Goal: Task Accomplishment & Management: Manage account settings

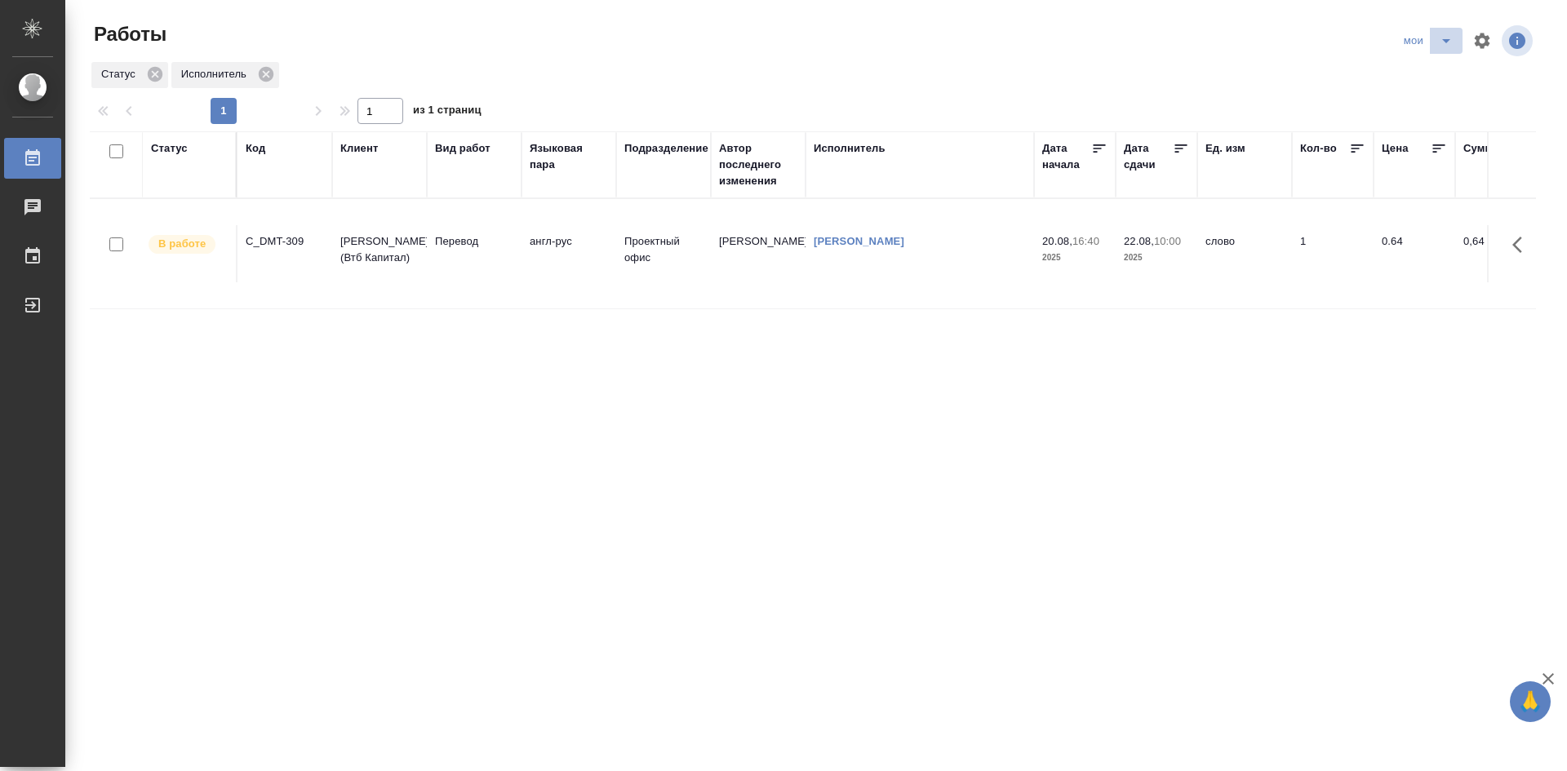
click at [1430, 43] on button "split button" at bounding box center [1446, 41] width 33 height 26
click at [1424, 71] on li "Стандартные настройки" at bounding box center [1429, 73] width 157 height 26
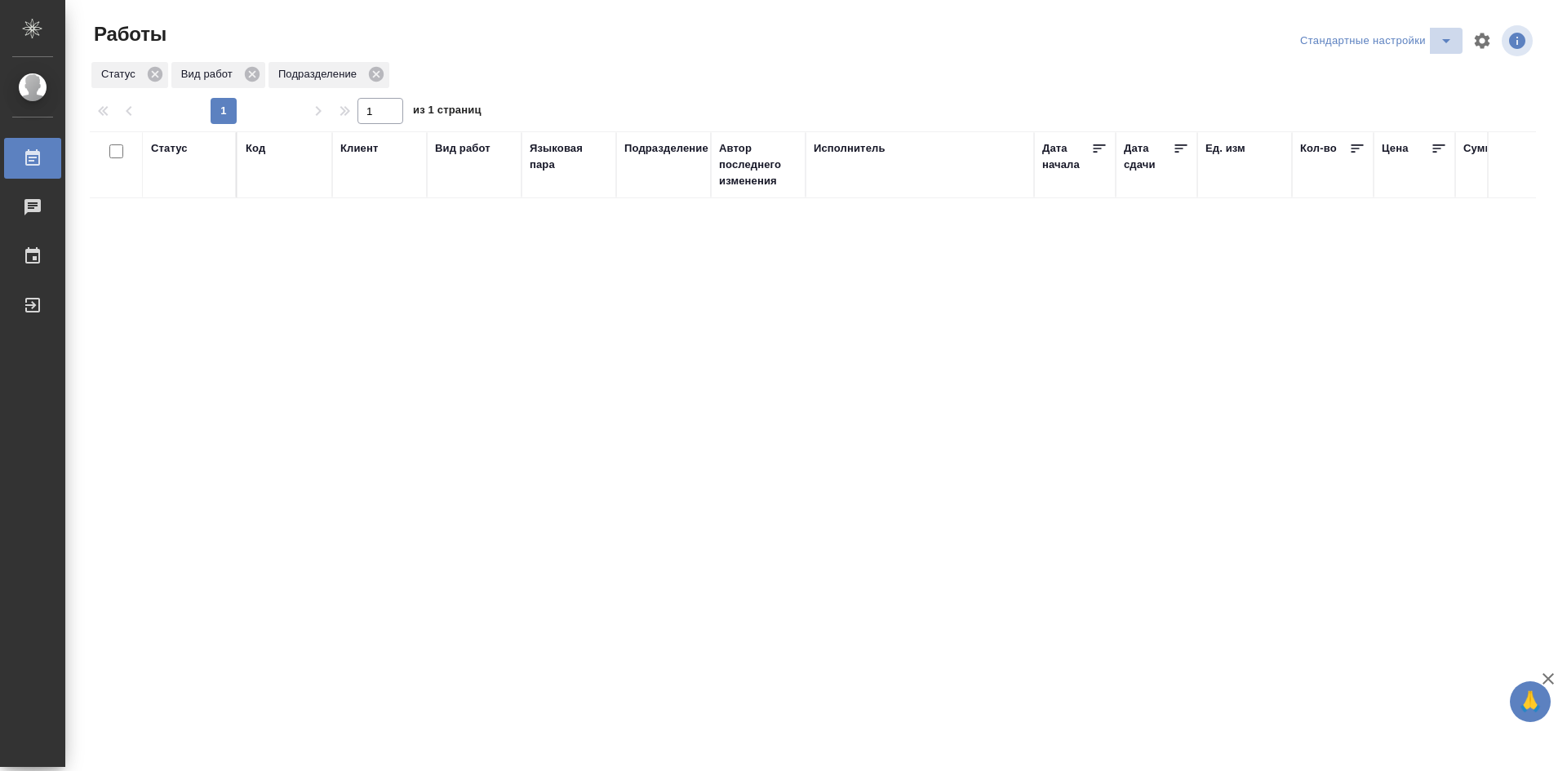
click at [1445, 40] on icon "split button" at bounding box center [1446, 41] width 8 height 4
click at [1366, 79] on li "мои" at bounding box center [1379, 73] width 166 height 26
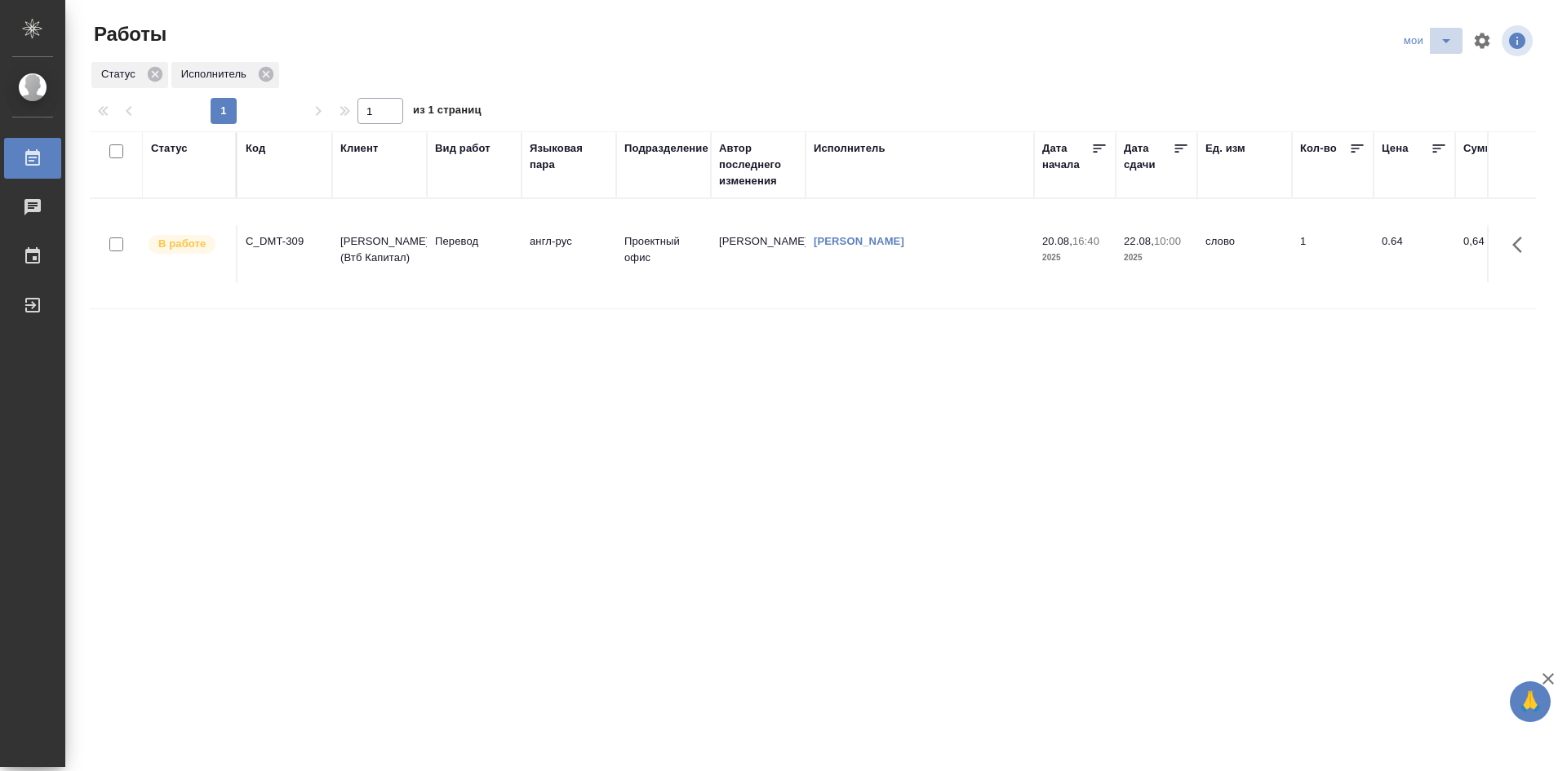
click at [1447, 35] on icon "split button" at bounding box center [1446, 41] width 20 height 20
click at [1408, 85] on li "Стандартные настройки" at bounding box center [1429, 73] width 157 height 26
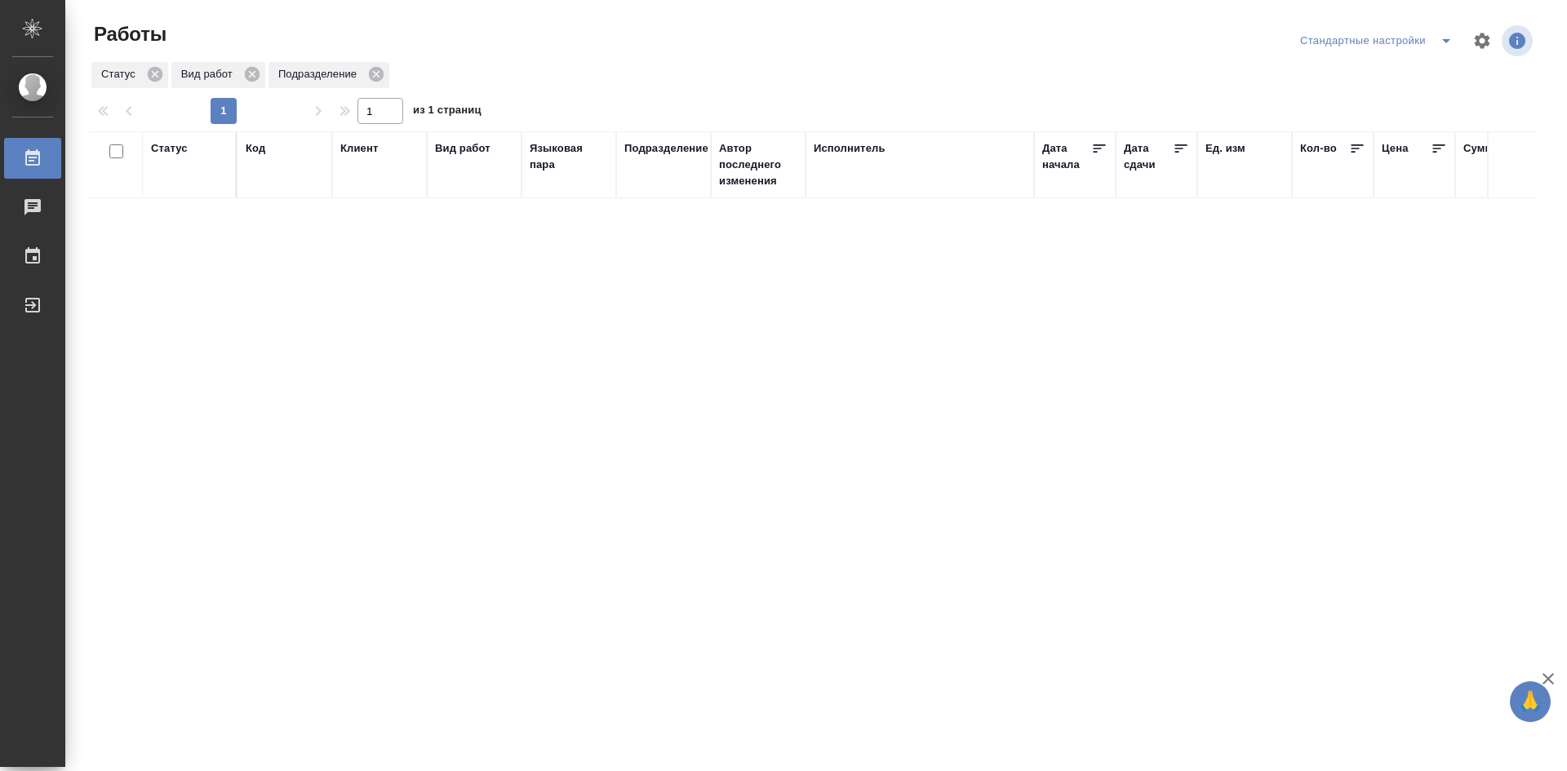
click at [1441, 46] on icon "split button" at bounding box center [1446, 41] width 20 height 20
click at [1305, 73] on li "мои" at bounding box center [1379, 73] width 166 height 26
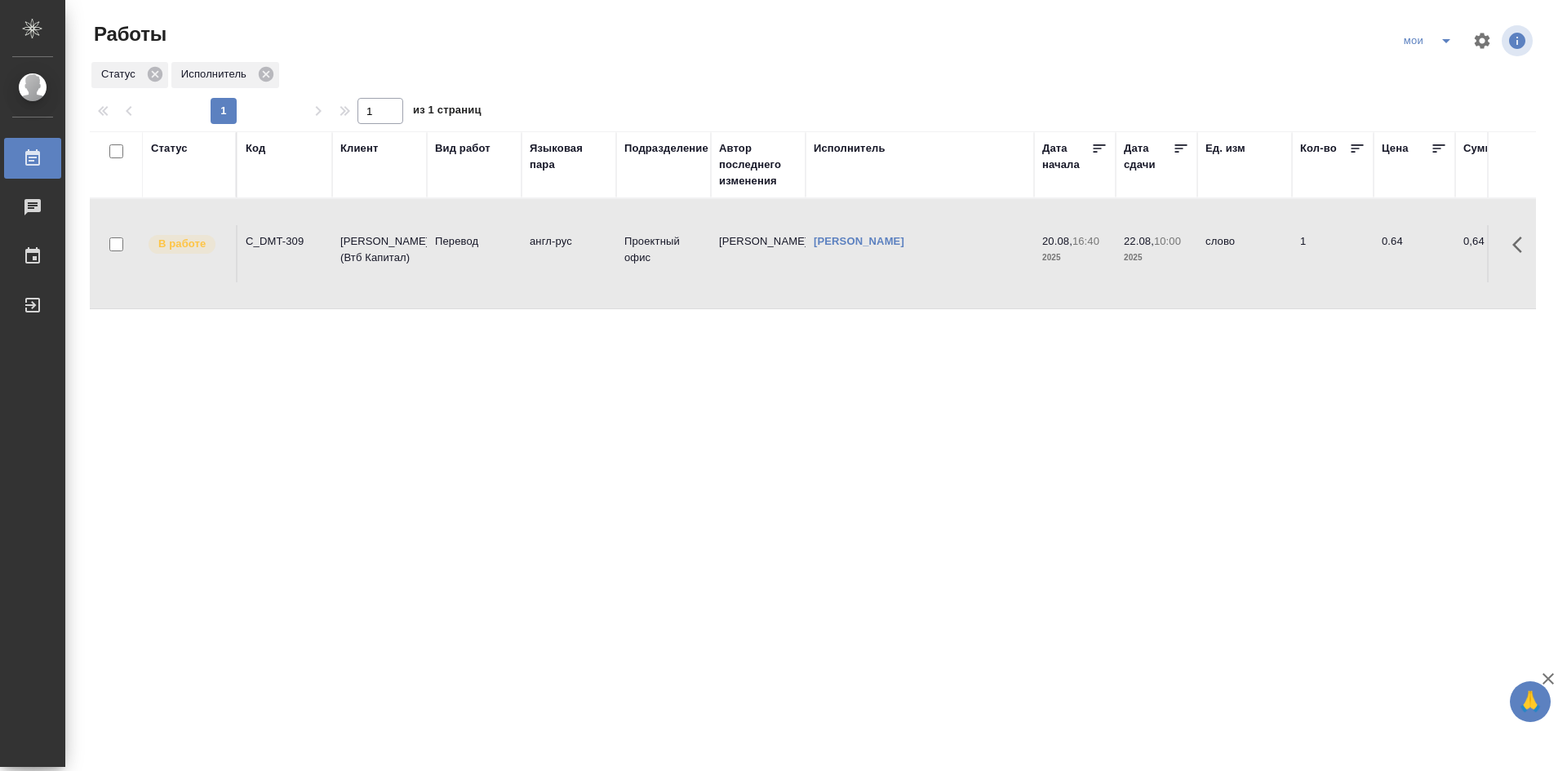
click at [181, 146] on div "Статус" at bounding box center [169, 148] width 37 height 16
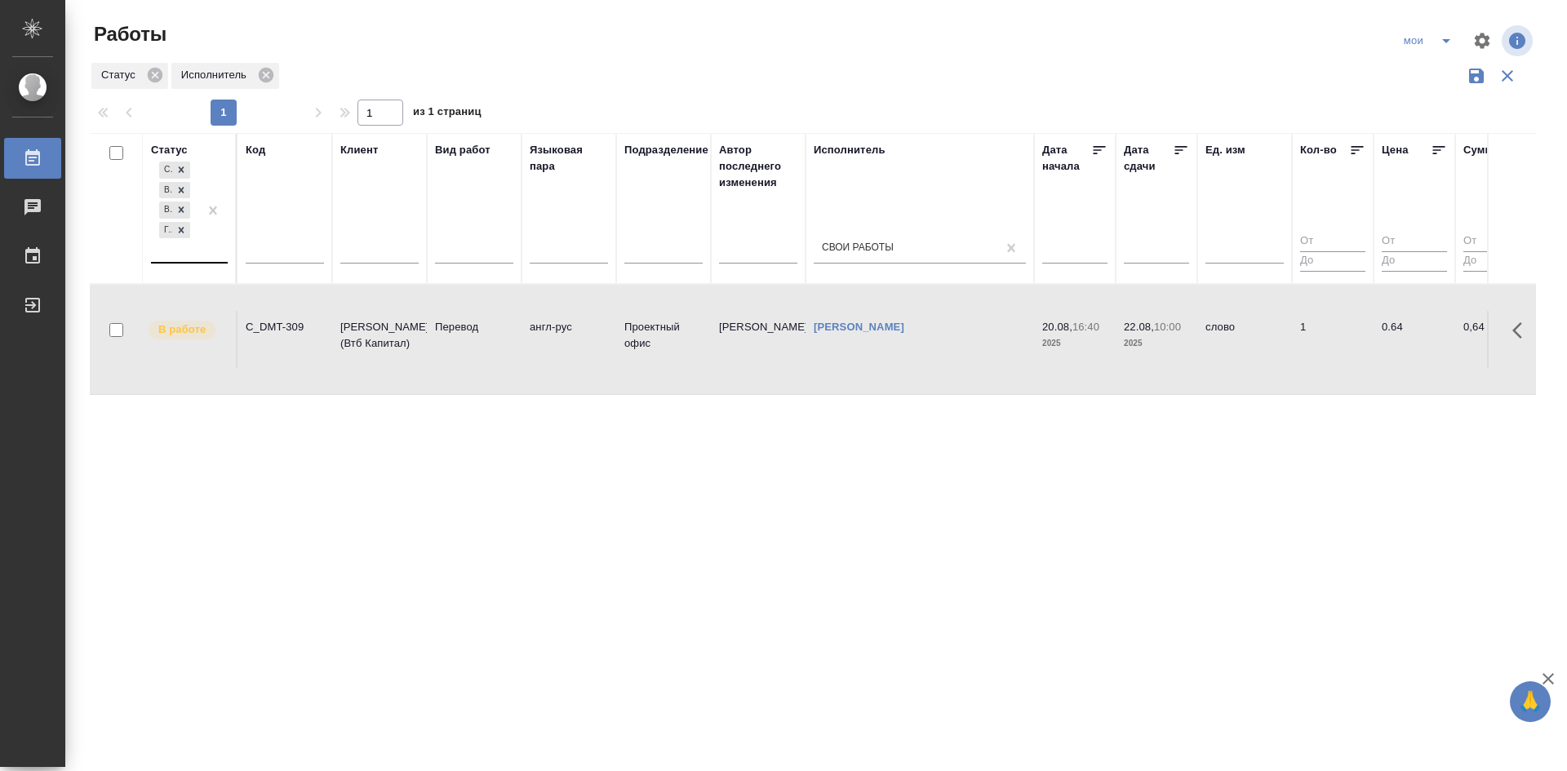
click at [195, 258] on div "Создан В ожидании В работе Готов к работе" at bounding box center [174, 210] width 47 height 104
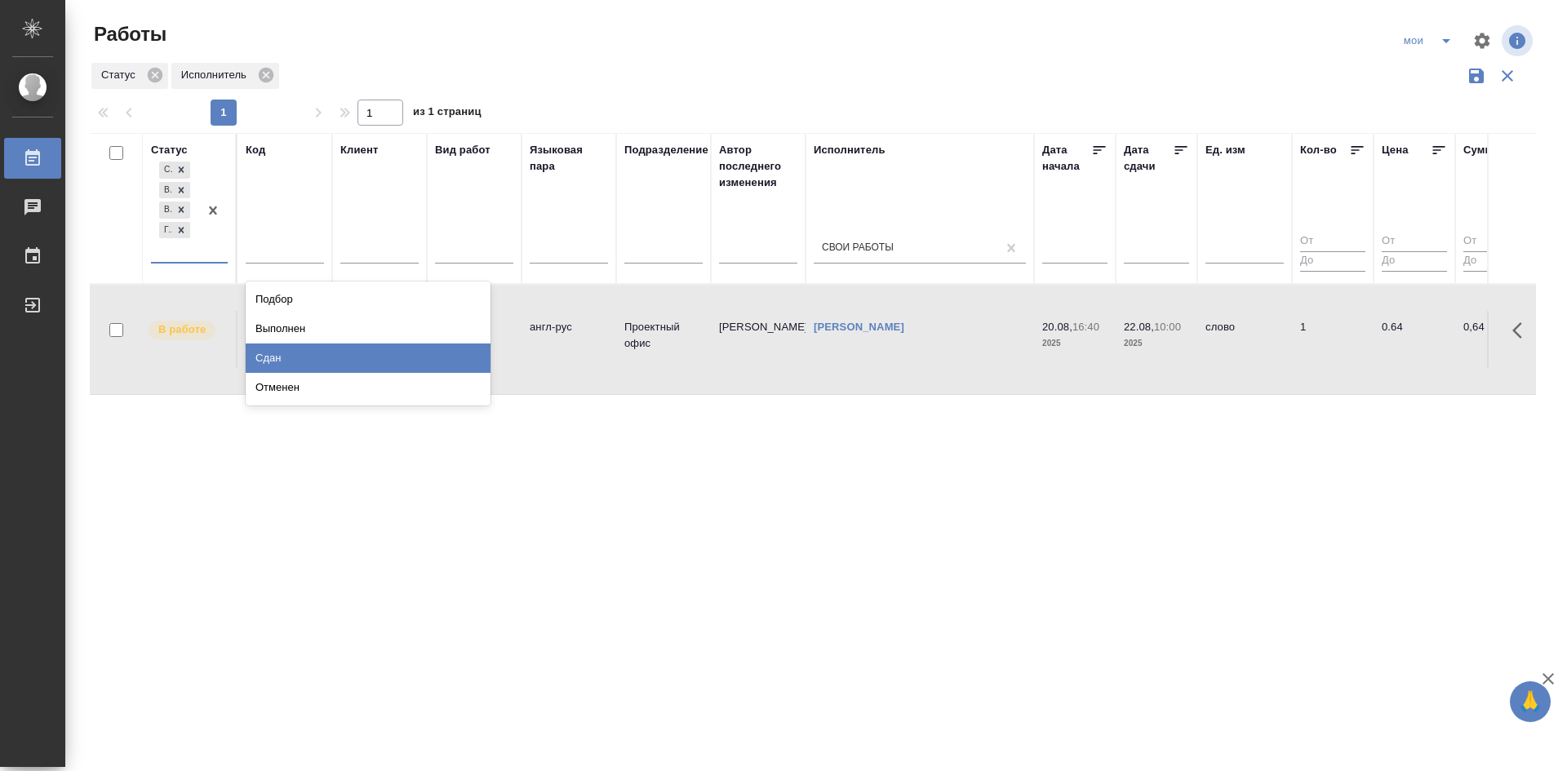
click at [282, 357] on div "Сдан" at bounding box center [368, 358] width 245 height 29
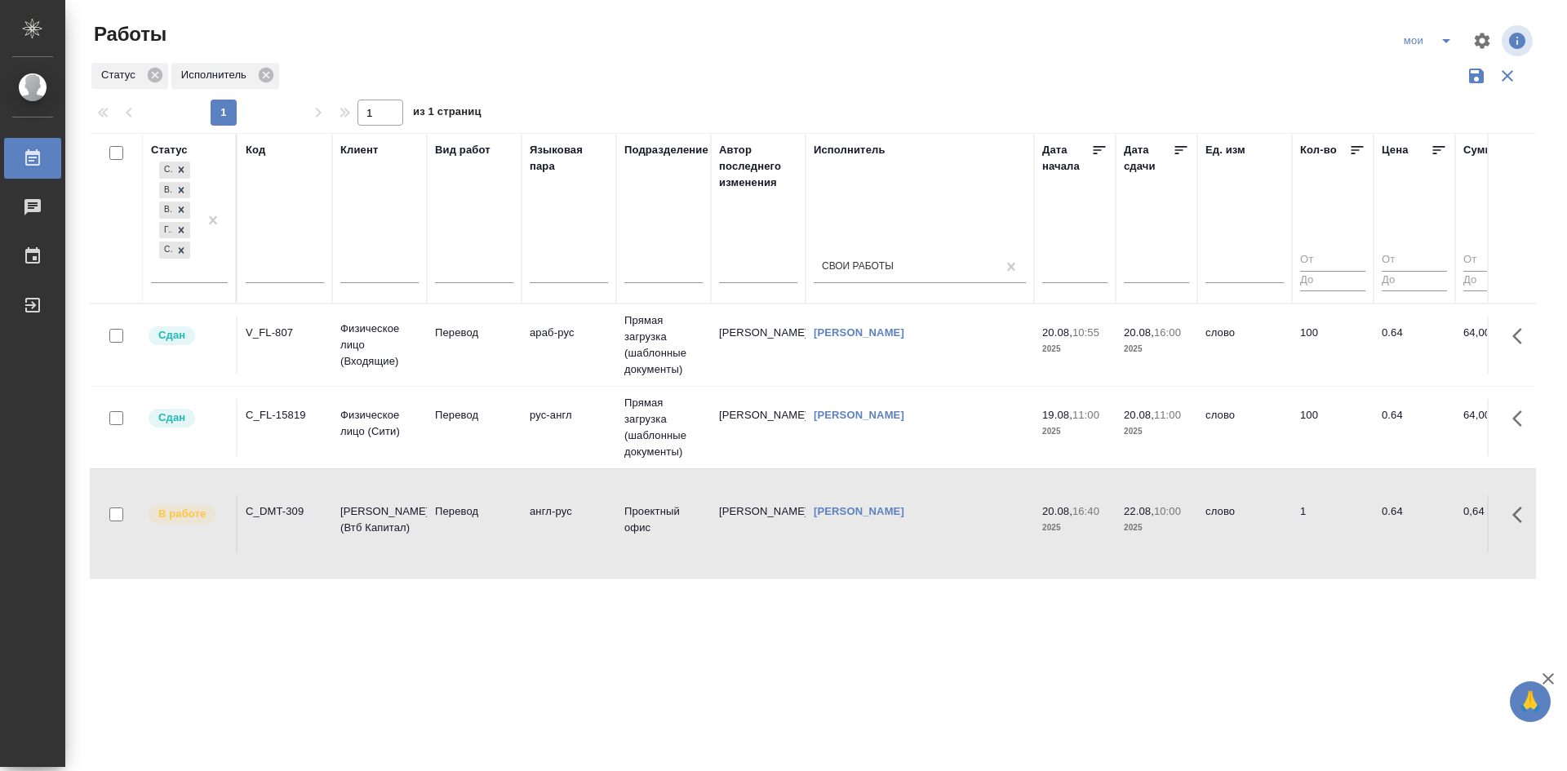
click at [188, 286] on div "Создан В ожидании В работе Готов к работе Сдан" at bounding box center [189, 226] width 77 height 136
click at [211, 287] on div "Создан В ожидании В работе Готов к работе Сдан" at bounding box center [189, 226] width 77 height 136
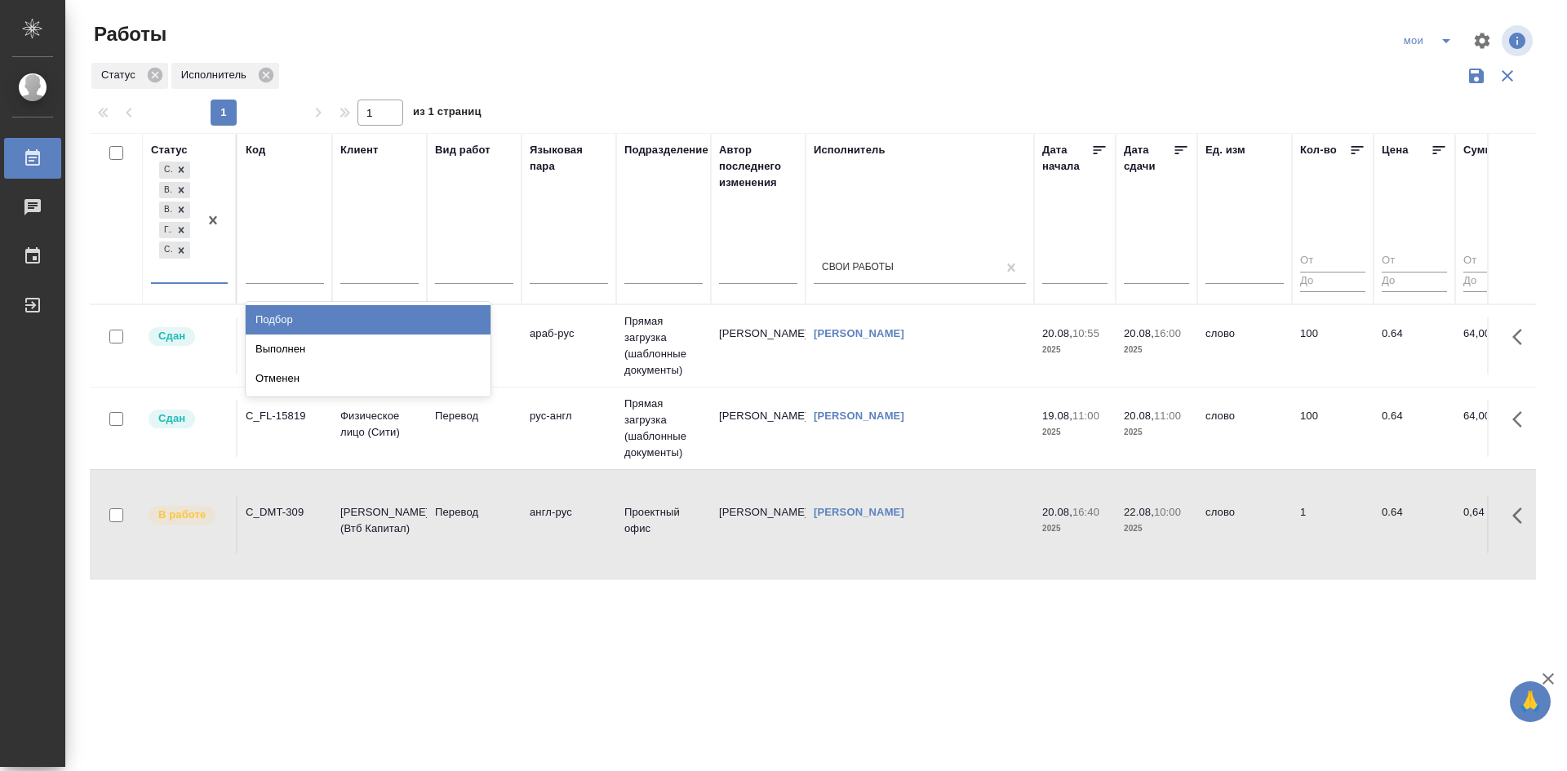
click at [205, 282] on div at bounding box center [212, 220] width 29 height 124
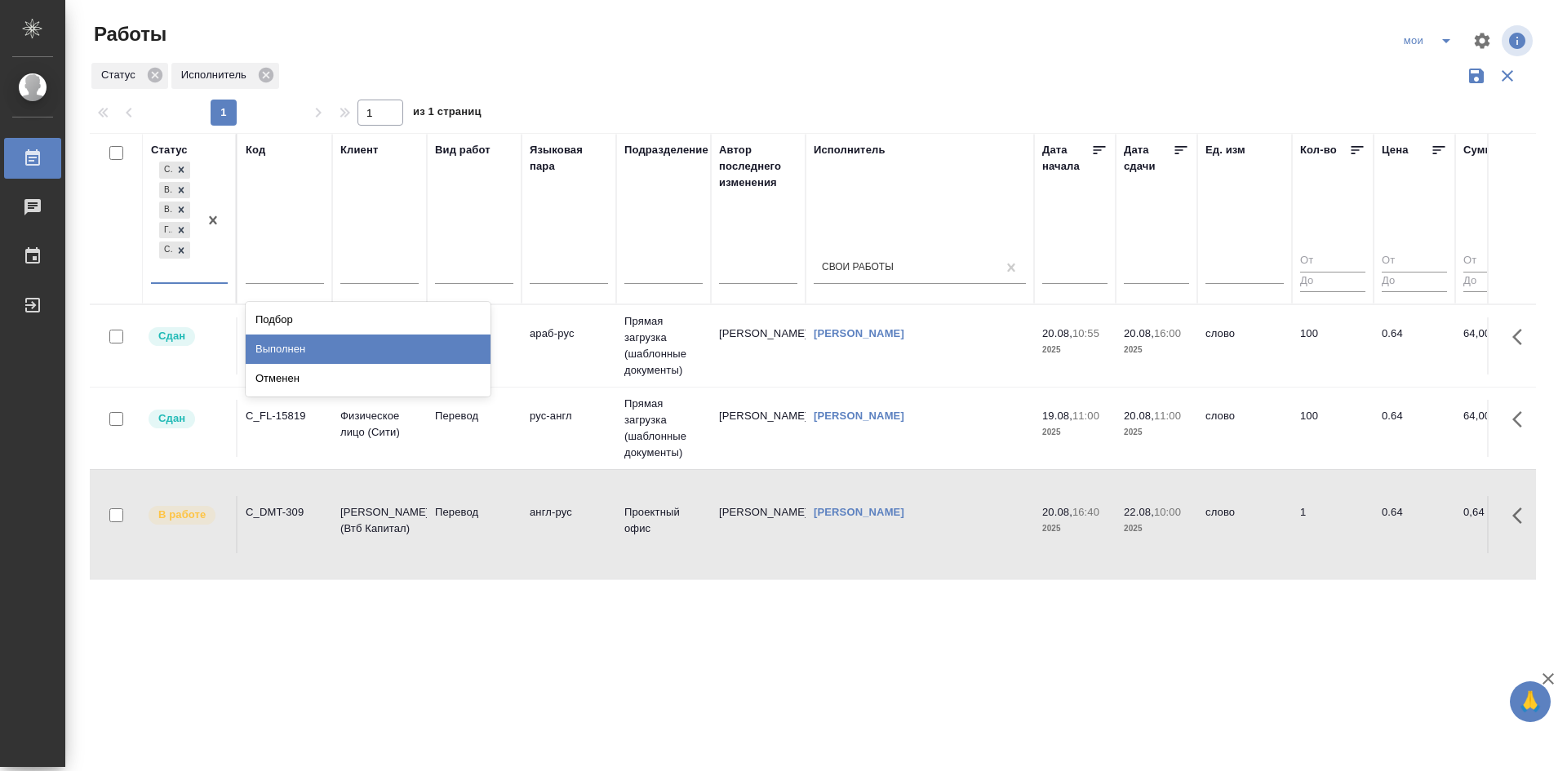
click at [255, 350] on div "Выполнен" at bounding box center [368, 349] width 245 height 29
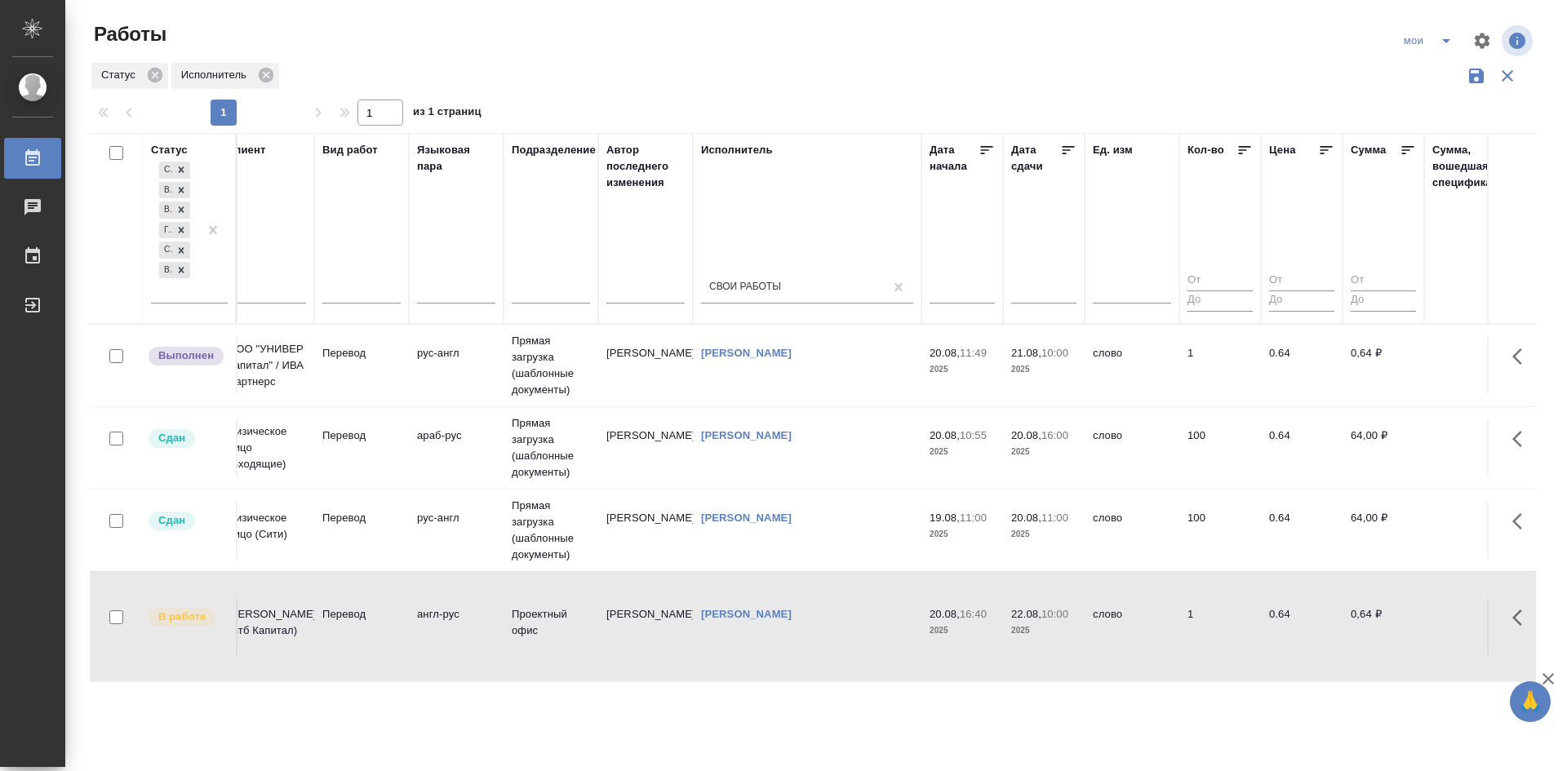
scroll to position [0, 862]
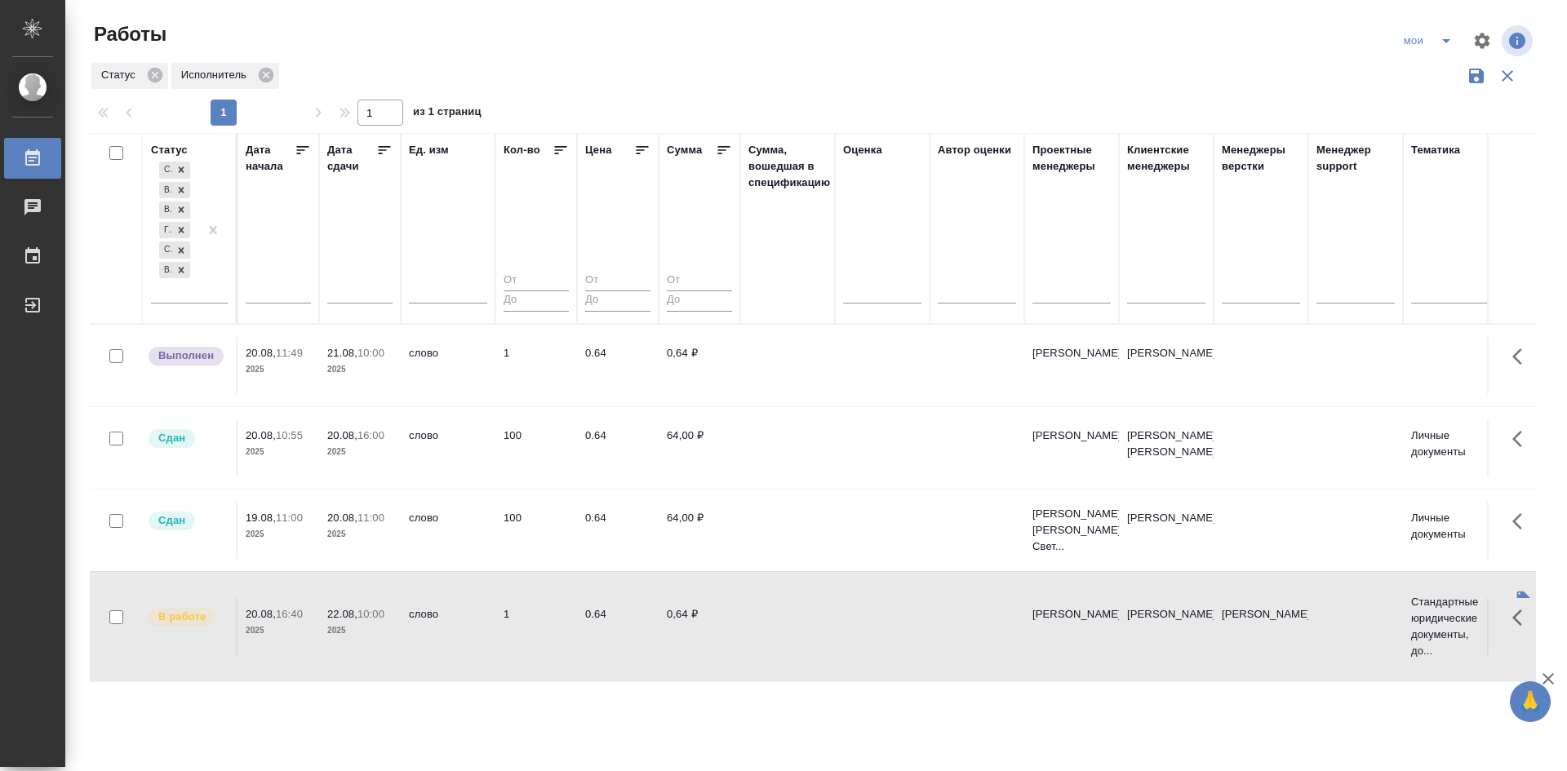
drag, startPoint x: 581, startPoint y: 404, endPoint x: 741, endPoint y: 394, distance: 160.2
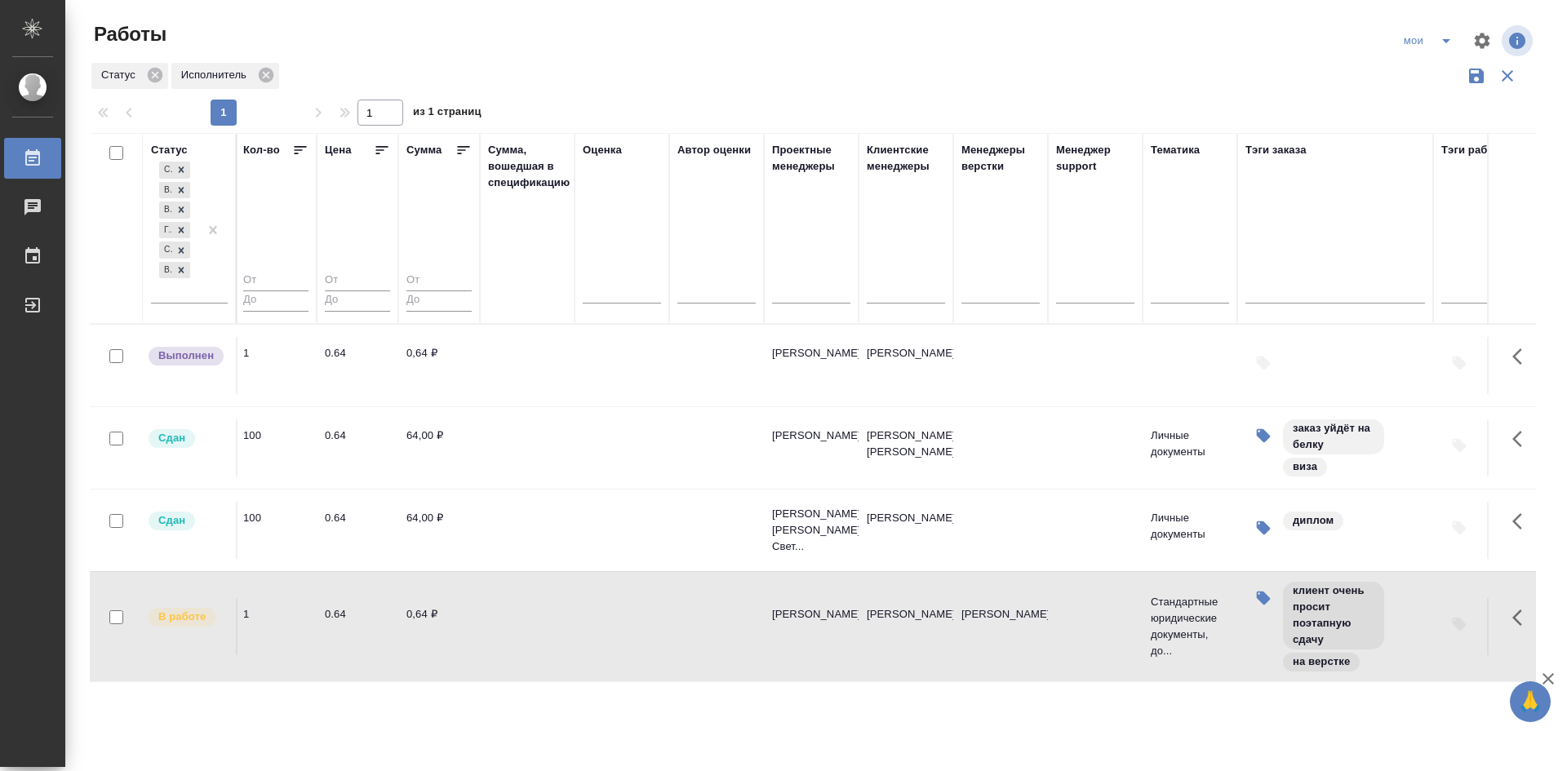
scroll to position [0, 1302]
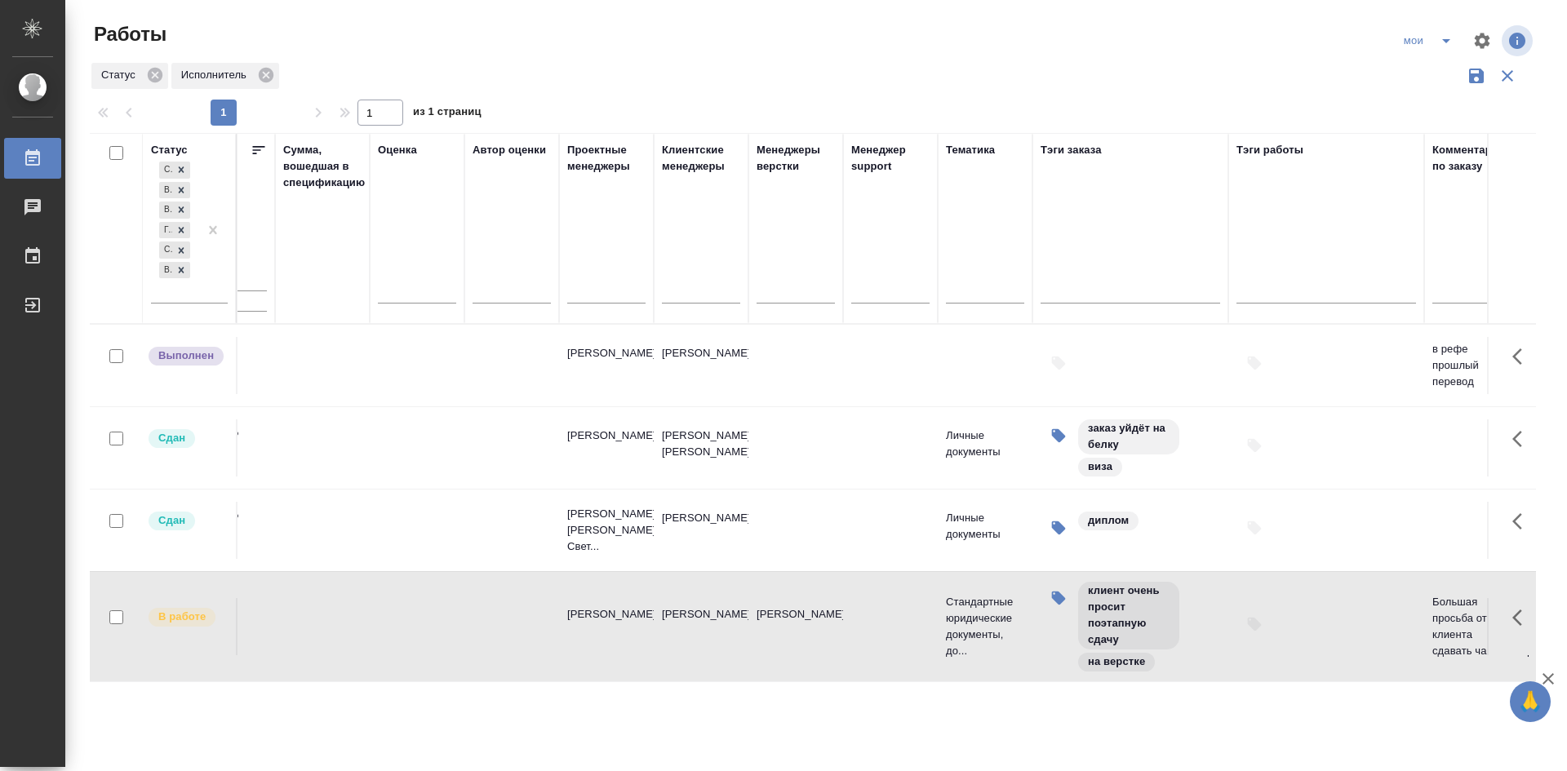
drag, startPoint x: 713, startPoint y: 395, endPoint x: 825, endPoint y: 395, distance: 111.8
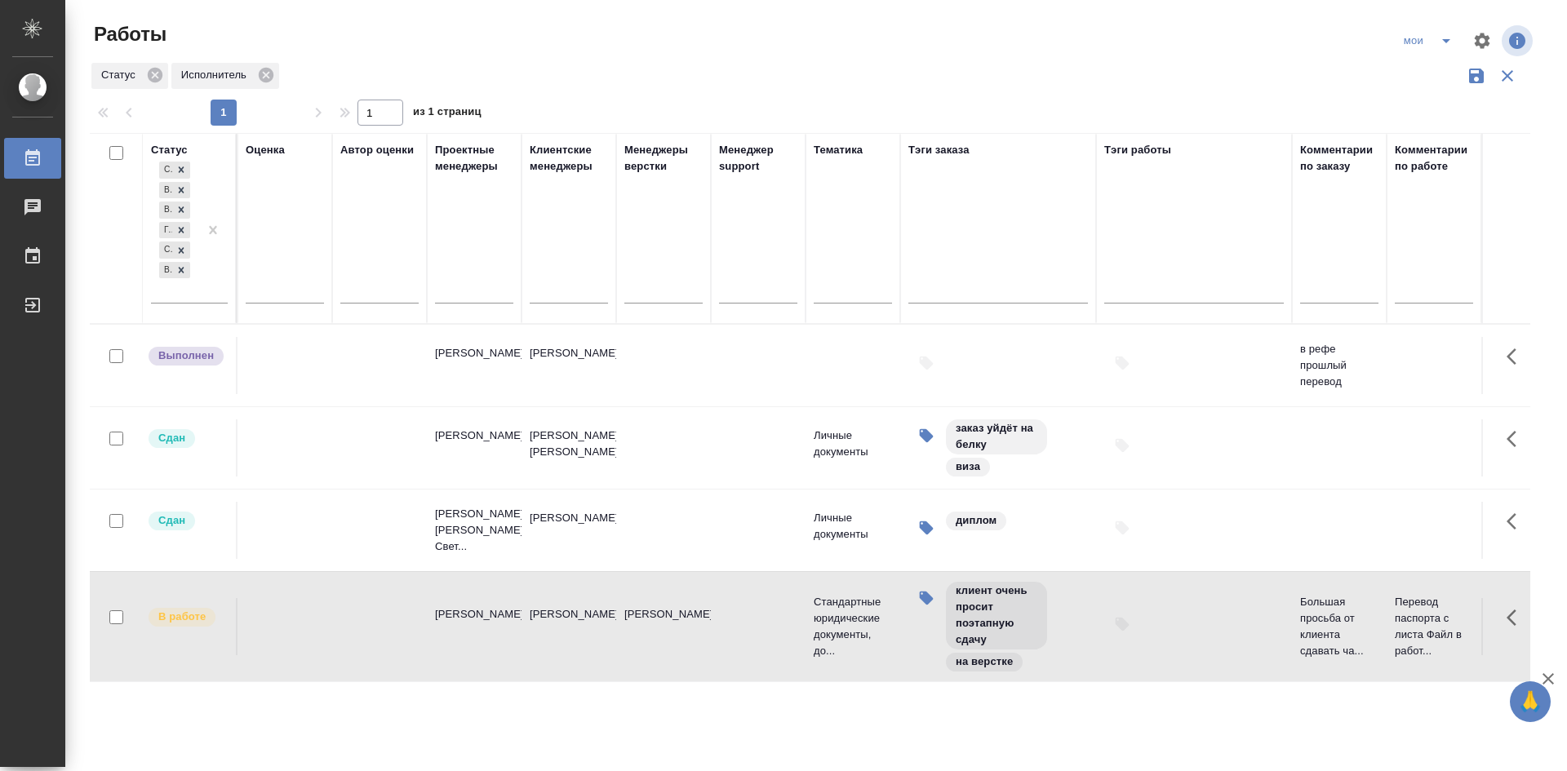
drag, startPoint x: 697, startPoint y: 383, endPoint x: 822, endPoint y: 383, distance: 125.7
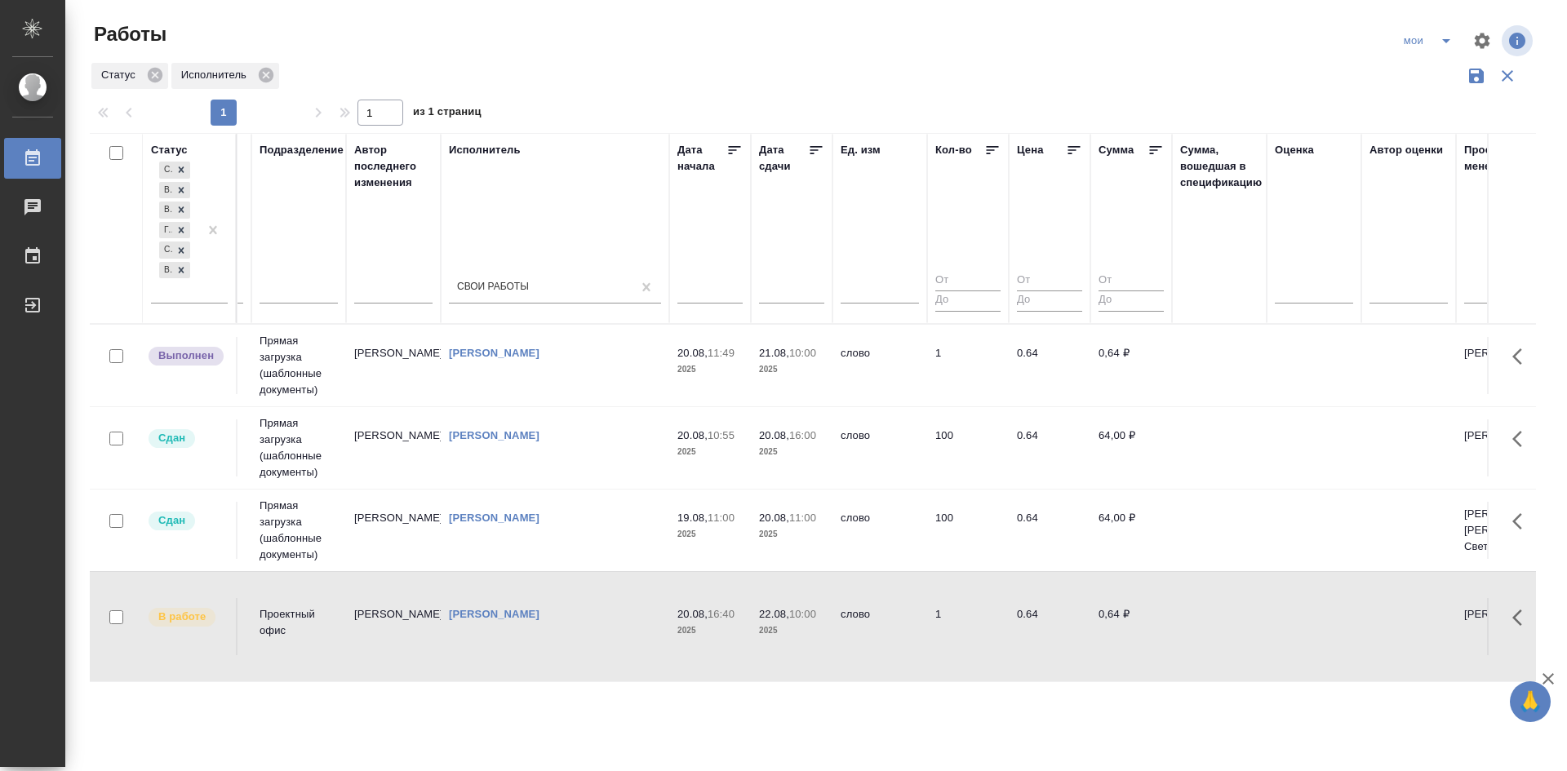
scroll to position [0, 0]
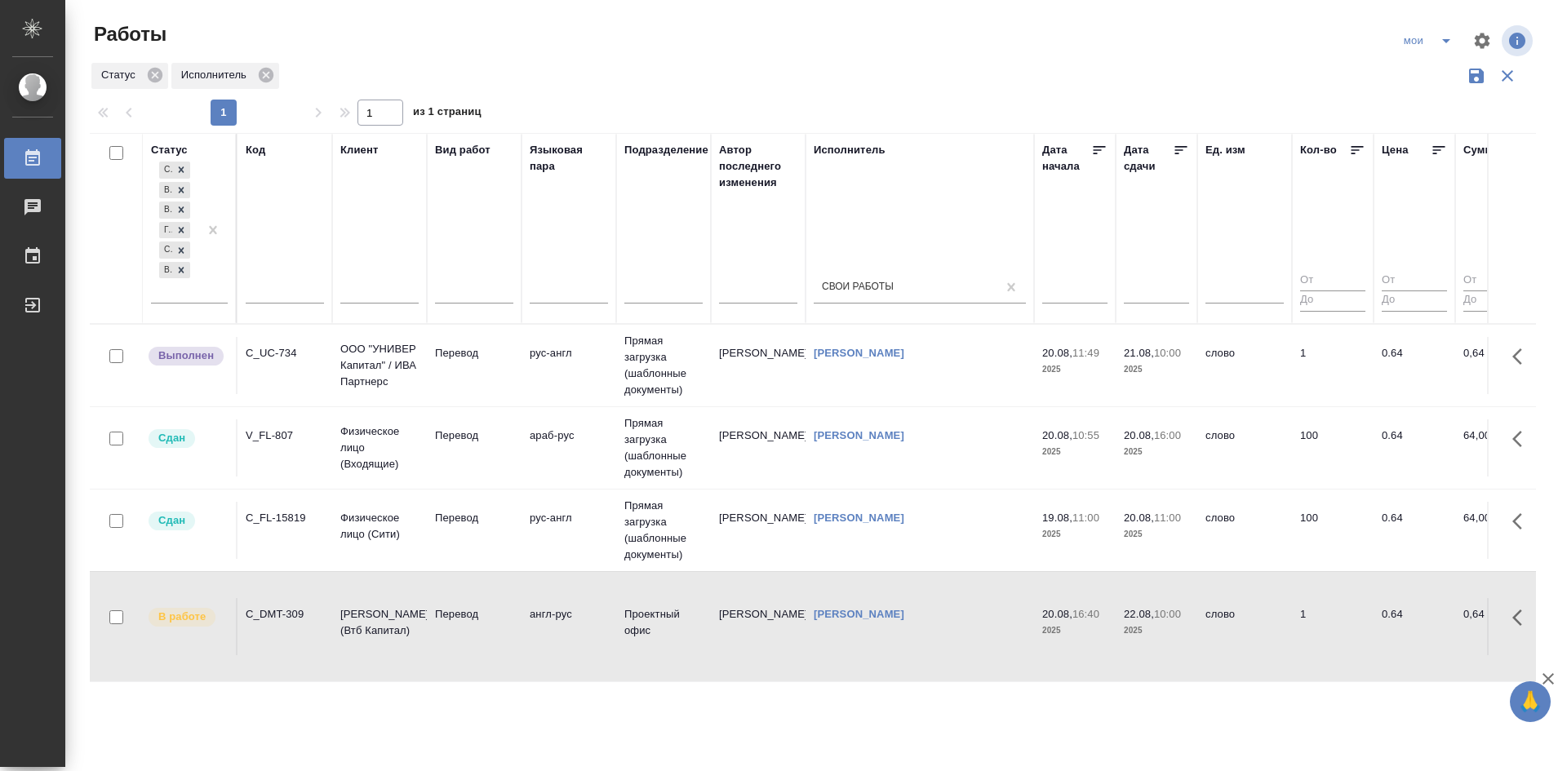
drag, startPoint x: 1221, startPoint y: 392, endPoint x: 910, endPoint y: 383, distance: 311.8
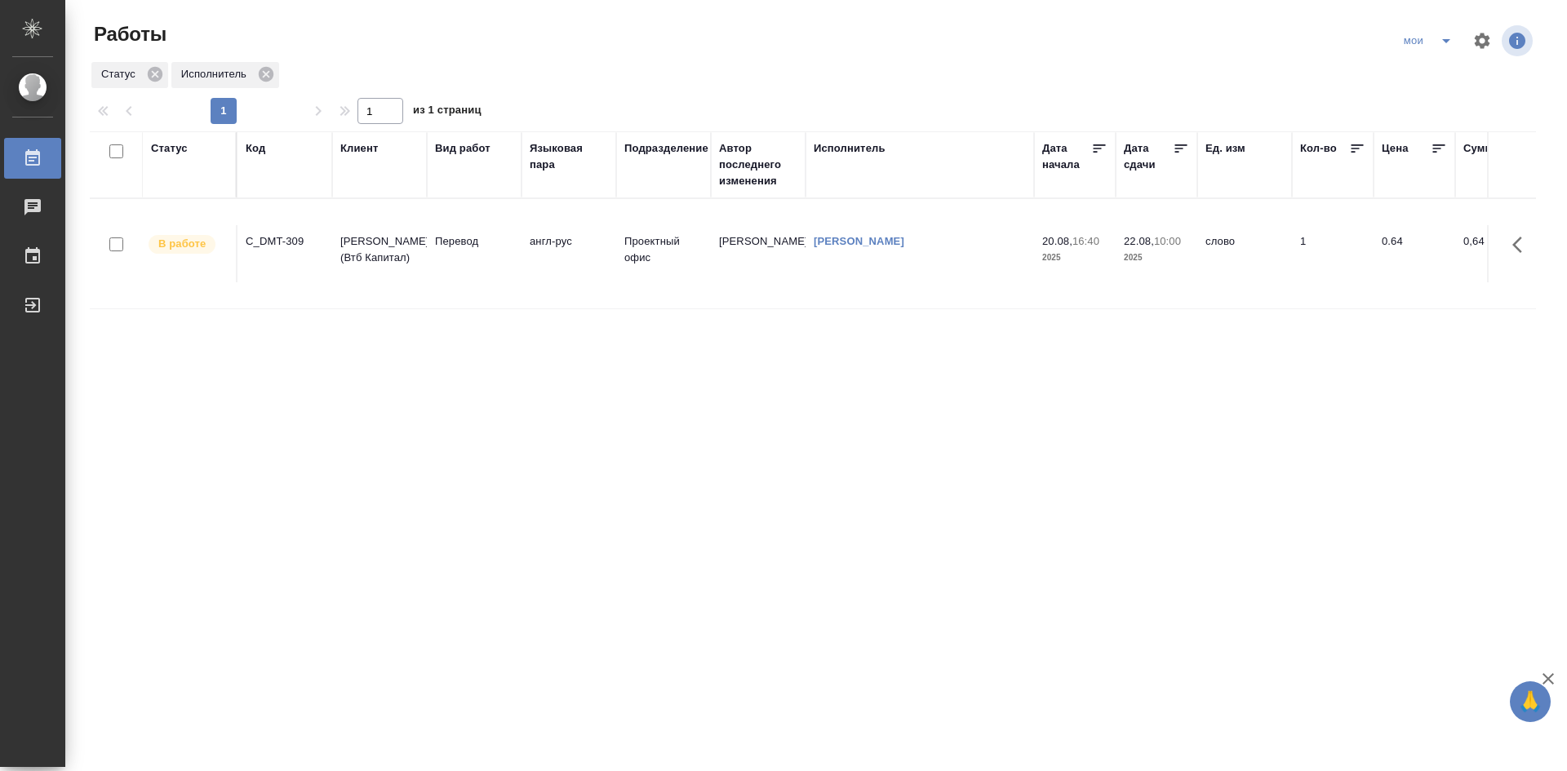
click at [1446, 47] on icon "split button" at bounding box center [1446, 41] width 20 height 20
click at [1431, 78] on li "Стандартные настройки" at bounding box center [1429, 73] width 157 height 26
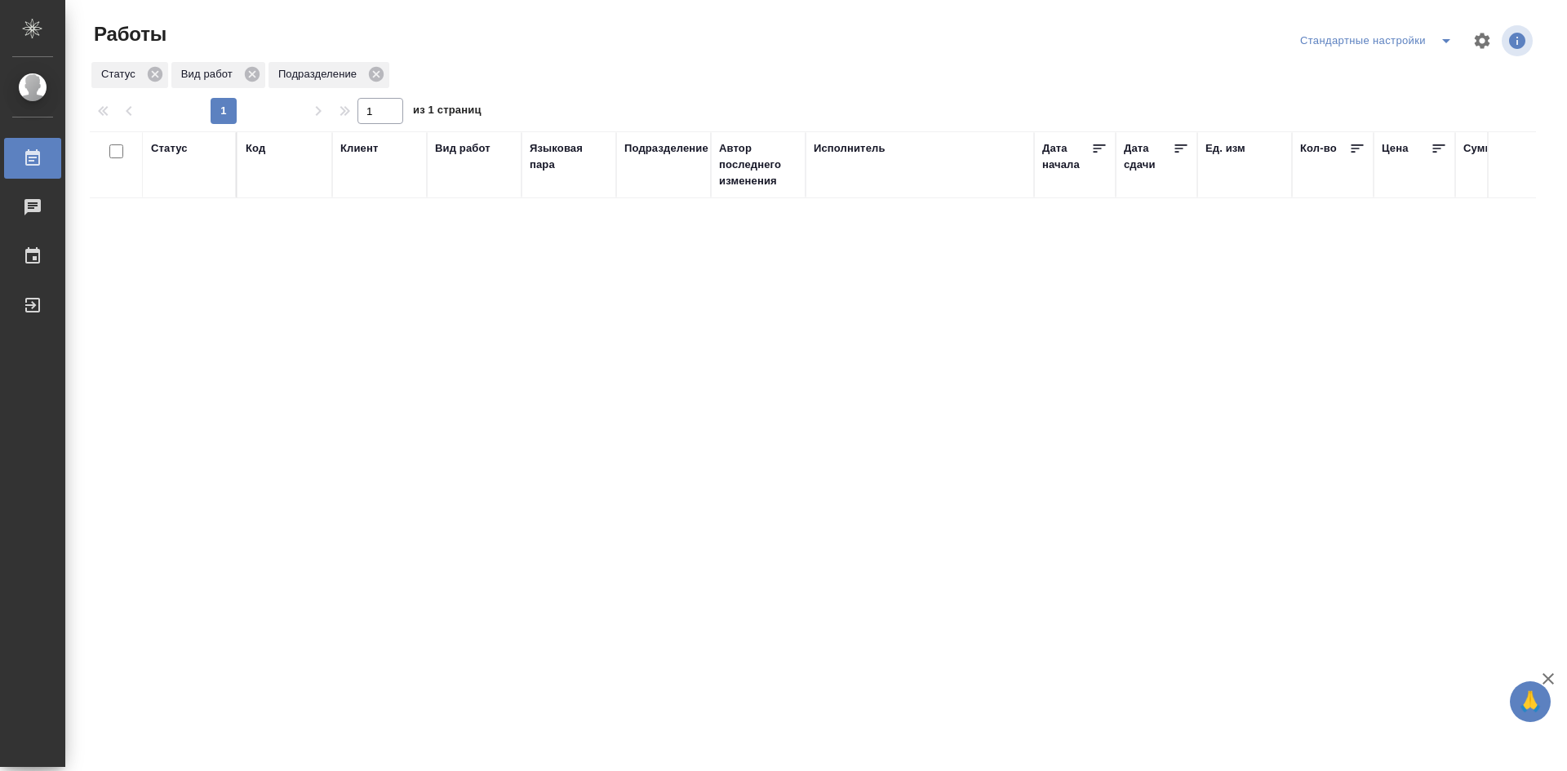
click at [1451, 38] on icon "split button" at bounding box center [1446, 41] width 20 height 20
click at [1396, 78] on li "мои" at bounding box center [1379, 73] width 166 height 26
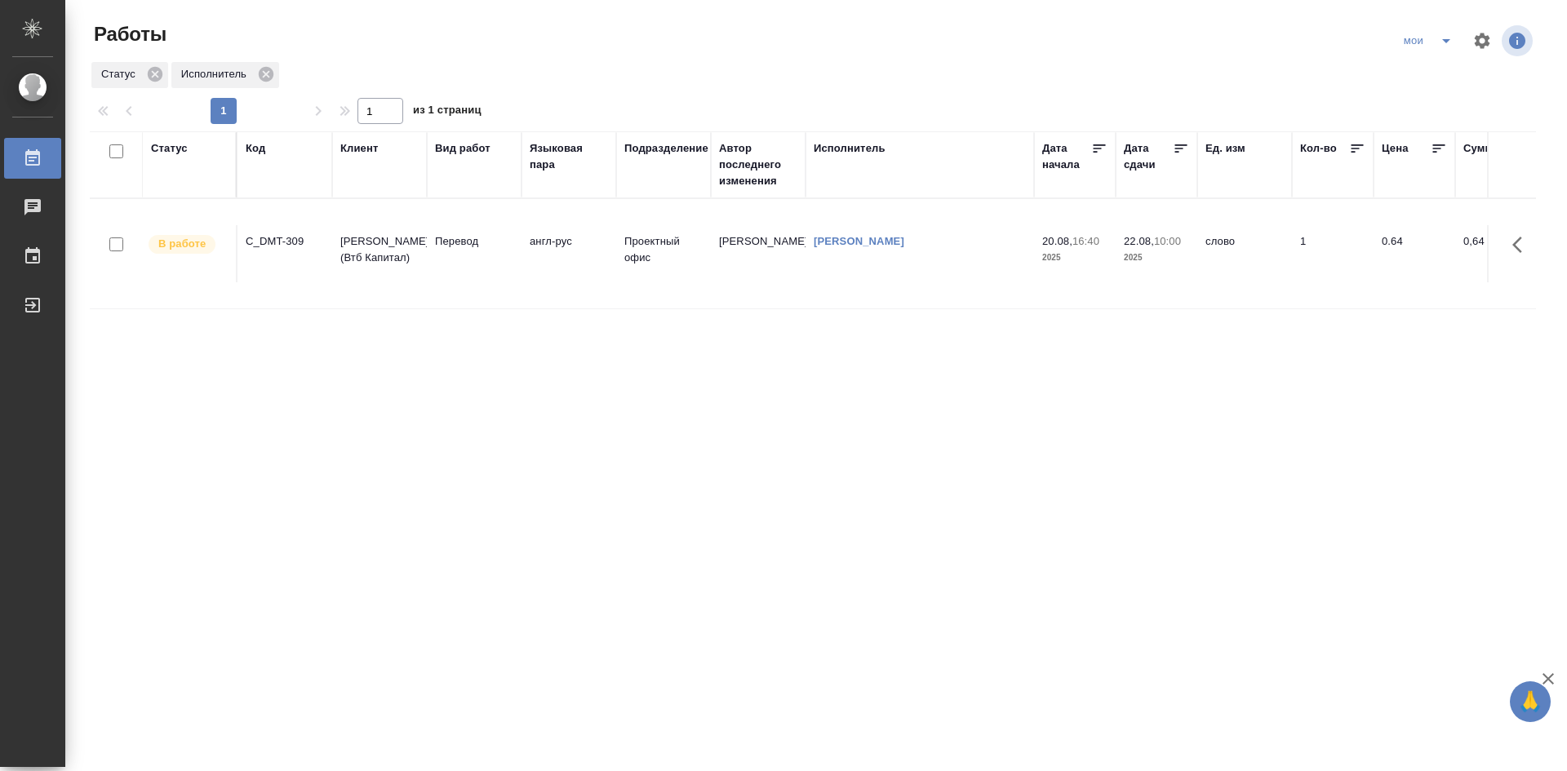
click at [993, 253] on td "Олейникова Екатерина" at bounding box center [919, 253] width 228 height 57
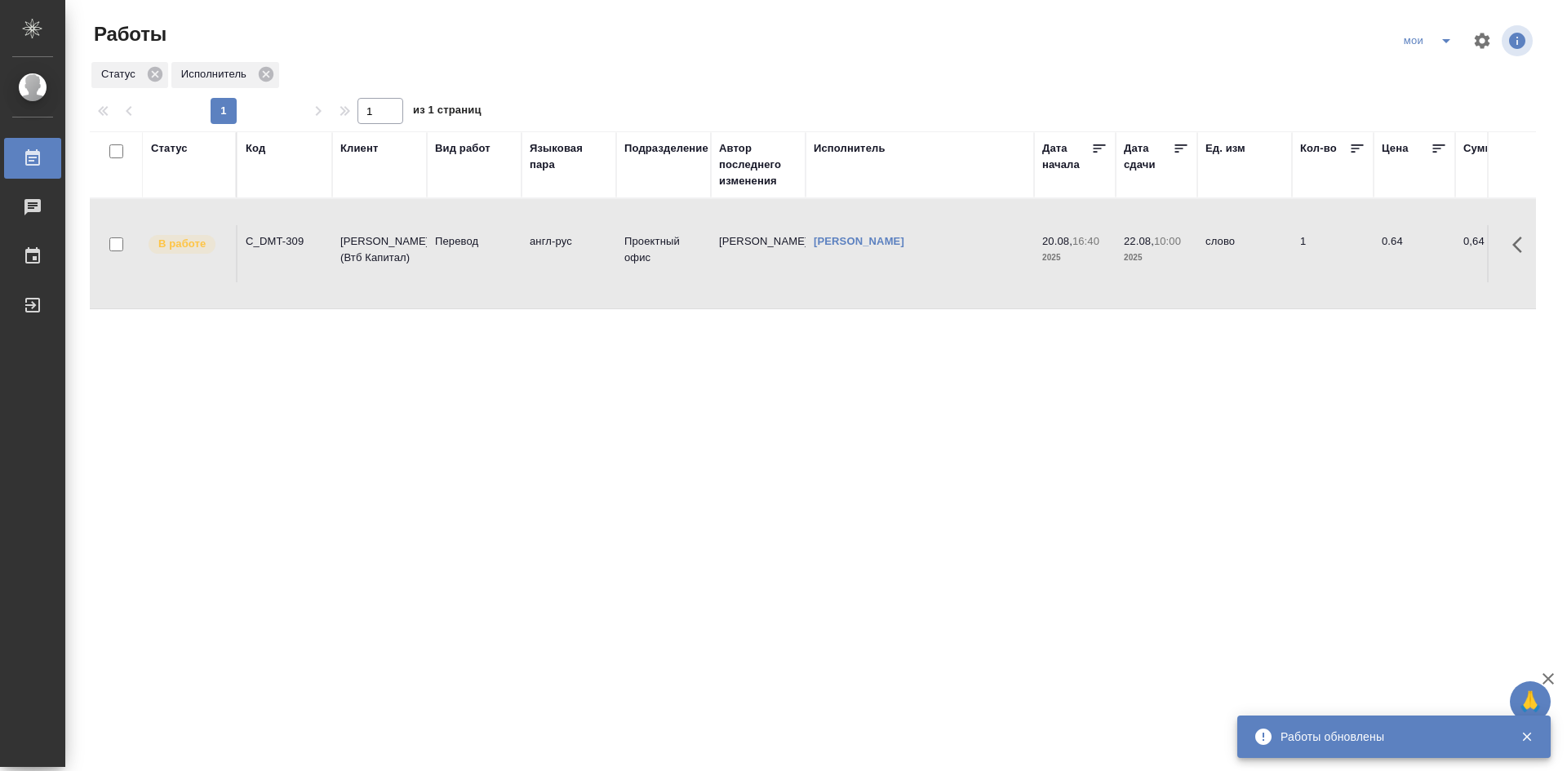
click at [1445, 42] on icon "split button" at bounding box center [1446, 41] width 8 height 4
click at [1422, 74] on li "Стандартные настройки" at bounding box center [1429, 73] width 157 height 26
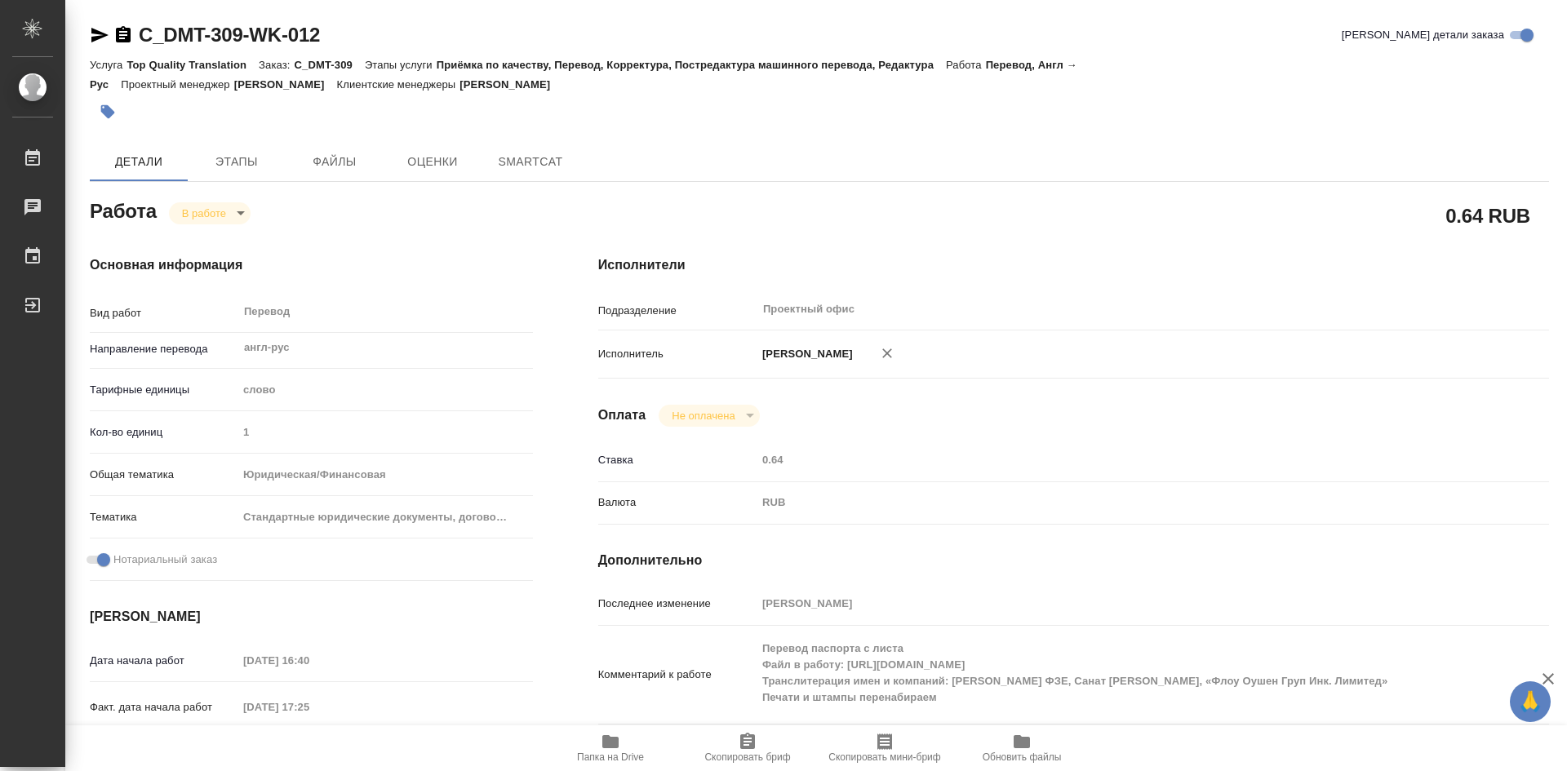
type textarea "x"
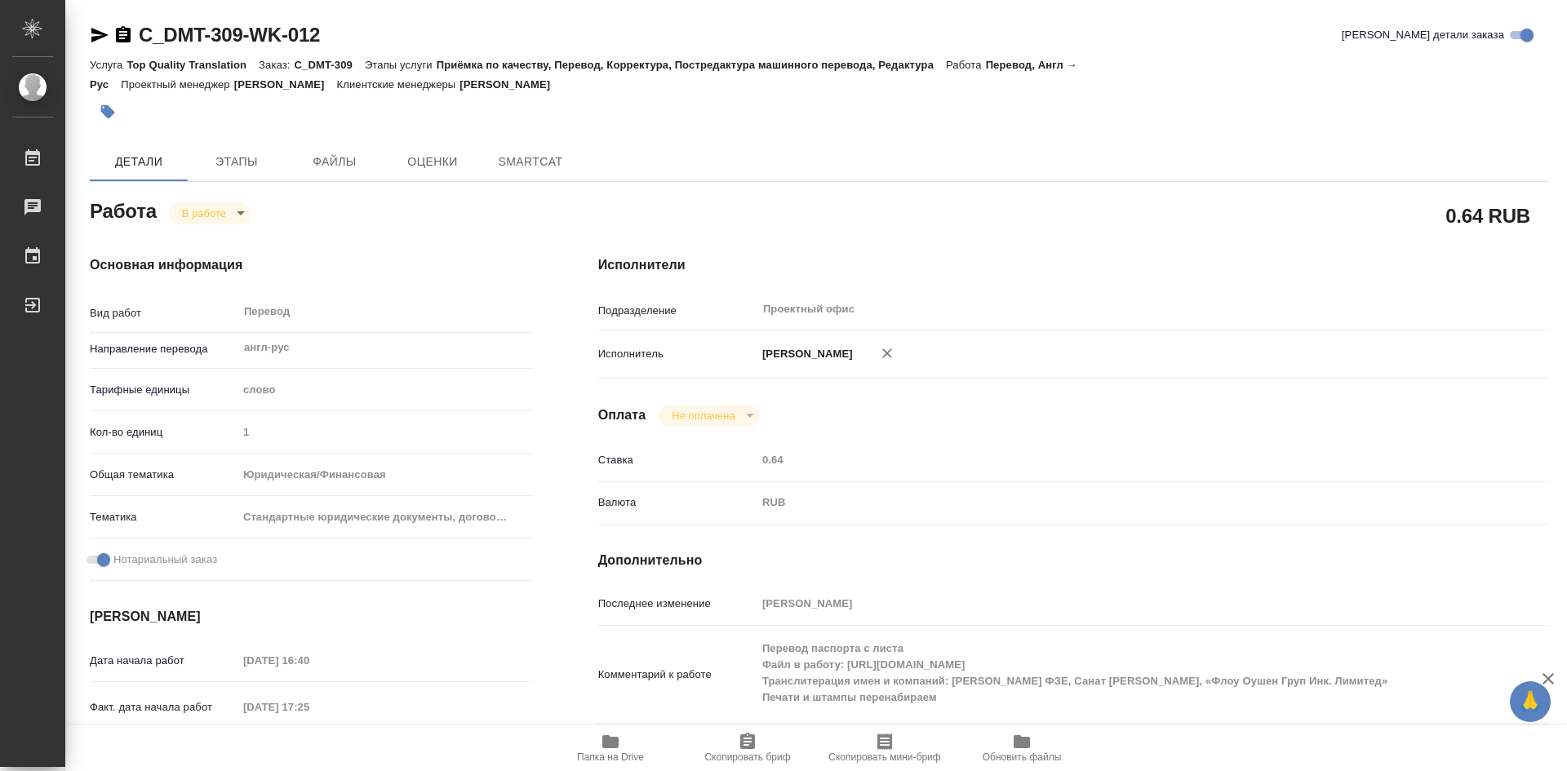
type textarea "x"
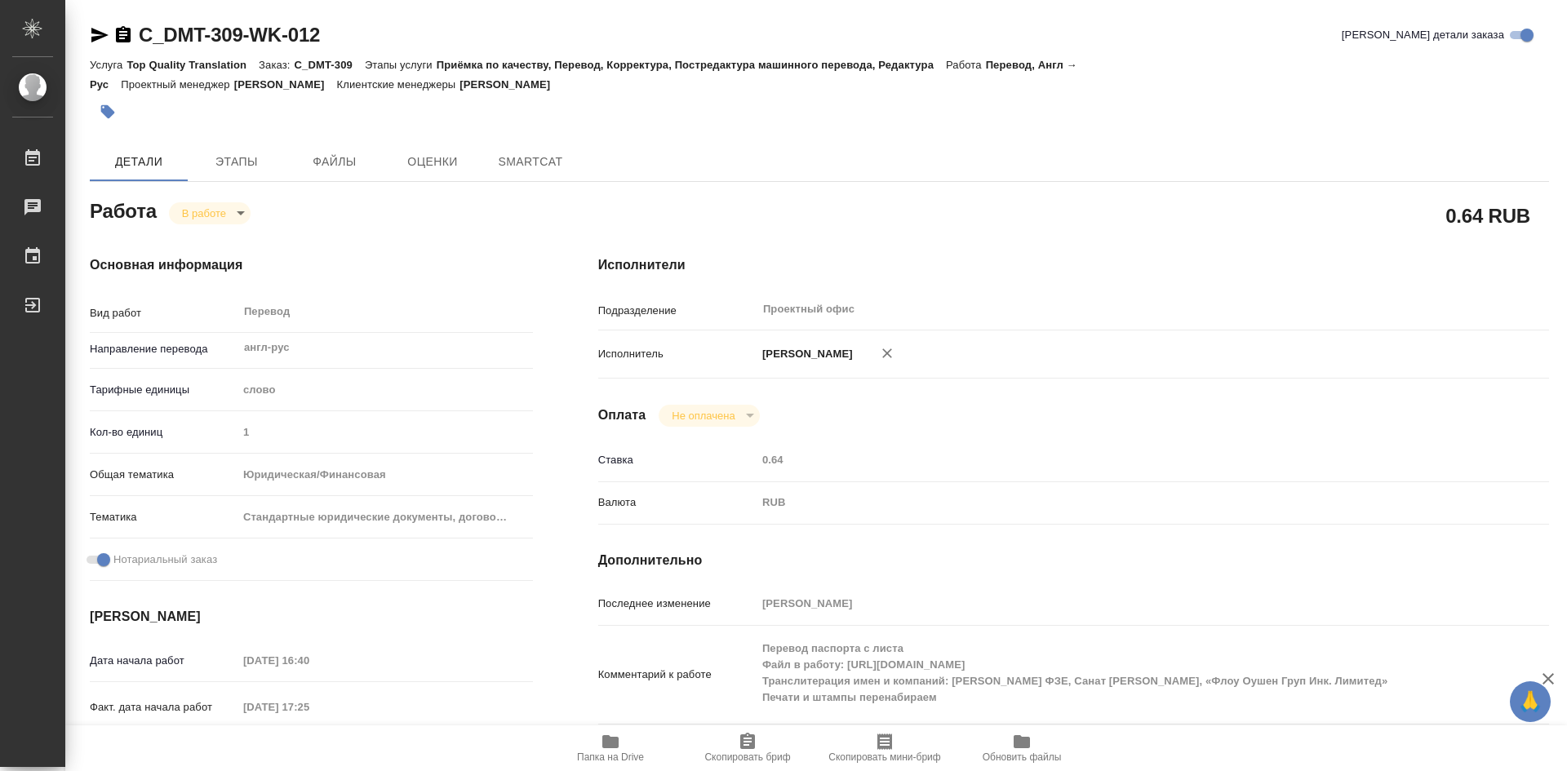
type textarea "x"
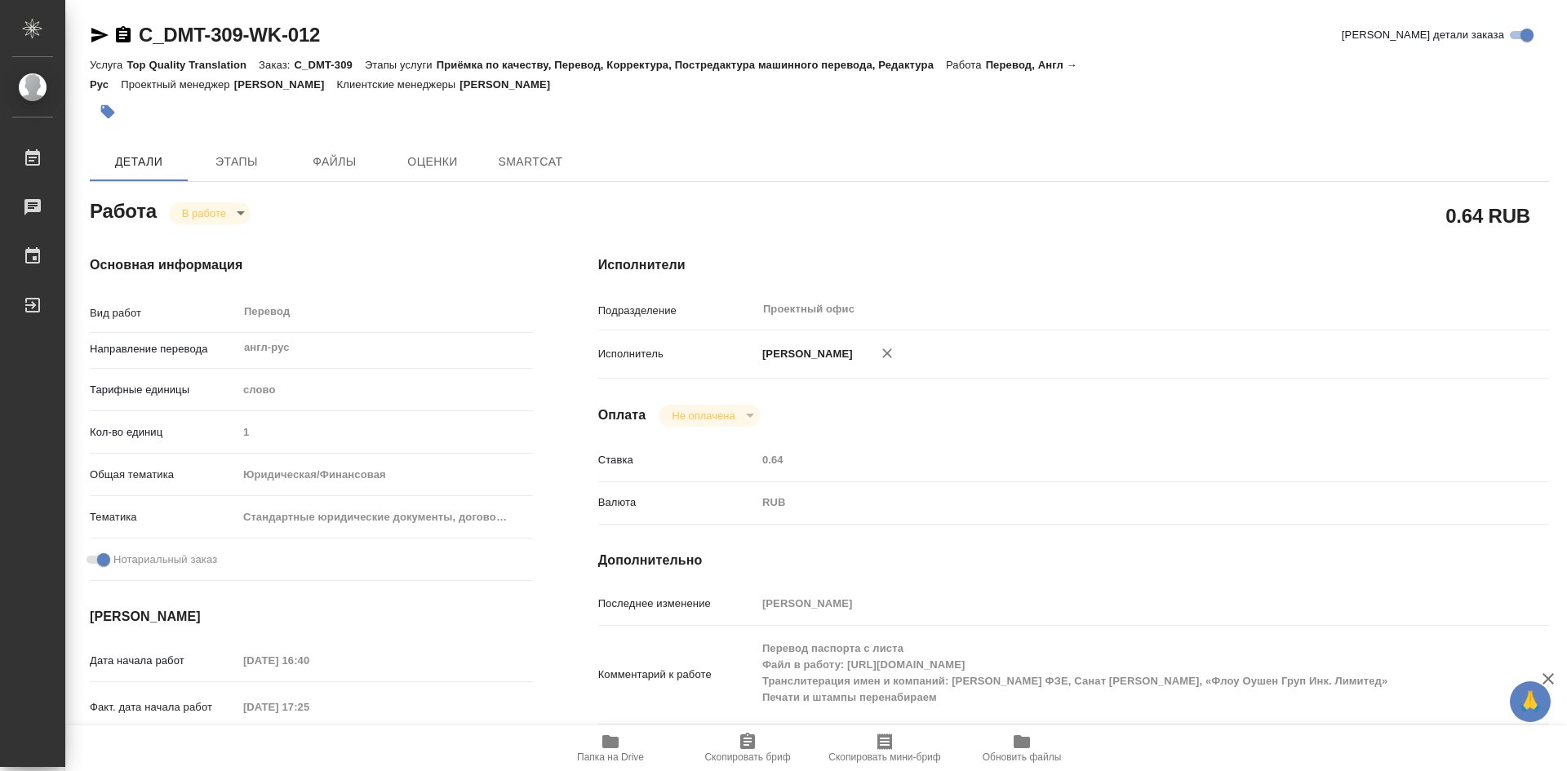
type textarea "x"
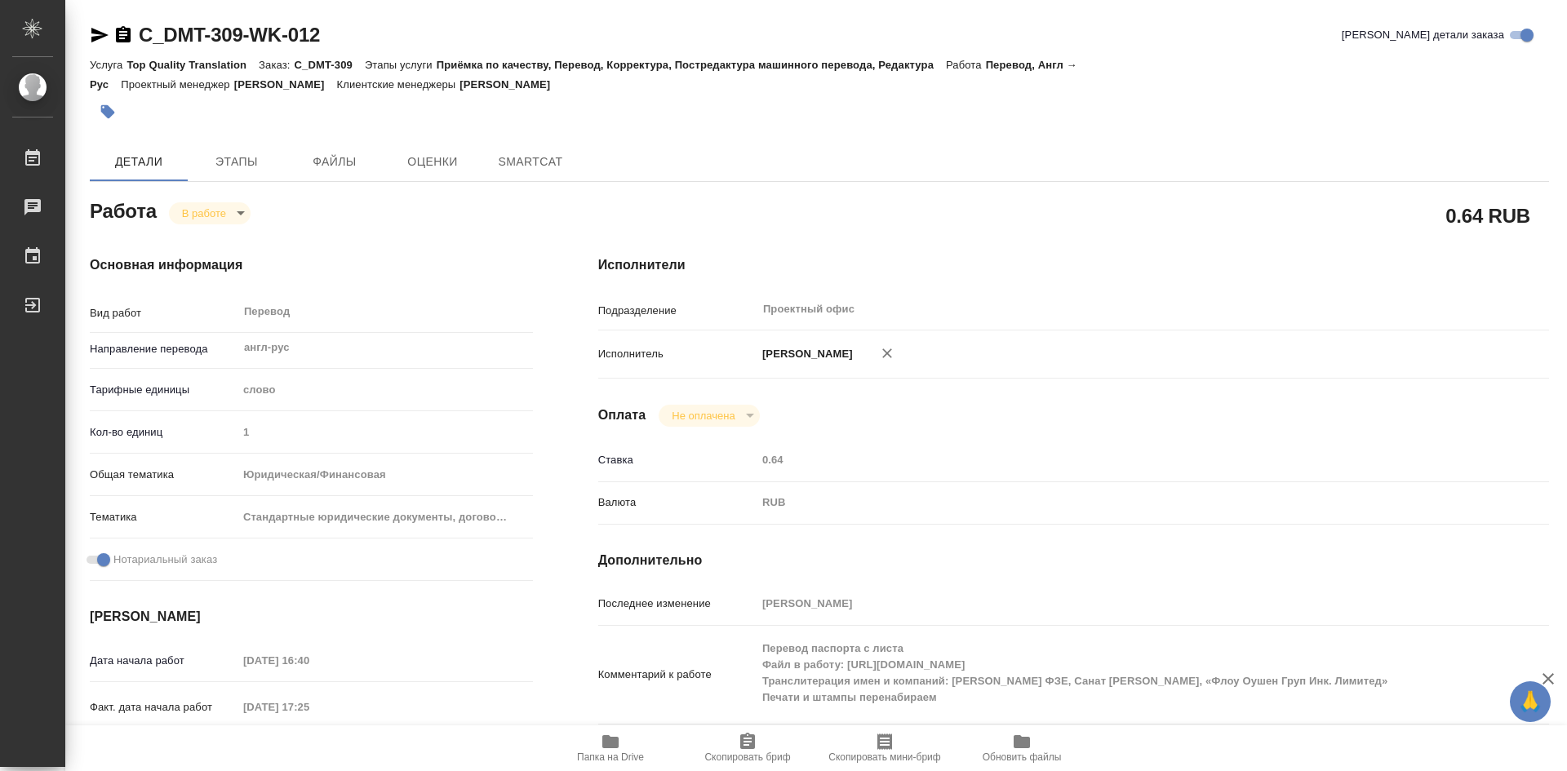
type textarea "x"
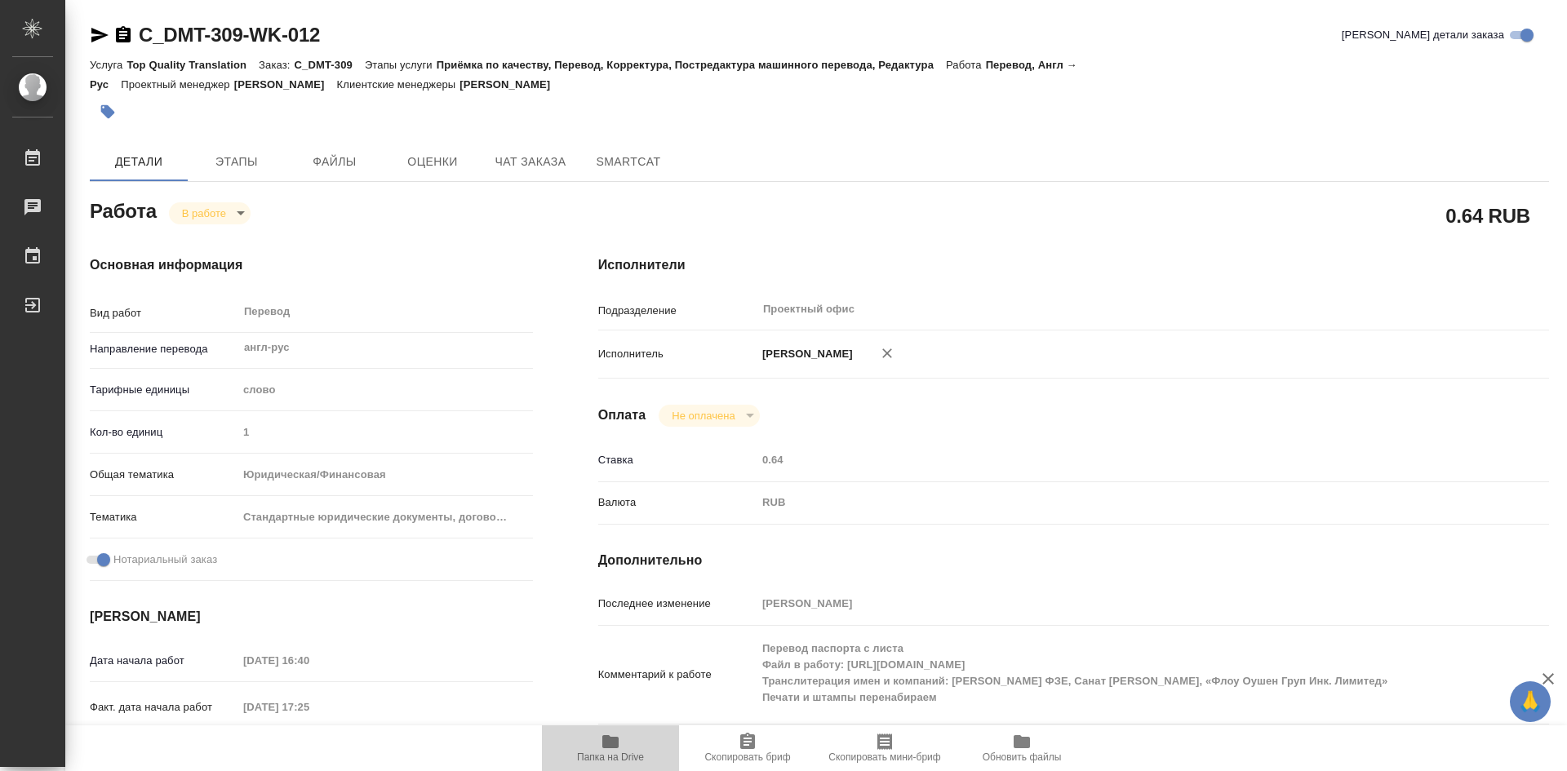
click at [600, 743] on span "Папка на Drive" at bounding box center [610, 747] width 117 height 31
type textarea "x"
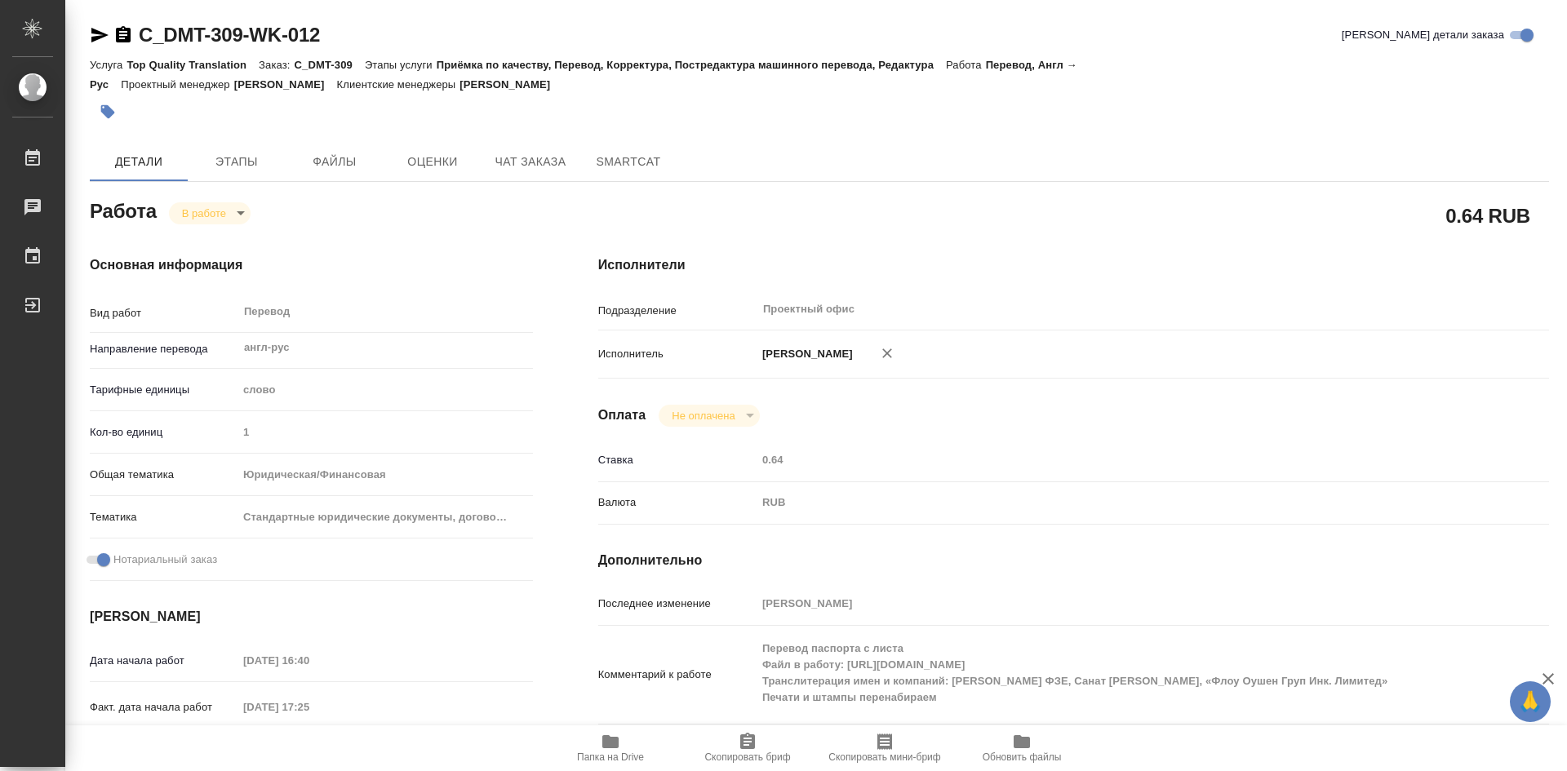
type textarea "x"
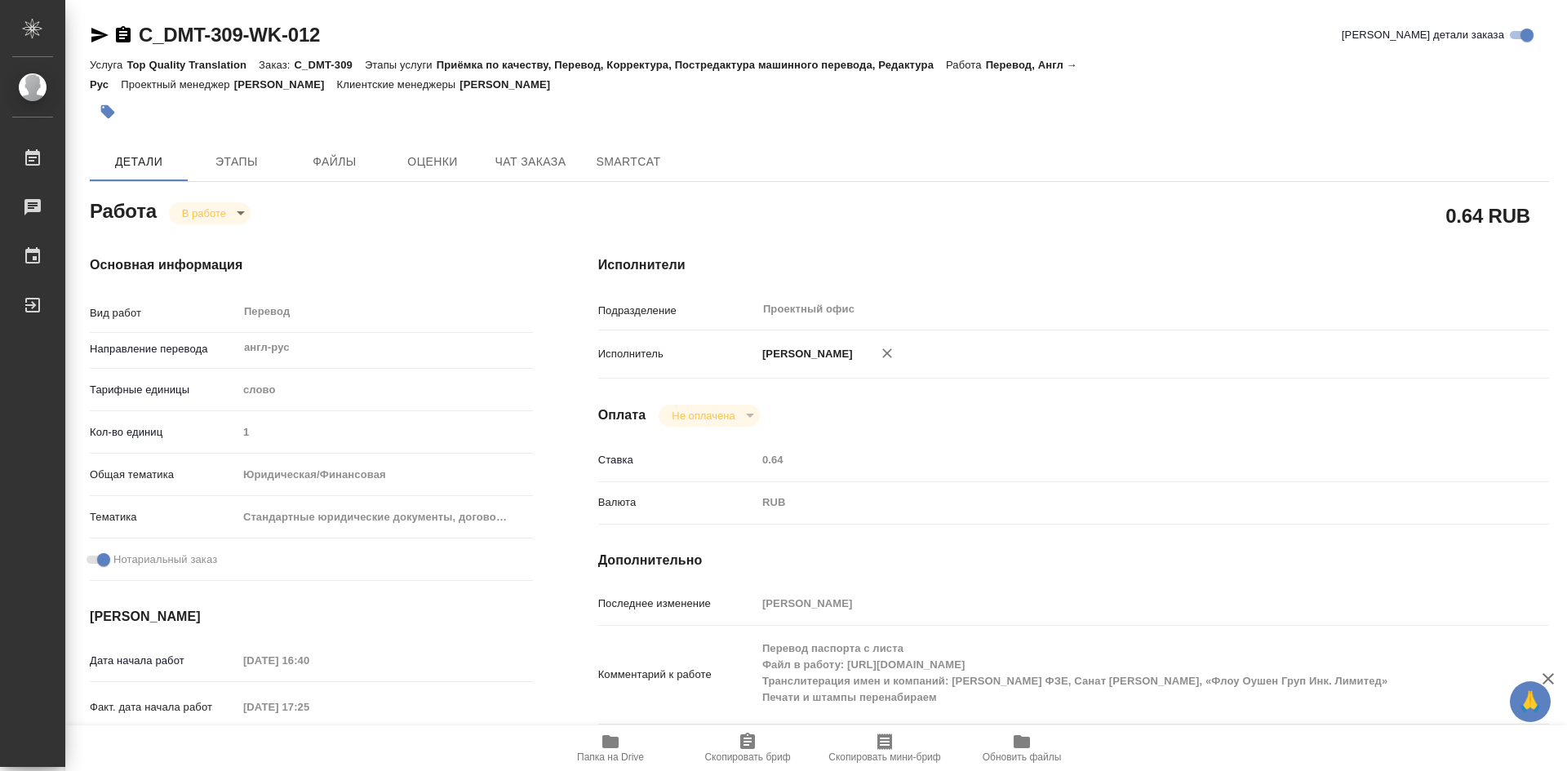
type textarea "x"
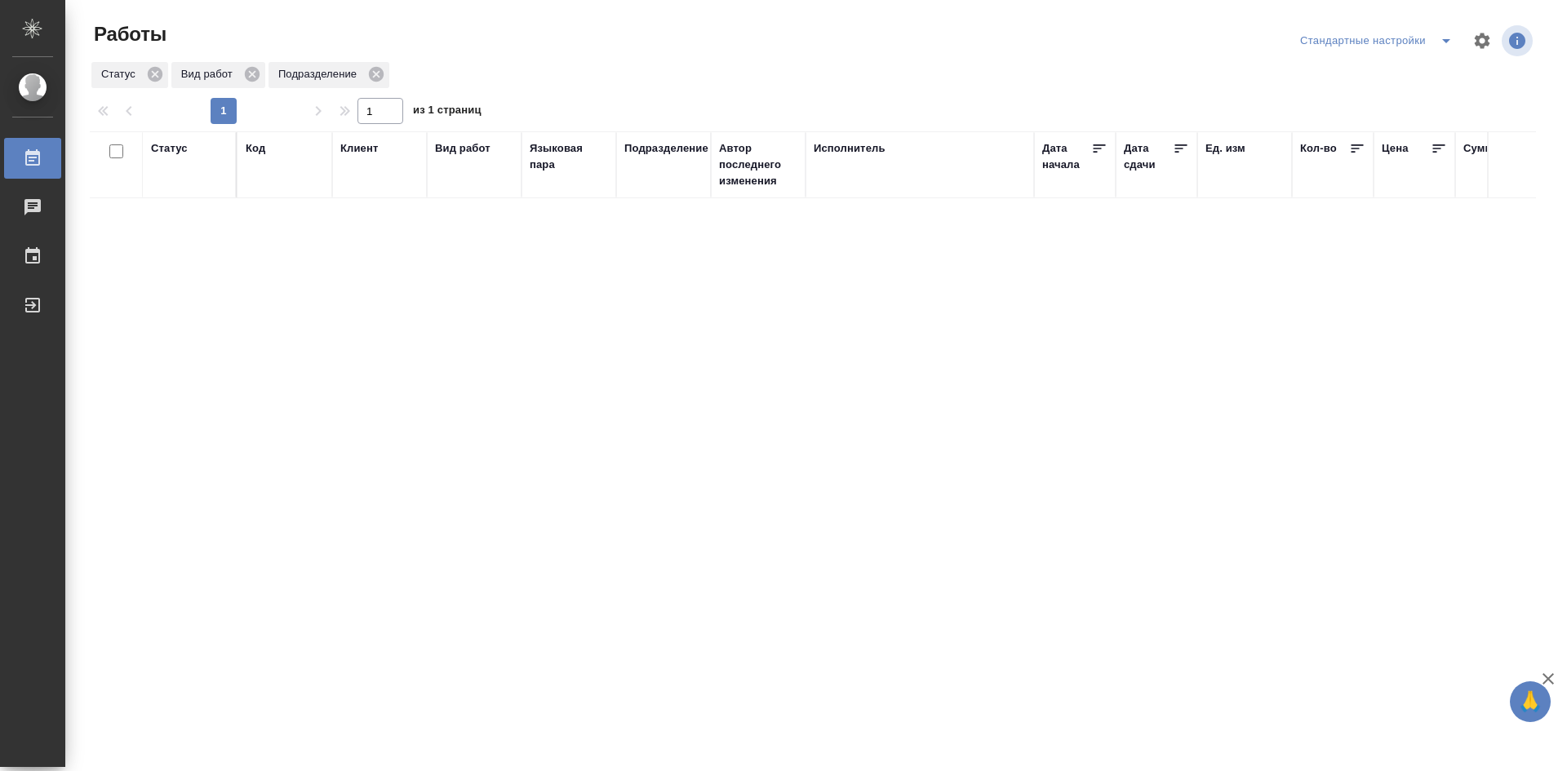
click at [1434, 42] on span "split button" at bounding box center [1446, 41] width 24 height 20
click at [1419, 74] on li "мои" at bounding box center [1379, 73] width 166 height 26
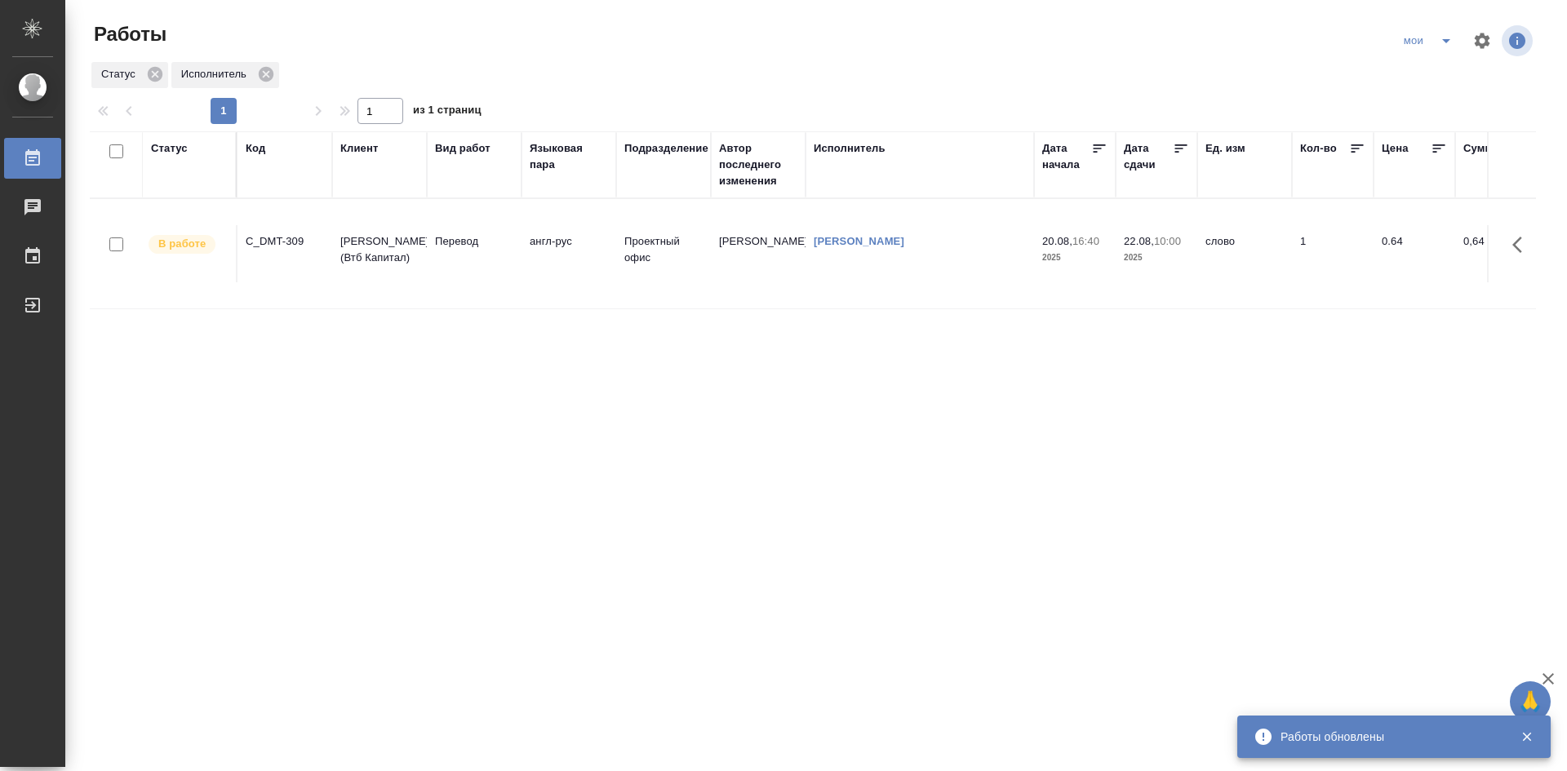
click at [993, 259] on td "[PERSON_NAME]" at bounding box center [919, 253] width 228 height 57
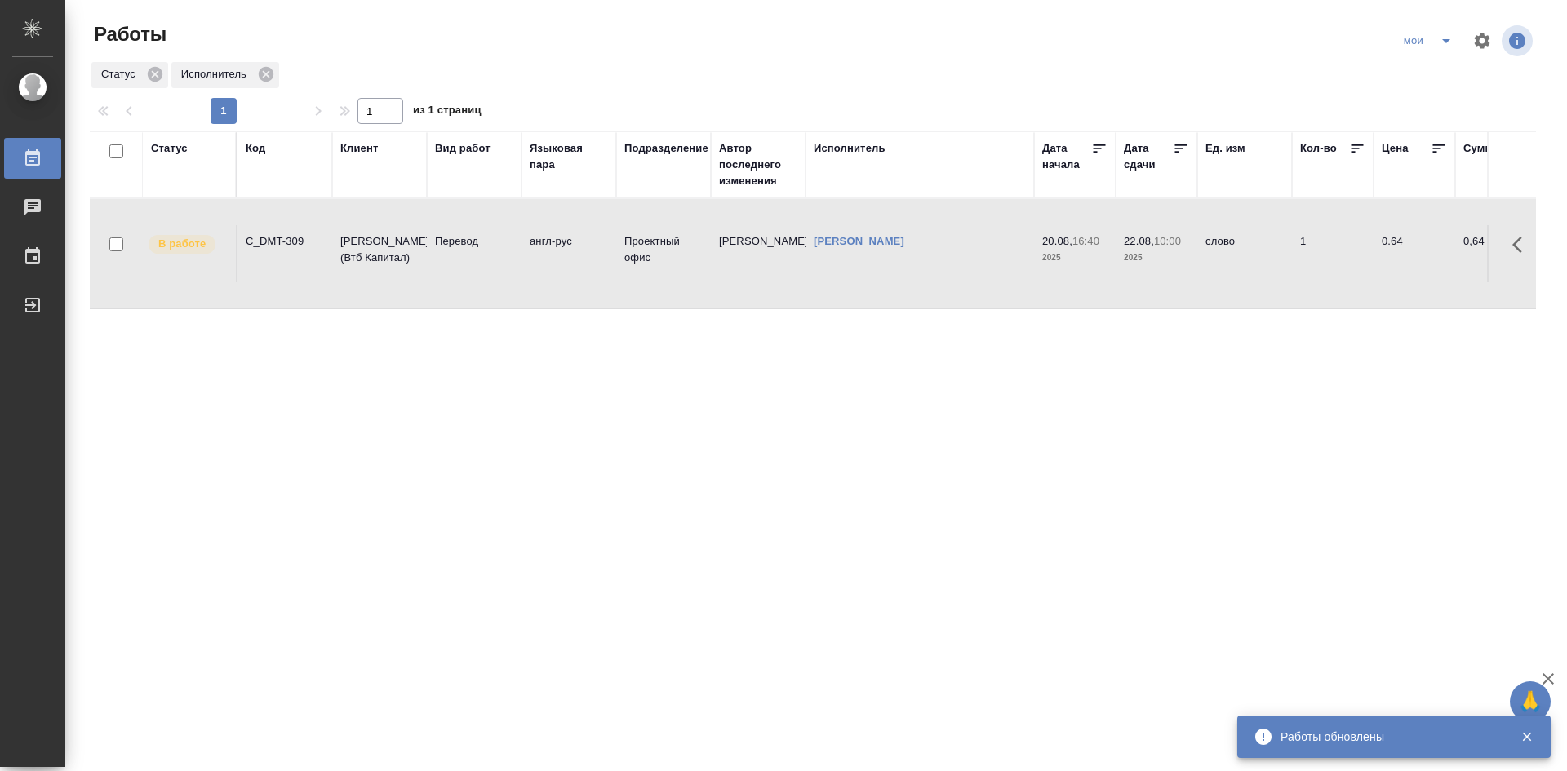
click at [993, 259] on td "[PERSON_NAME]" at bounding box center [919, 253] width 228 height 57
click at [1444, 39] on icon "split button" at bounding box center [1446, 41] width 8 height 4
click at [1427, 78] on li "Стандартные настройки" at bounding box center [1429, 73] width 157 height 26
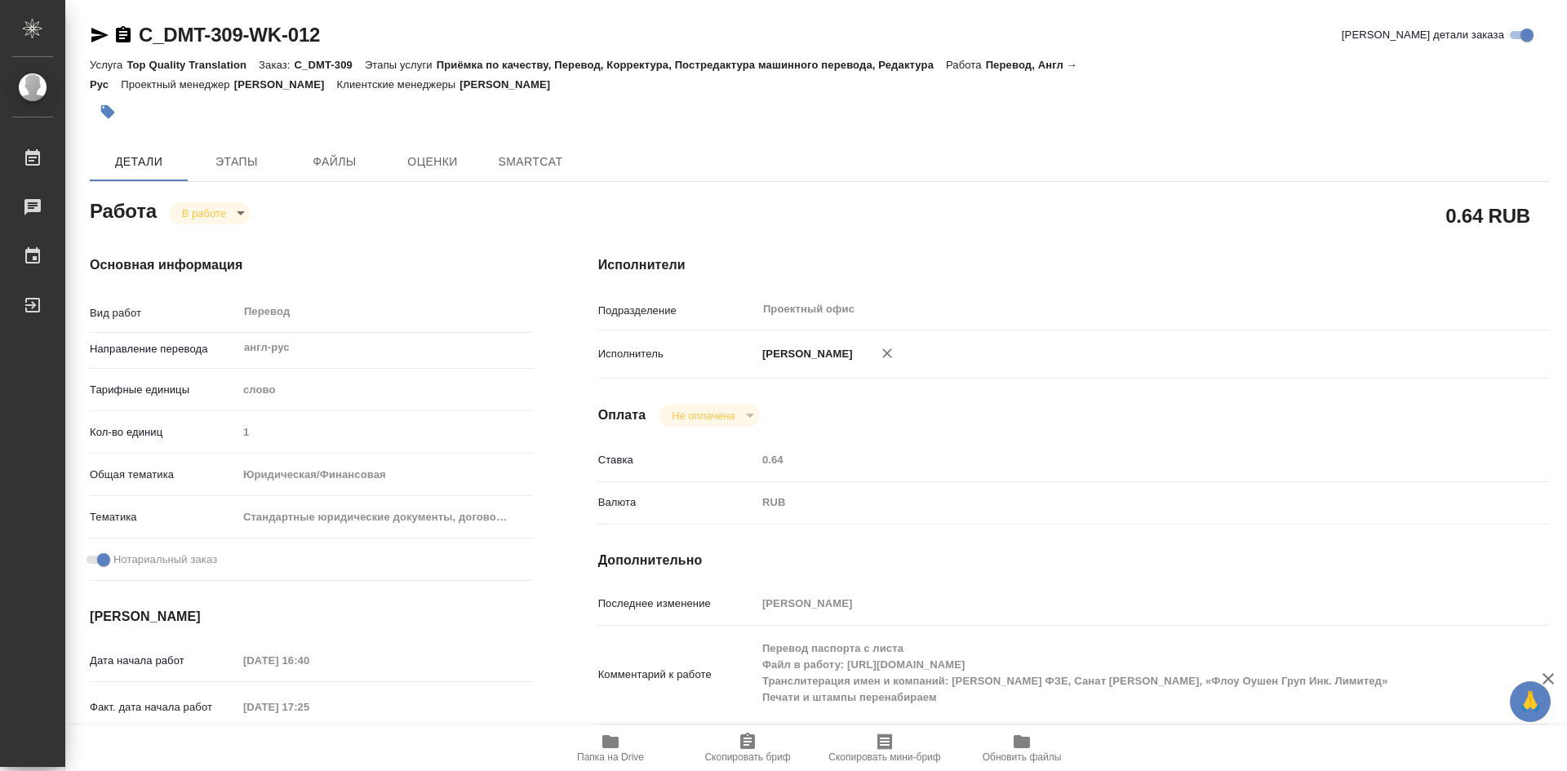
type textarea "x"
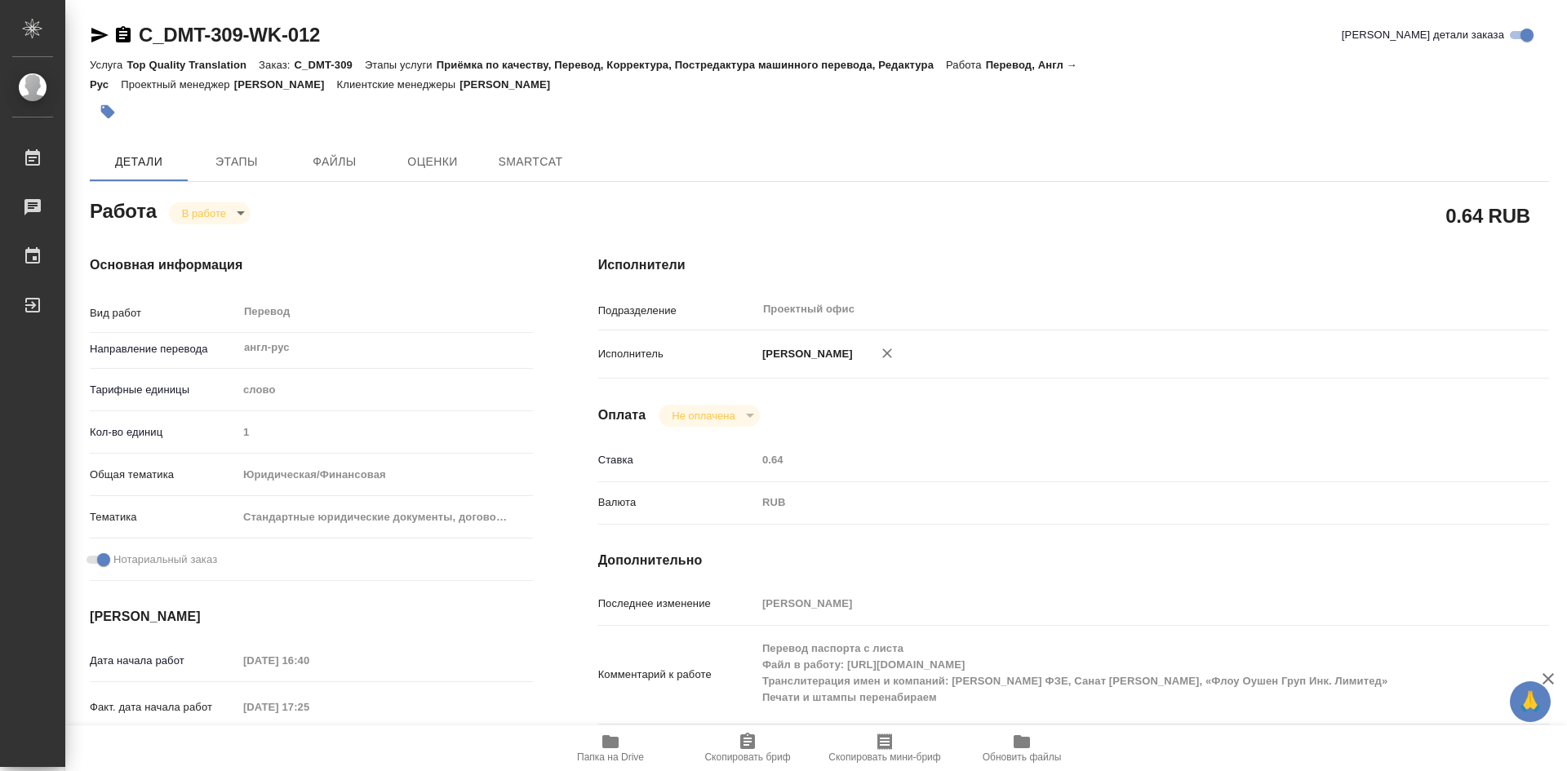
type textarea "x"
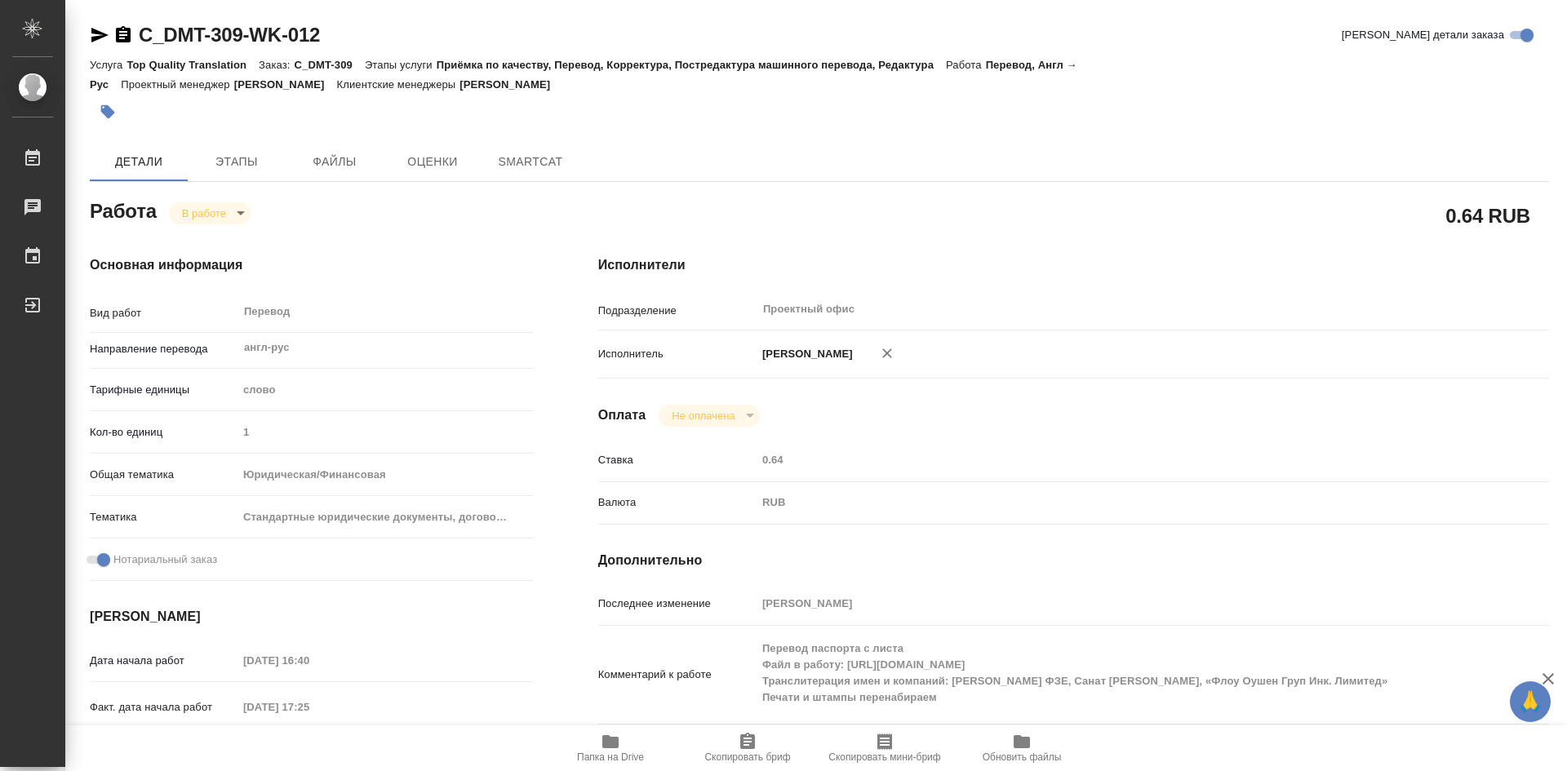
type textarea "x"
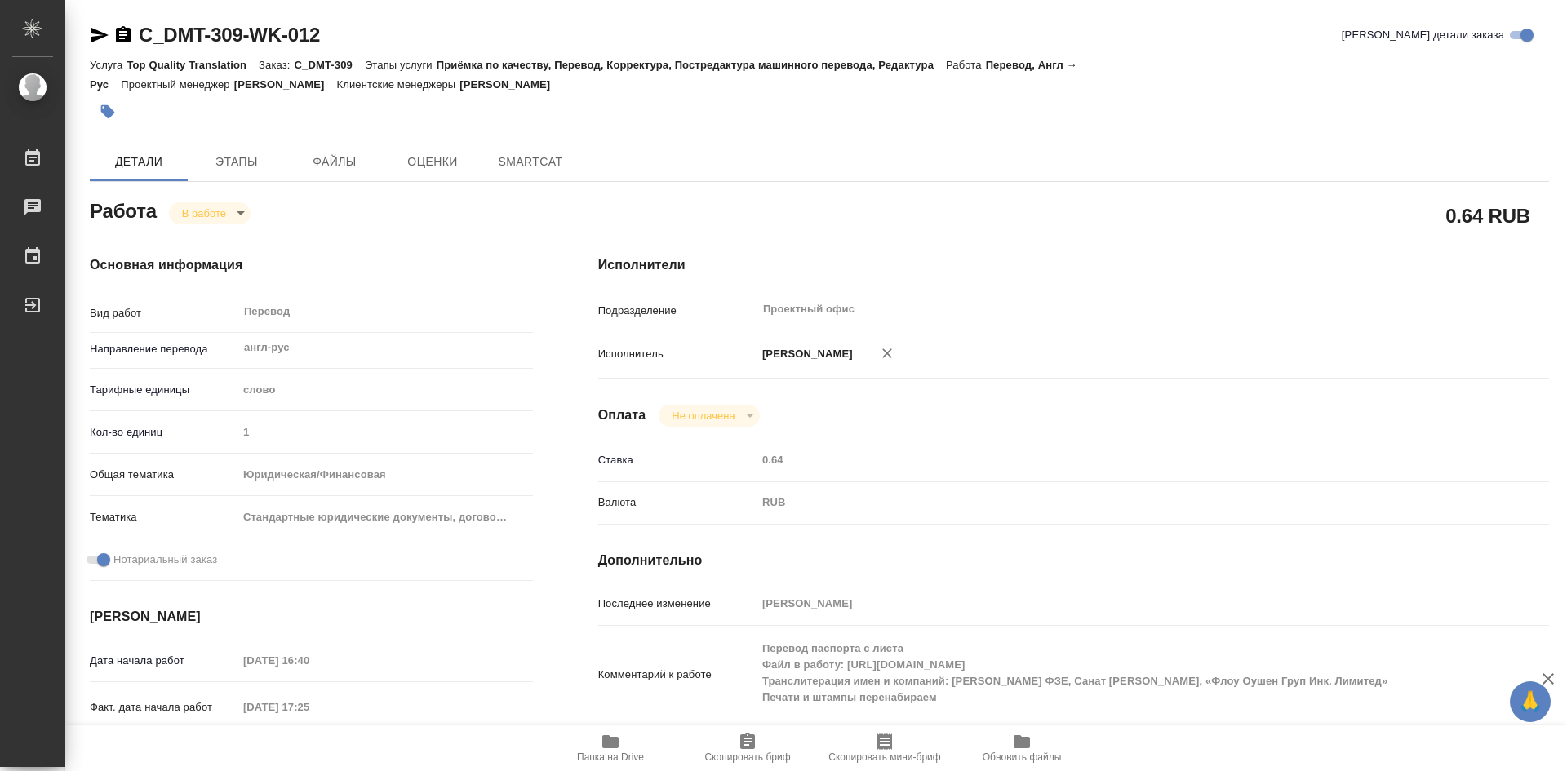
type textarea "x"
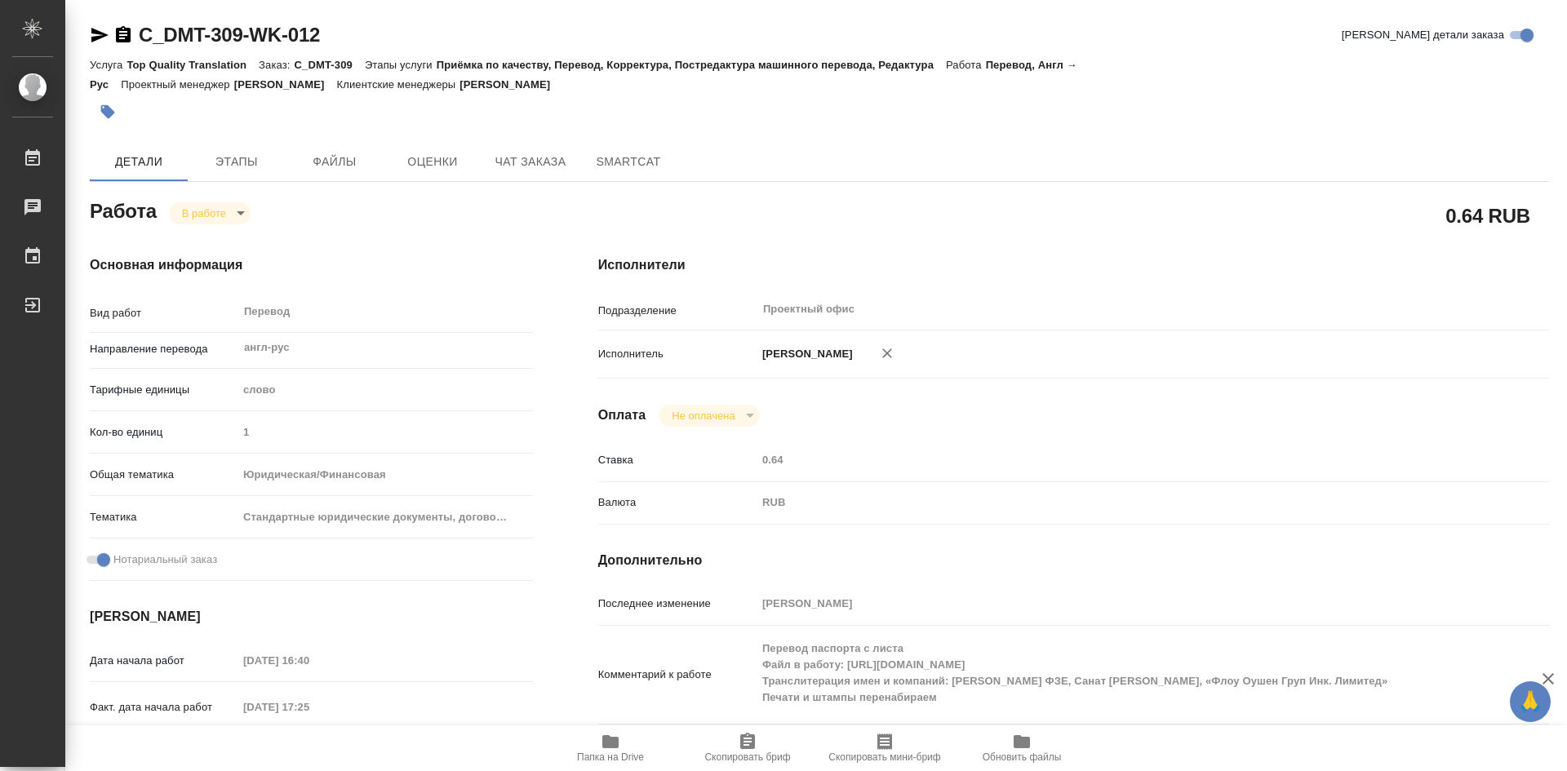
scroll to position [490, 0]
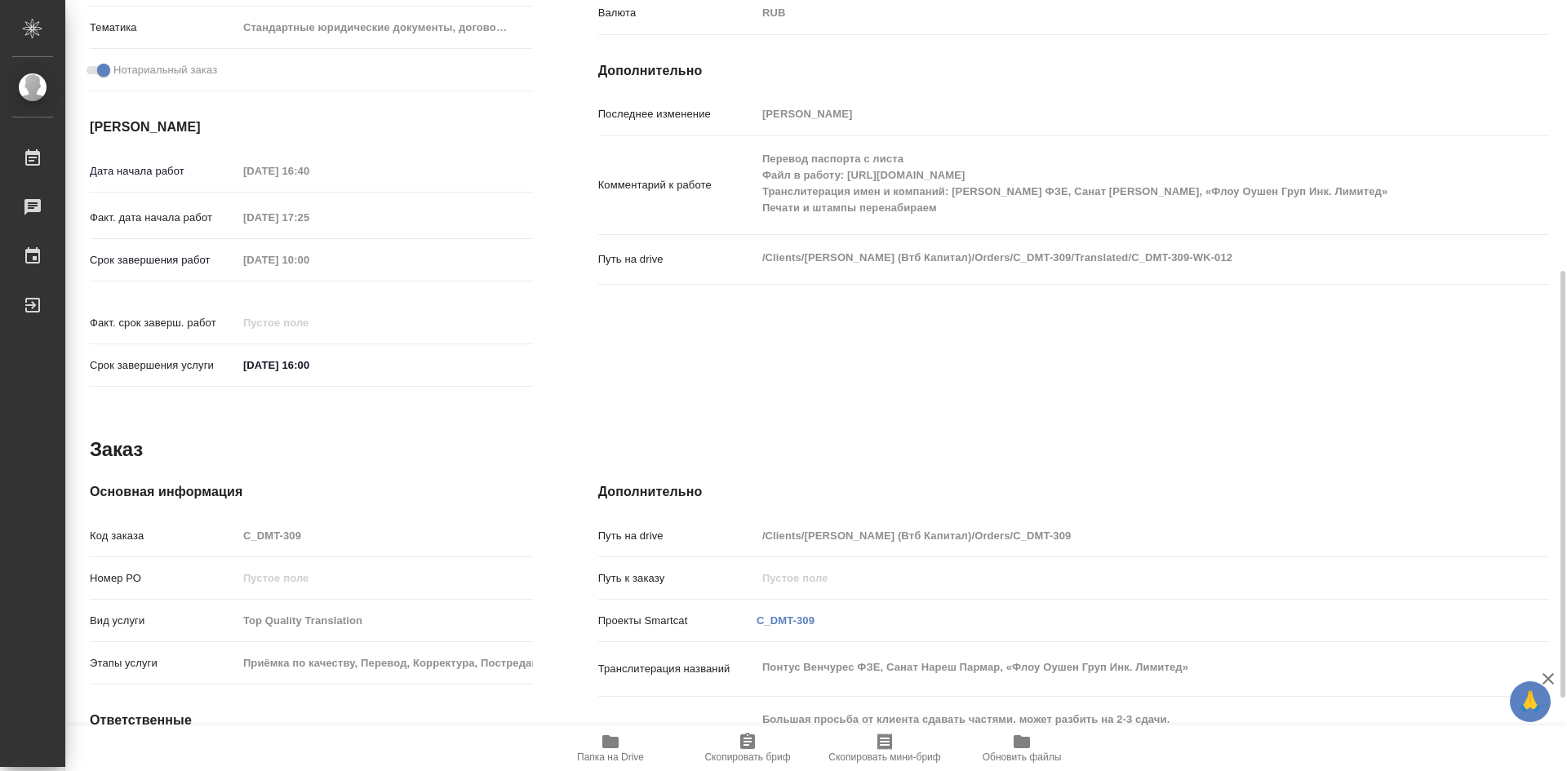
type textarea "x"
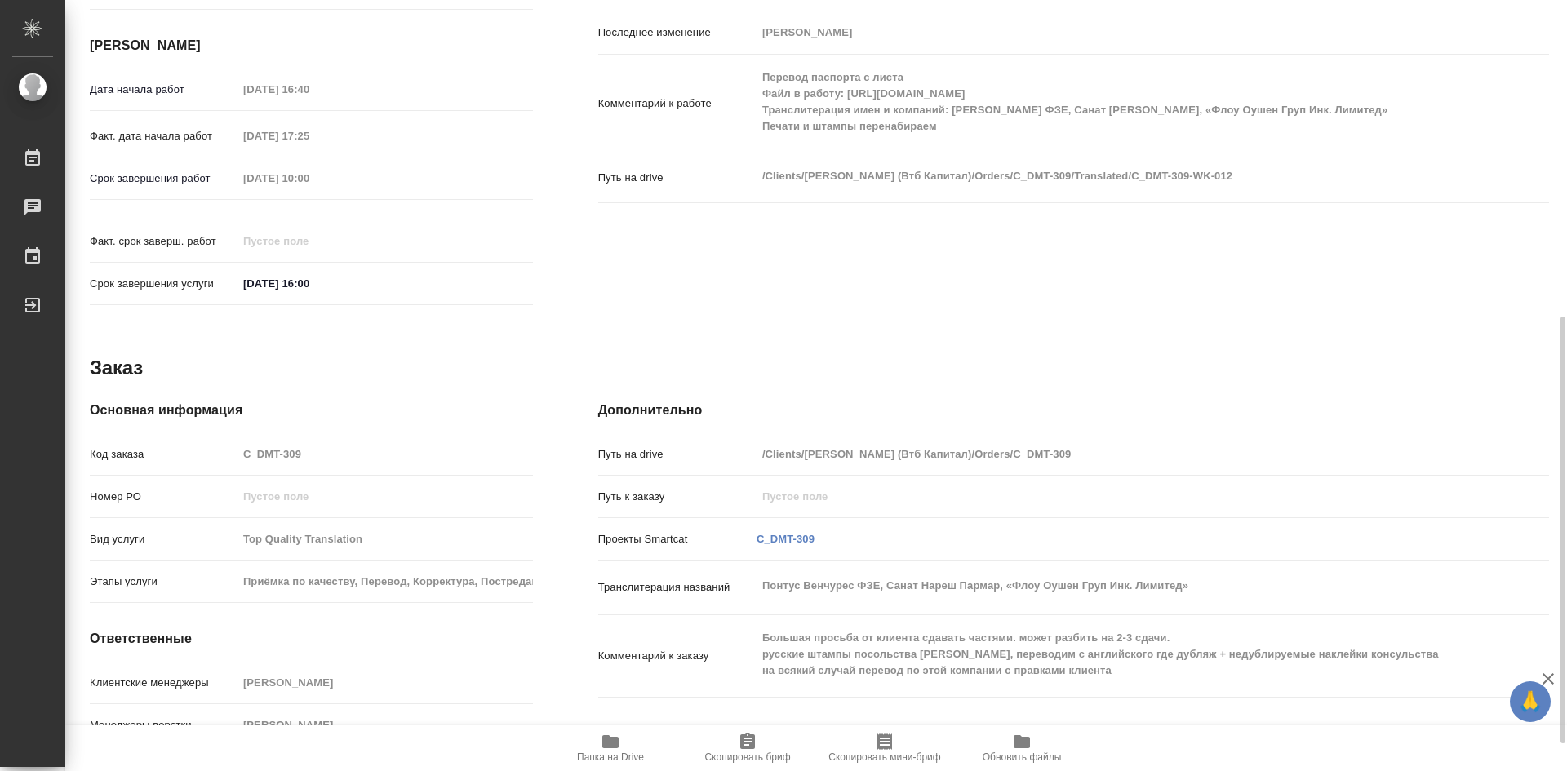
type textarea "x"
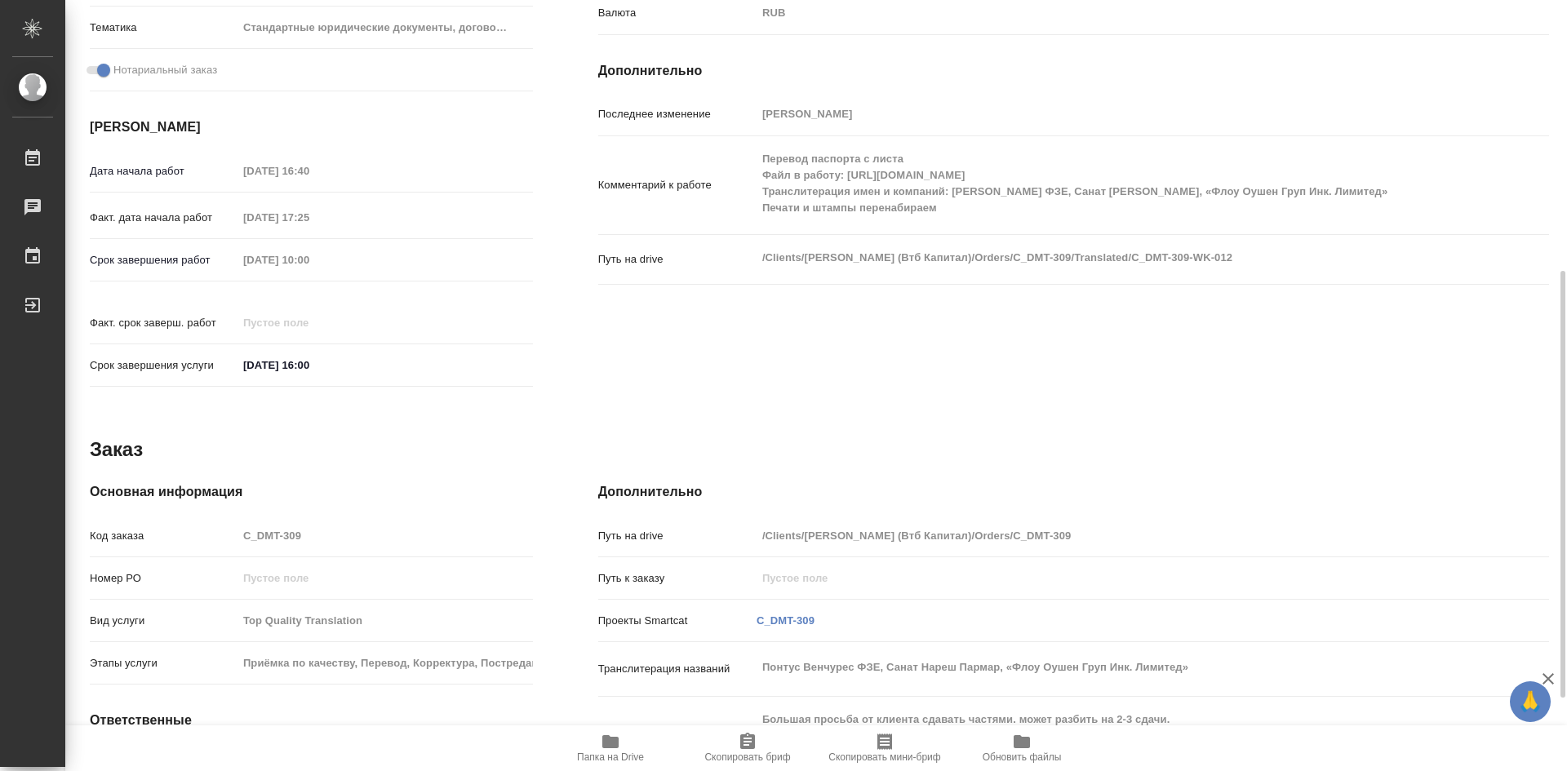
scroll to position [621, 0]
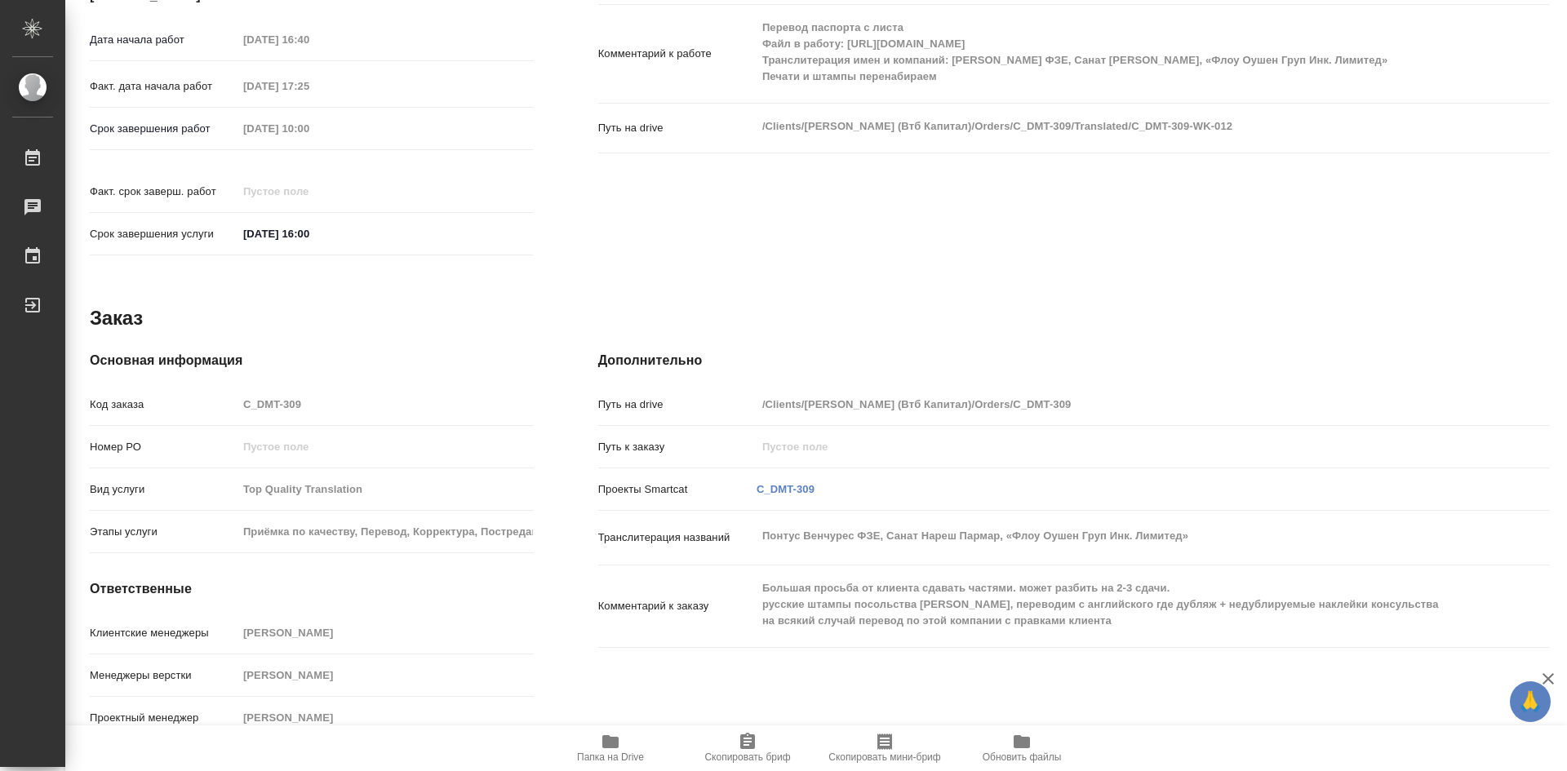
type textarea "x"
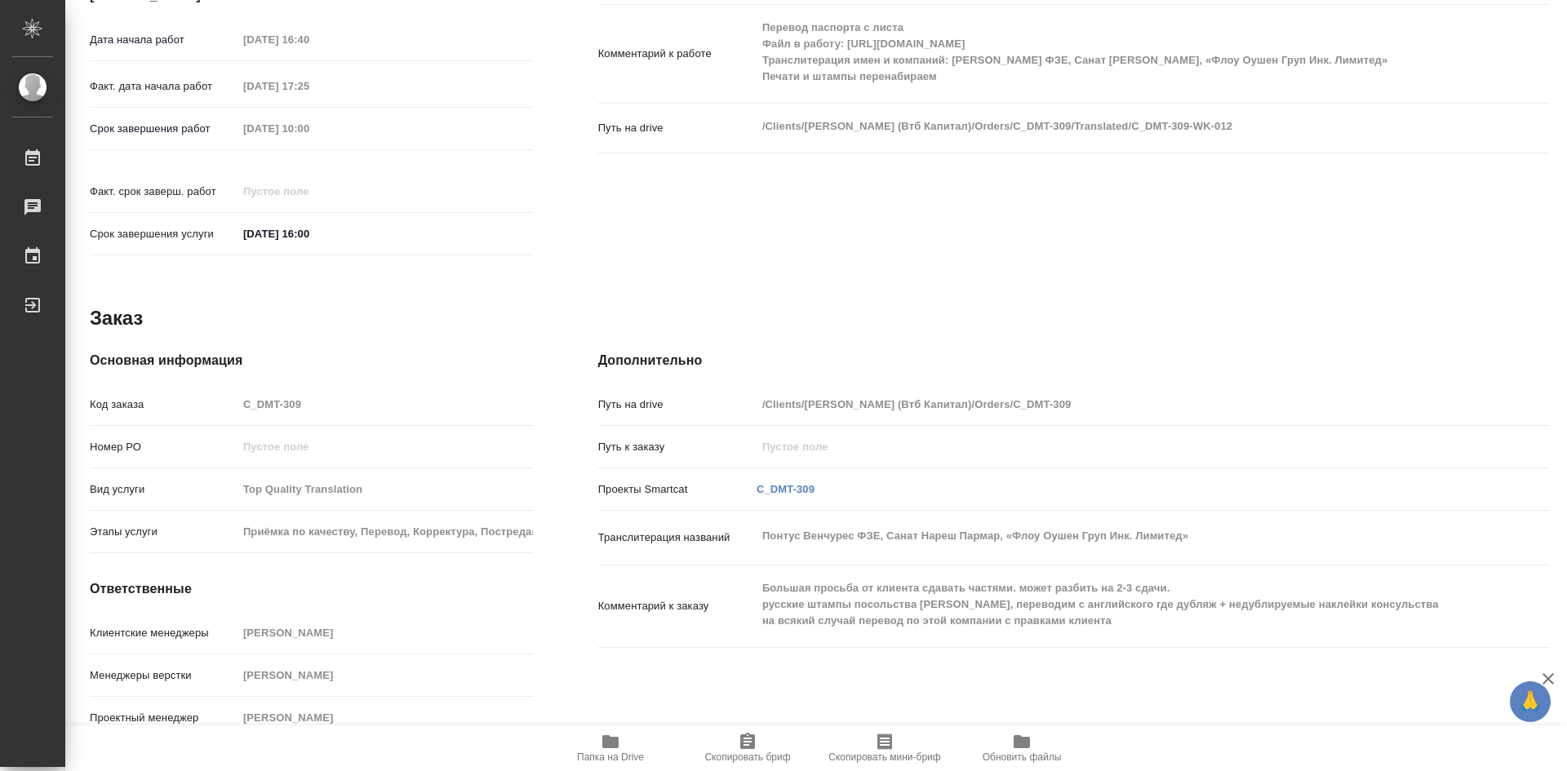
type textarea "x"
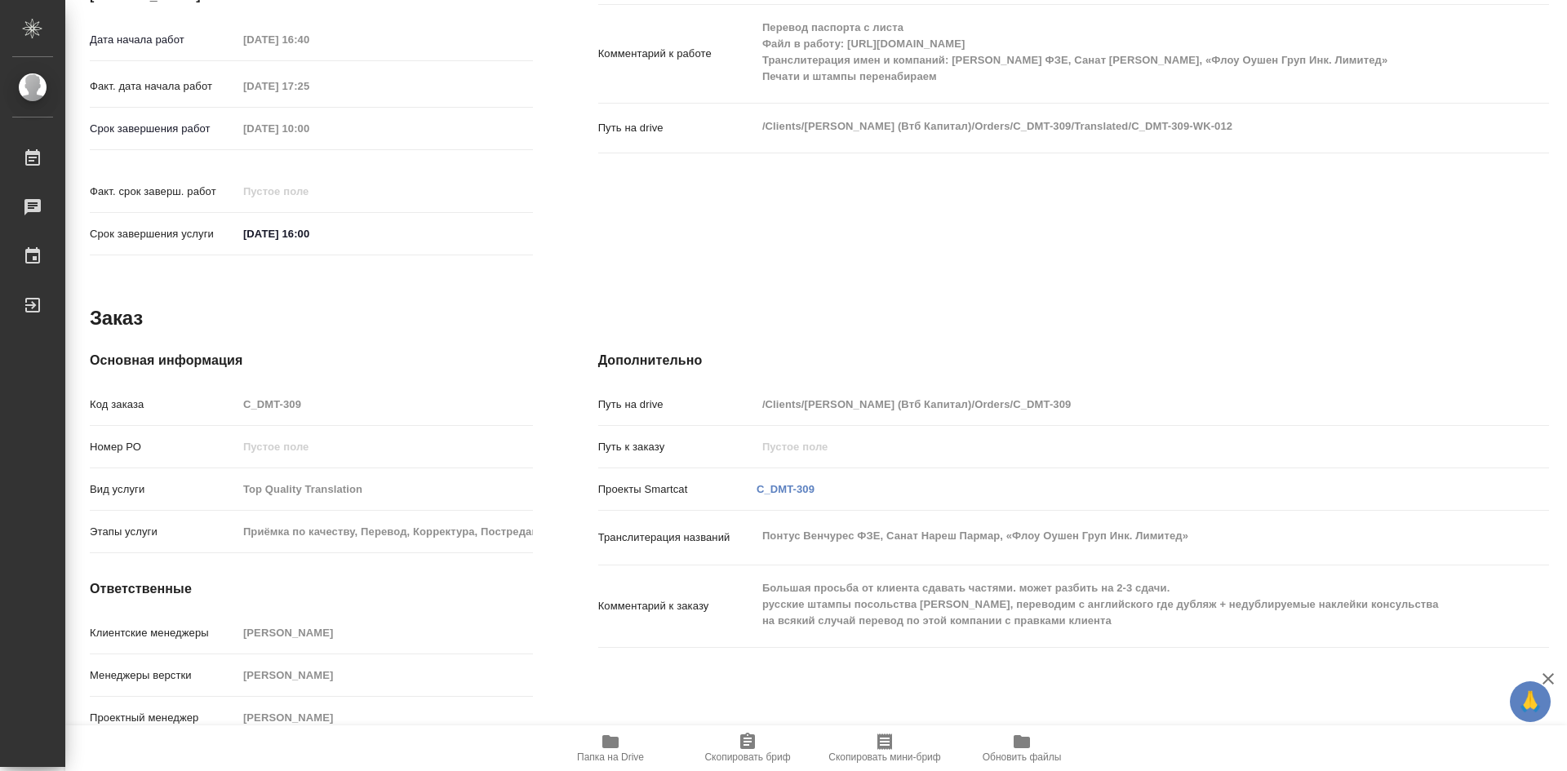
type textarea "x"
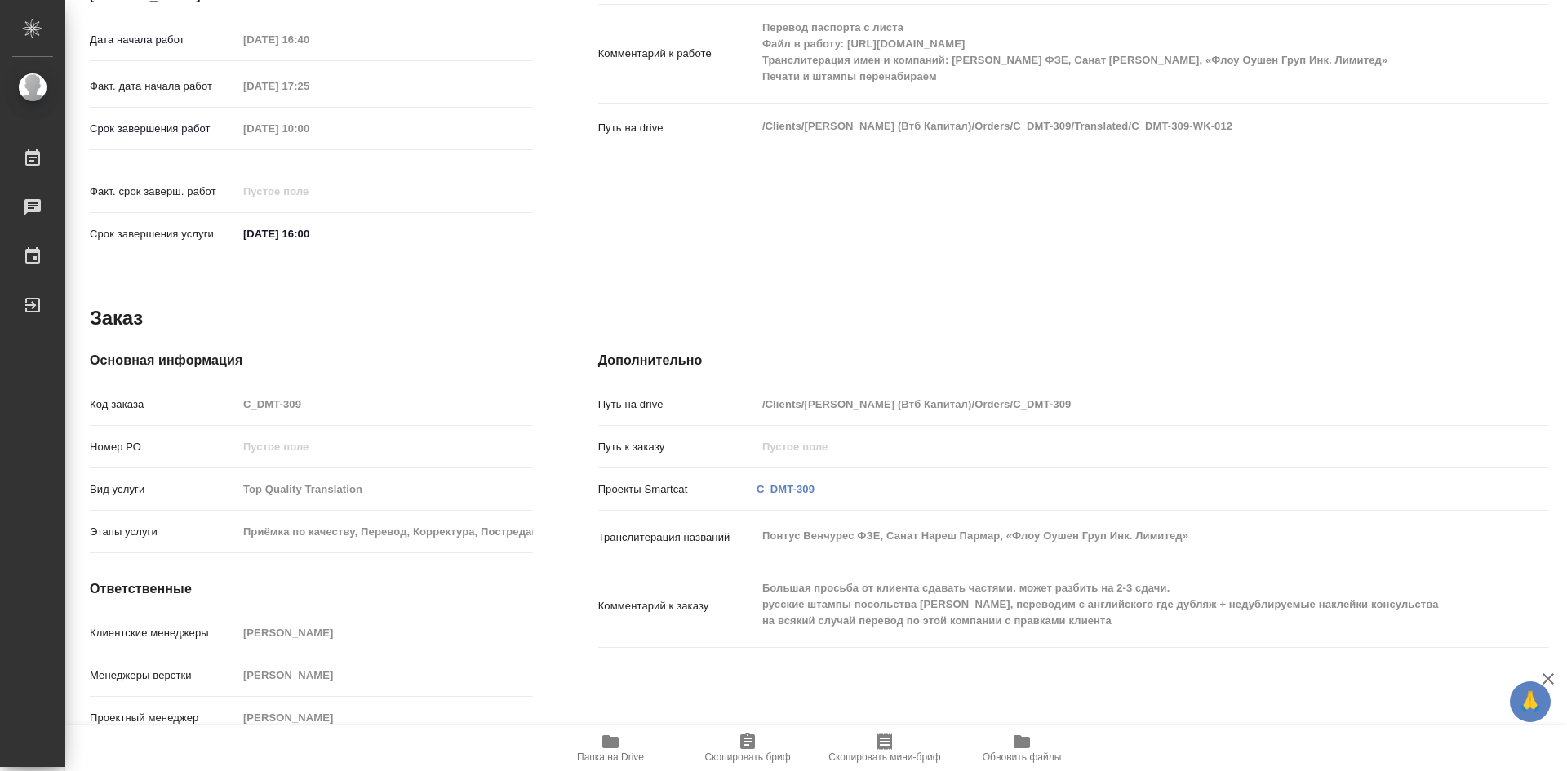
type textarea "x"
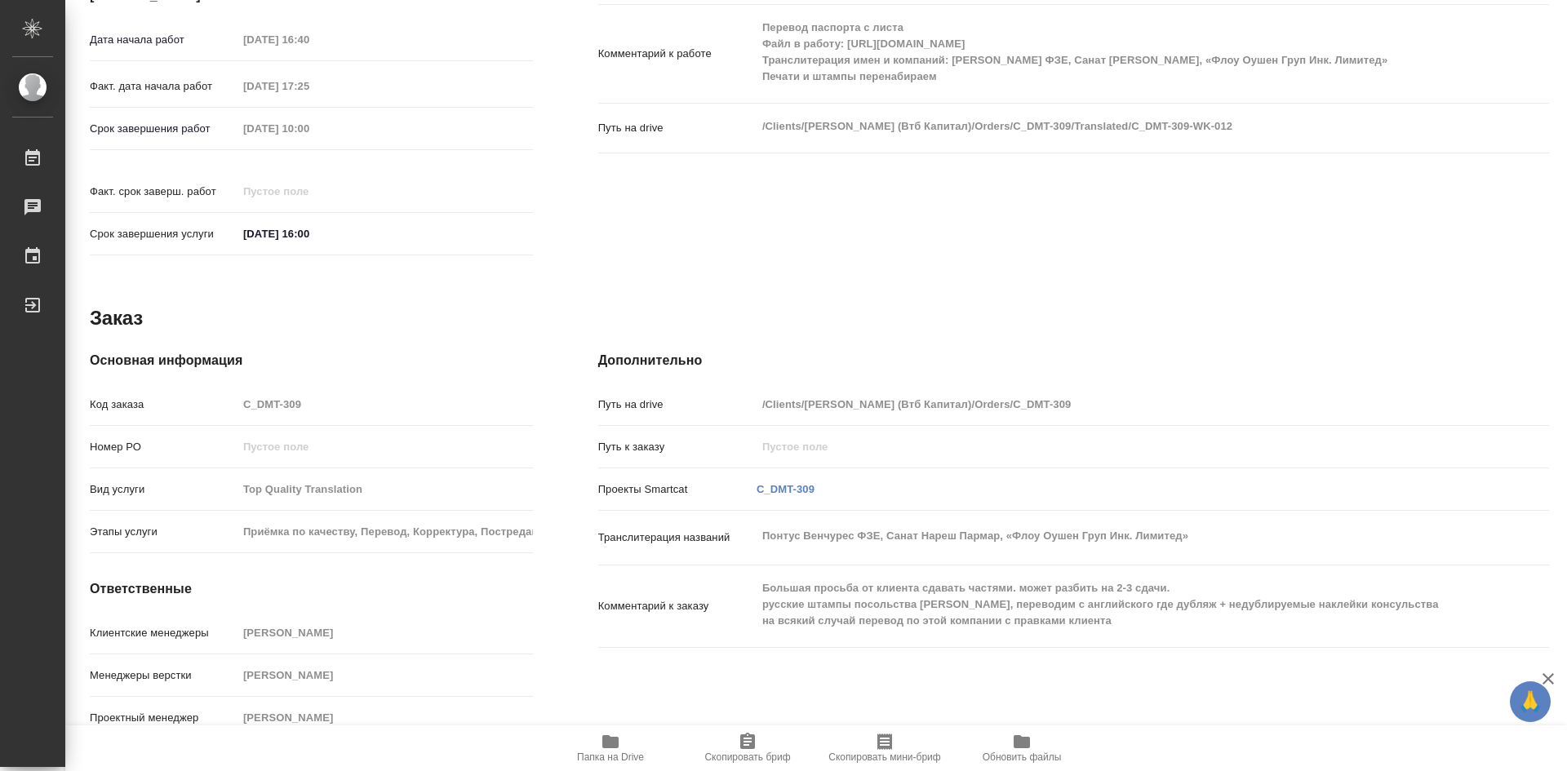
type textarea "x"
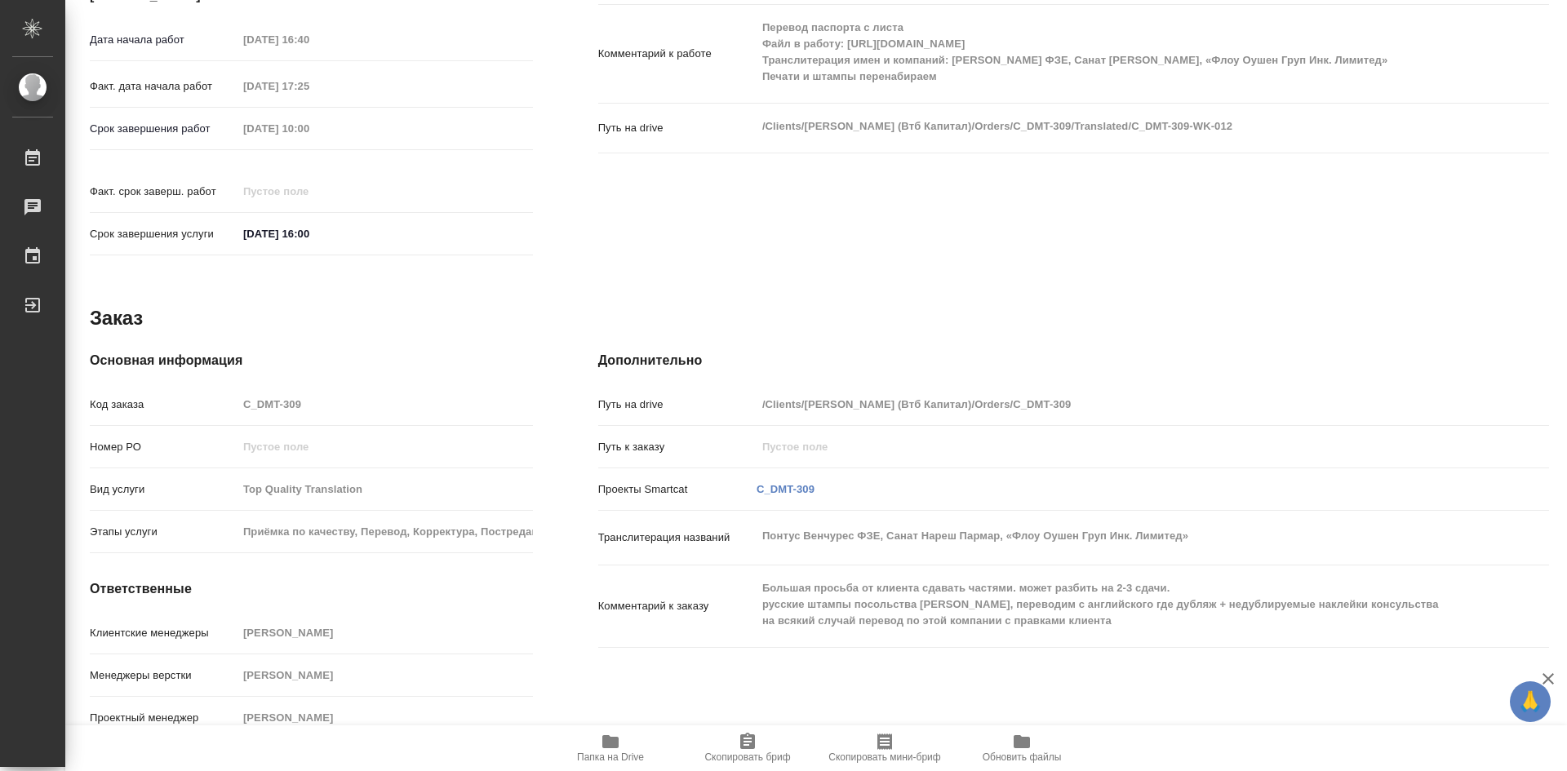
type textarea "x"
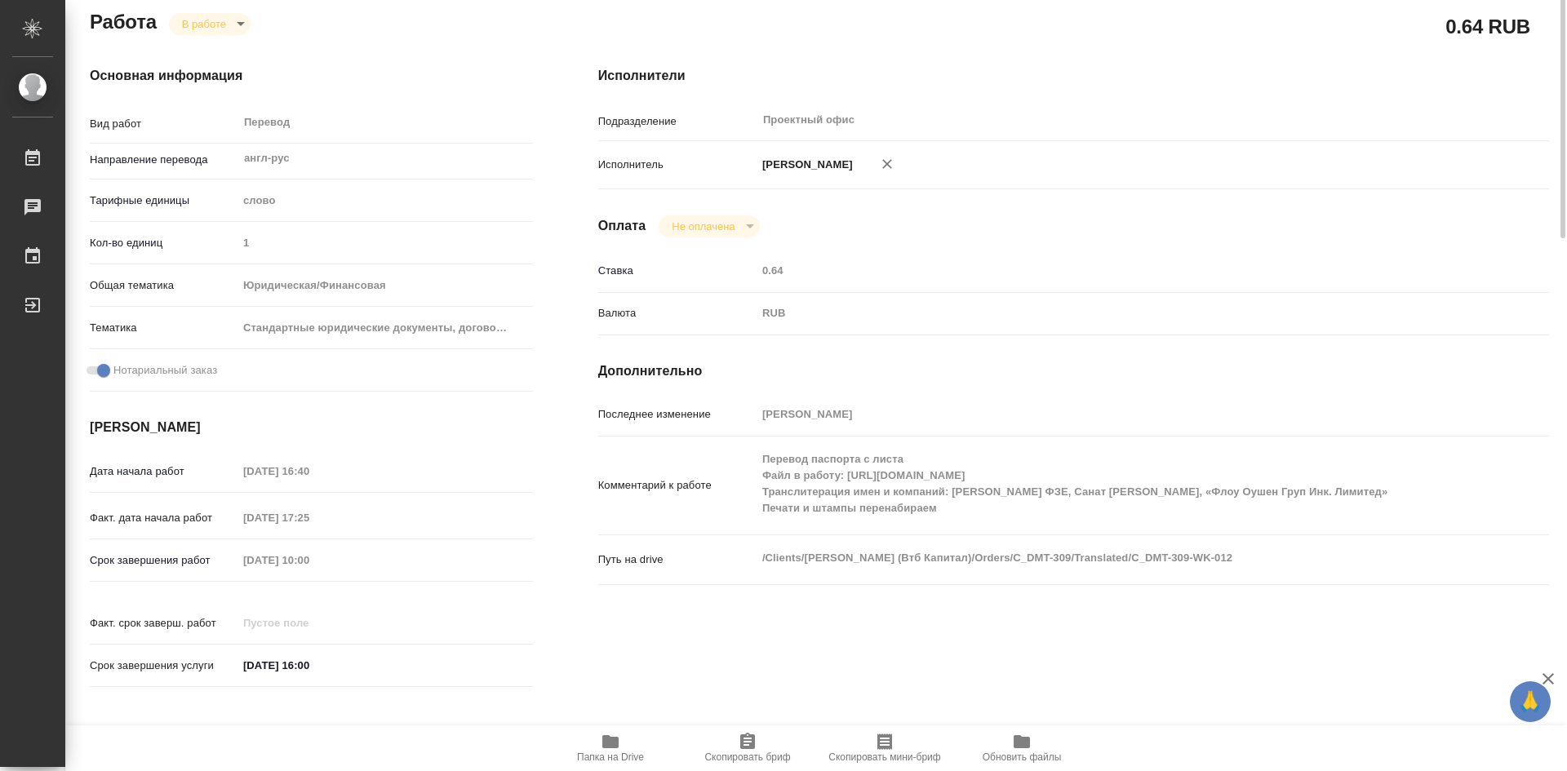
scroll to position [0, 0]
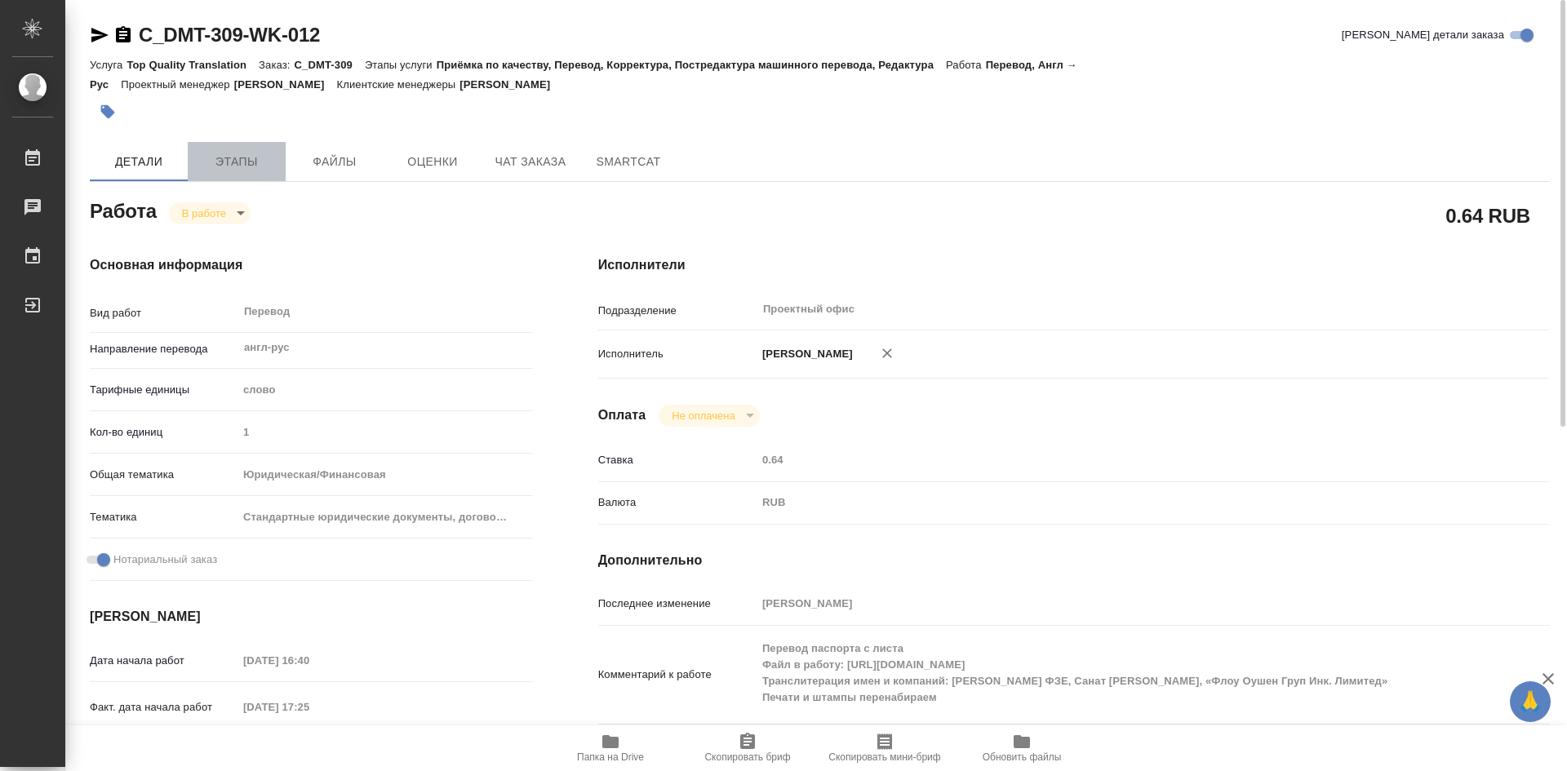
click at [249, 152] on span "Этапы" at bounding box center [236, 162] width 78 height 20
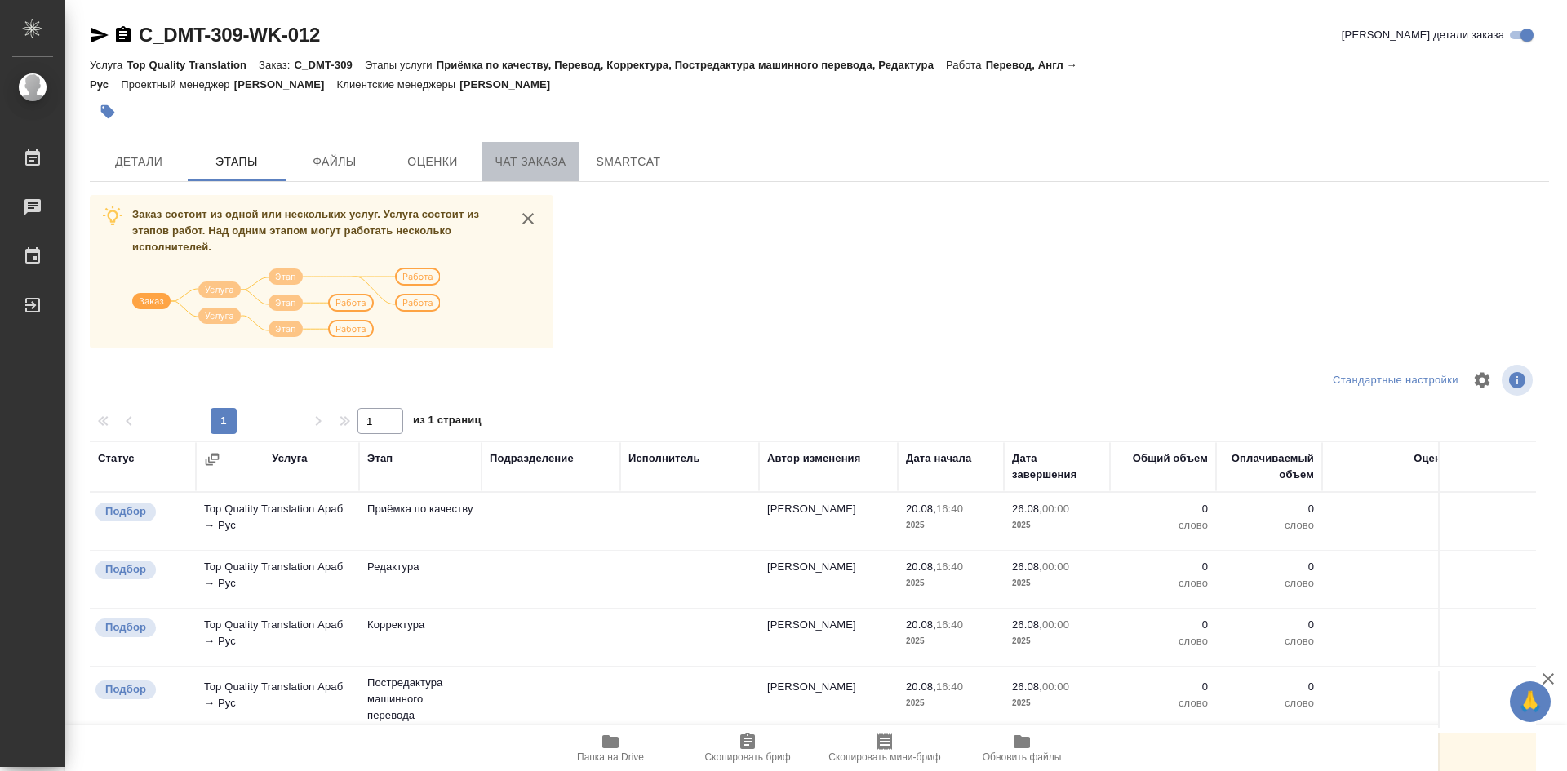
click at [543, 162] on span "Чат заказа" at bounding box center [530, 162] width 78 height 20
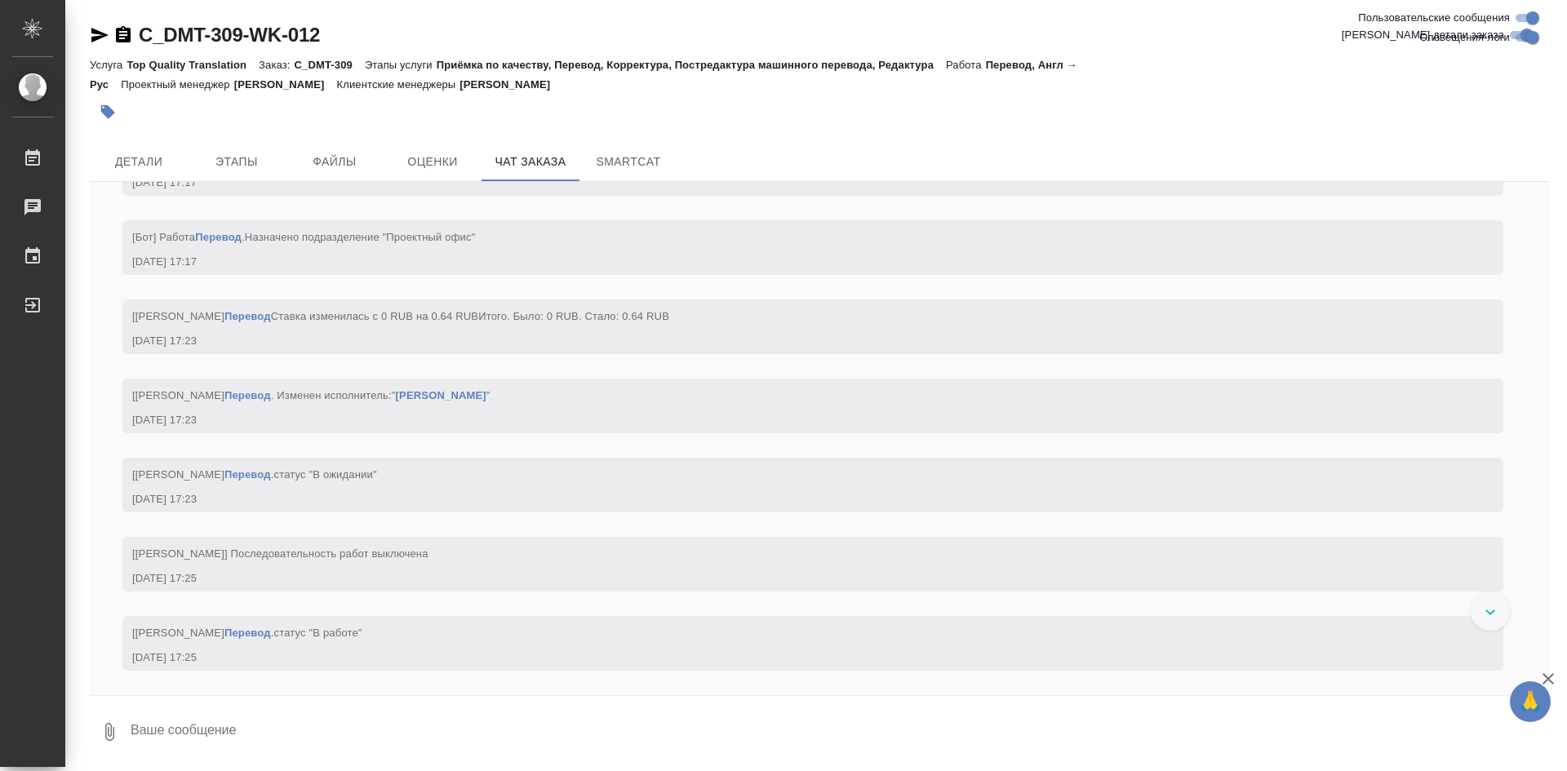
scroll to position [4696, 0]
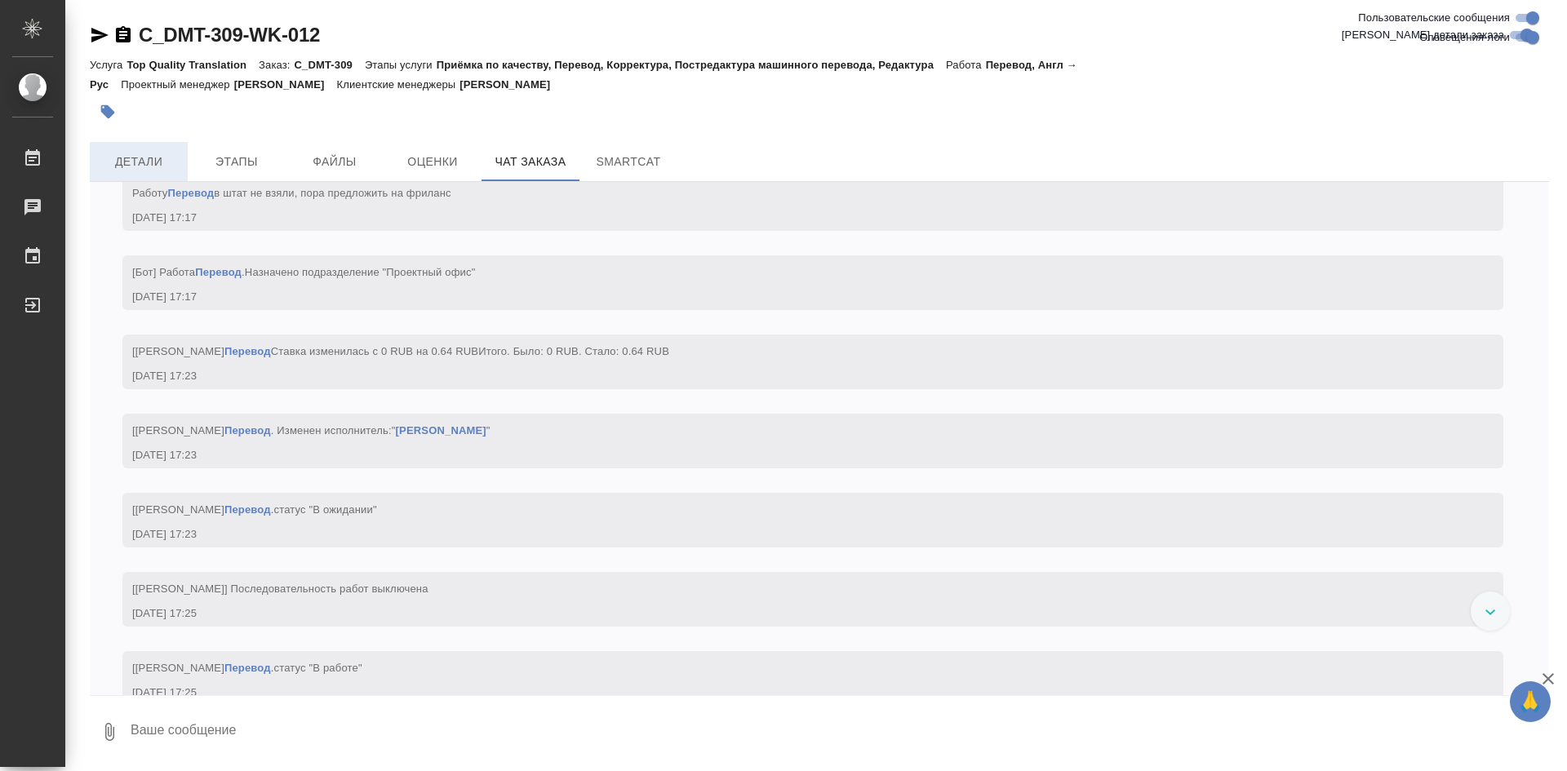
click at [164, 171] on span "Детали" at bounding box center [139, 162] width 78 height 20
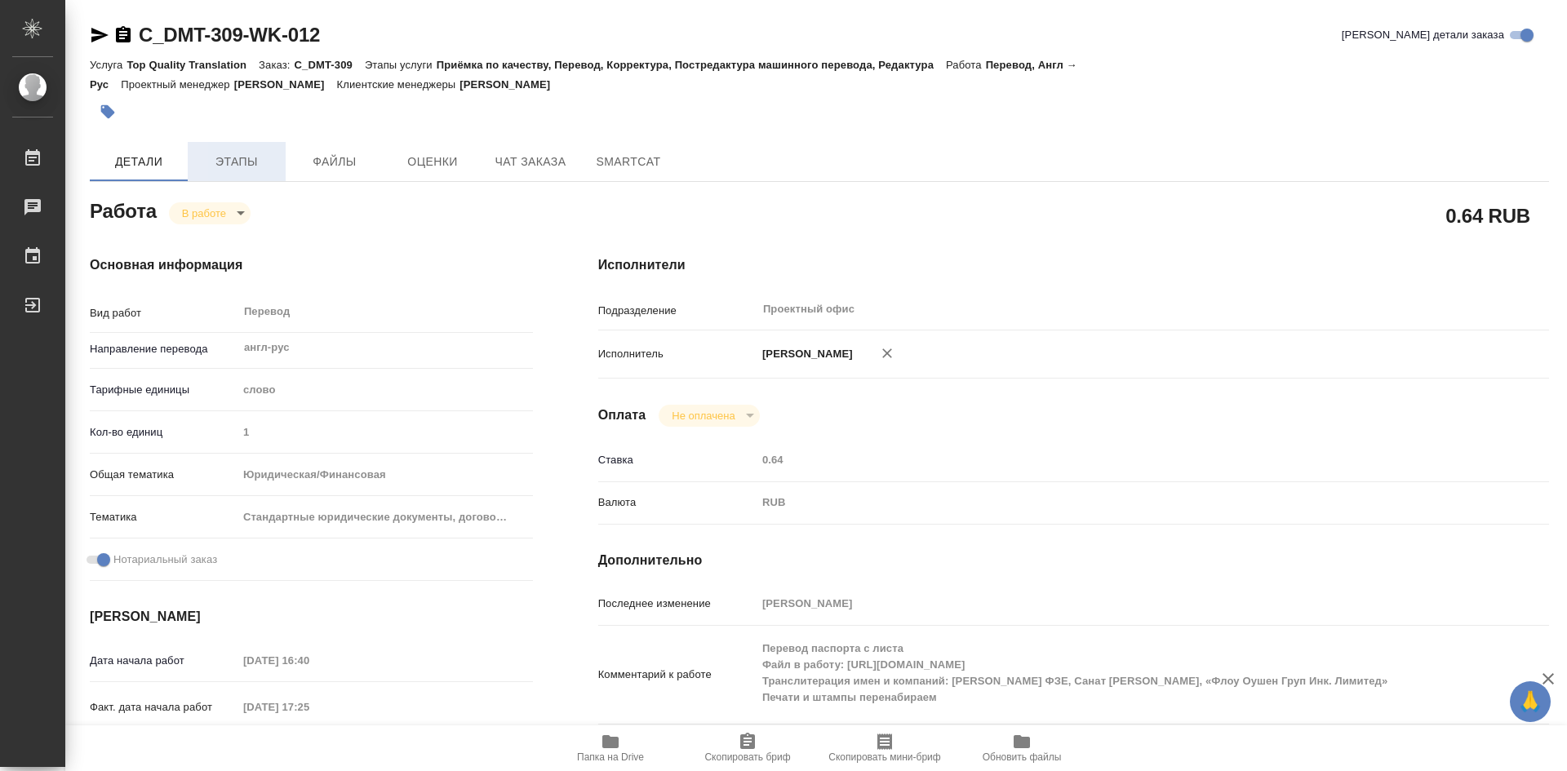
type textarea "x"
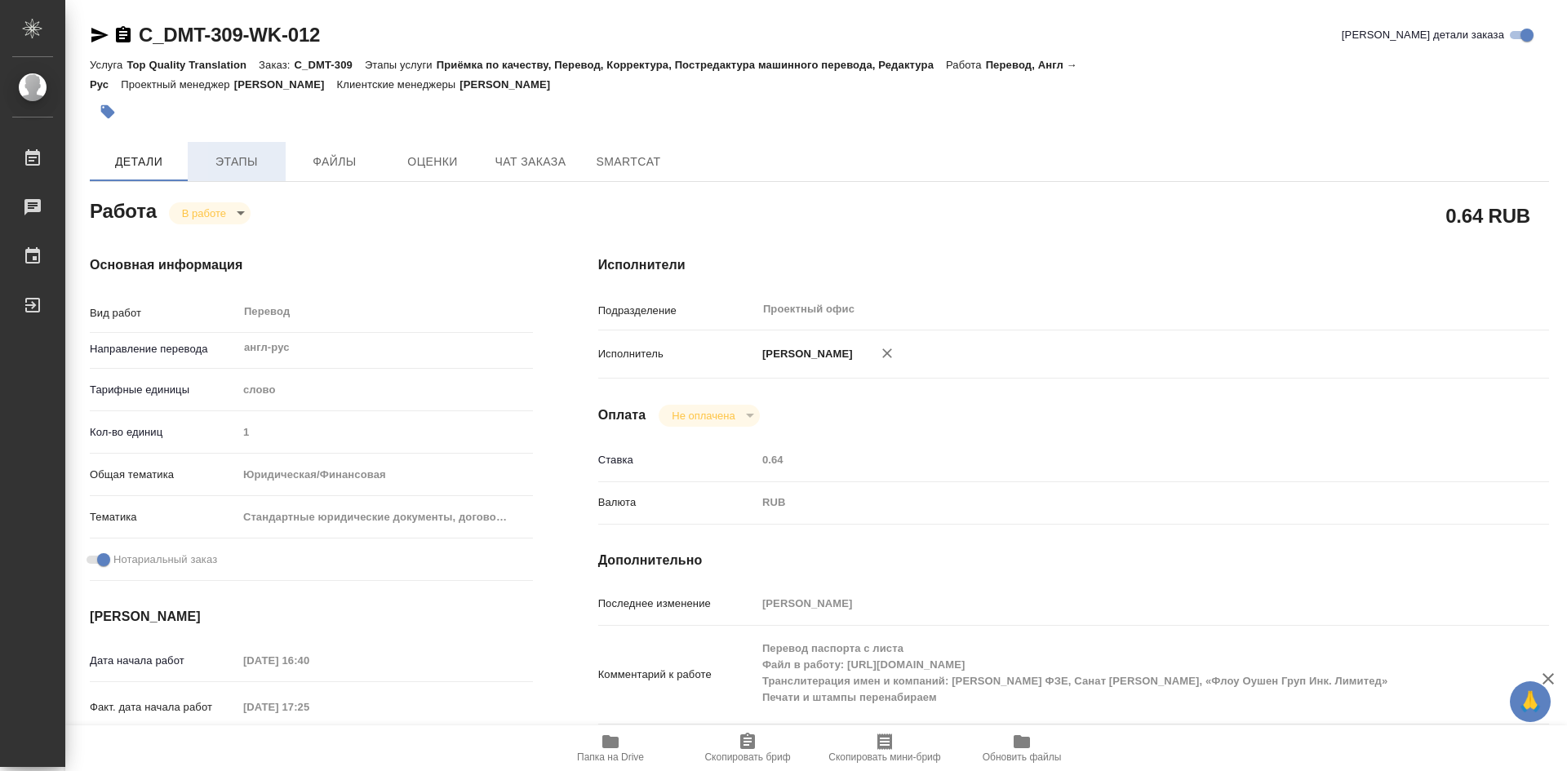
type textarea "x"
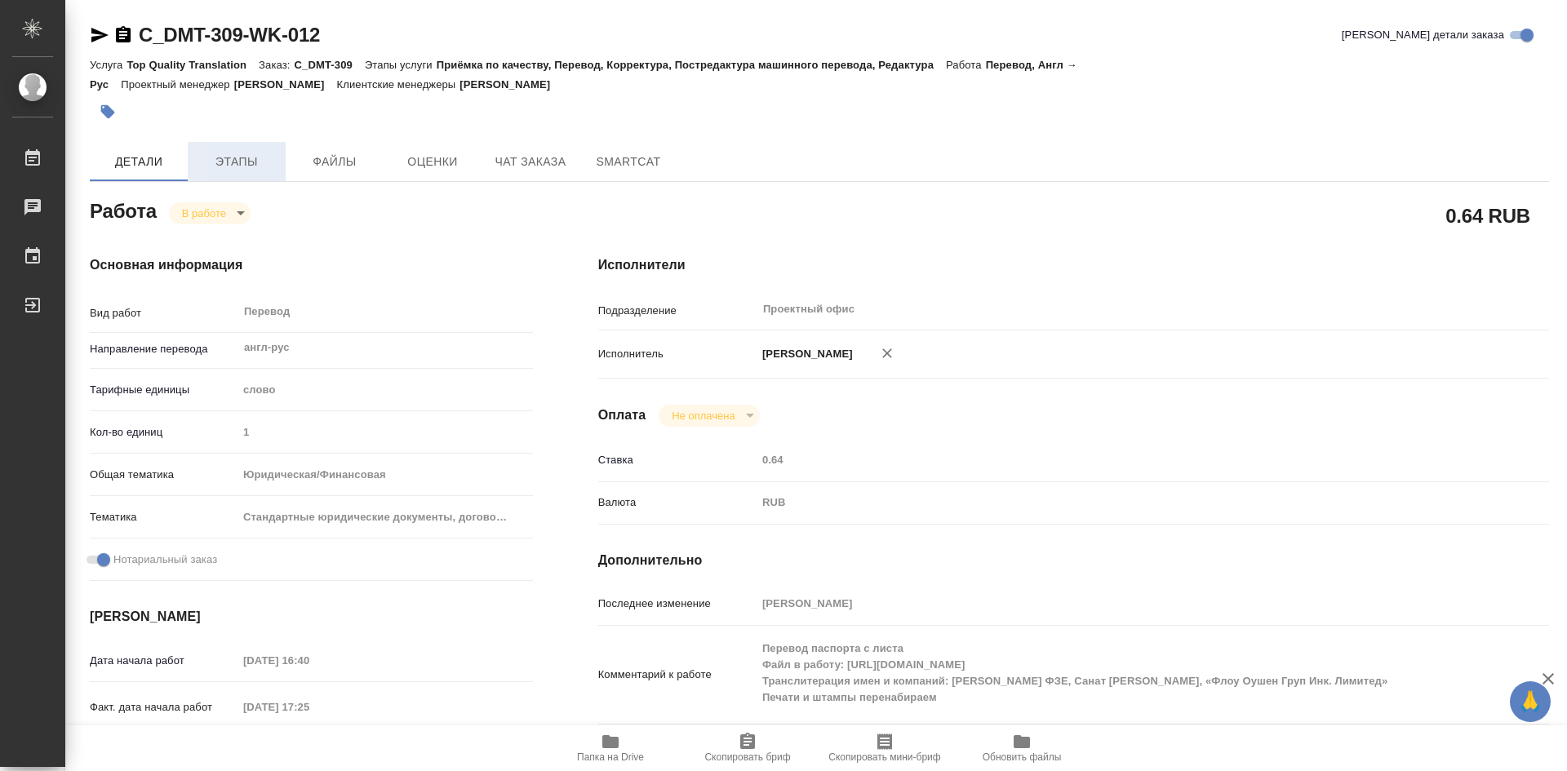
type textarea "x"
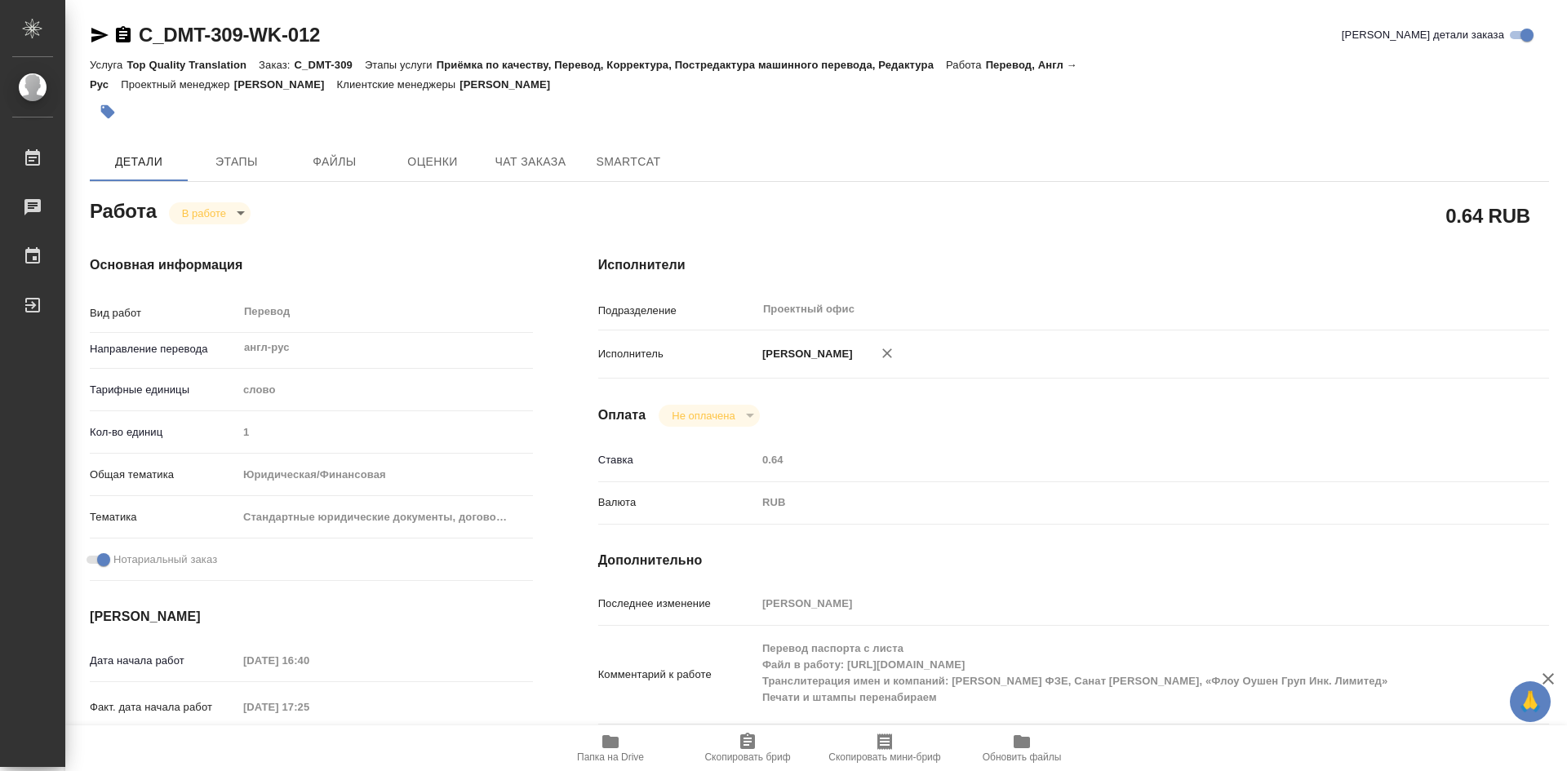
type textarea "x"
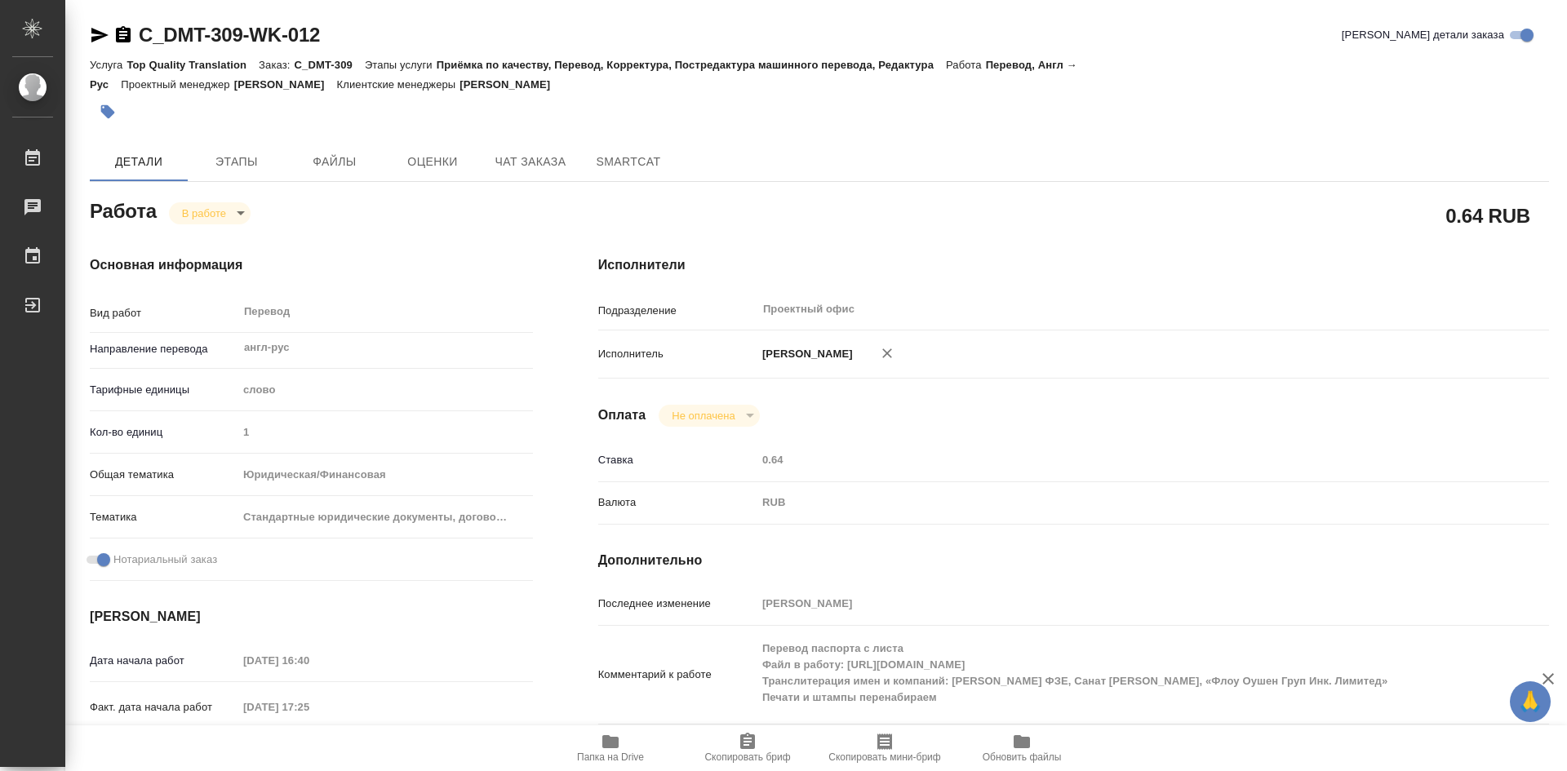
scroll to position [82, 0]
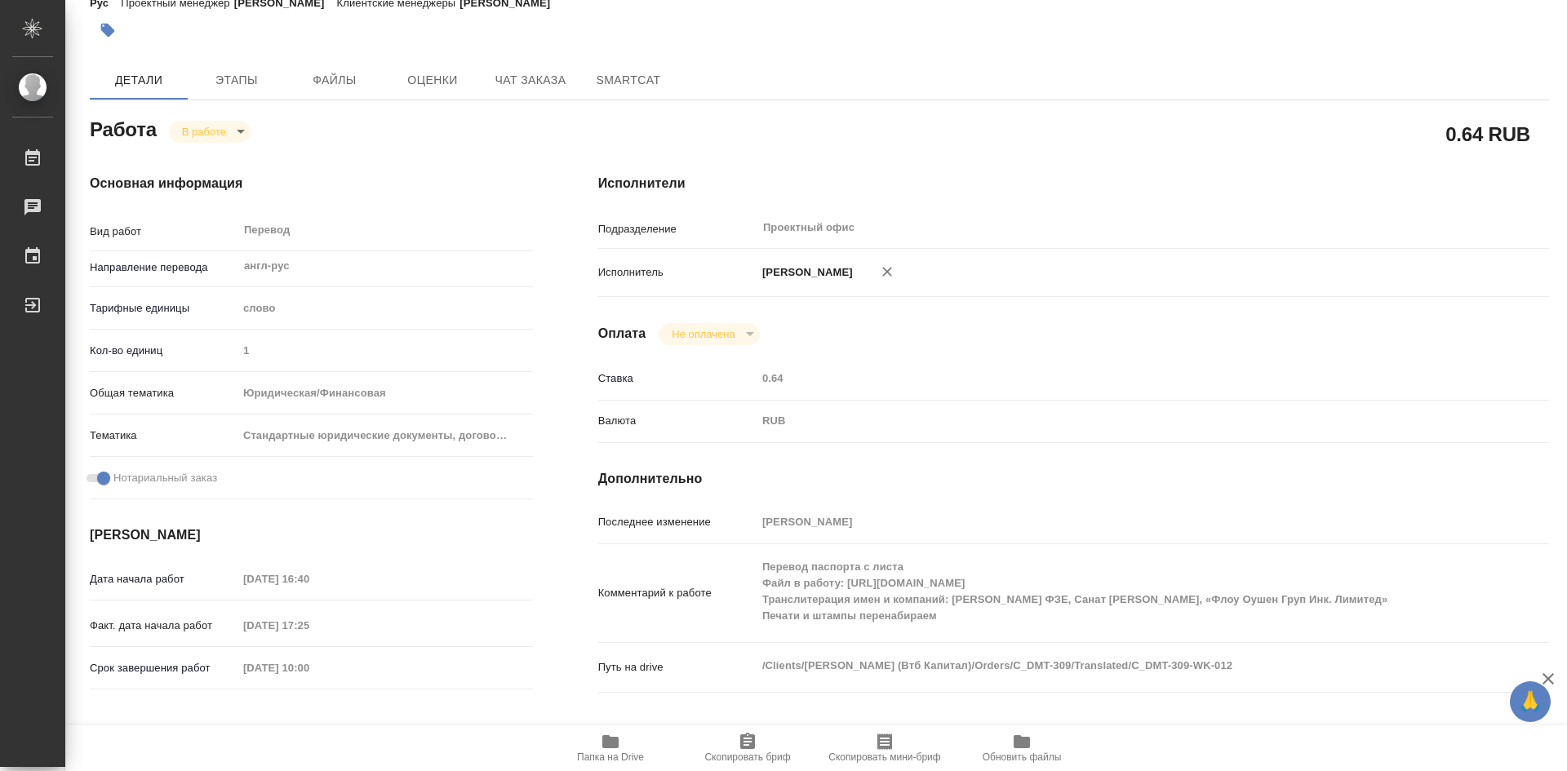
type textarea "x"
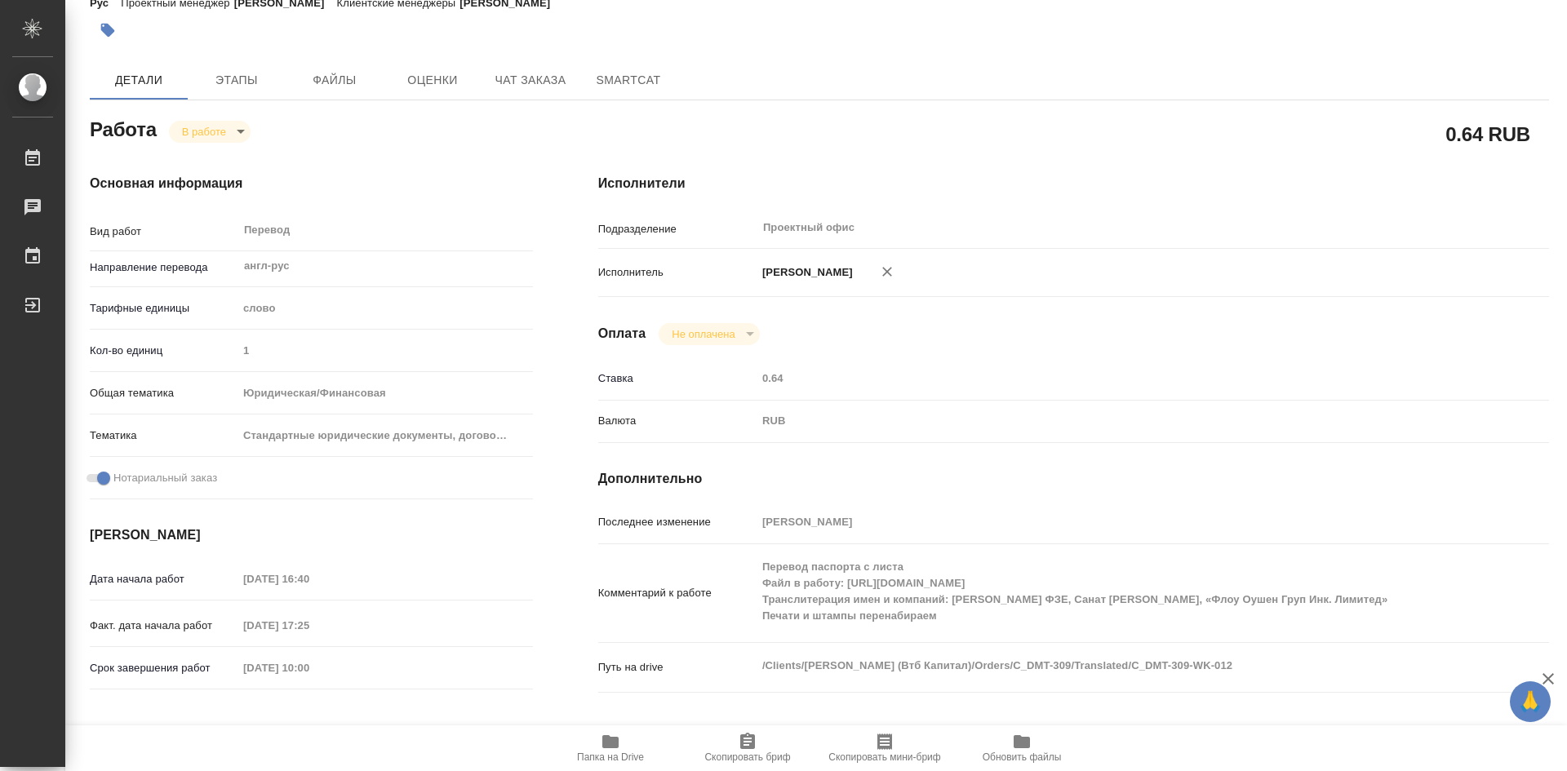
type textarea "x"
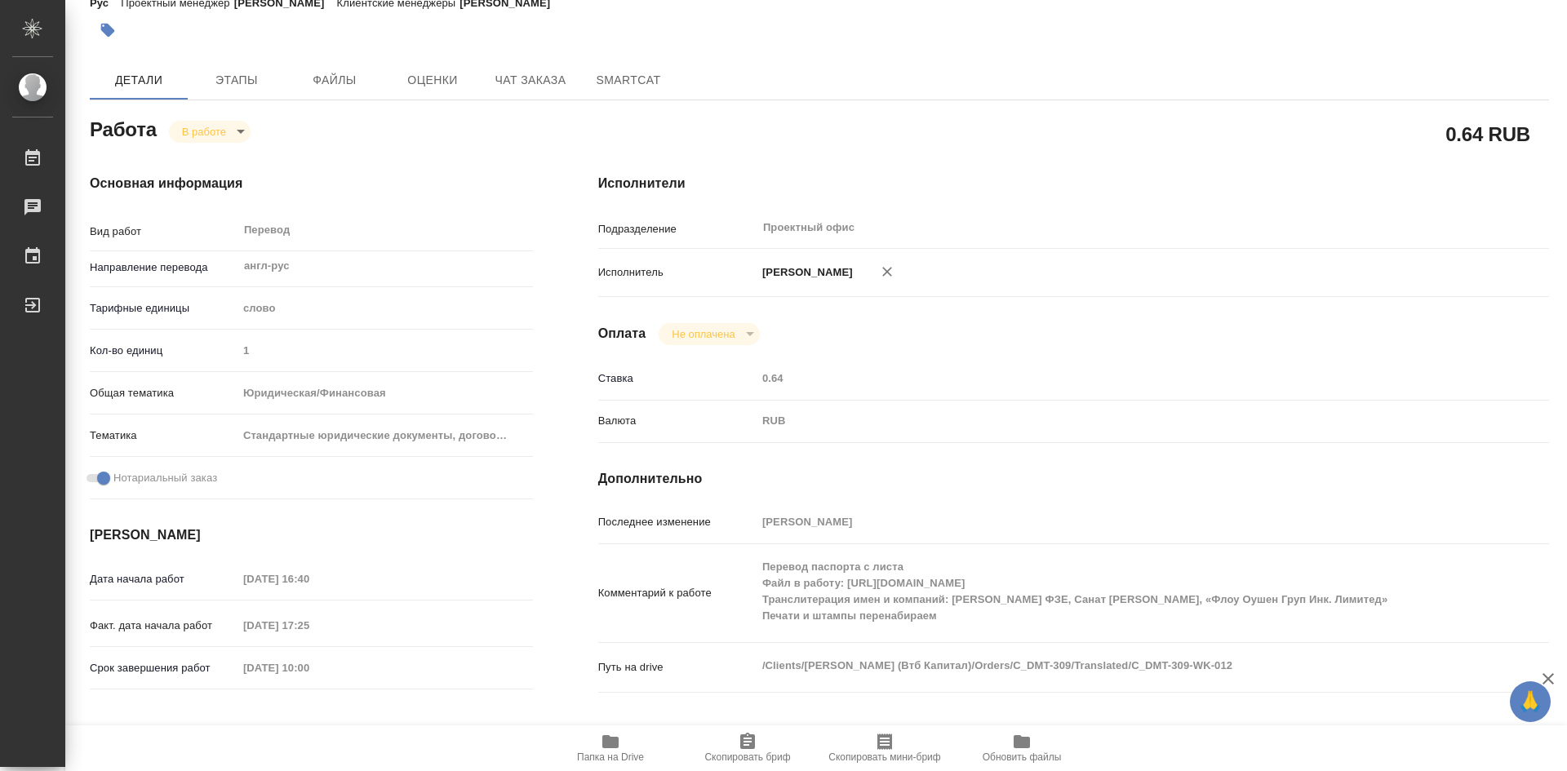
type textarea "x"
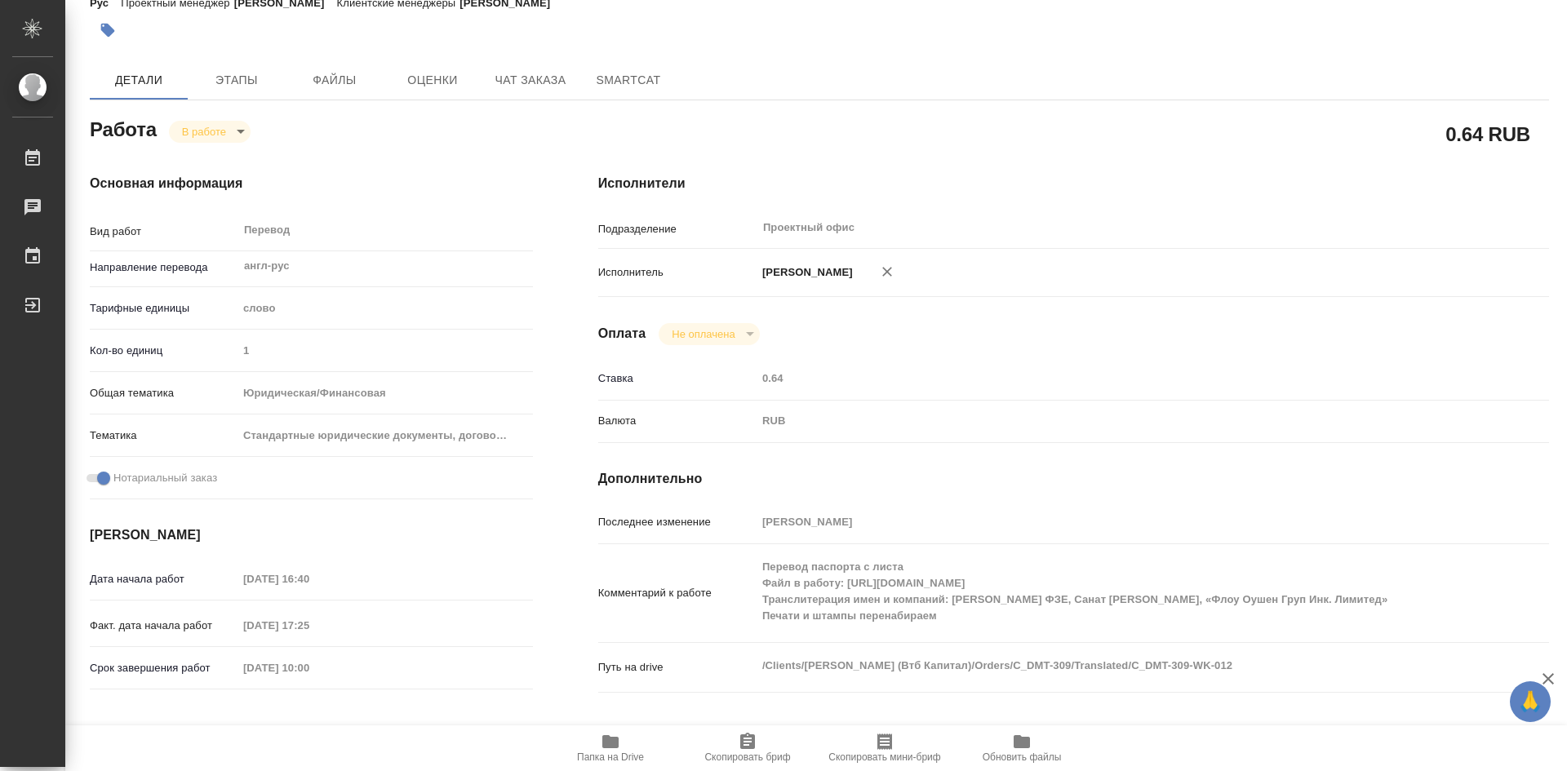
type textarea "x"
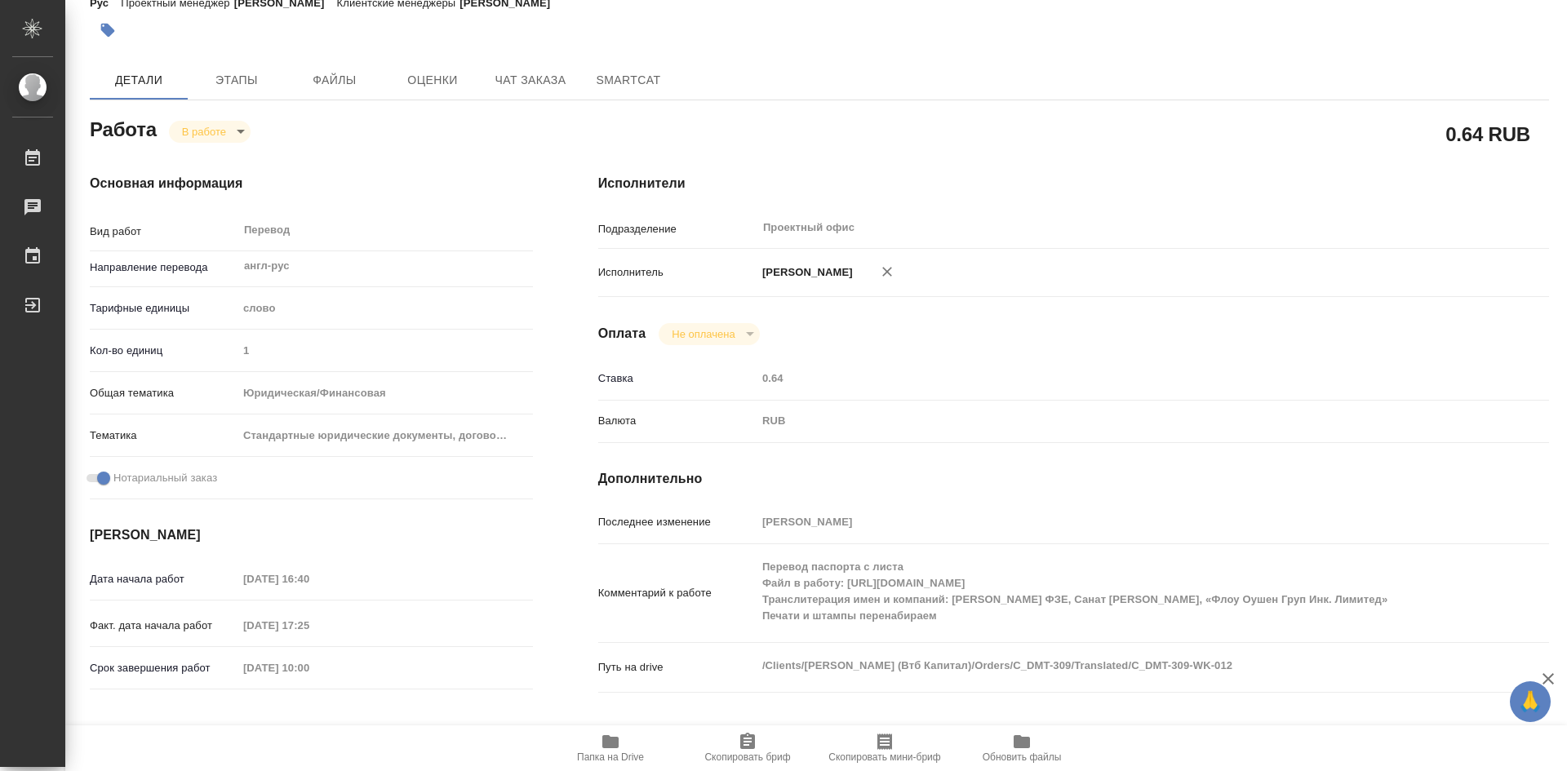
type textarea "x"
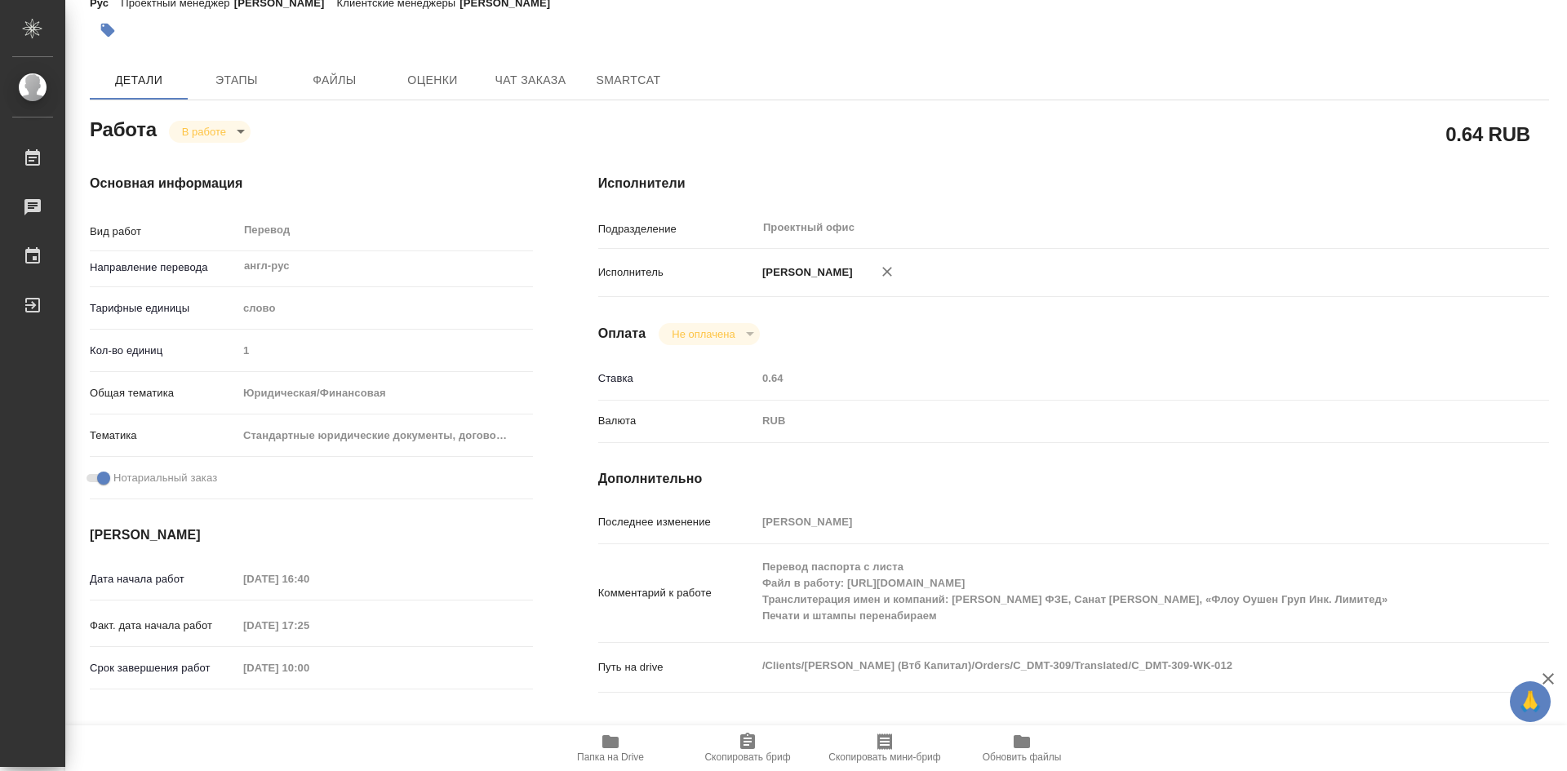
type textarea "x"
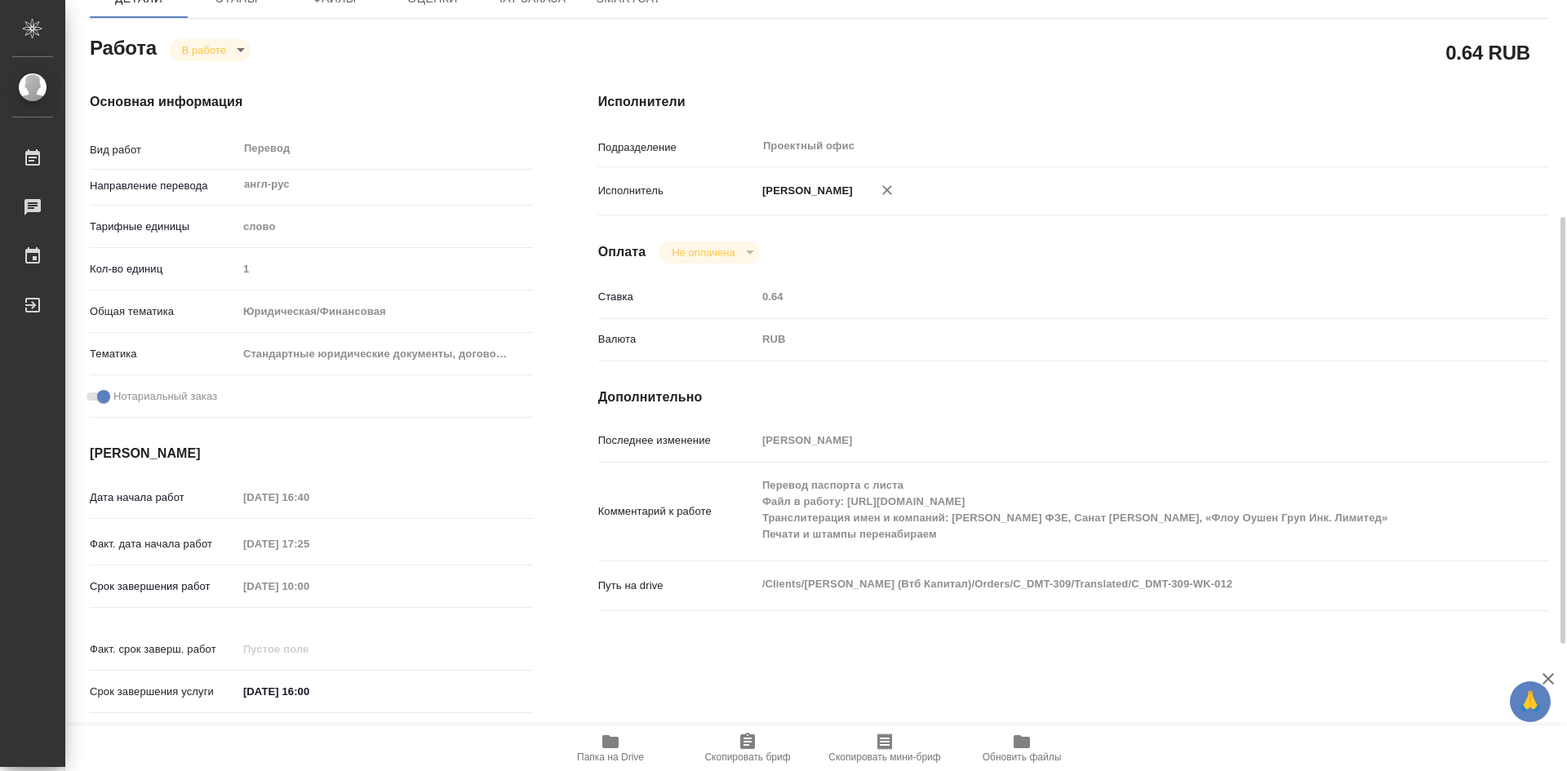
scroll to position [245, 0]
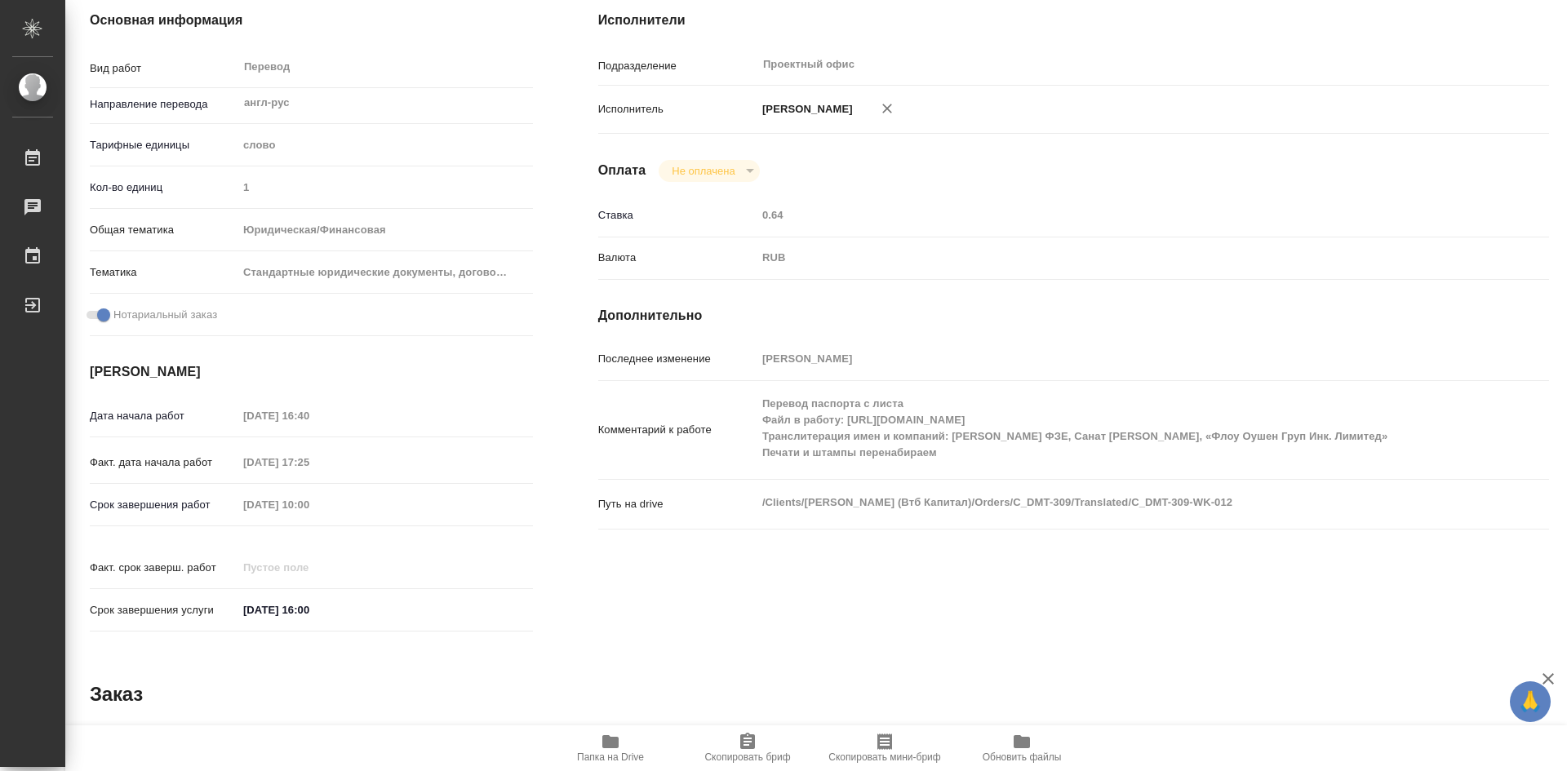
type textarea "x"
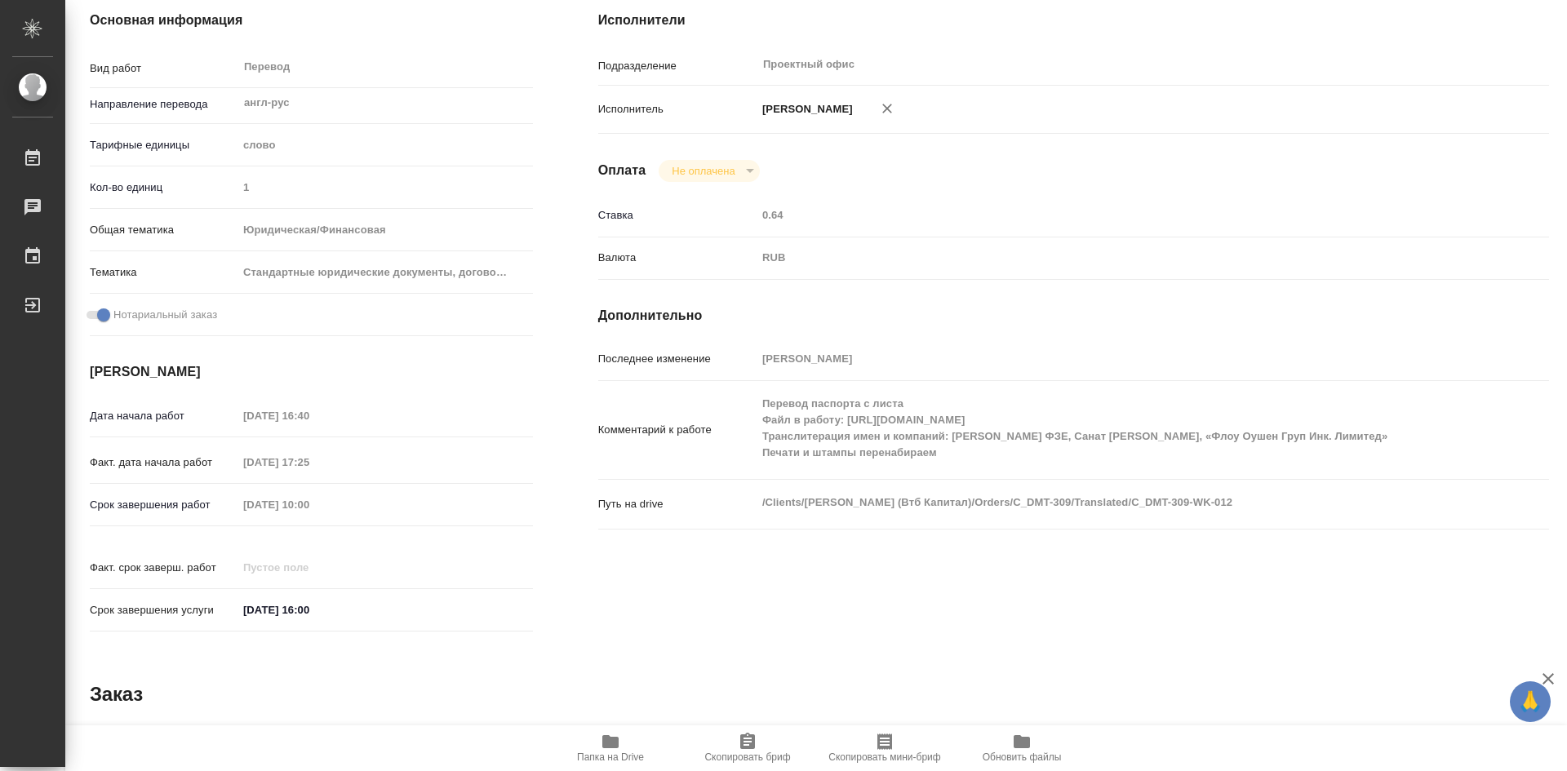
type textarea "x"
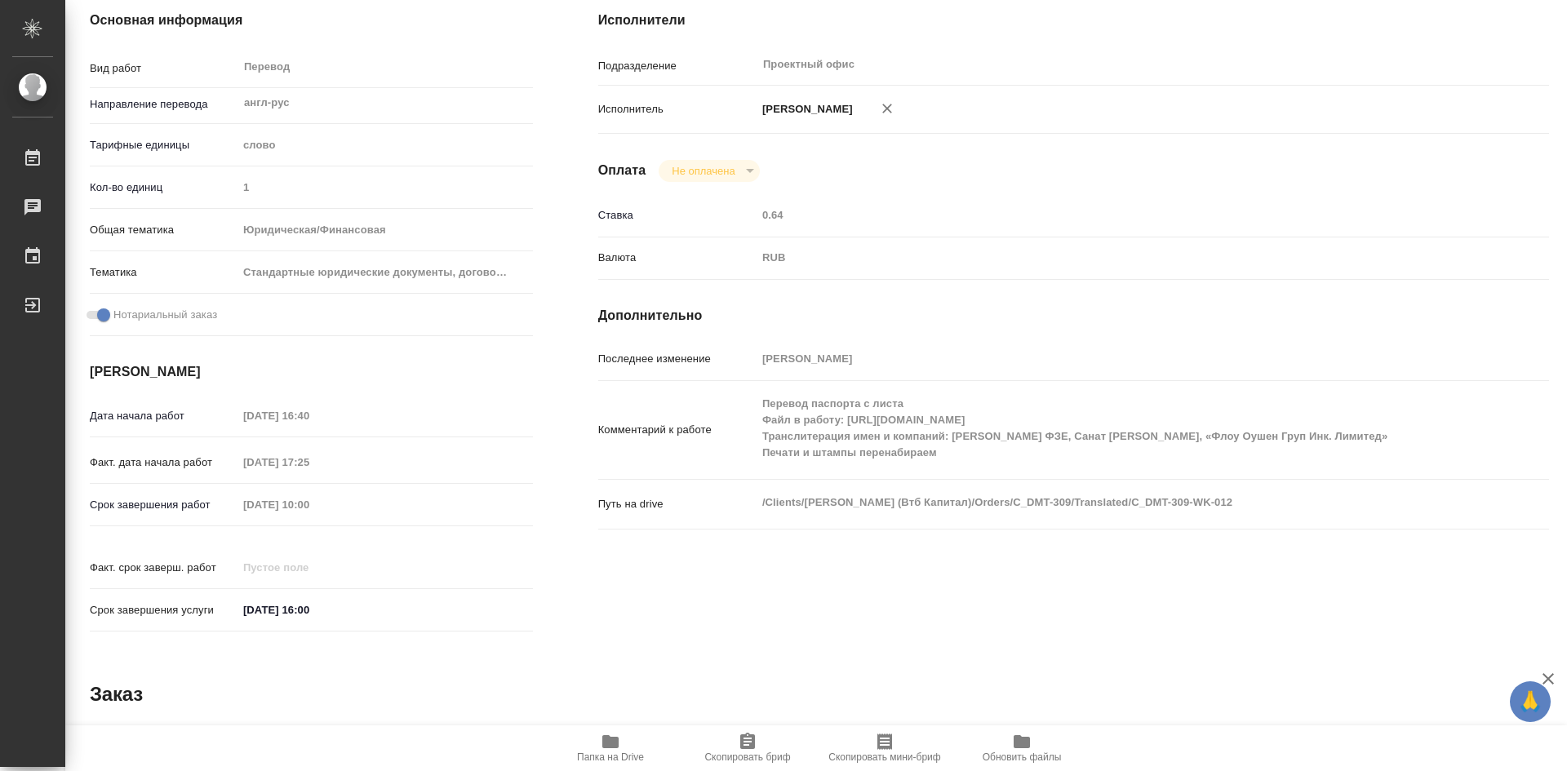
type textarea "x"
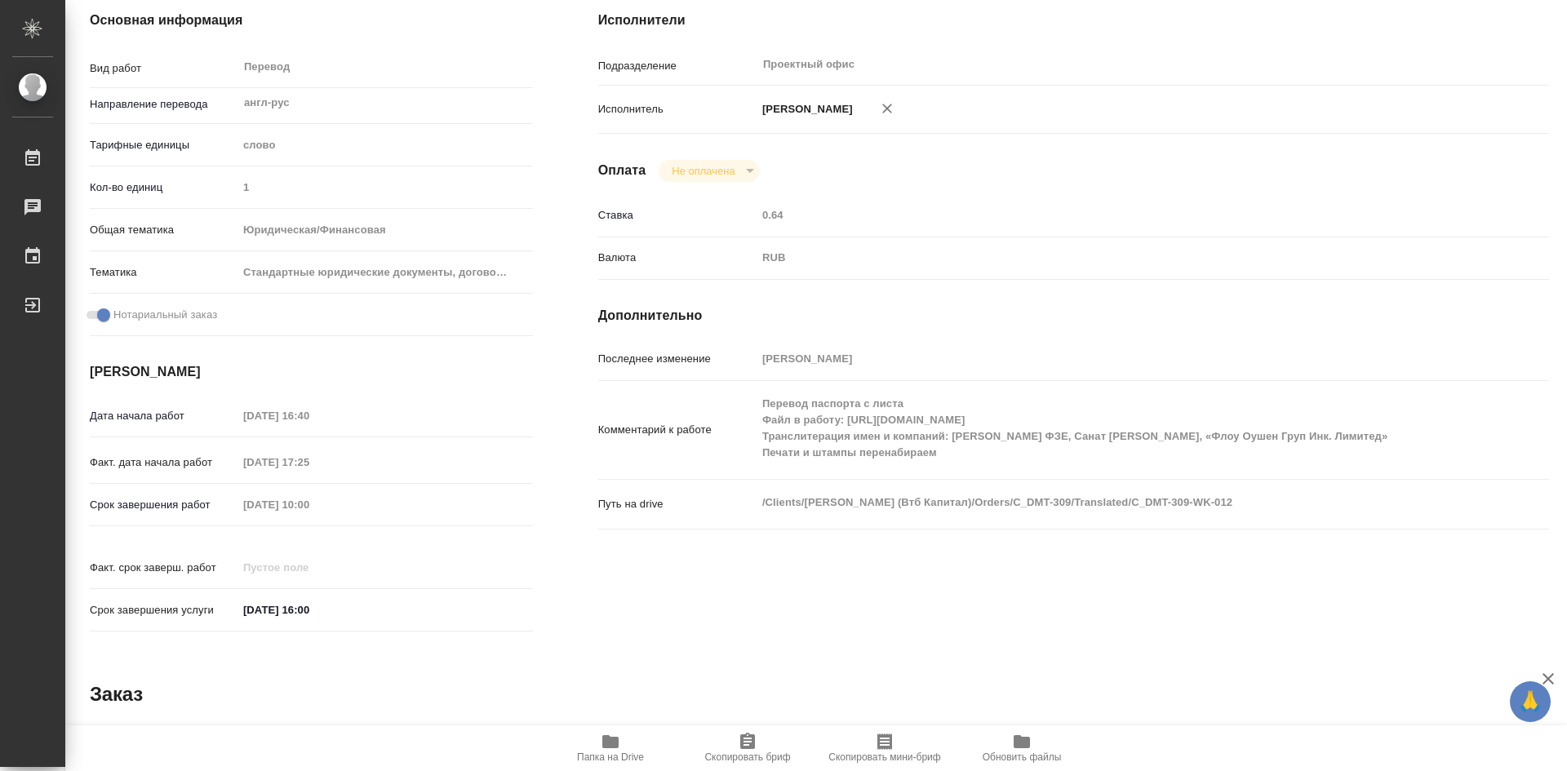
type textarea "x"
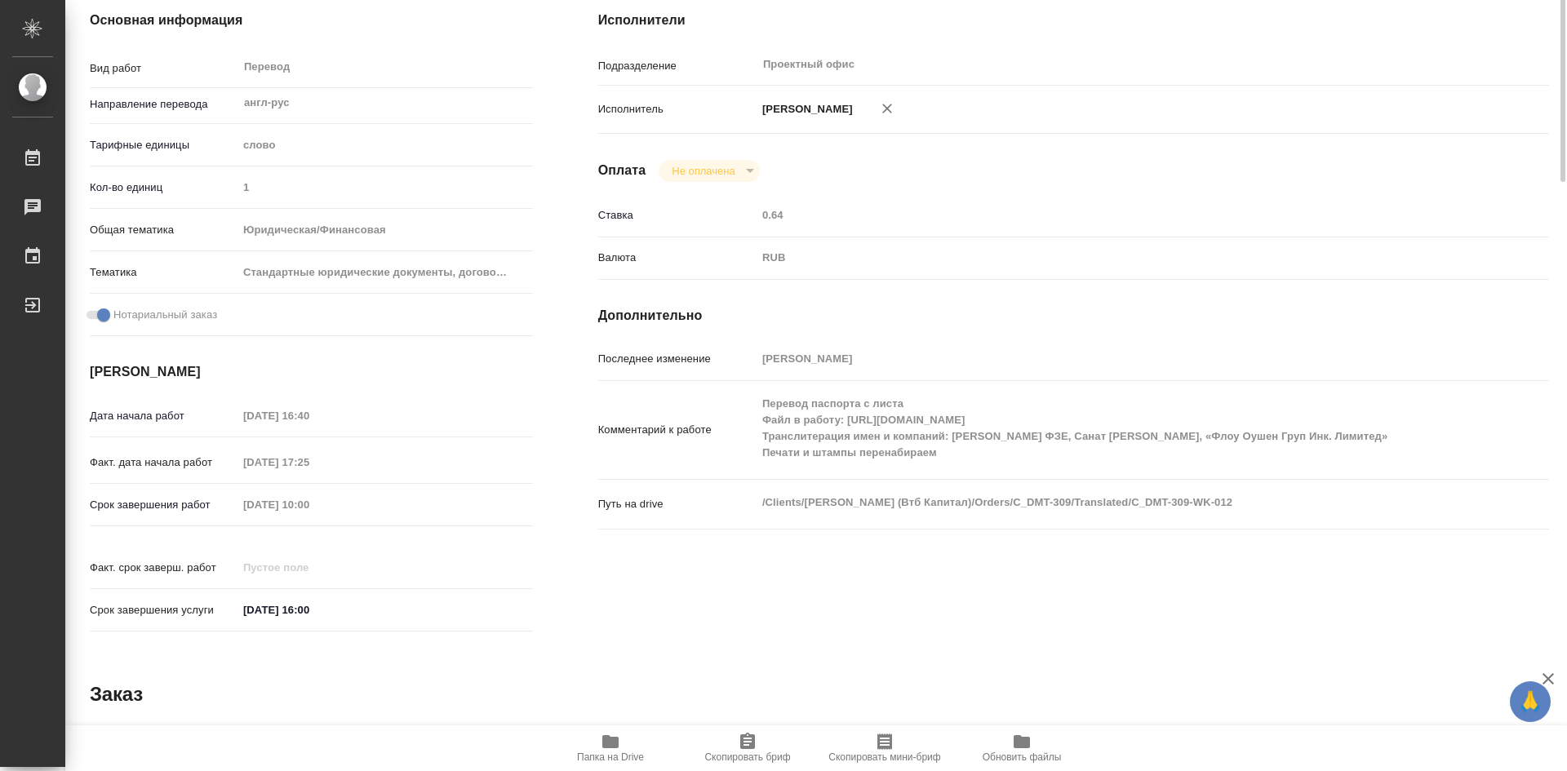
scroll to position [0, 0]
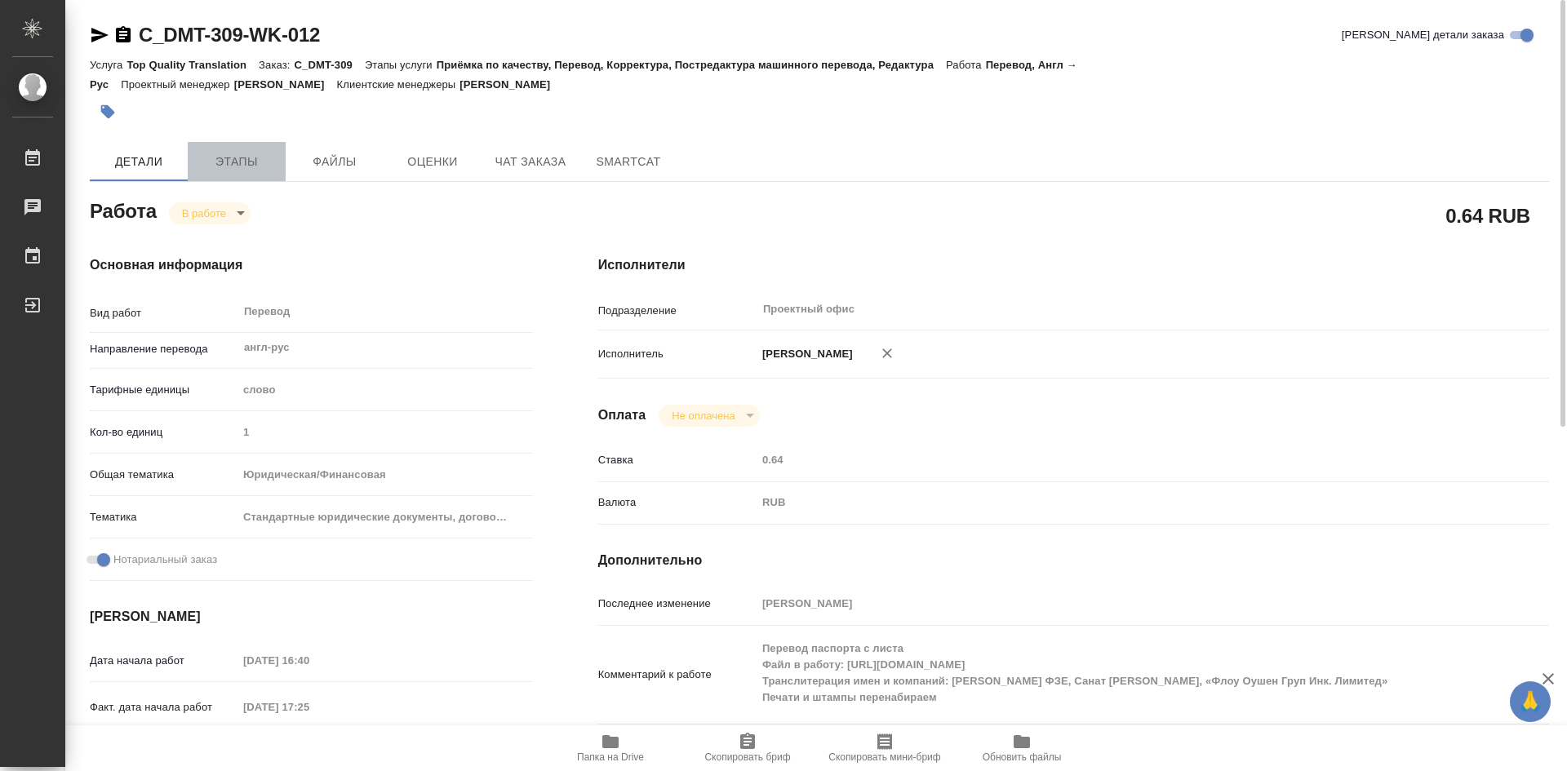
click at [259, 153] on span "Этапы" at bounding box center [236, 162] width 78 height 20
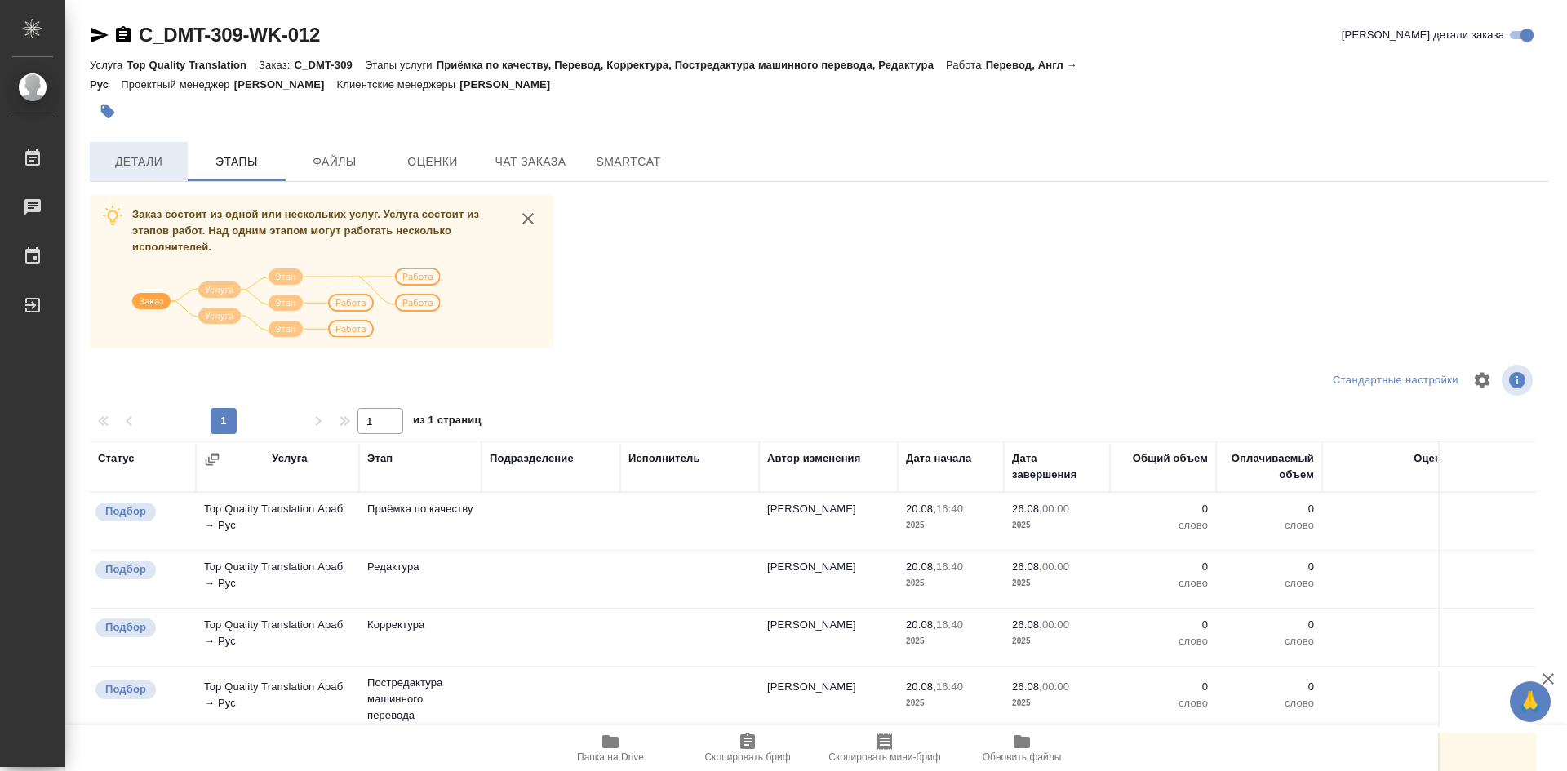
click at [164, 168] on span "Детали" at bounding box center [139, 162] width 78 height 20
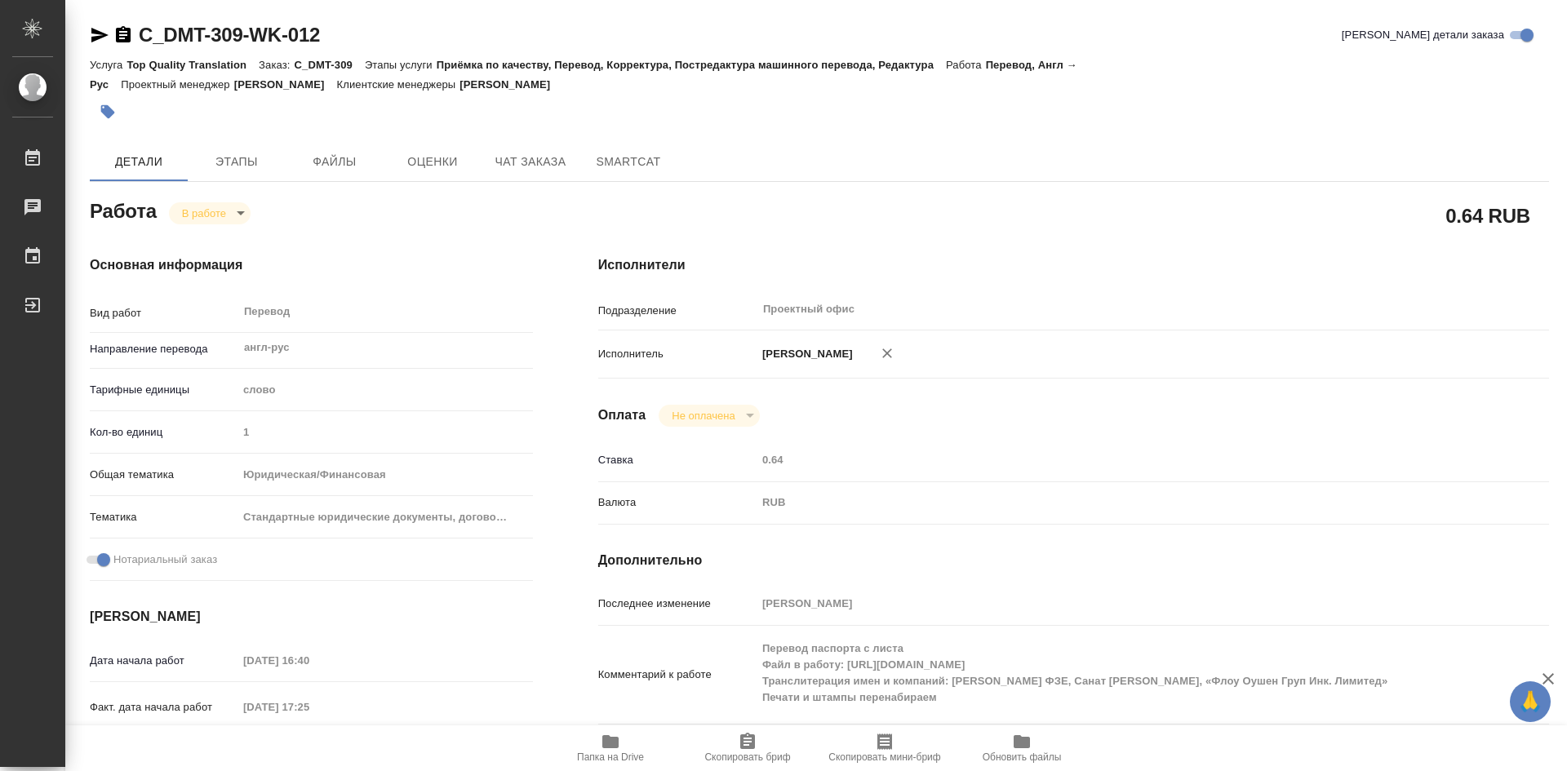
type textarea "x"
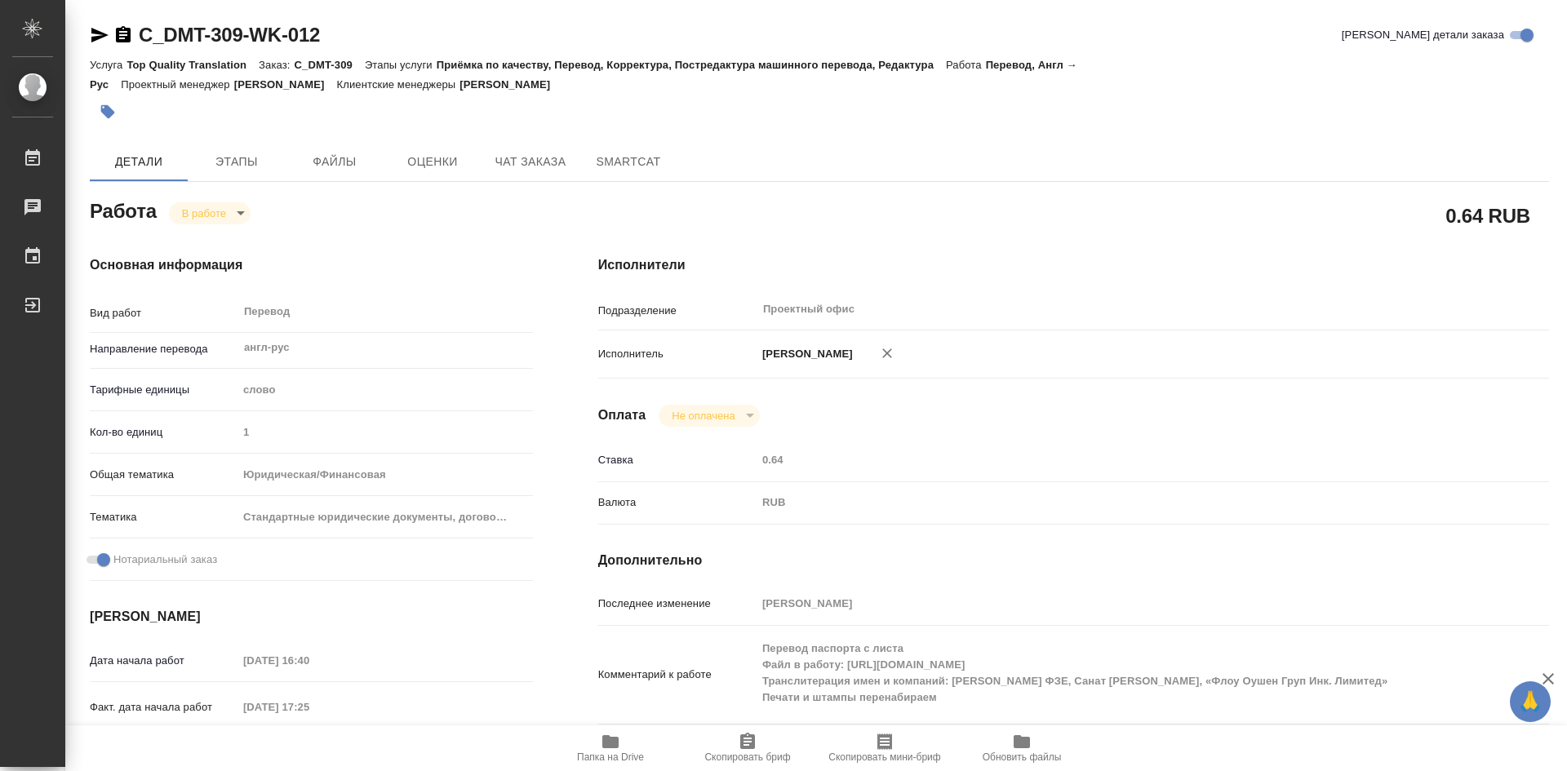
type textarea "x"
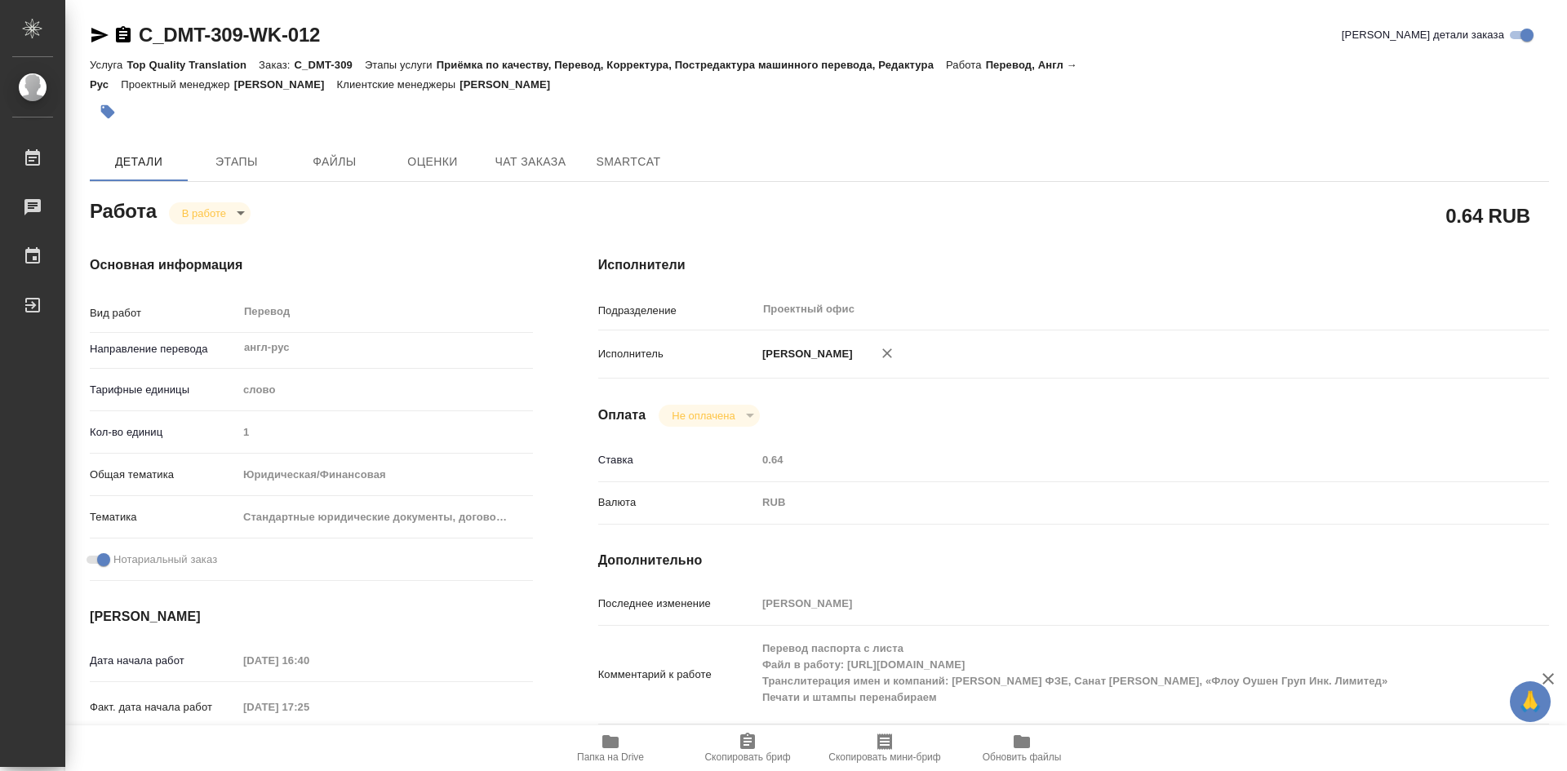
type textarea "x"
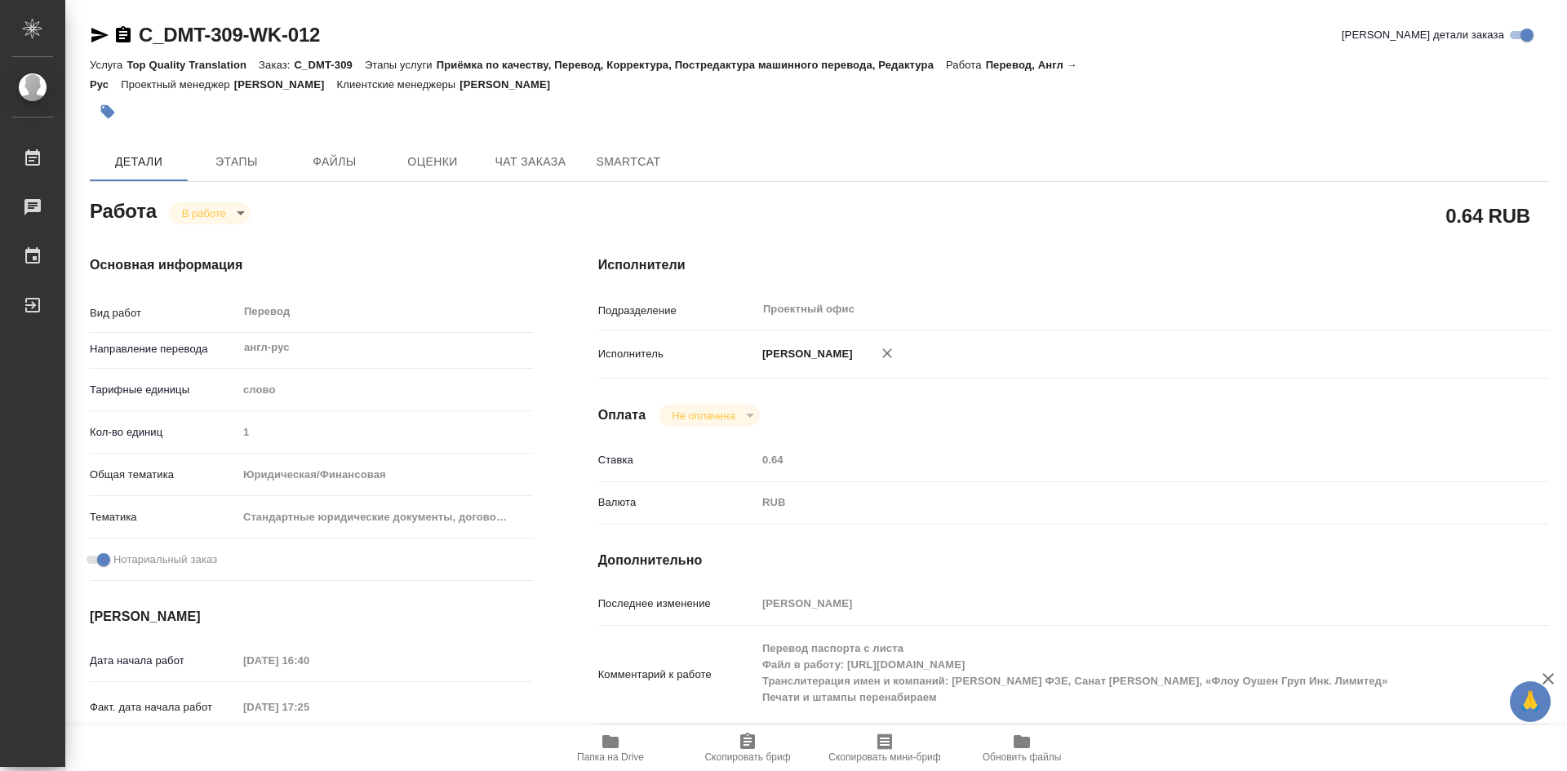
type textarea "x"
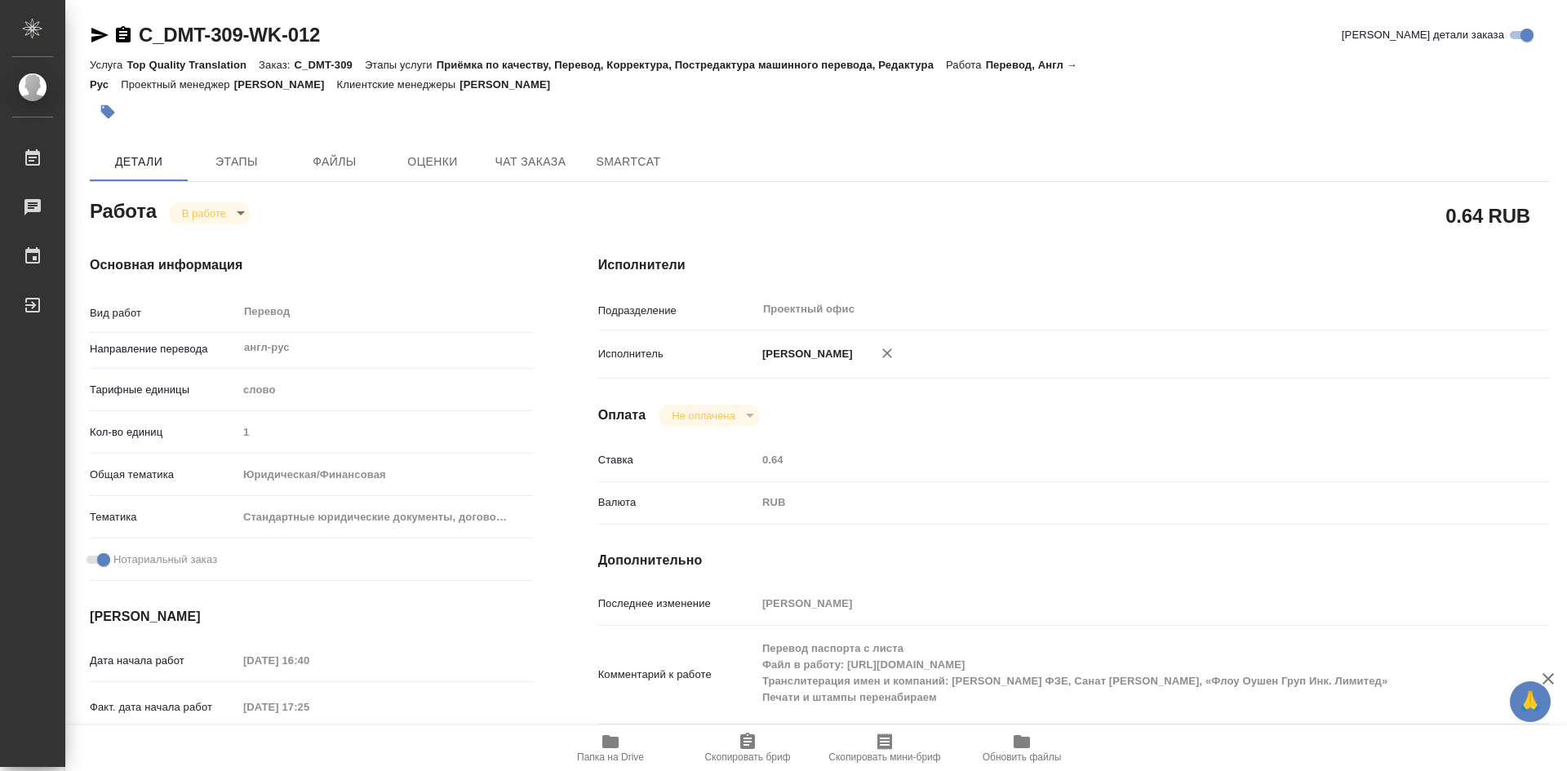
type textarea "x"
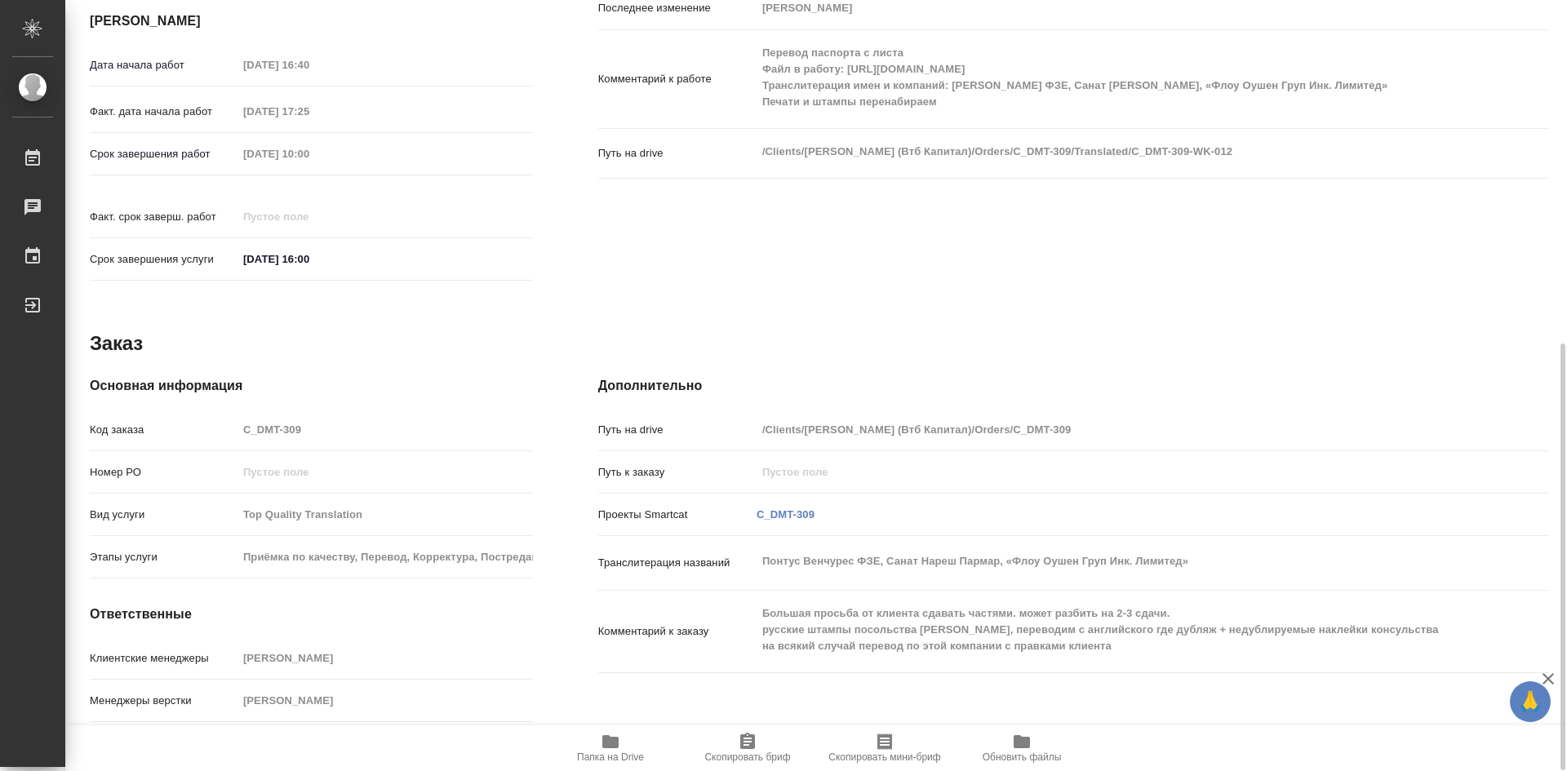
scroll to position [633, 0]
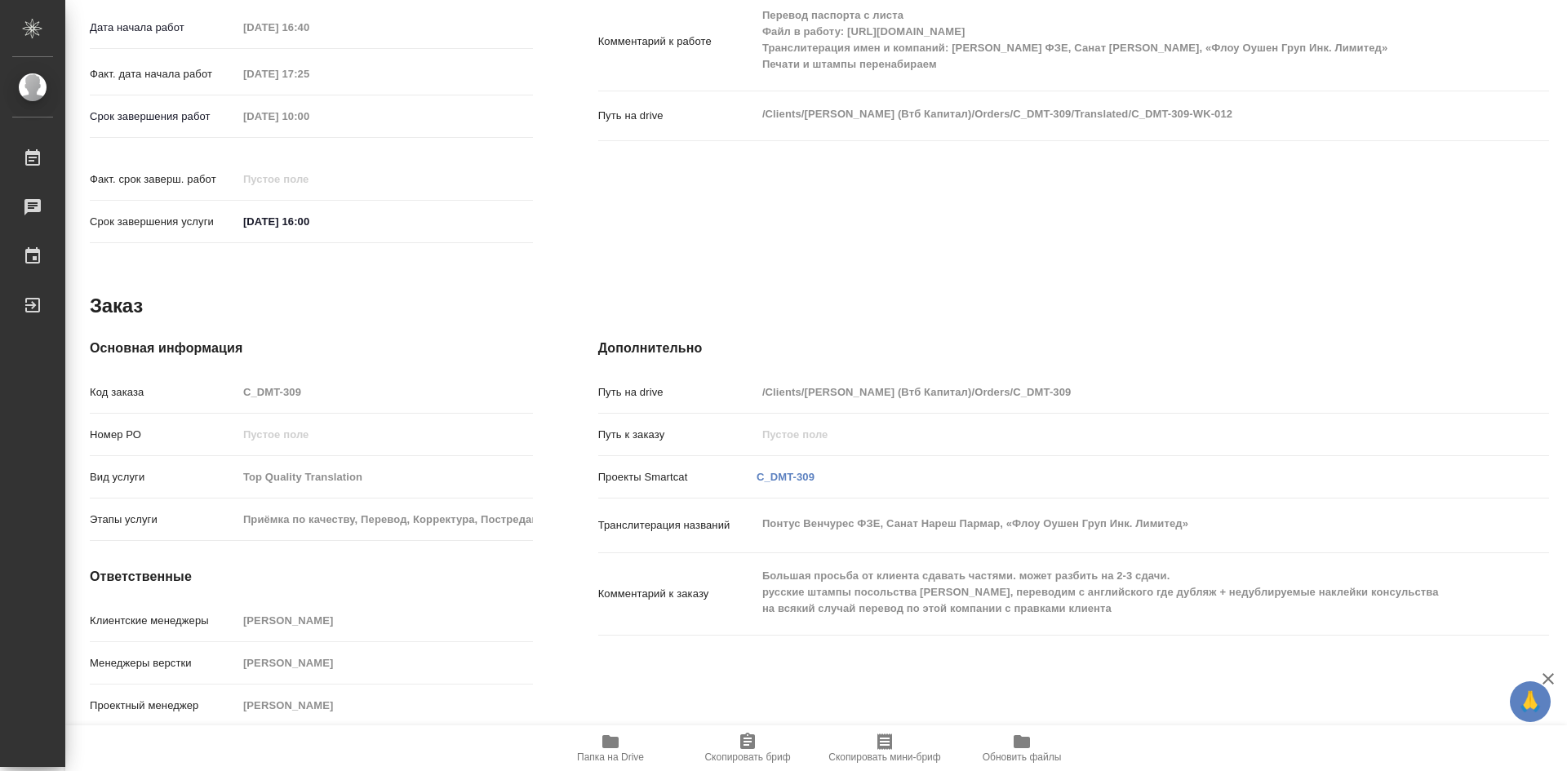
type textarea "x"
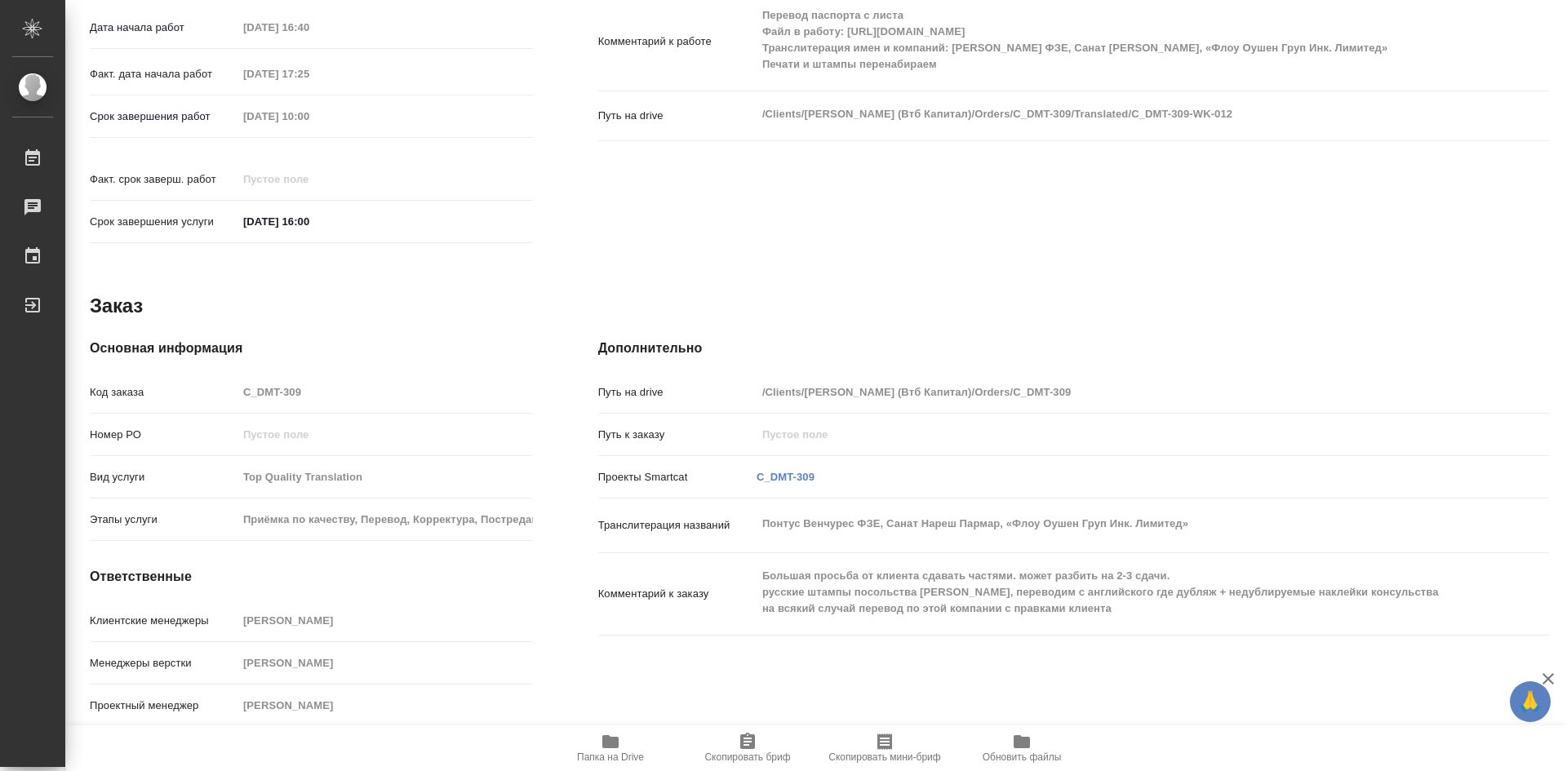
type textarea "x"
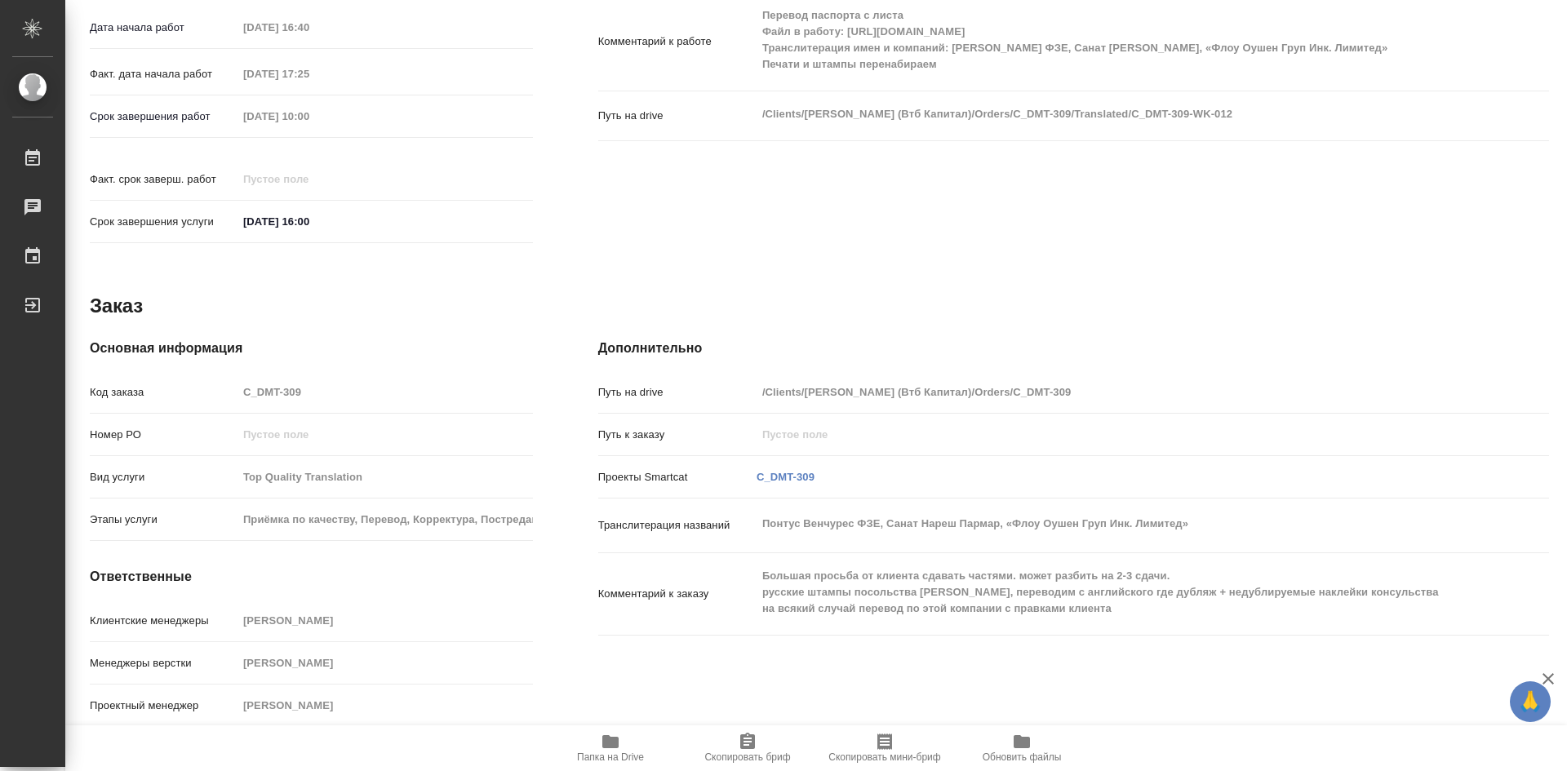
type textarea "x"
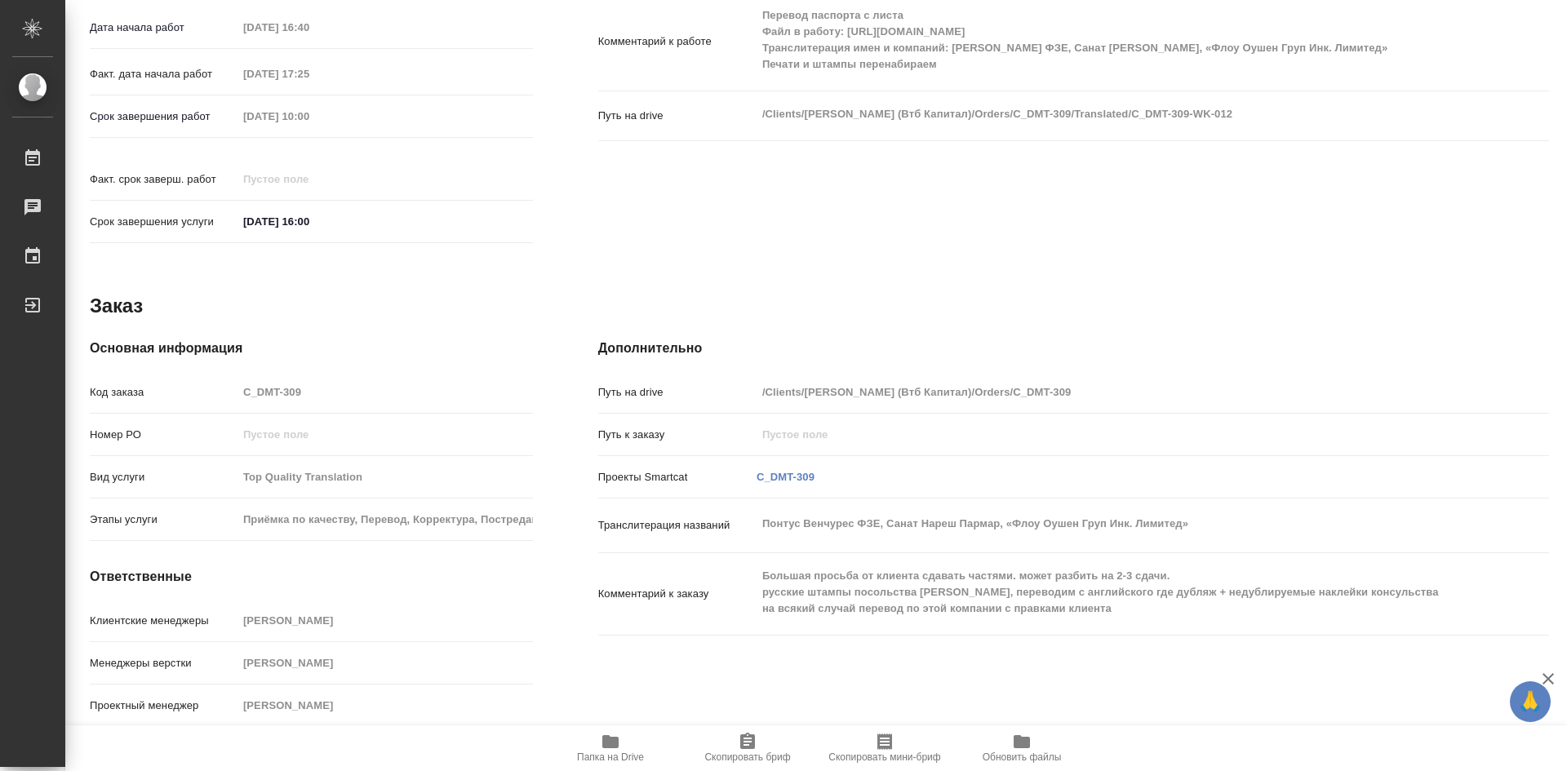
type textarea "x"
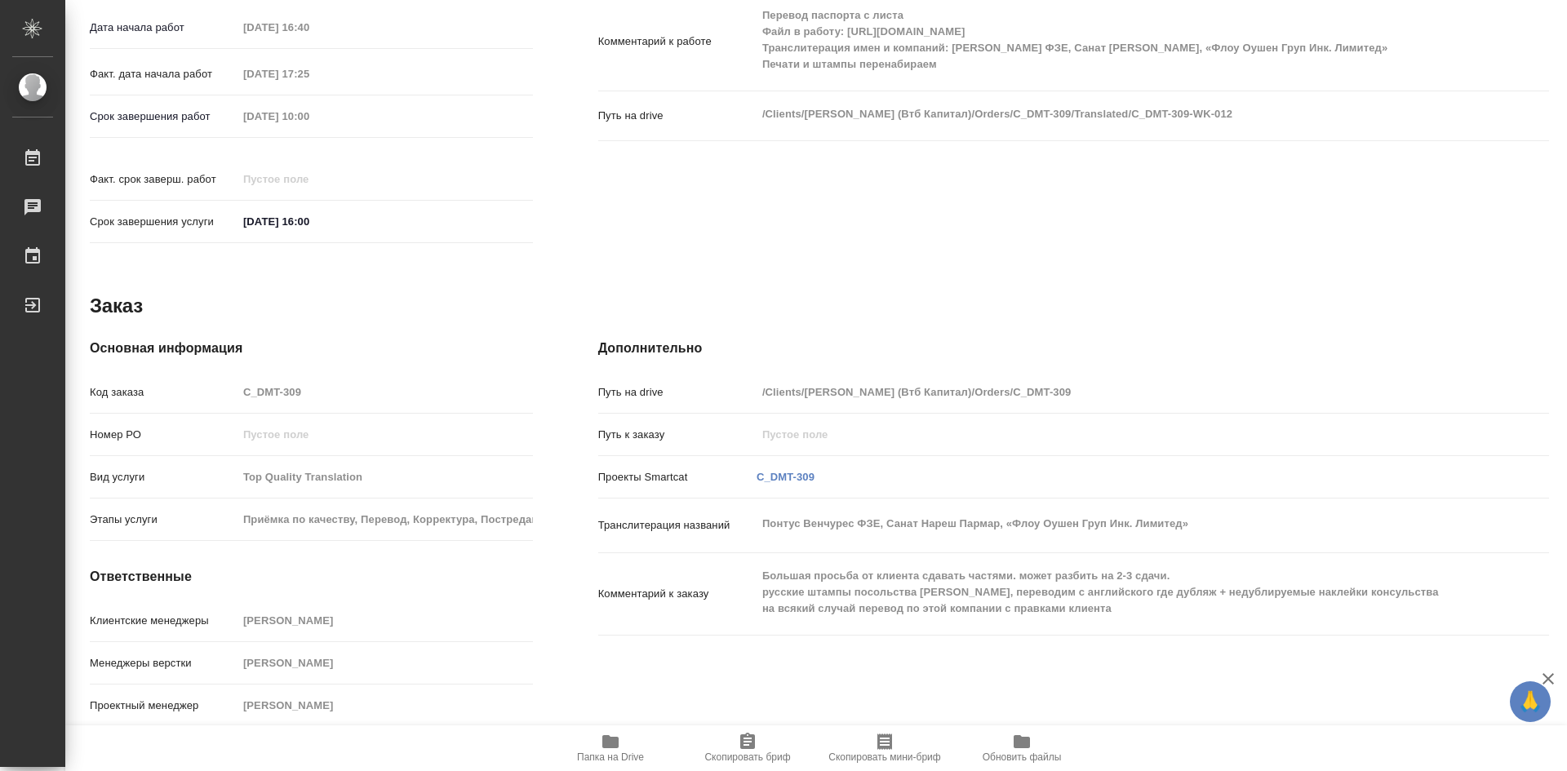
type textarea "x"
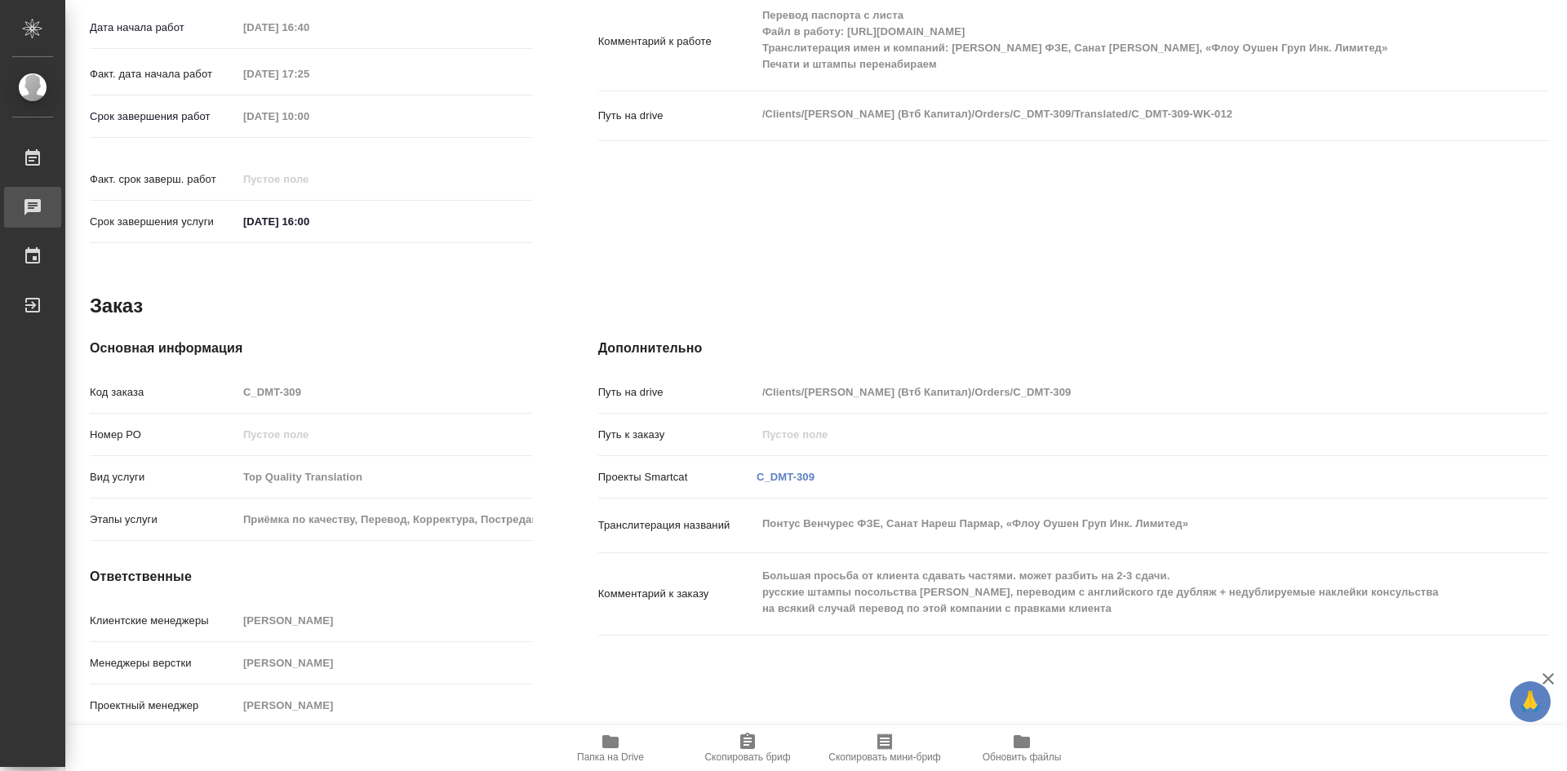
type textarea "x"
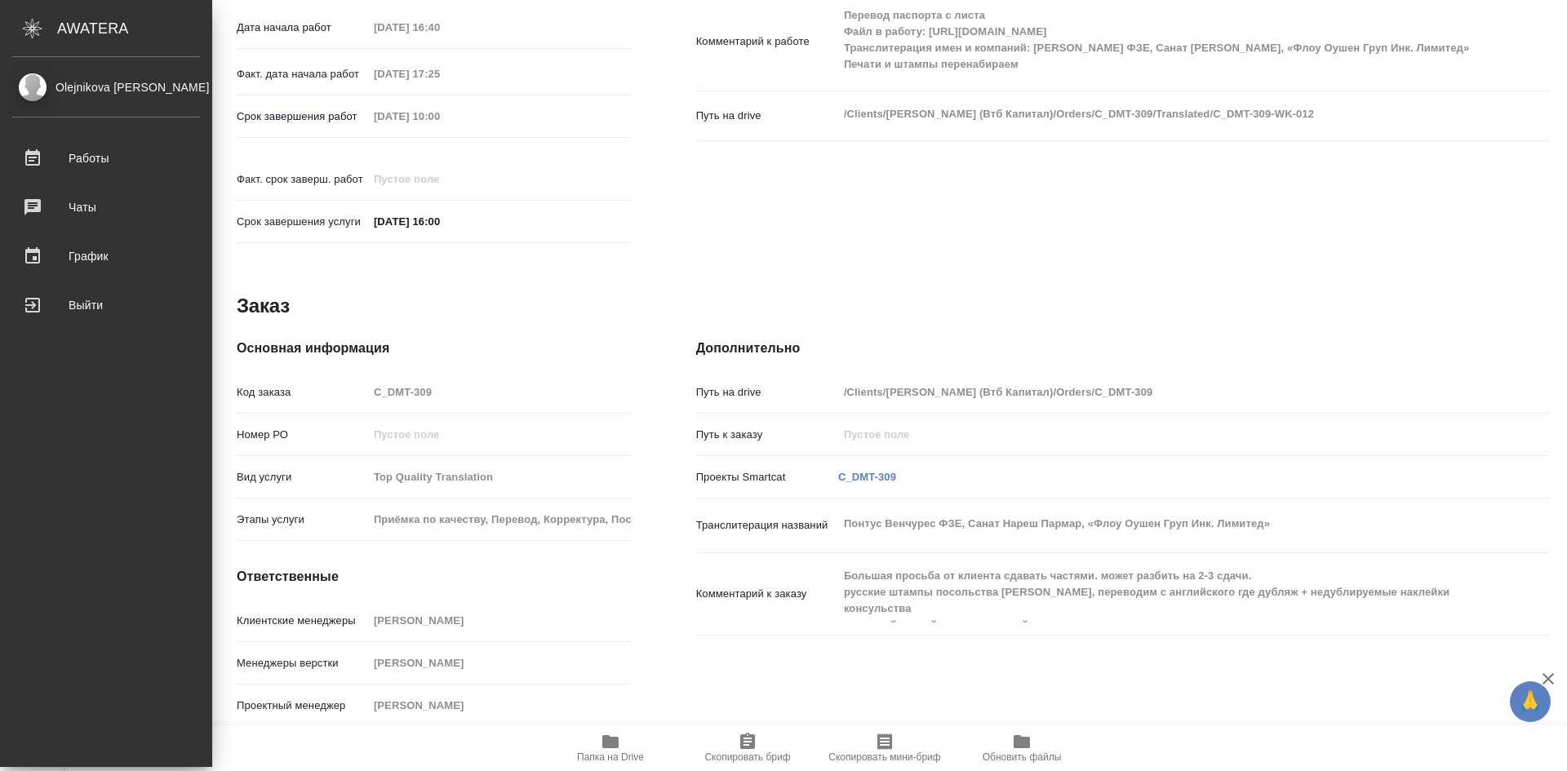
type textarea "x"
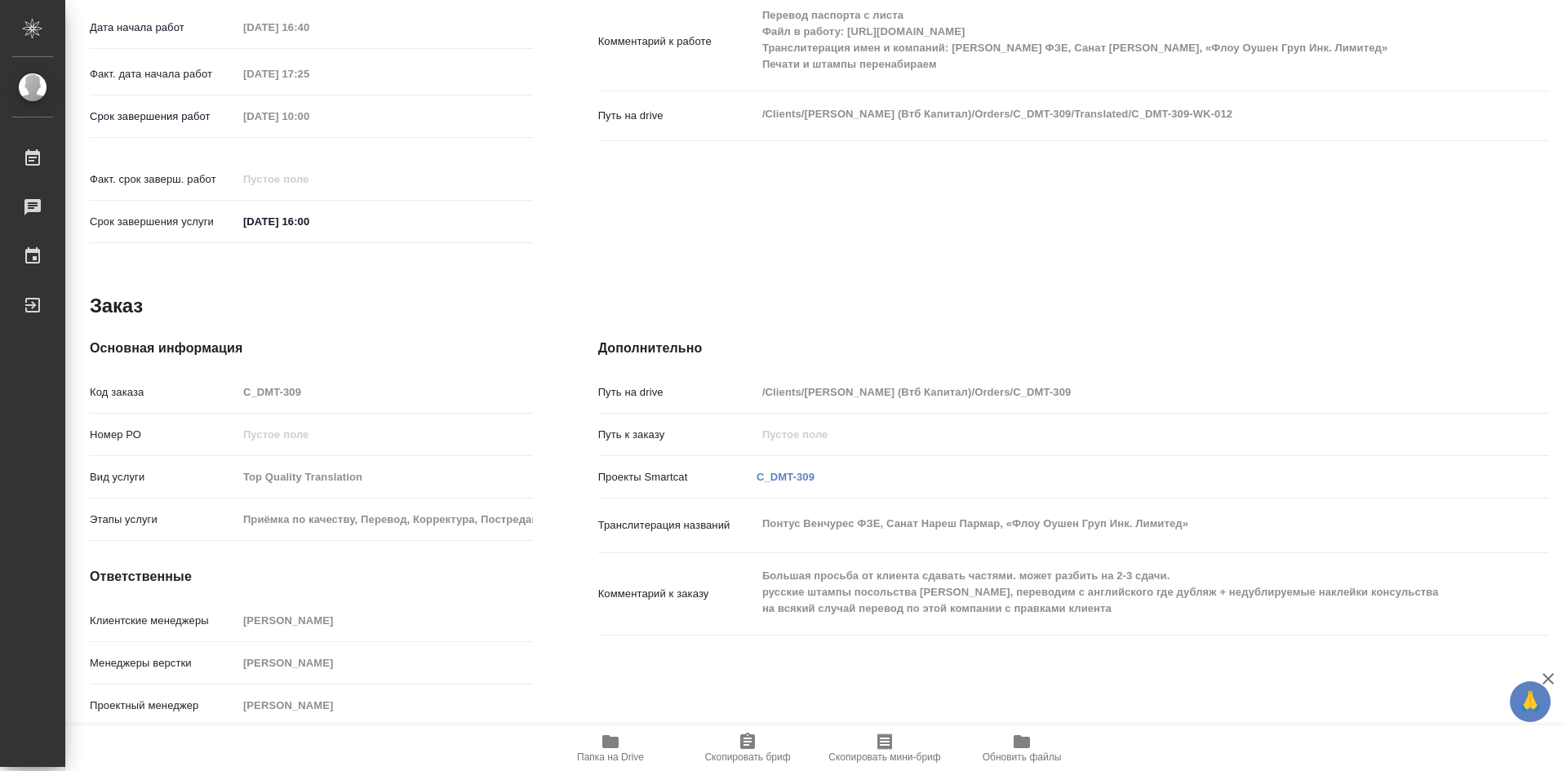
type textarea "x"
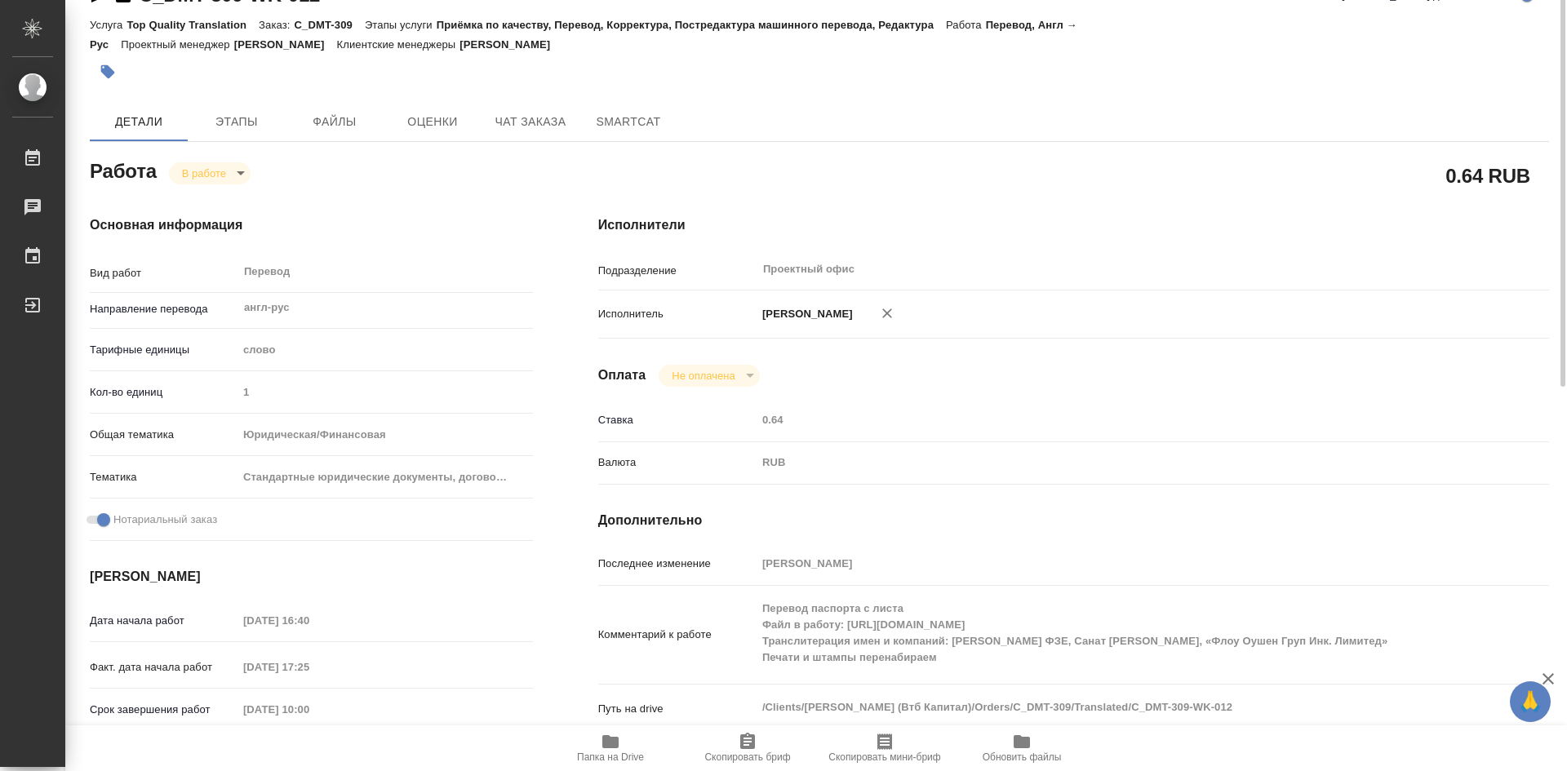
scroll to position [0, 0]
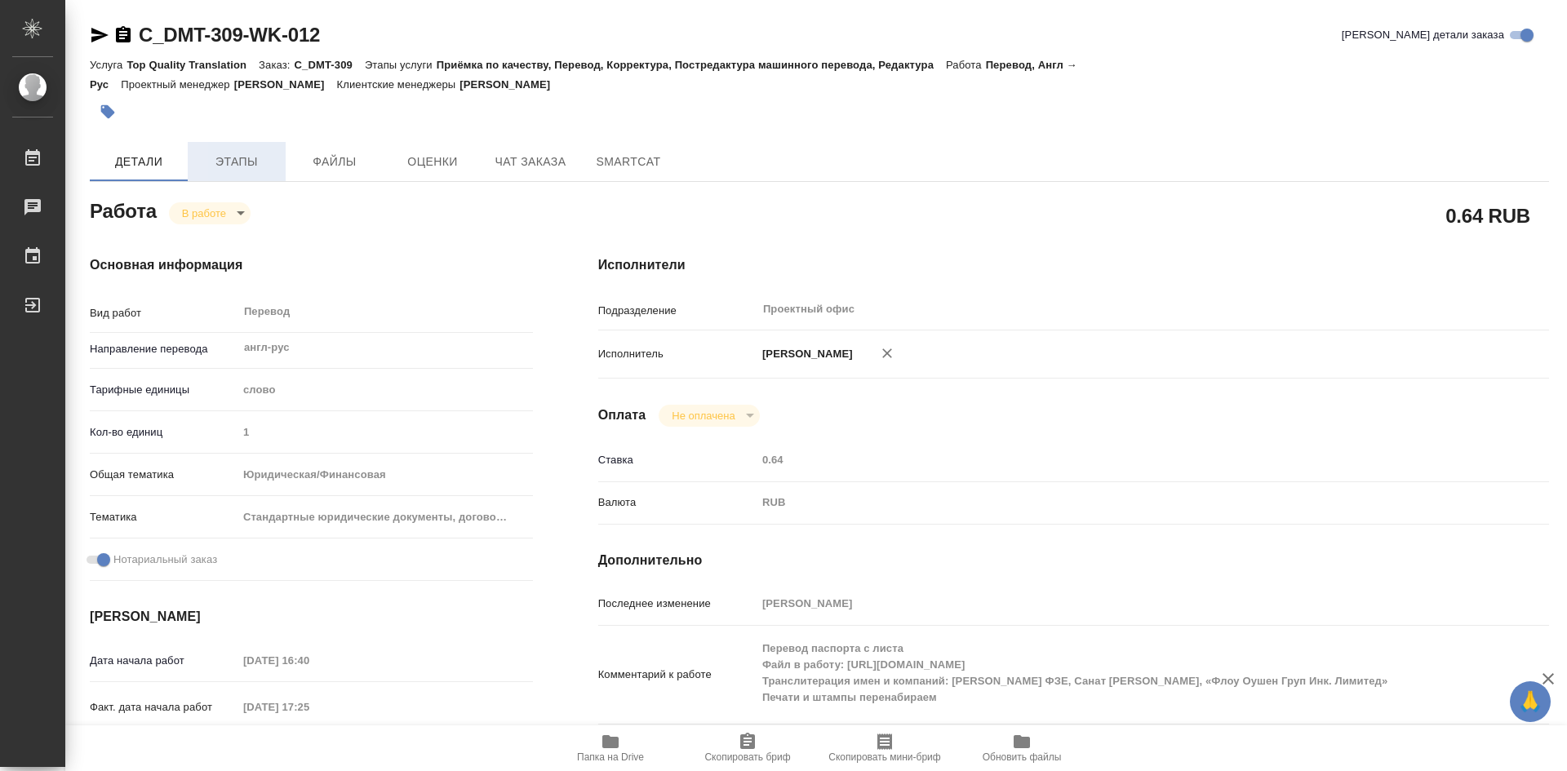
click at [233, 168] on span "Этапы" at bounding box center [236, 162] width 78 height 20
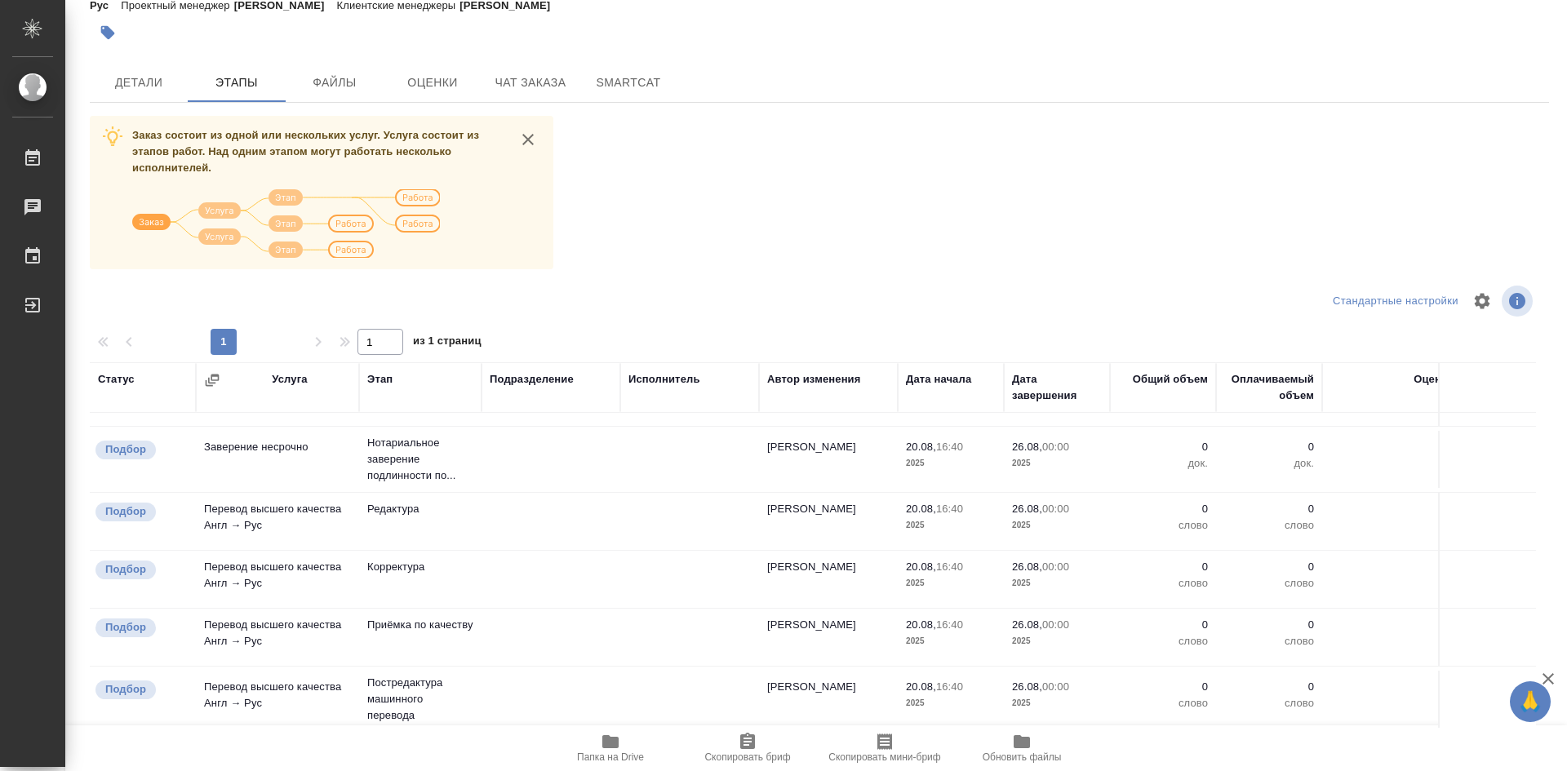
scroll to position [345, 0]
click at [592, 126] on td at bounding box center [550, 97] width 139 height 57
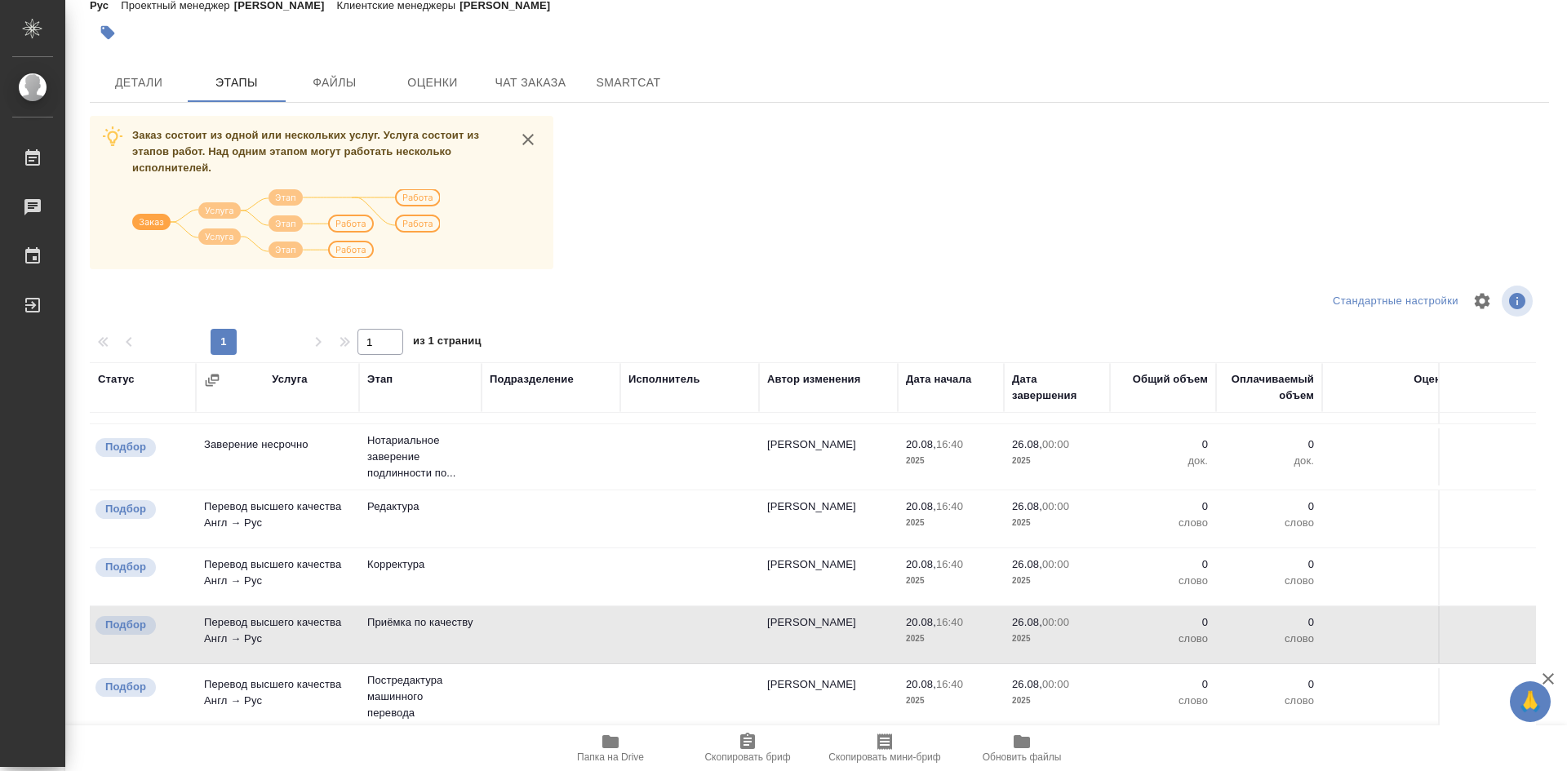
scroll to position [0, 0]
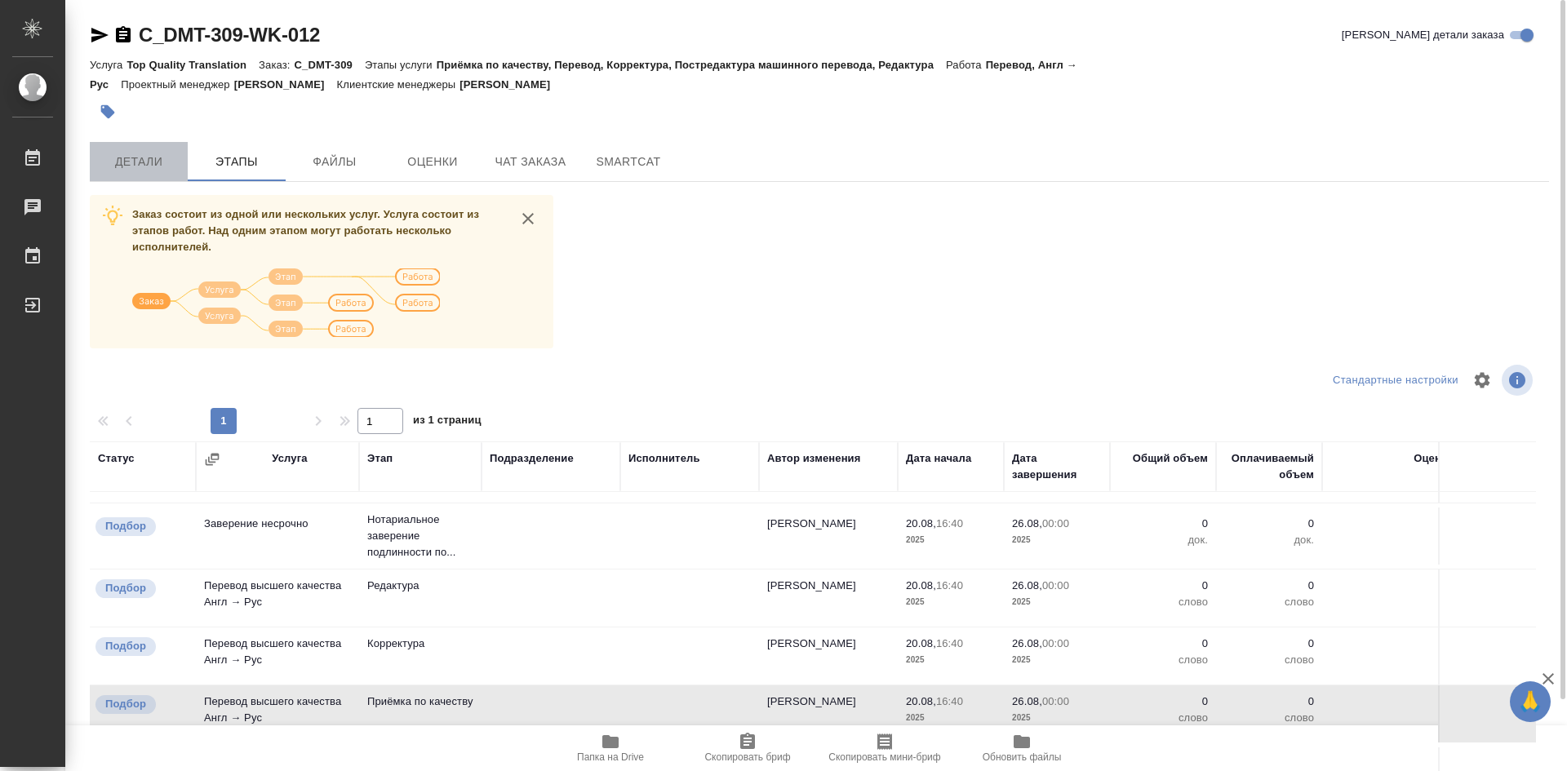
click at [161, 167] on span "Детали" at bounding box center [139, 162] width 78 height 20
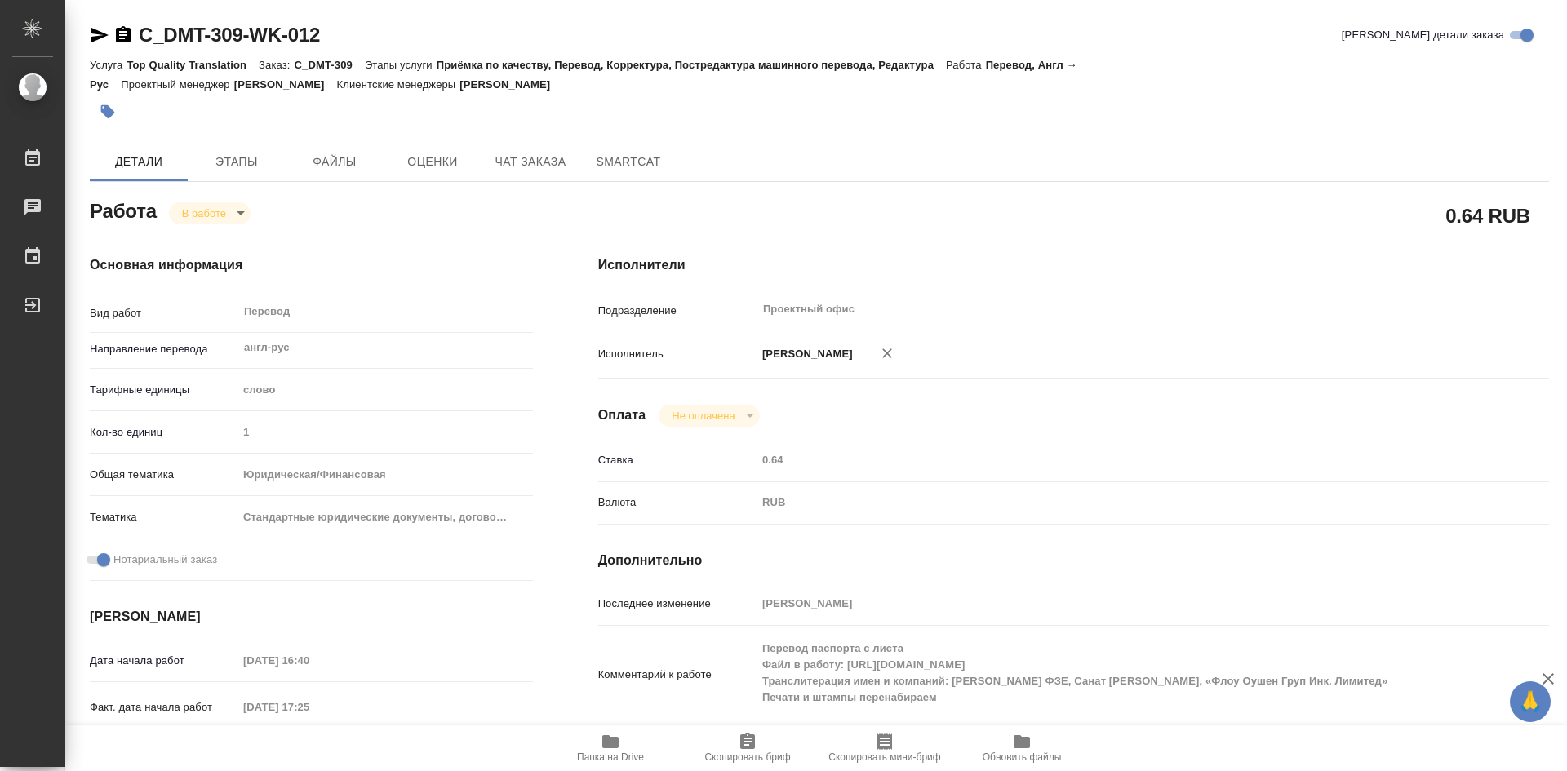
type textarea "x"
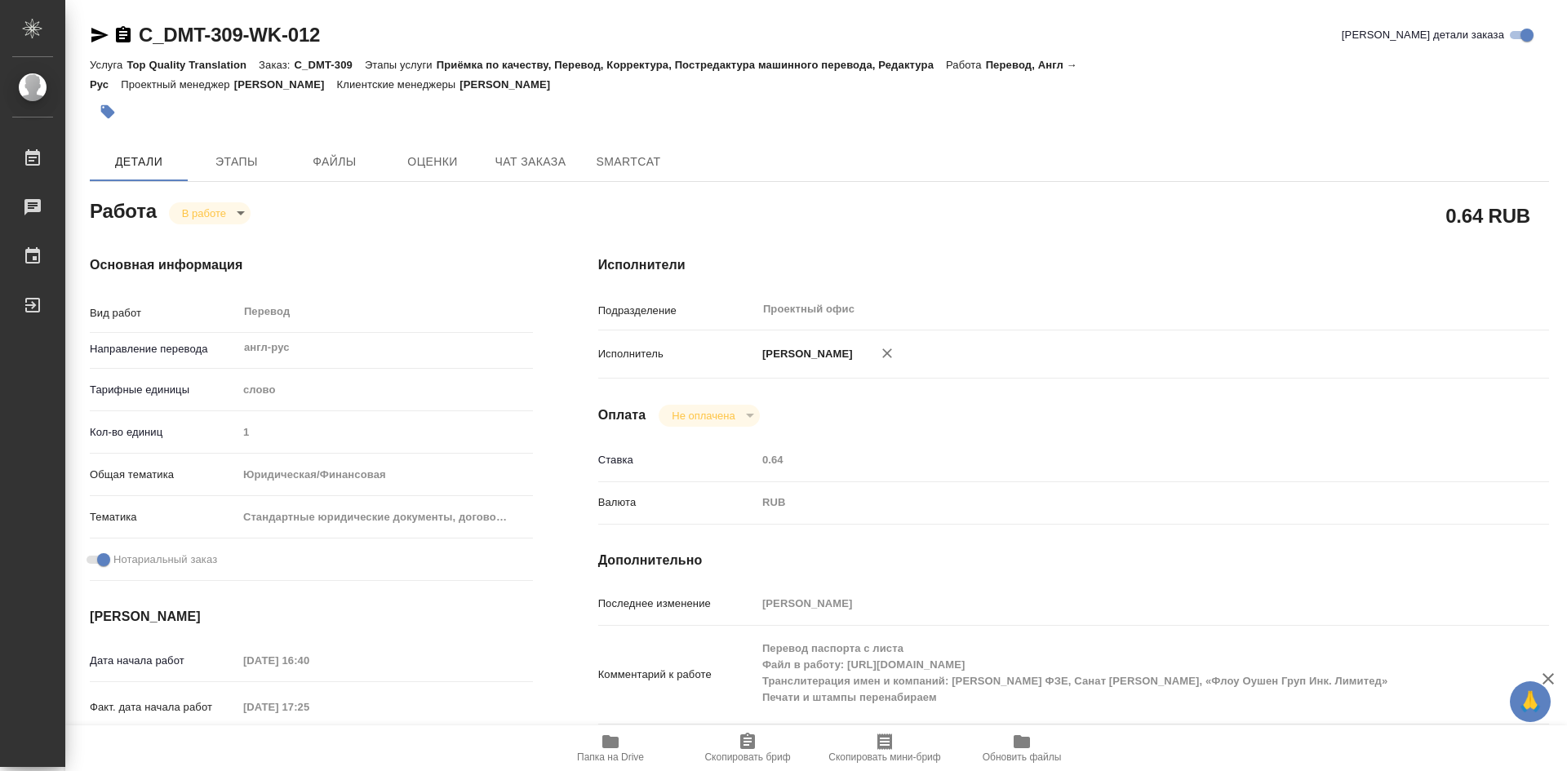
click at [610, 750] on icon "button" at bounding box center [611, 742] width 20 height 20
click at [224, 163] on span "Этапы" at bounding box center [236, 162] width 78 height 20
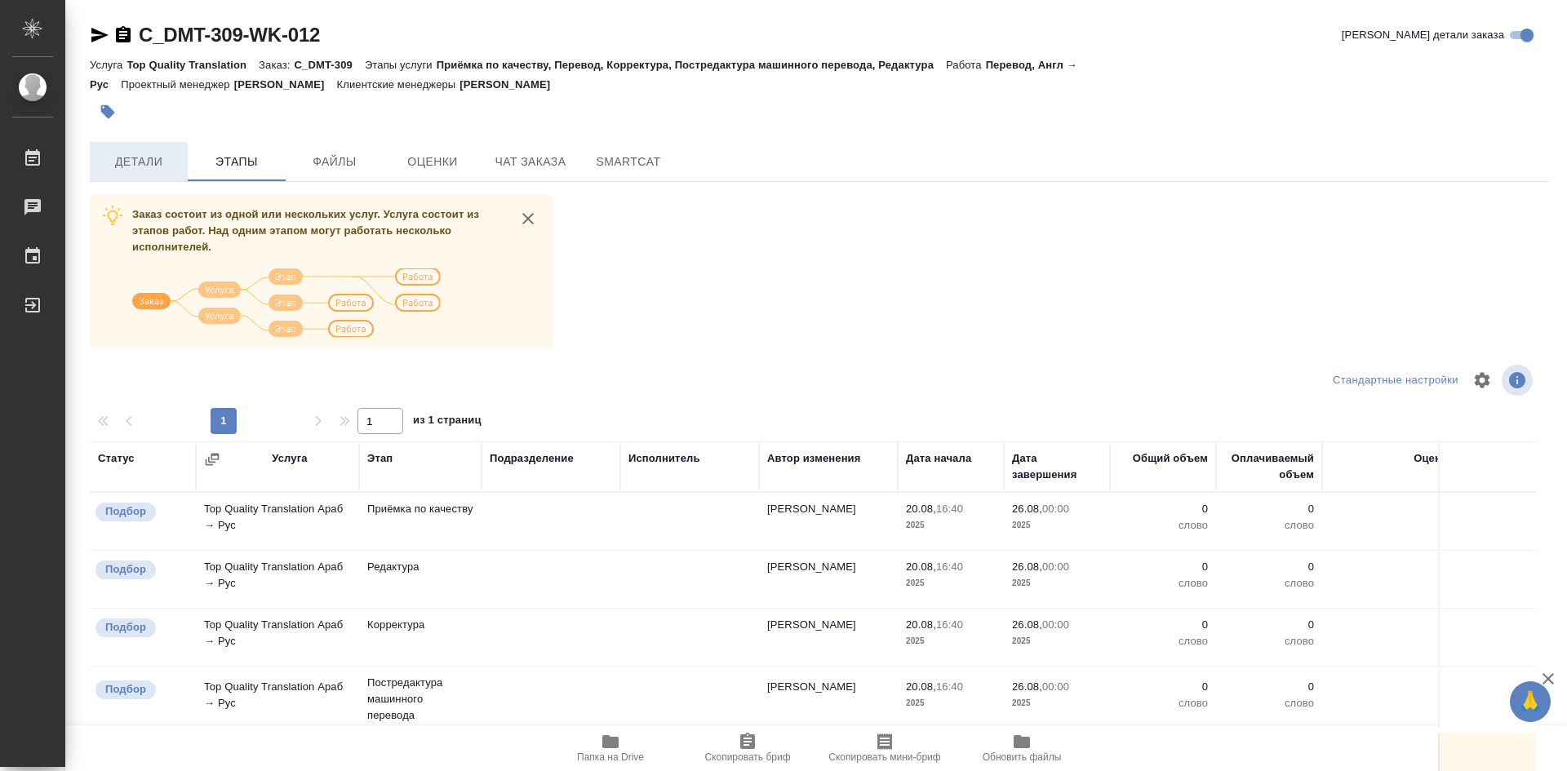
click at [133, 161] on span "Детали" at bounding box center [139, 162] width 78 height 20
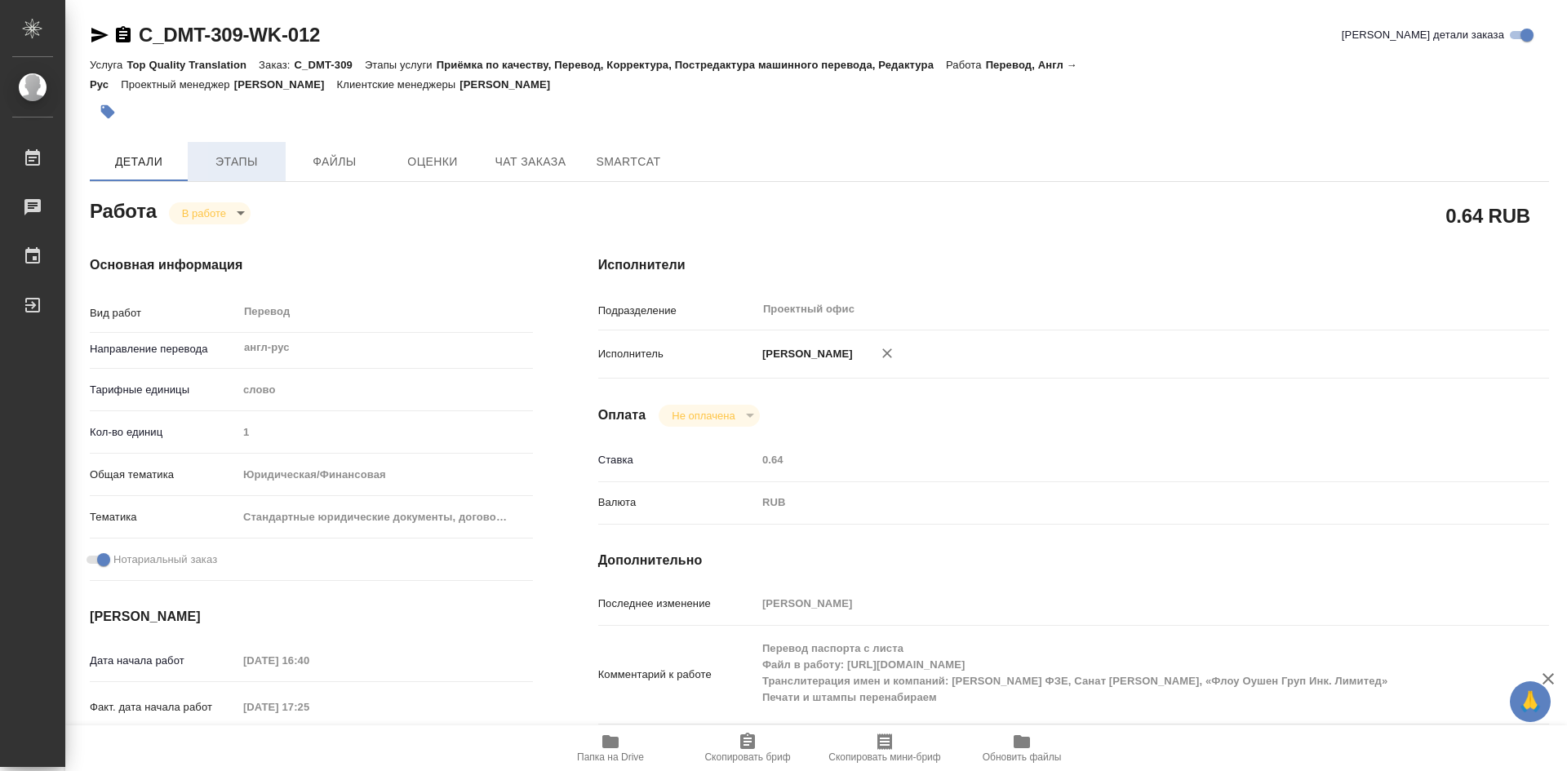
click at [257, 167] on span "Этапы" at bounding box center [236, 162] width 78 height 20
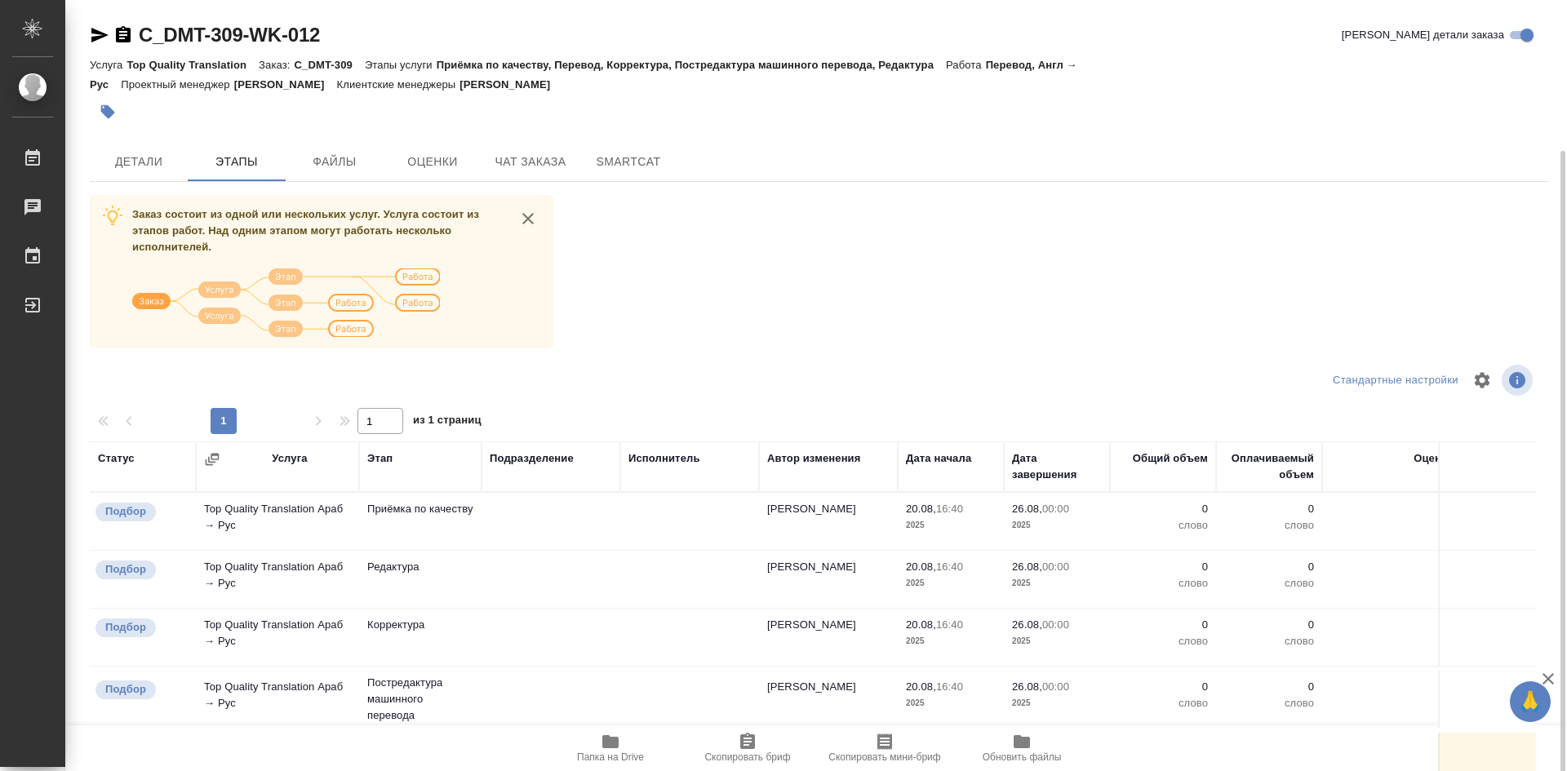
scroll to position [79, 0]
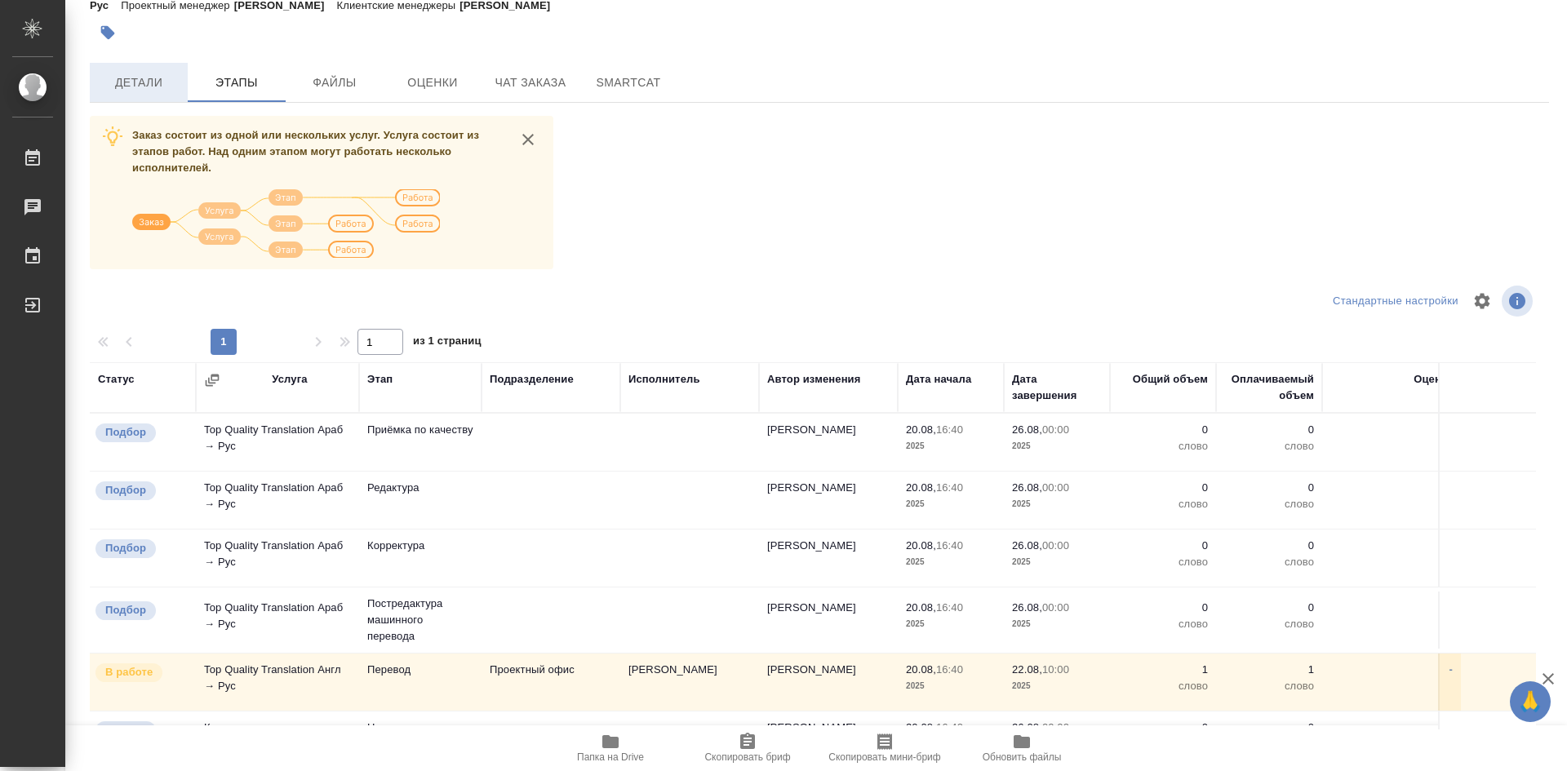
click at [142, 89] on span "Детали" at bounding box center [139, 83] width 78 height 20
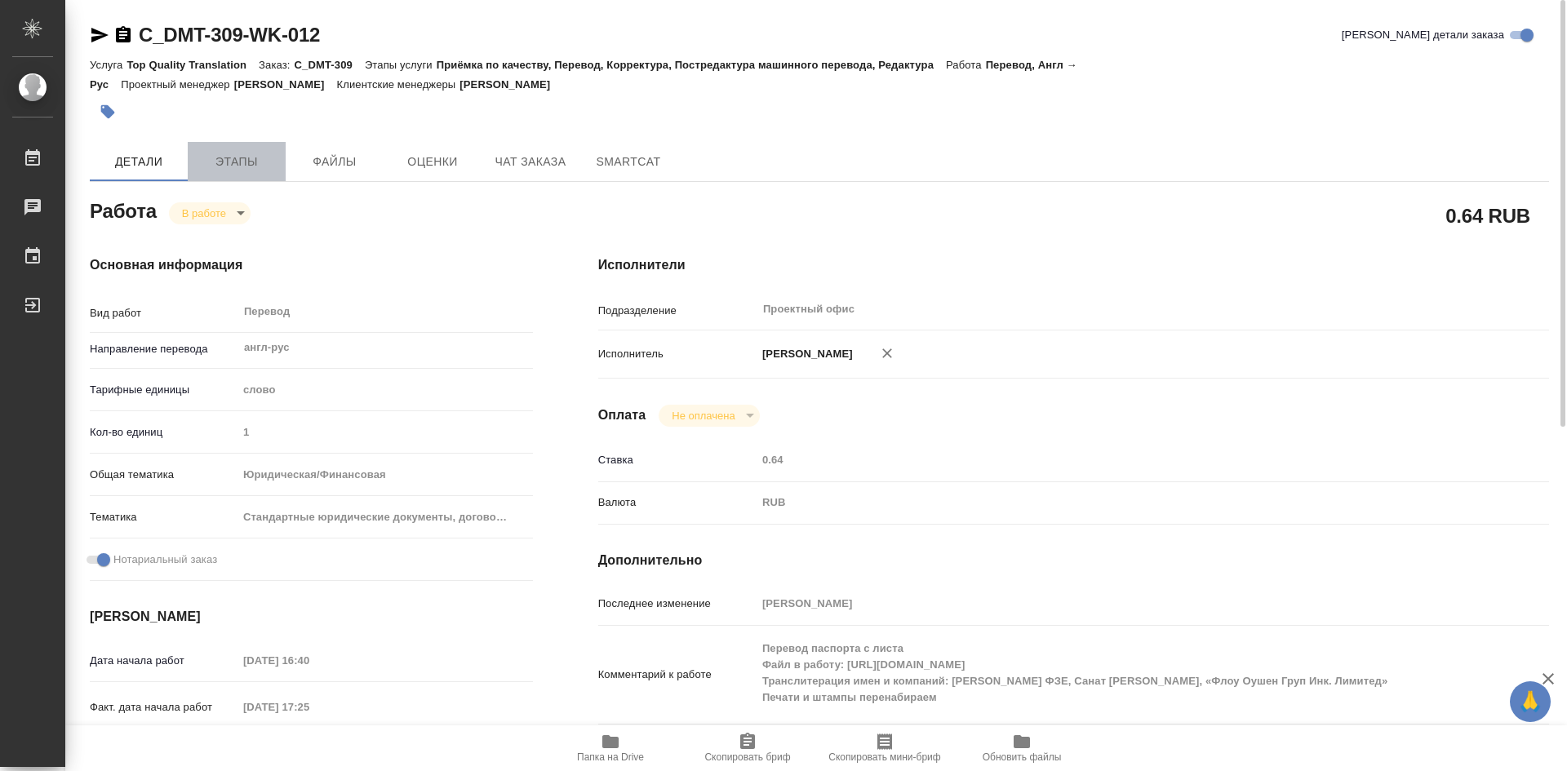
click at [237, 168] on span "Этапы" at bounding box center [236, 162] width 78 height 20
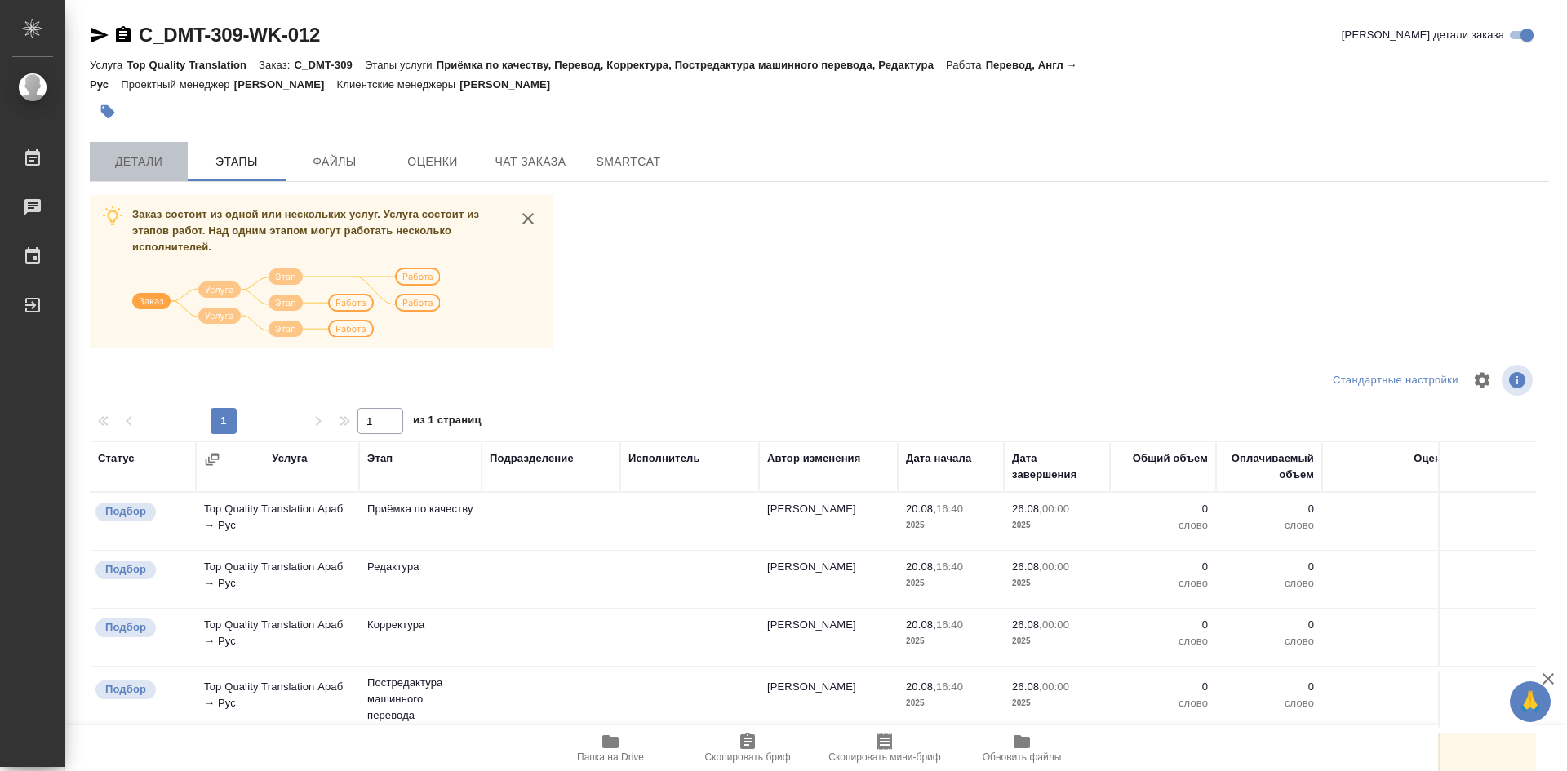
click at [142, 165] on span "Детали" at bounding box center [139, 162] width 78 height 20
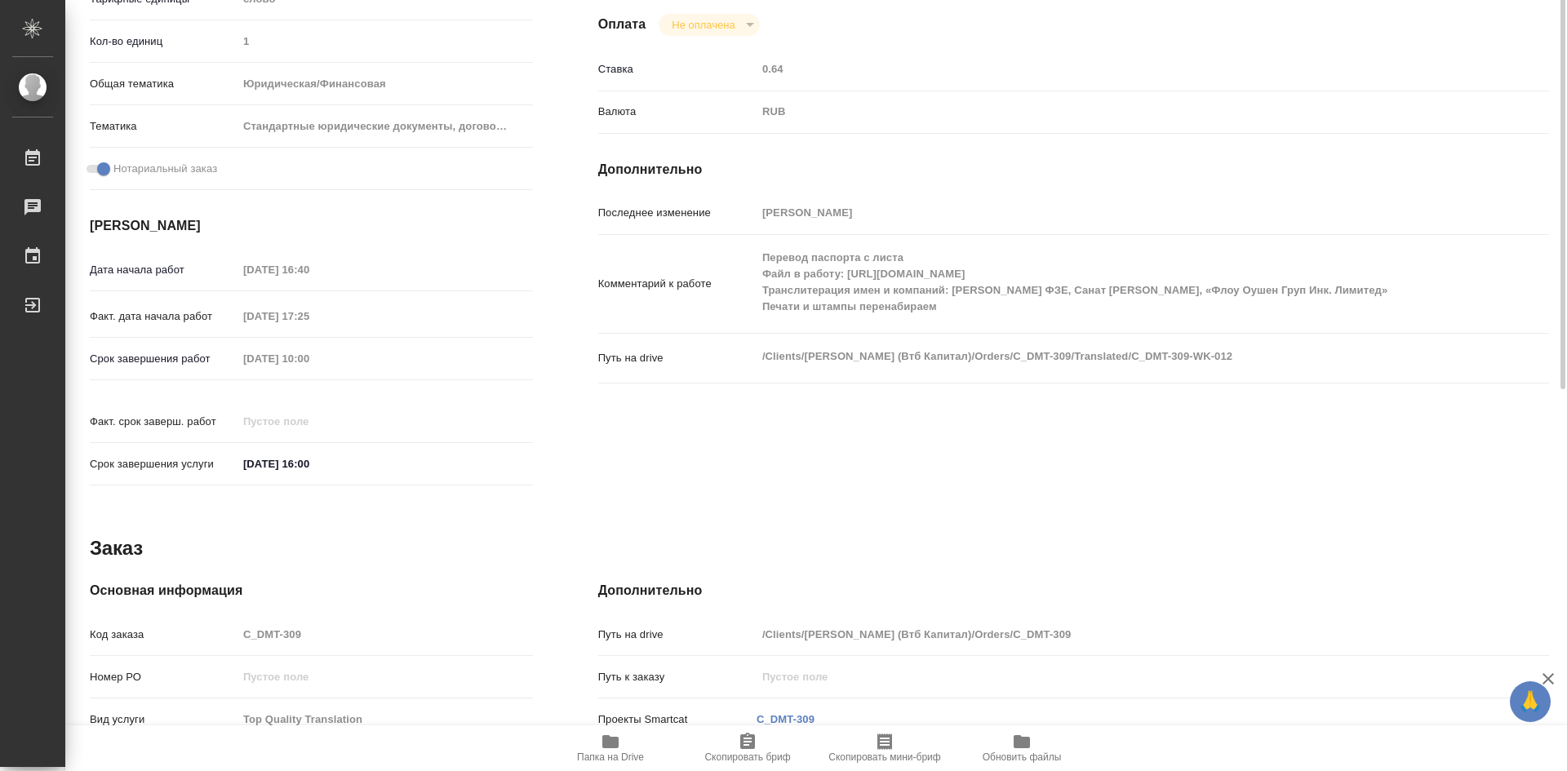
scroll to position [64, 0]
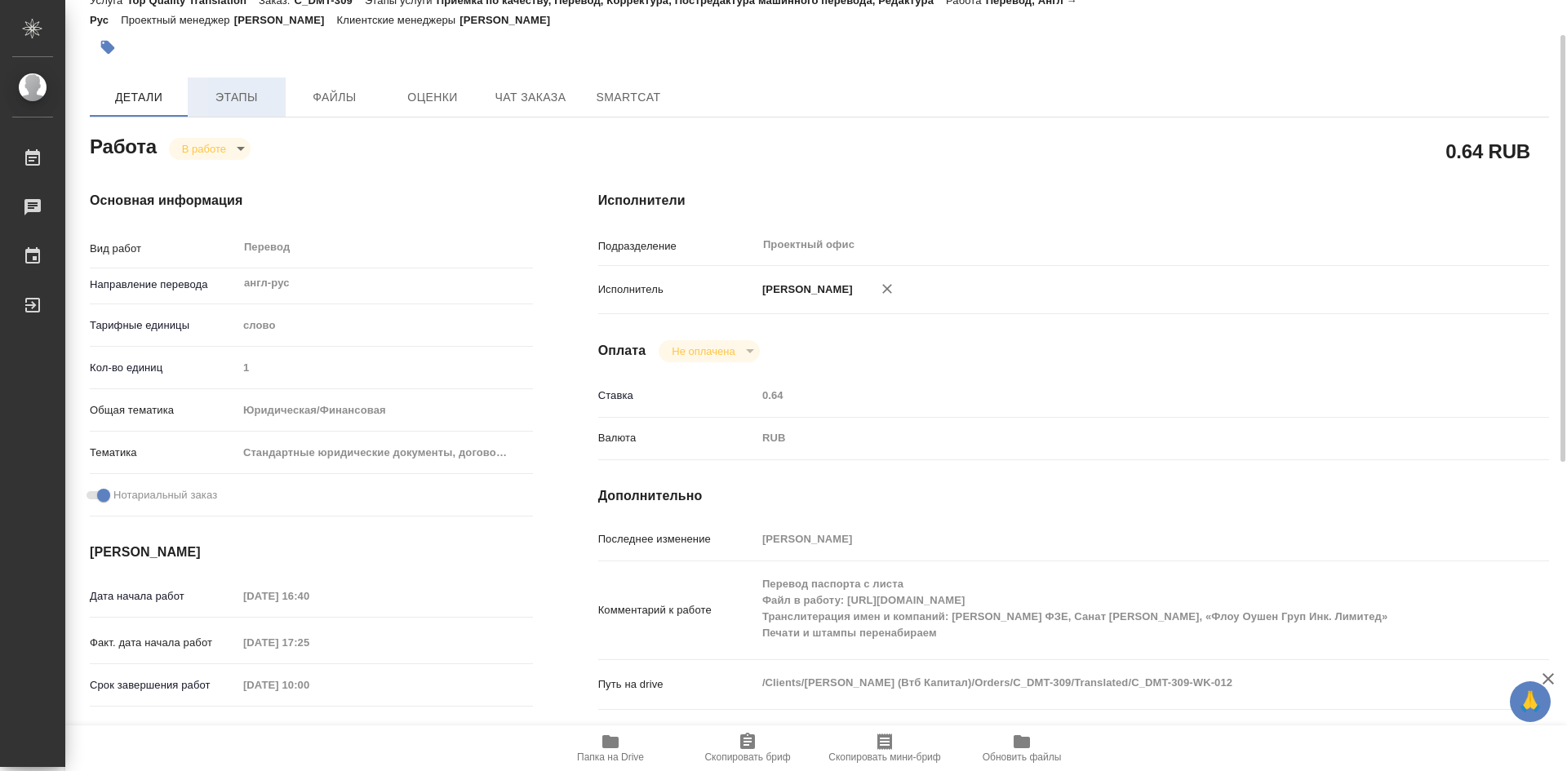
click at [241, 108] on button "Этапы" at bounding box center [237, 97] width 98 height 39
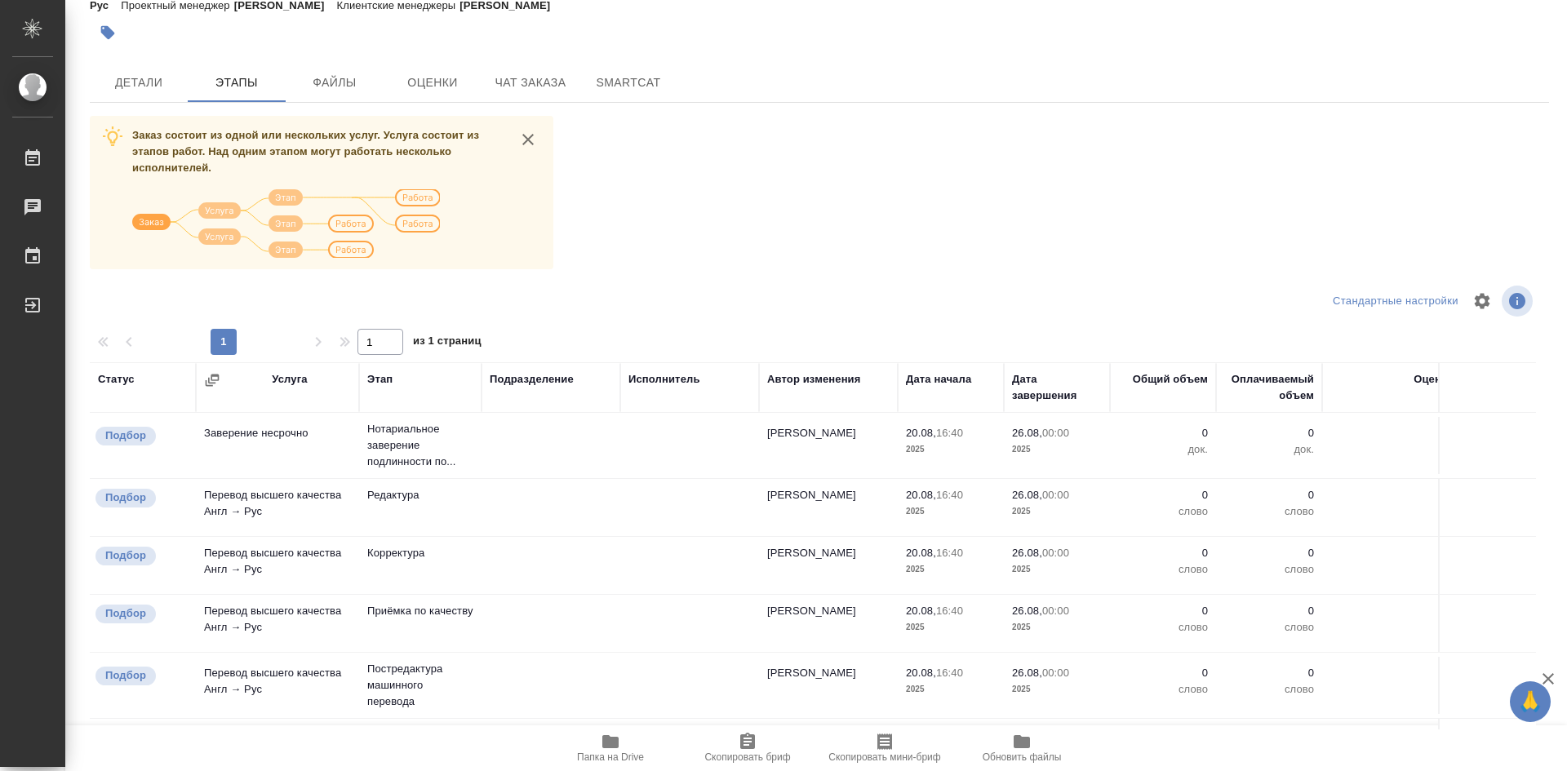
scroll to position [408, 0]
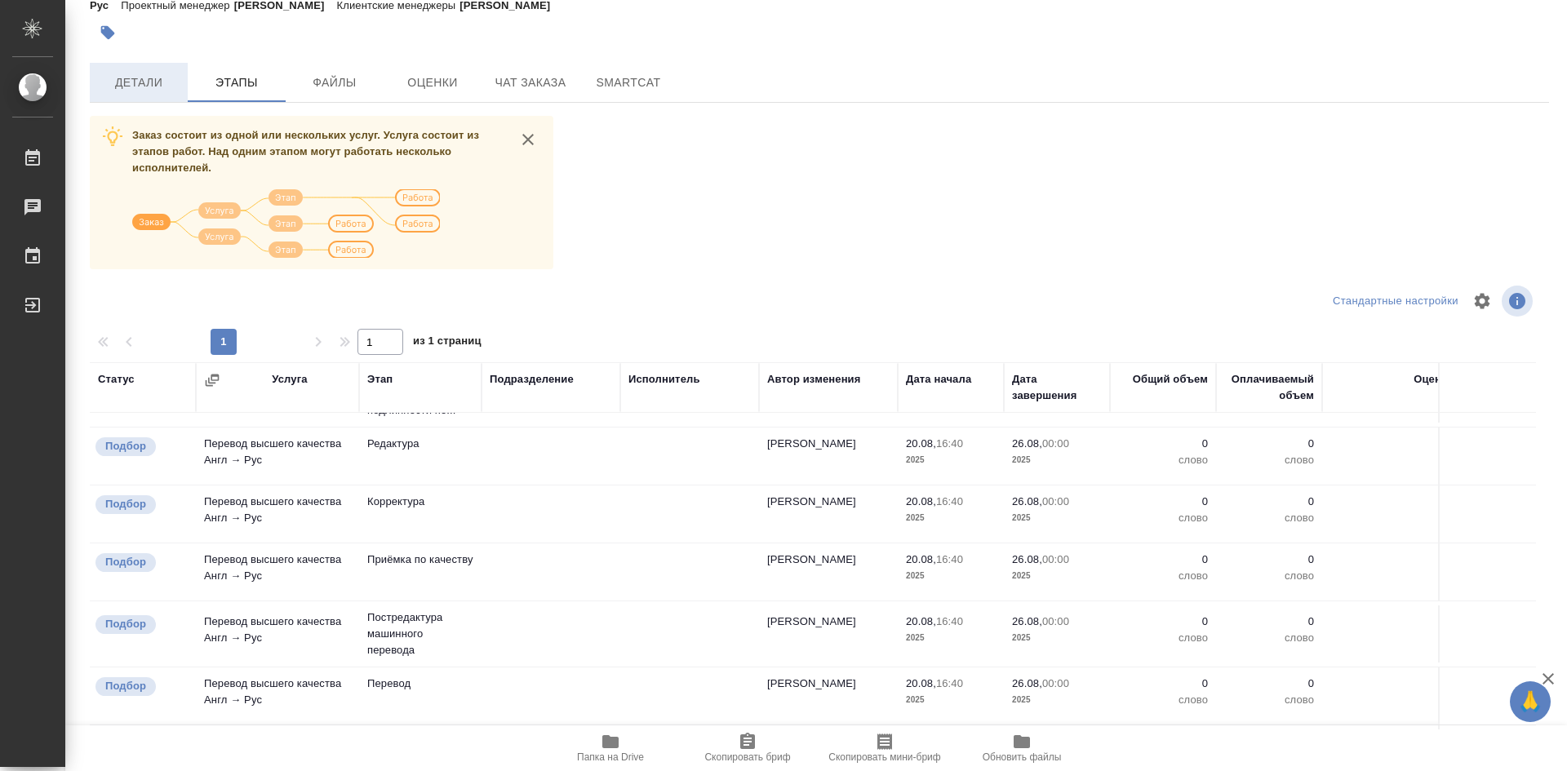
click at [148, 95] on button "Детали" at bounding box center [139, 82] width 98 height 39
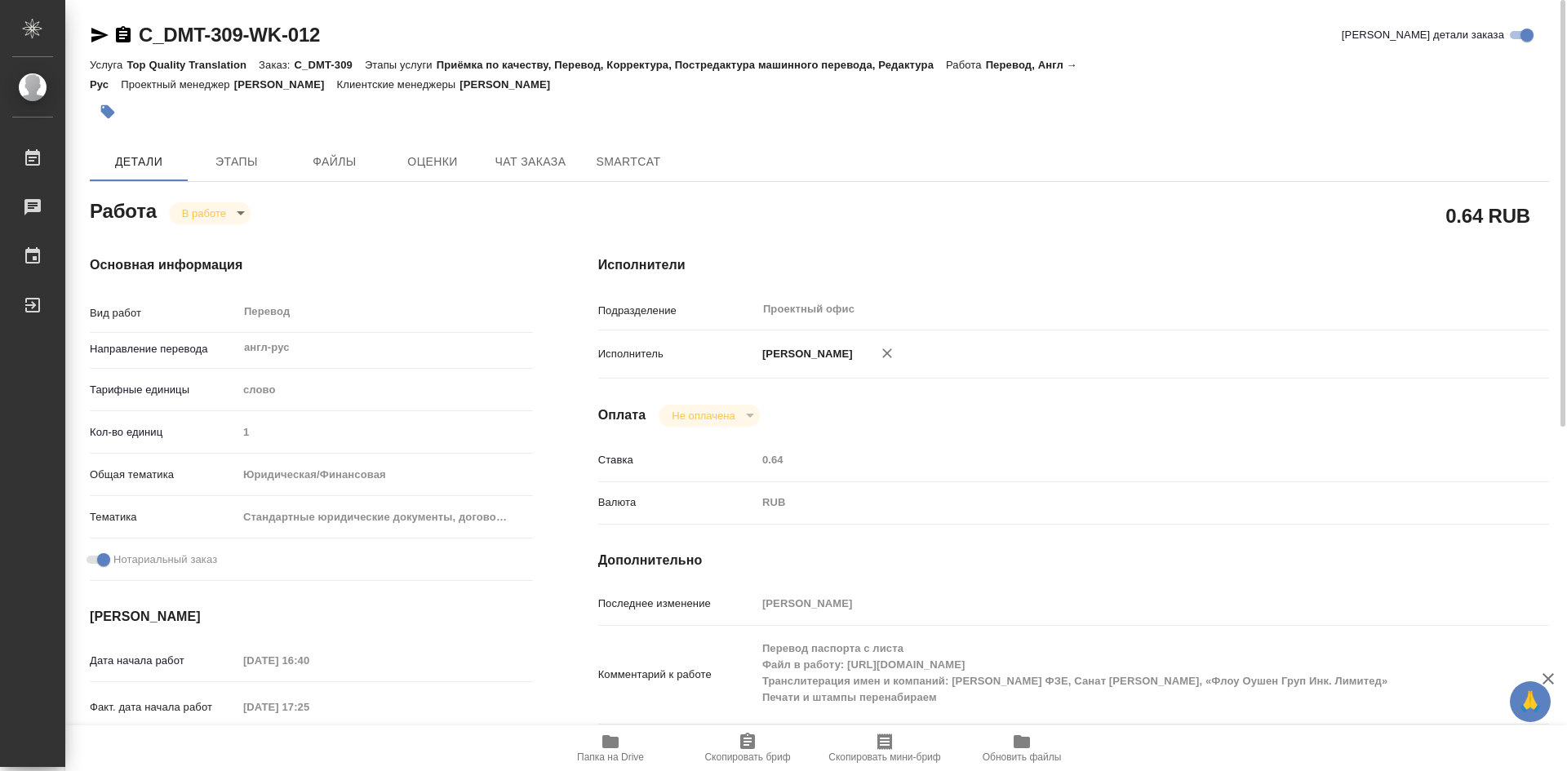
click at [238, 220] on body "🙏 .cls-1 fill:#fff; AWATERA Olejnikova Ekaterina Работы 0 Чаты График Выйти C_D…" at bounding box center [783, 385] width 1567 height 771
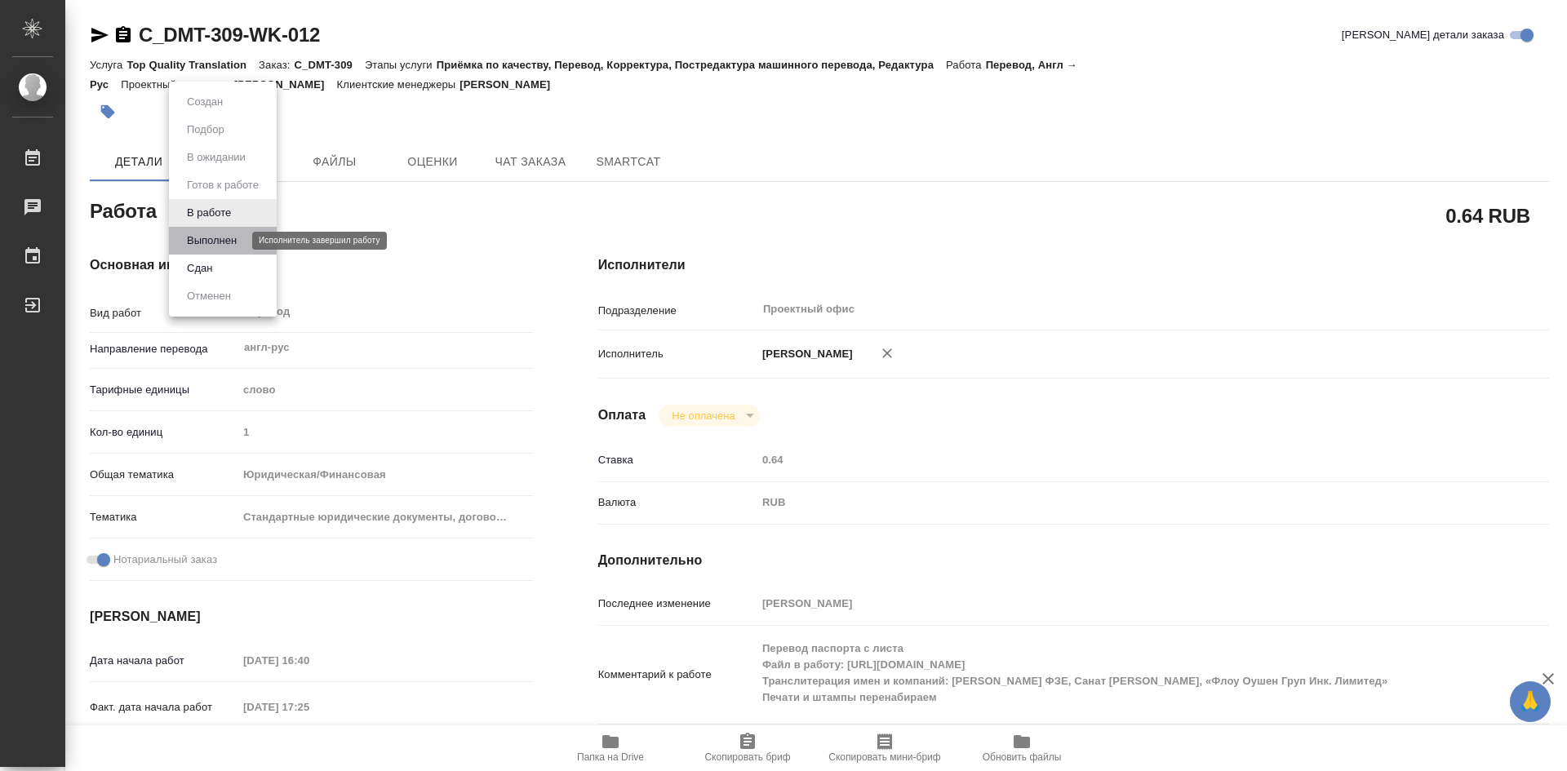
click at [237, 242] on button "Выполнен" at bounding box center [212, 241] width 60 height 18
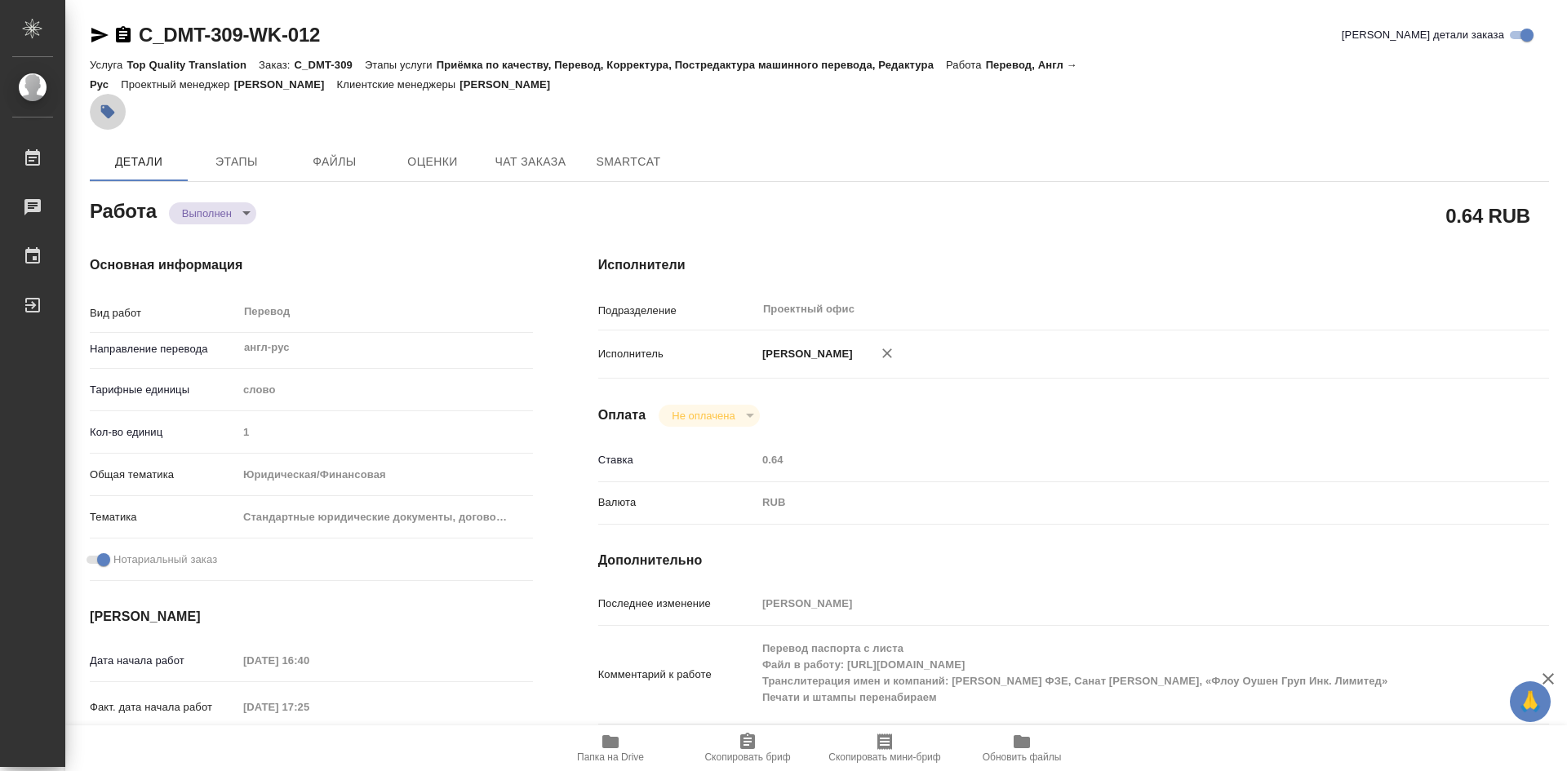
click at [107, 109] on icon "button" at bounding box center [108, 112] width 14 height 14
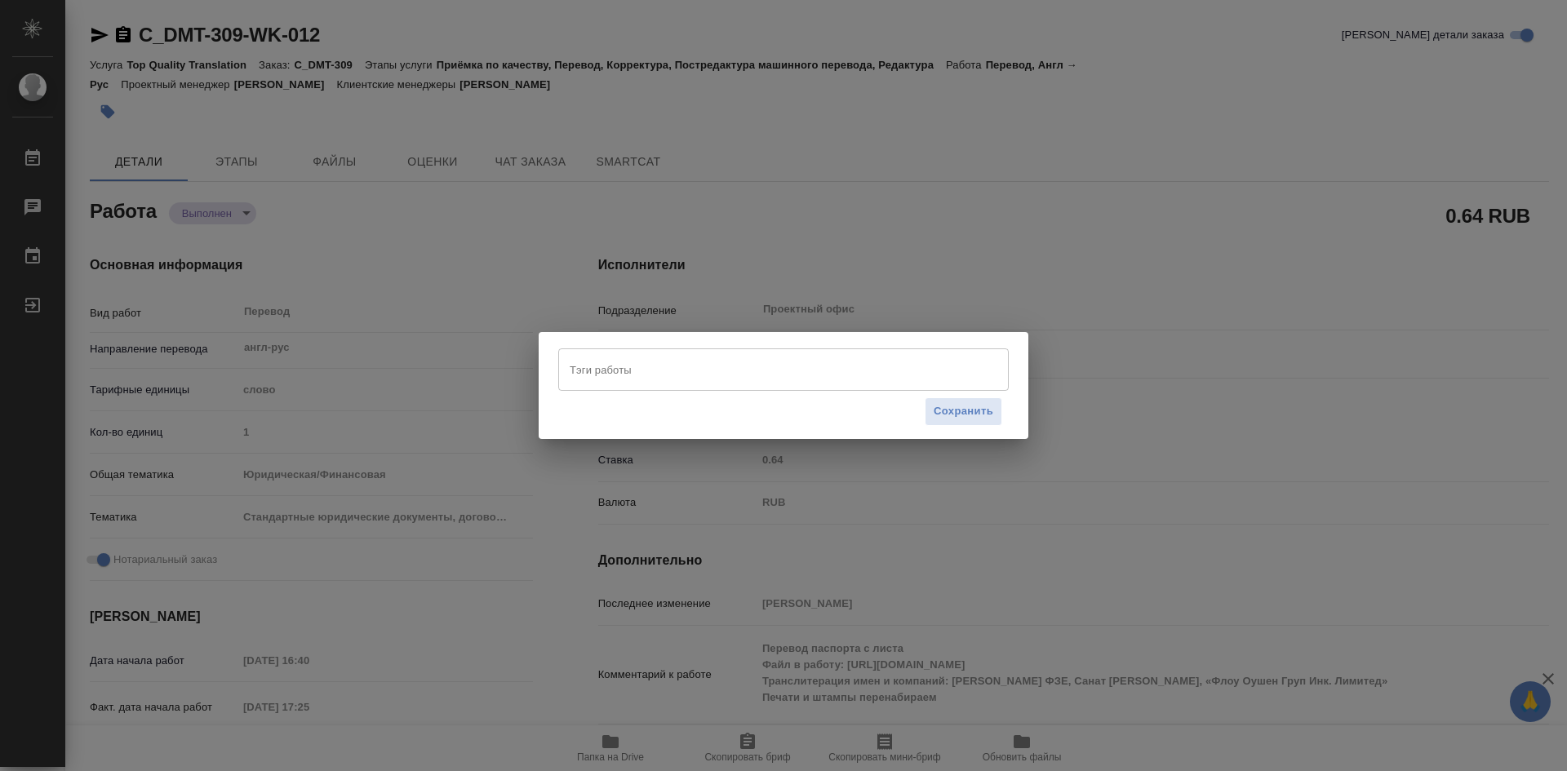
click at [625, 365] on input "Тэги работы" at bounding box center [767, 370] width 405 height 28
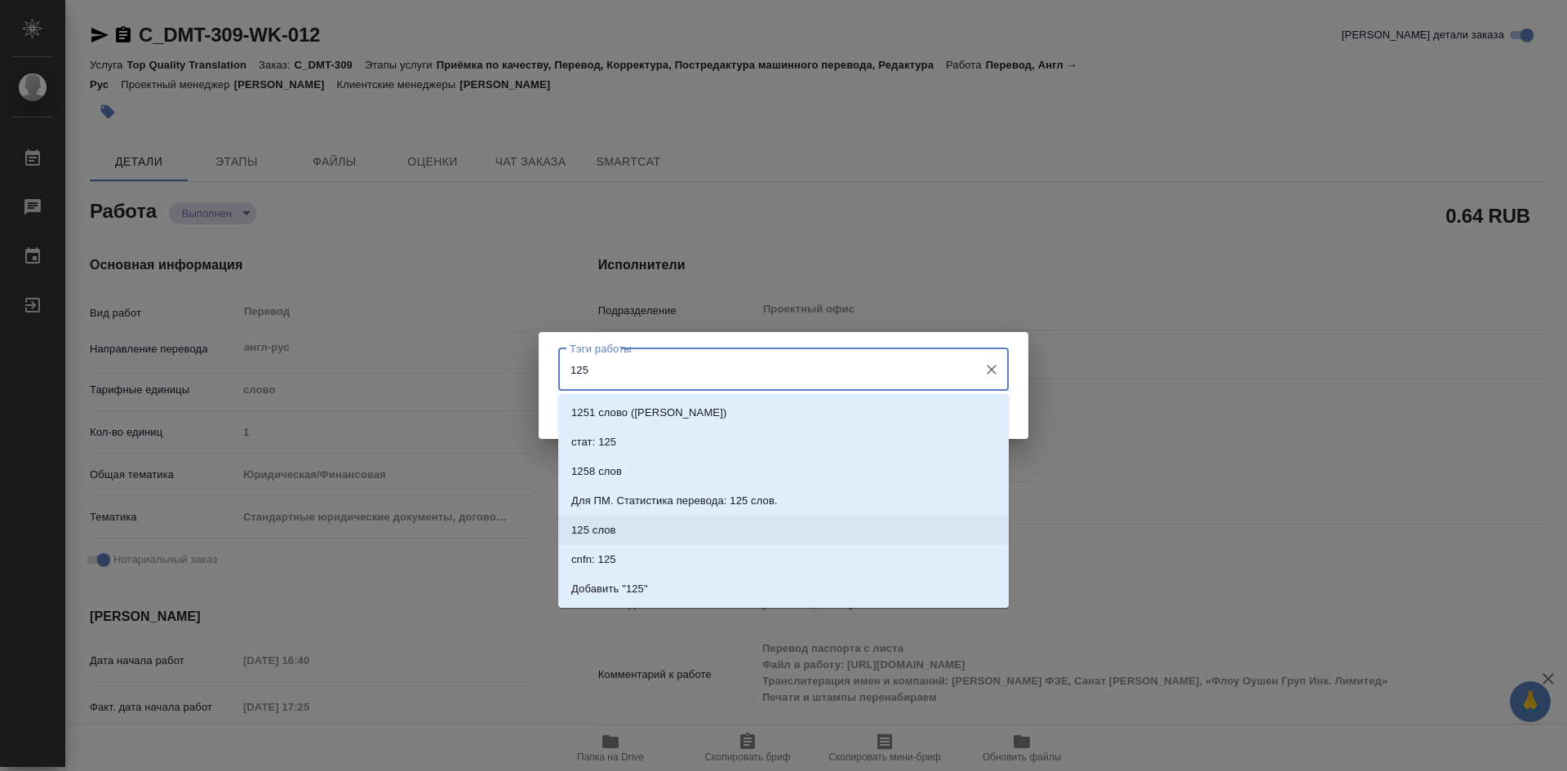
click at [638, 527] on li "125 слов" at bounding box center [783, 530] width 450 height 29
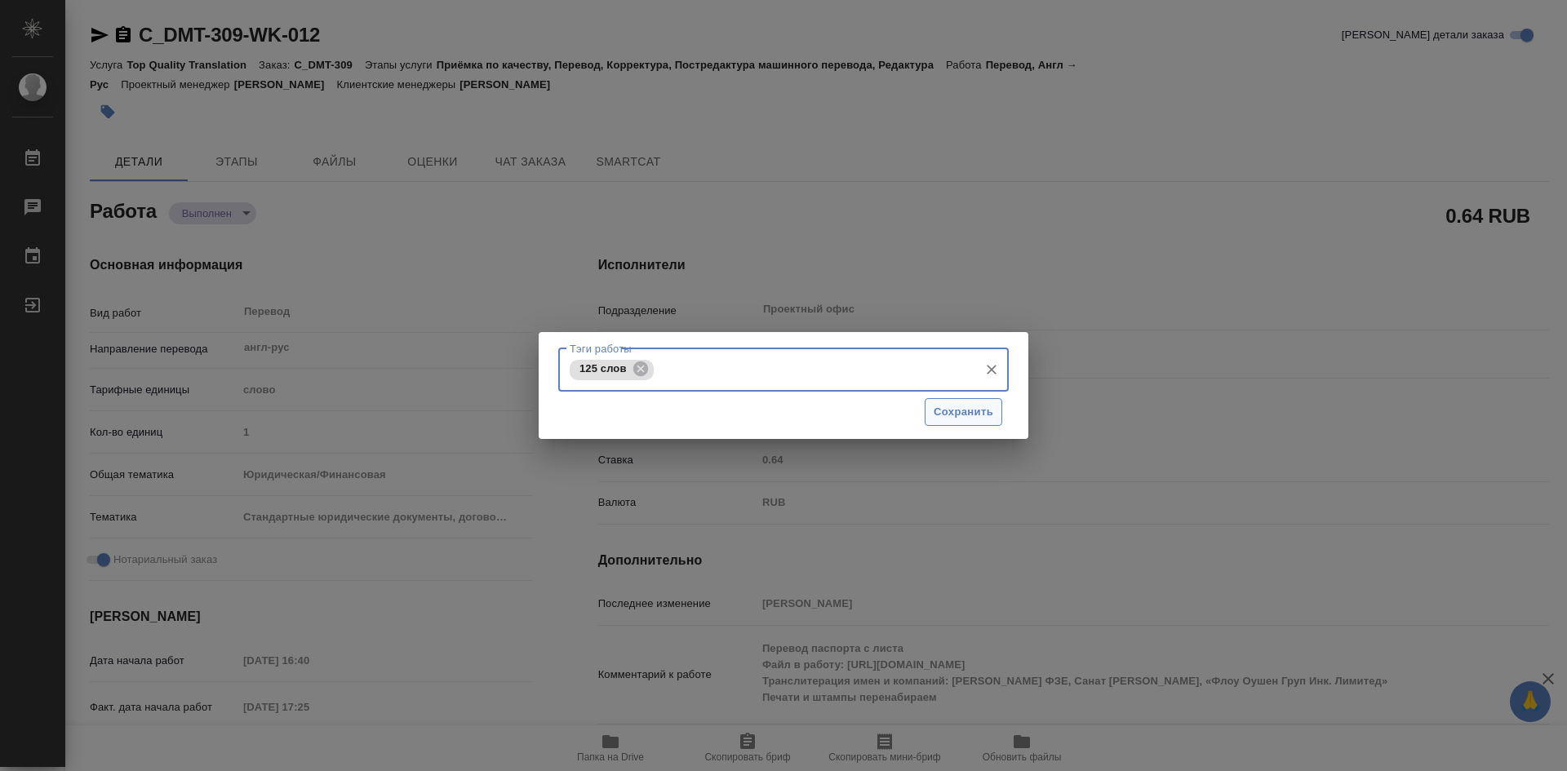
click at [960, 410] on span "Сохранить" at bounding box center [963, 412] width 60 height 19
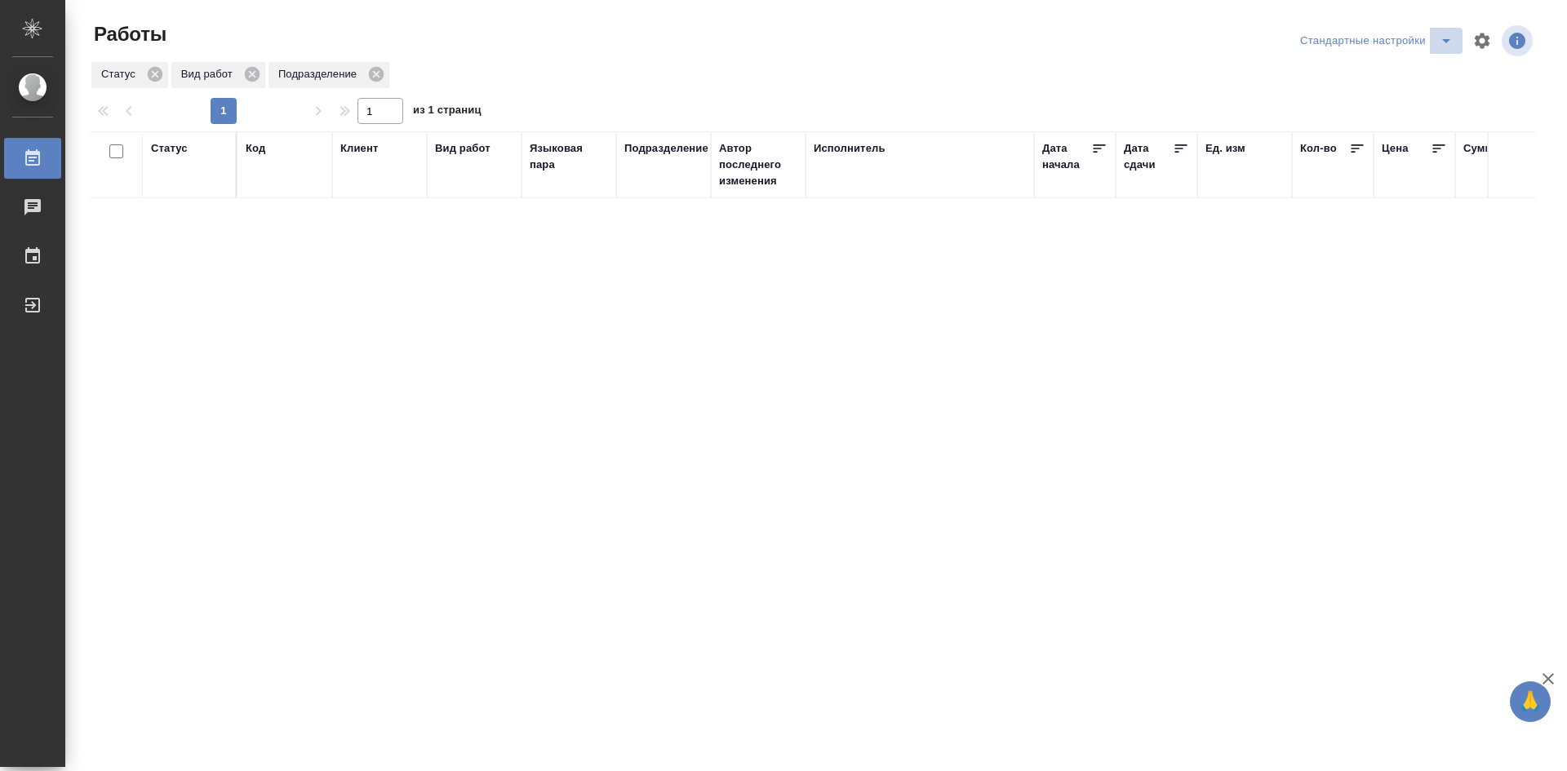
click at [1442, 41] on icon "split button" at bounding box center [1446, 41] width 20 height 20
click at [1349, 75] on li "мои" at bounding box center [1379, 73] width 166 height 26
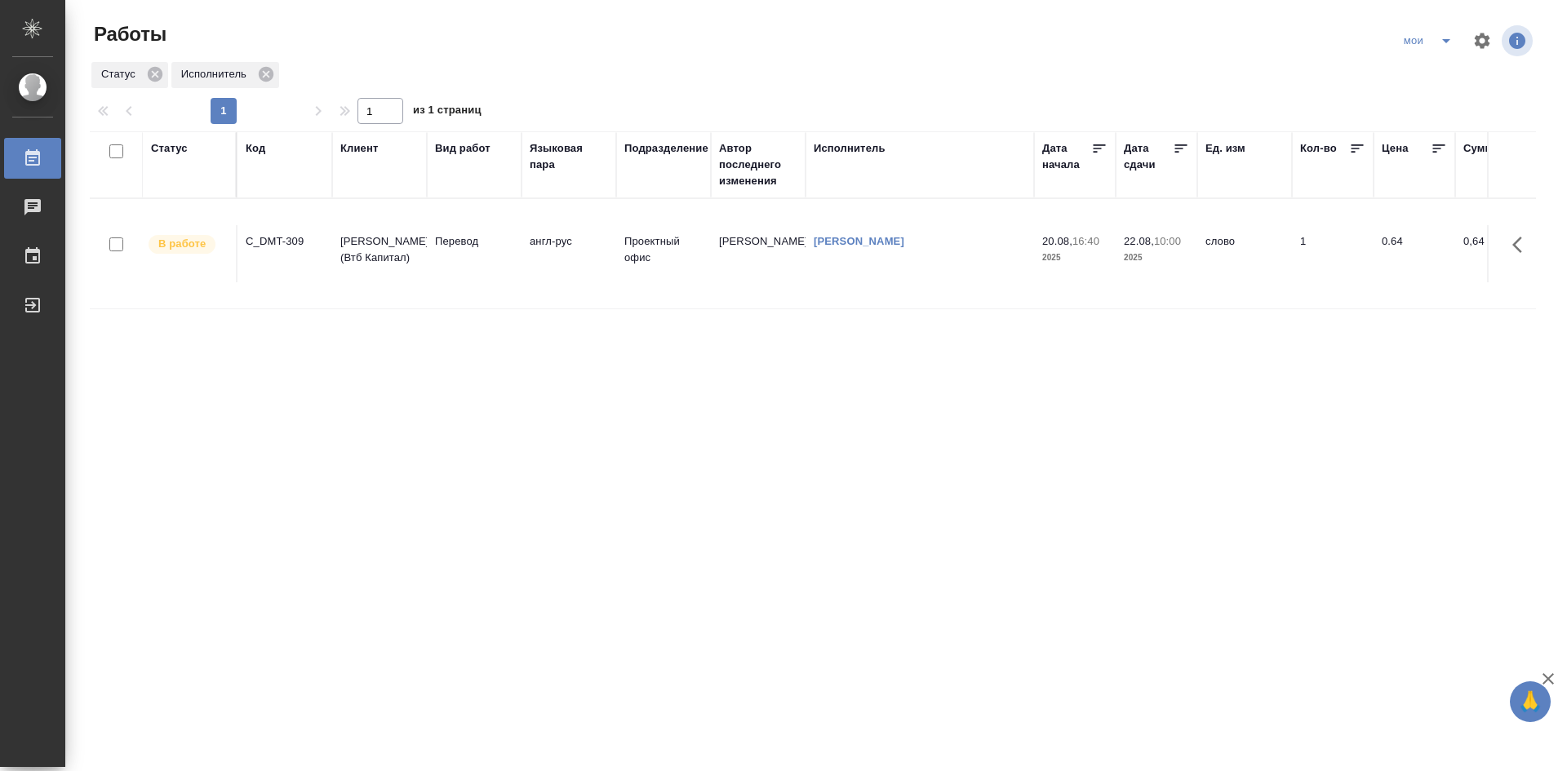
click at [1444, 38] on icon "split button" at bounding box center [1446, 41] width 20 height 20
click at [1424, 70] on li "Стандартные настройки" at bounding box center [1429, 73] width 157 height 26
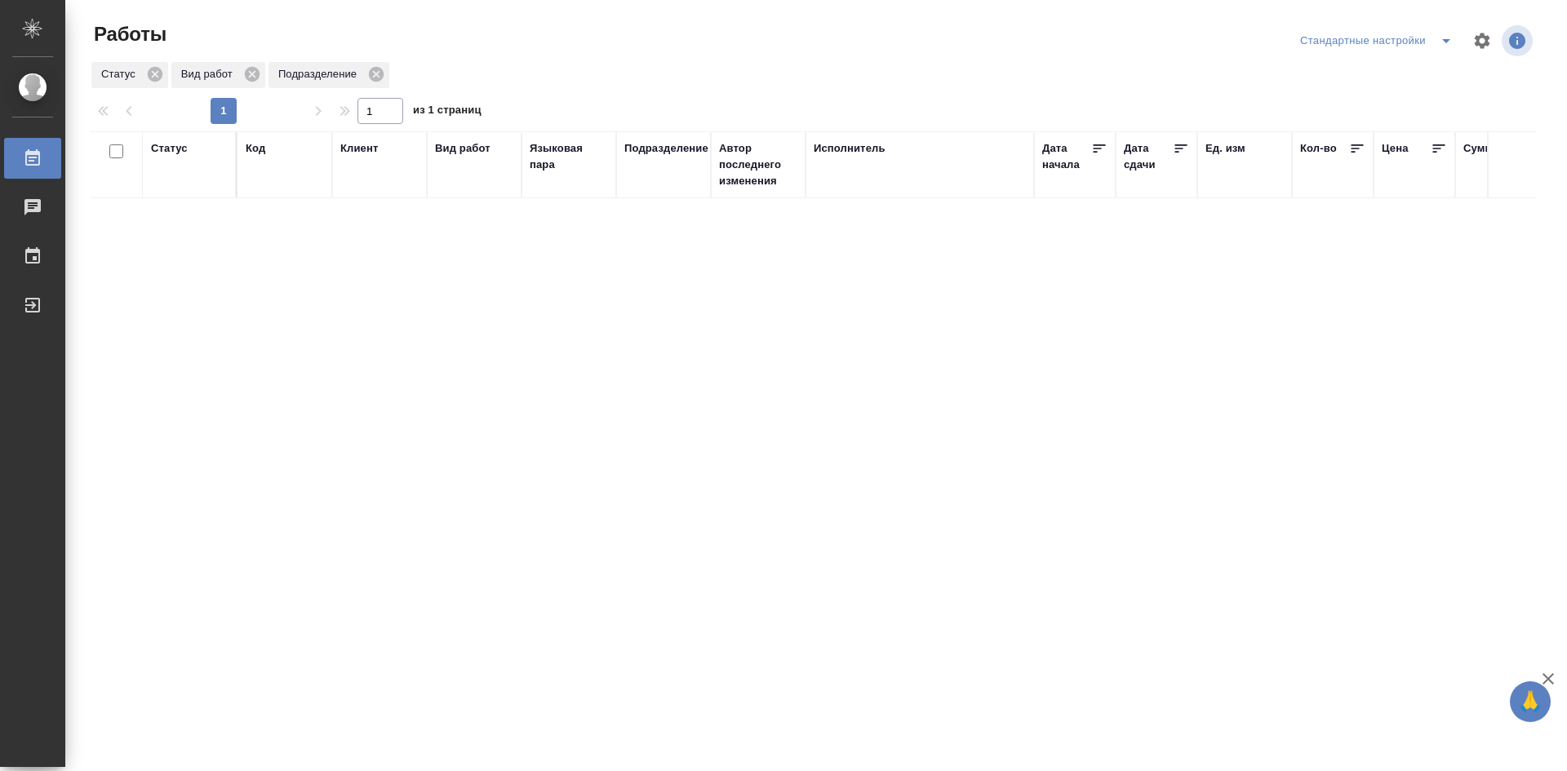
click at [1421, 46] on div "Стандартные настройки" at bounding box center [1379, 41] width 166 height 26
click at [1446, 46] on icon "split button" at bounding box center [1446, 41] width 20 height 20
click at [1329, 72] on li "мои" at bounding box center [1379, 73] width 166 height 26
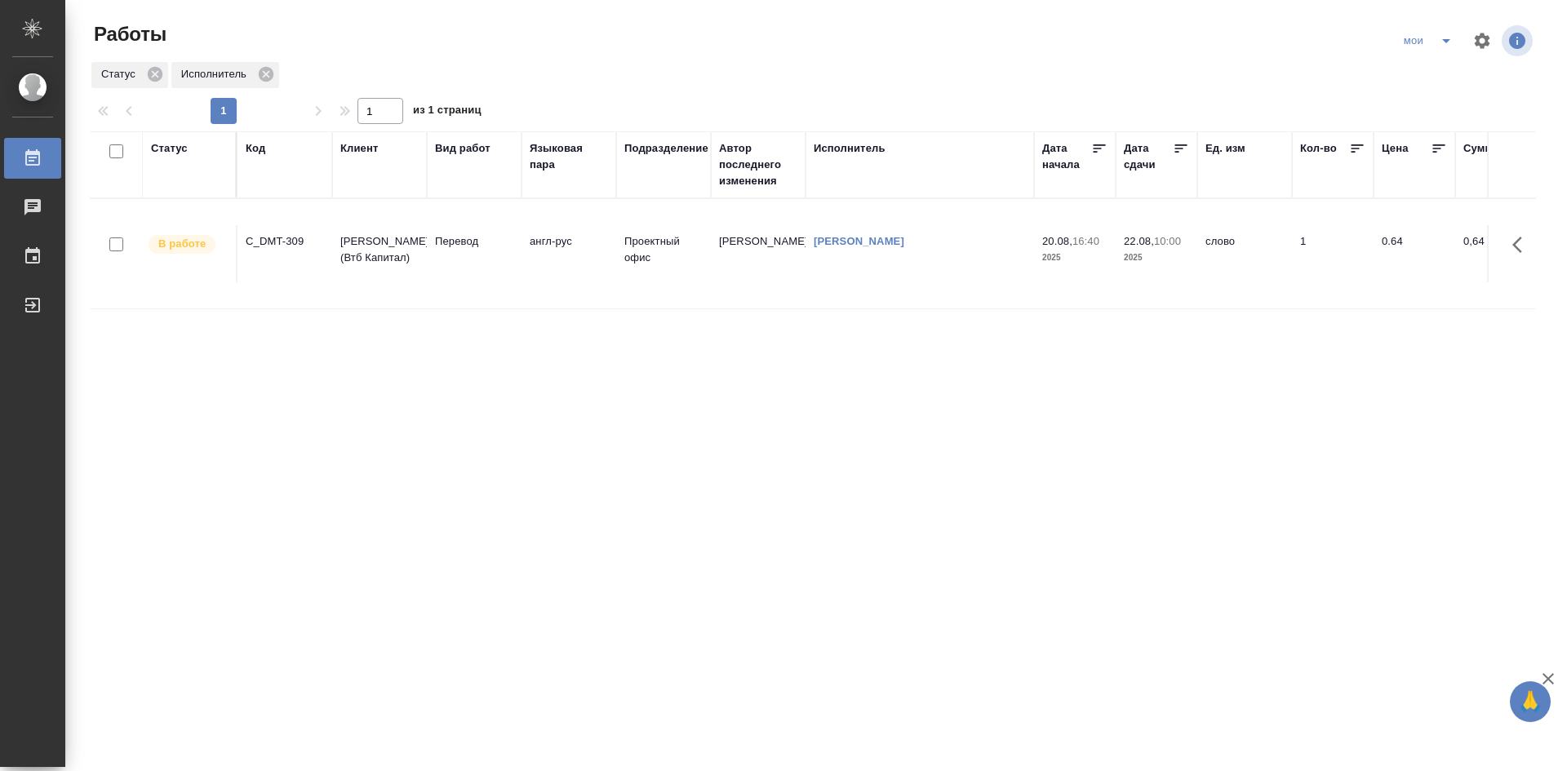
click at [176, 144] on div "Статус" at bounding box center [169, 148] width 37 height 16
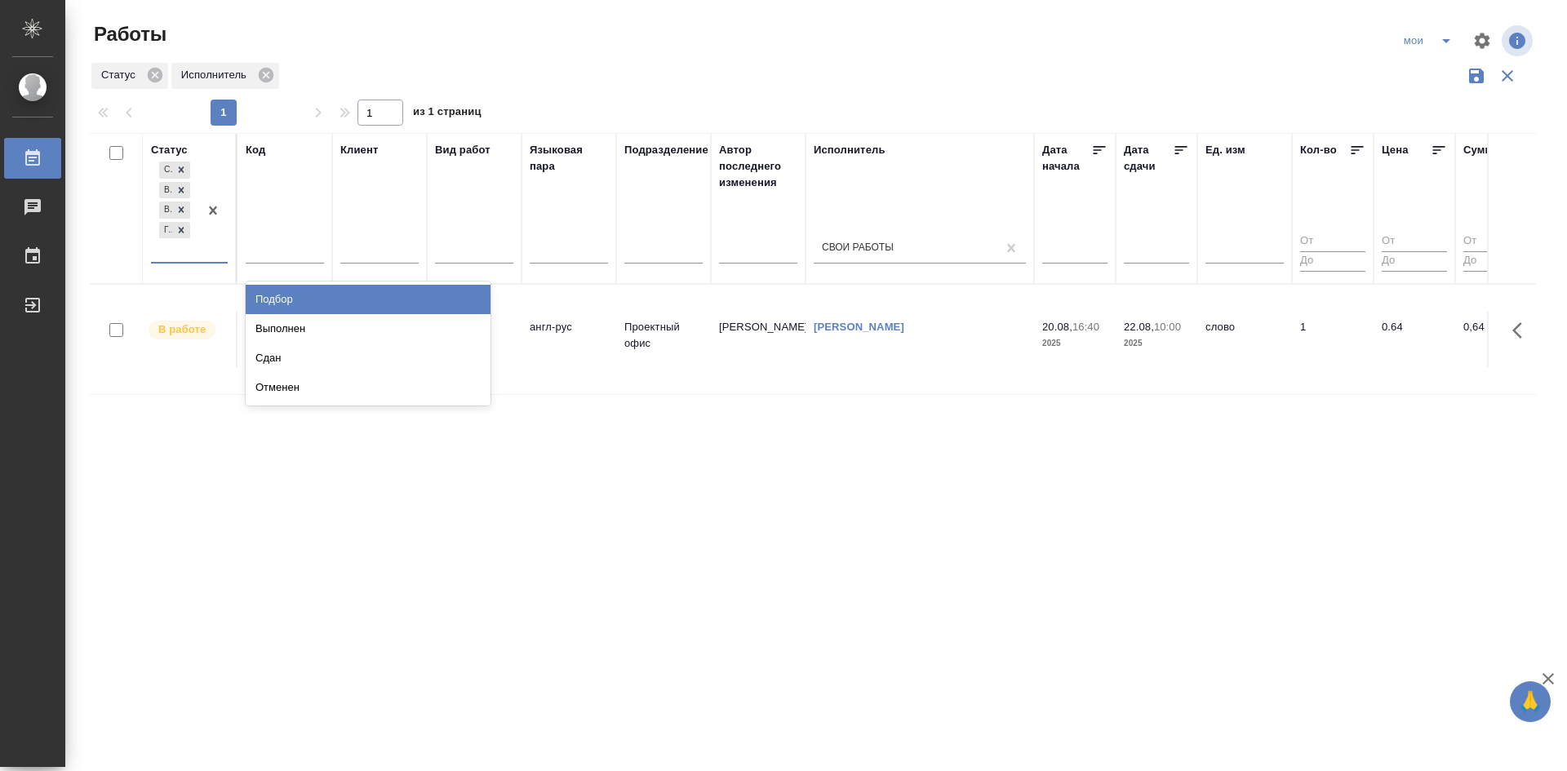
click at [197, 257] on div "Создан В ожидании В работе Готов к работе" at bounding box center [174, 210] width 47 height 104
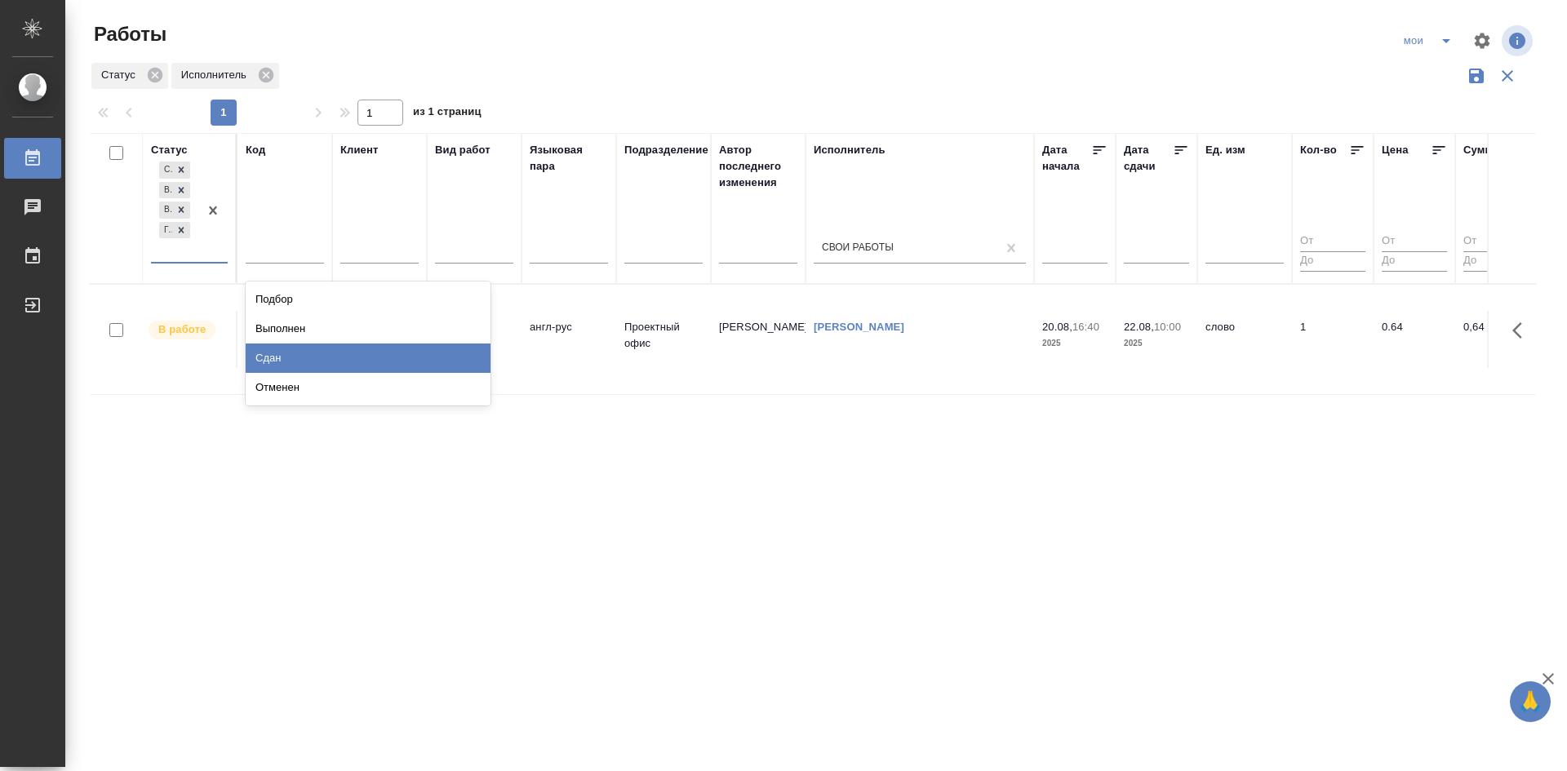
click at [318, 366] on div "Сдан" at bounding box center [368, 358] width 245 height 29
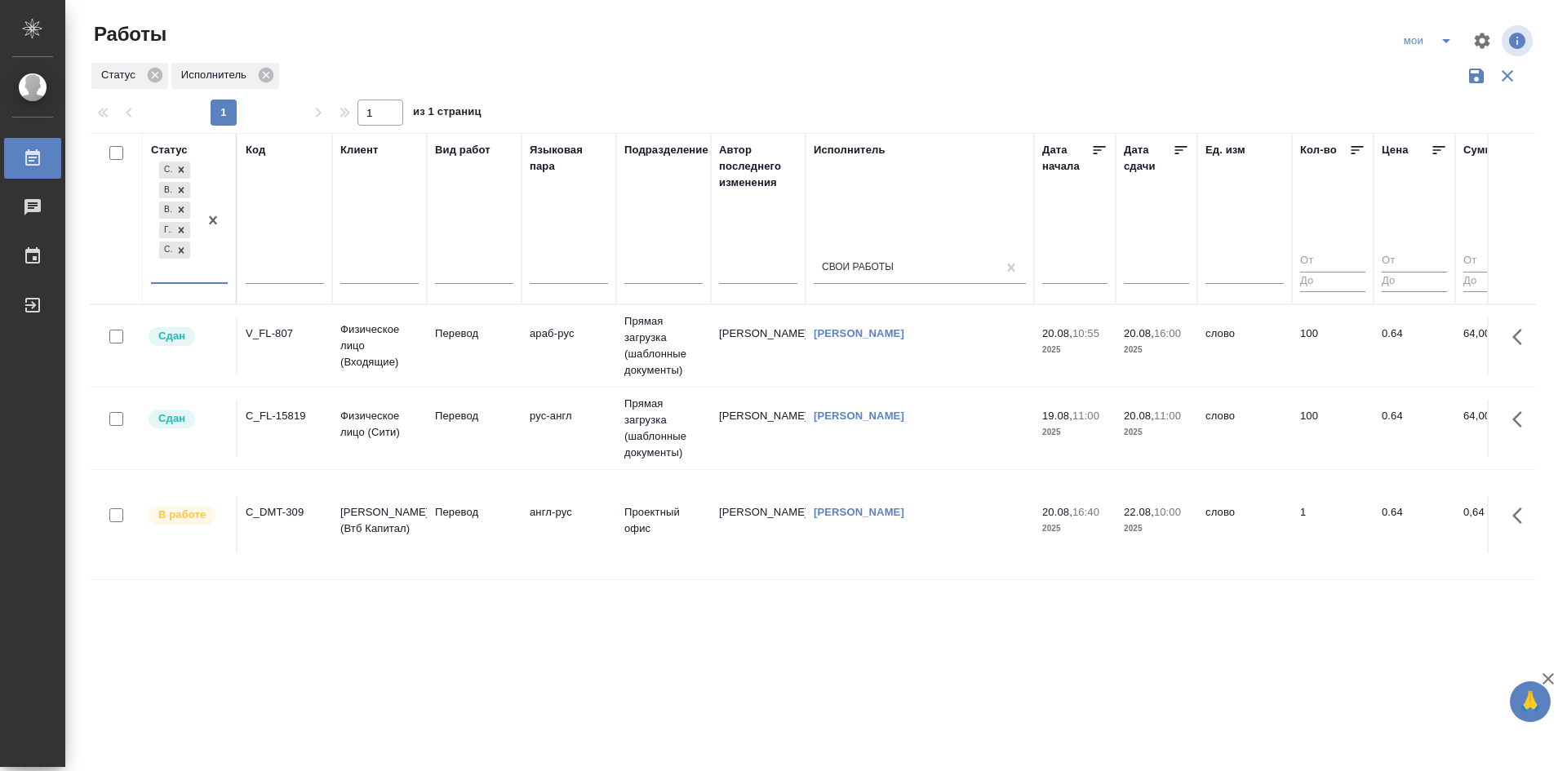
click at [194, 286] on div "option Сдан, selected. 0 results available. Select is focused ,type to refine l…" at bounding box center [189, 226] width 77 height 137
click at [192, 278] on div "Создан В ожидании В работе Готов к работе Сдан" at bounding box center [174, 220] width 47 height 124
click at [278, 355] on div "Выполнен" at bounding box center [368, 349] width 245 height 29
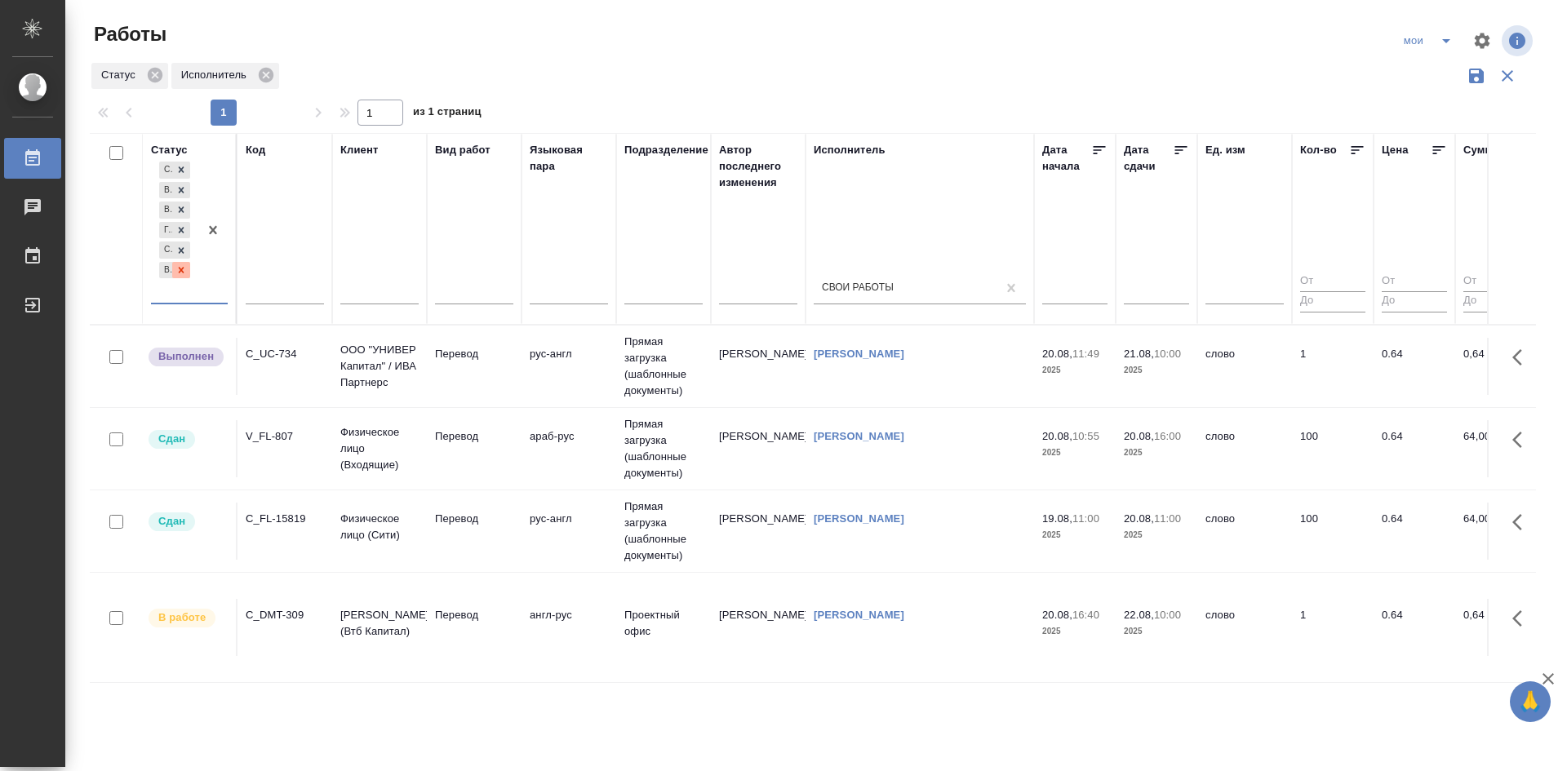
click at [187, 273] on div at bounding box center [181, 270] width 18 height 17
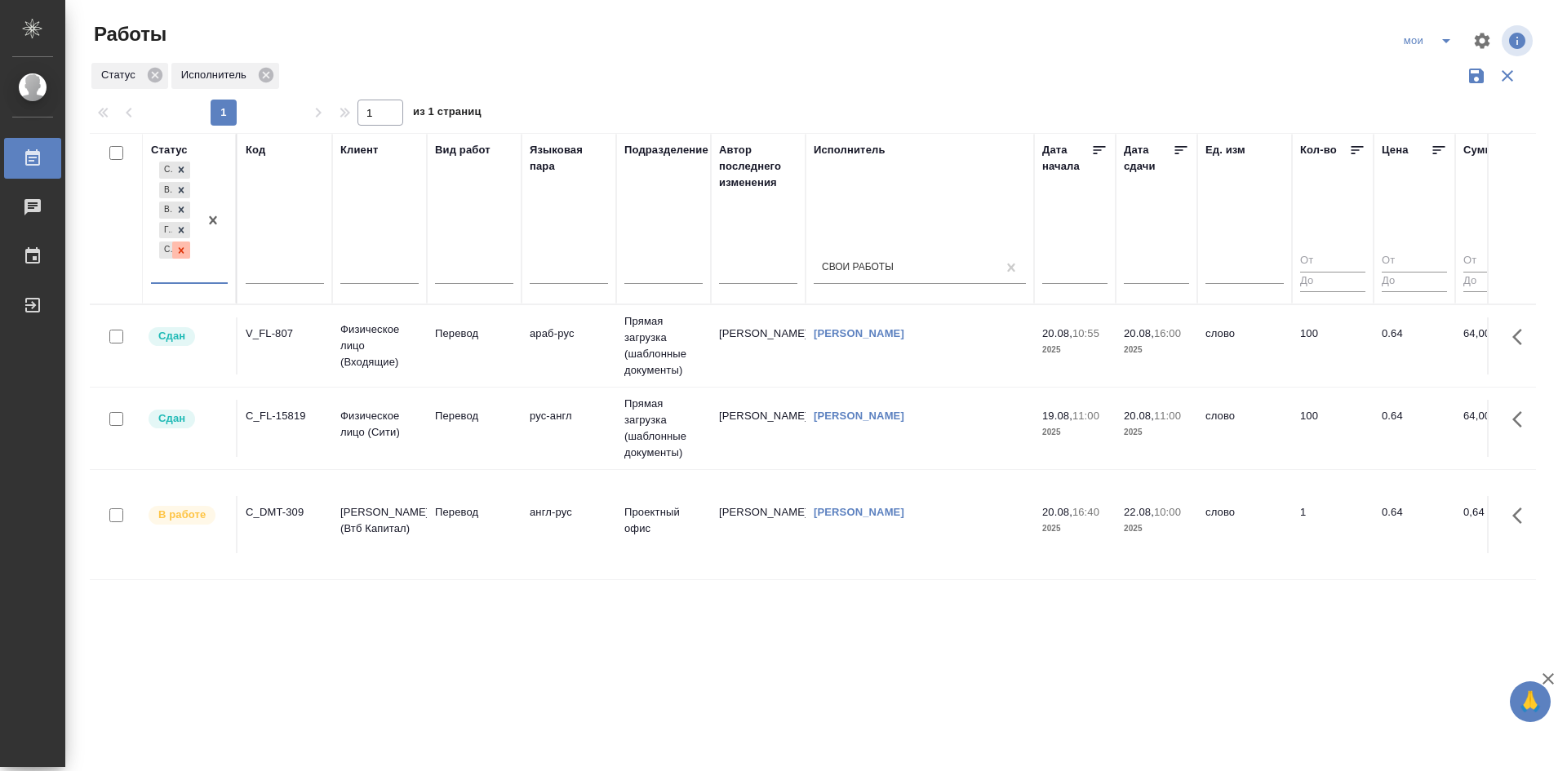
click at [185, 251] on icon at bounding box center [180, 250] width 11 height 11
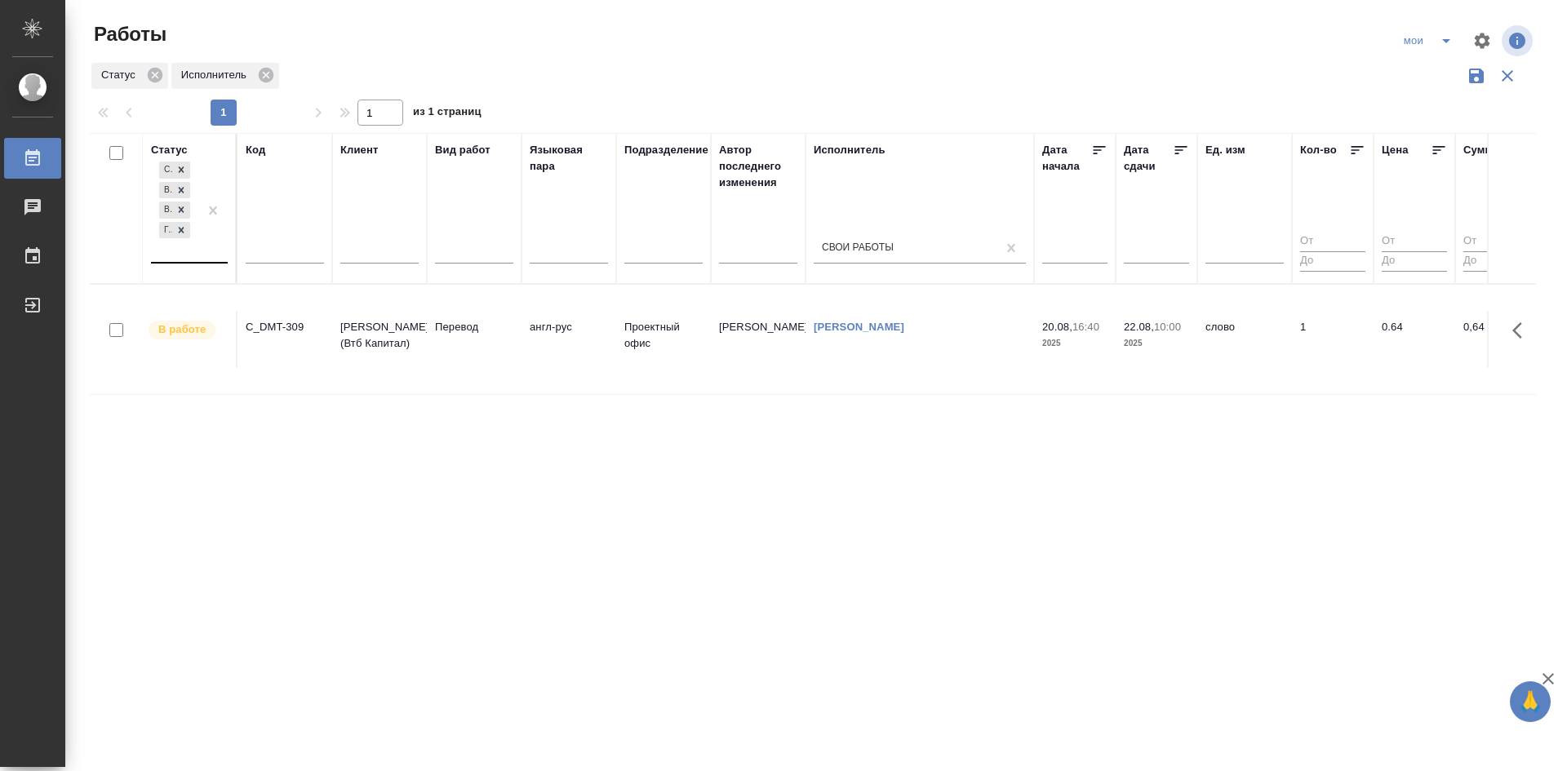
click at [335, 487] on div "Статус Создан В ожидании В работе Готов к работе Код Клиент Вид работ Языковая …" at bounding box center [813, 426] width 1446 height 587
click at [1439, 35] on icon "split button" at bounding box center [1446, 41] width 20 height 20
click at [1416, 78] on li "Стандартные настройки" at bounding box center [1429, 73] width 157 height 26
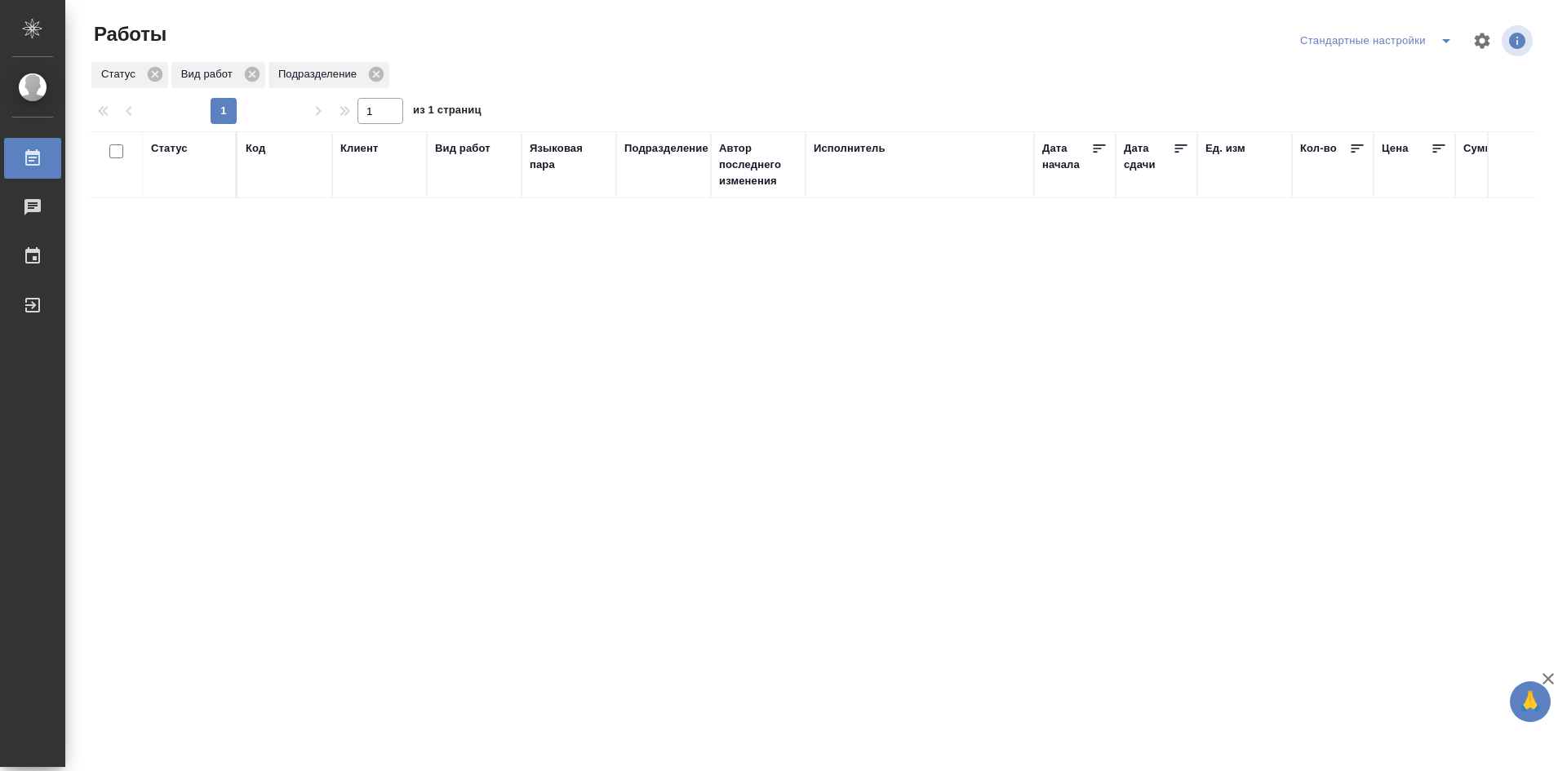
click at [1444, 40] on icon "split button" at bounding box center [1446, 41] width 8 height 4
click at [1358, 78] on li "мои" at bounding box center [1379, 73] width 166 height 26
click at [205, 261] on div at bounding box center [212, 210] width 29 height 104
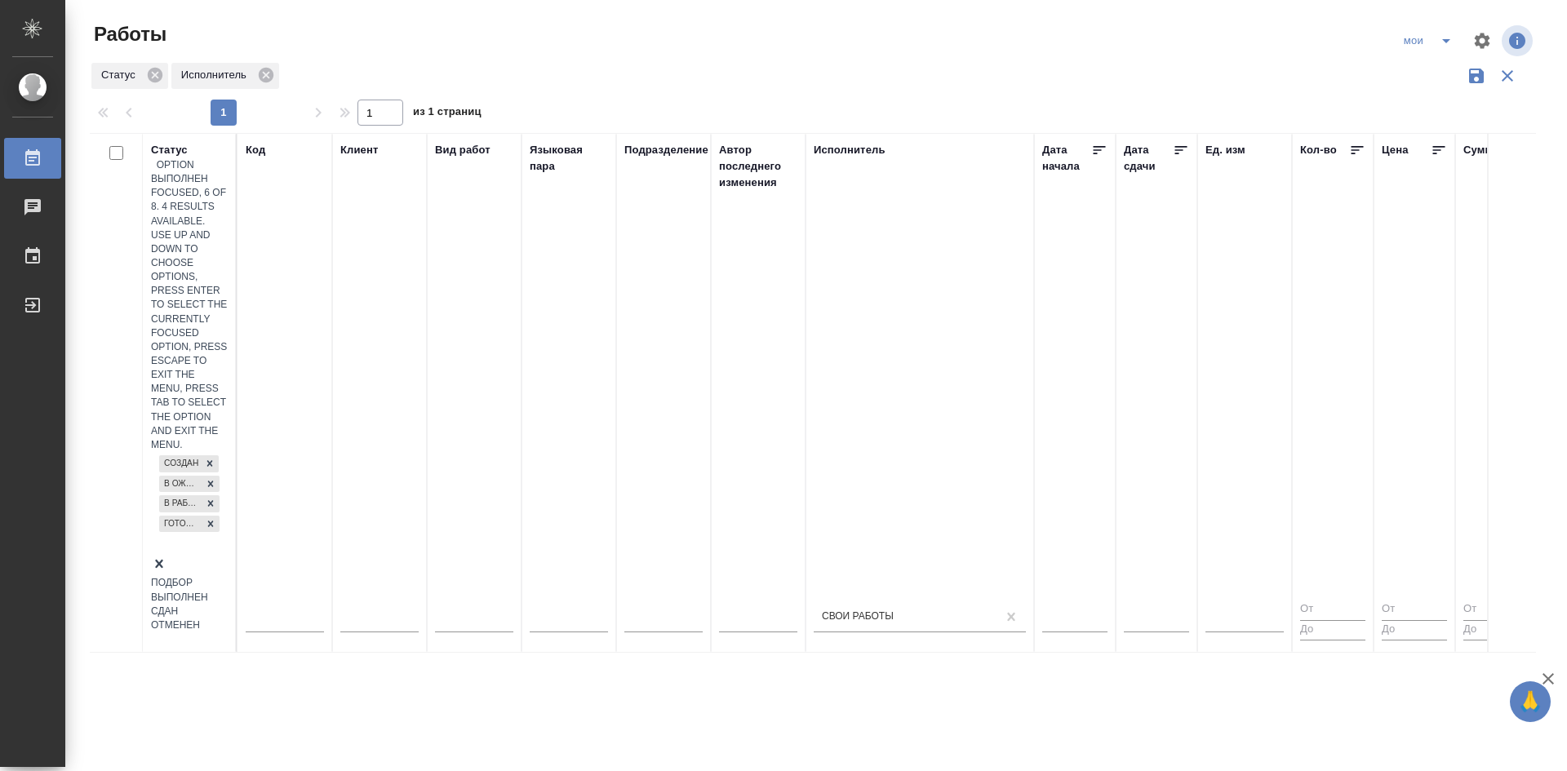
click at [228, 591] on div "Выполнен" at bounding box center [189, 598] width 77 height 14
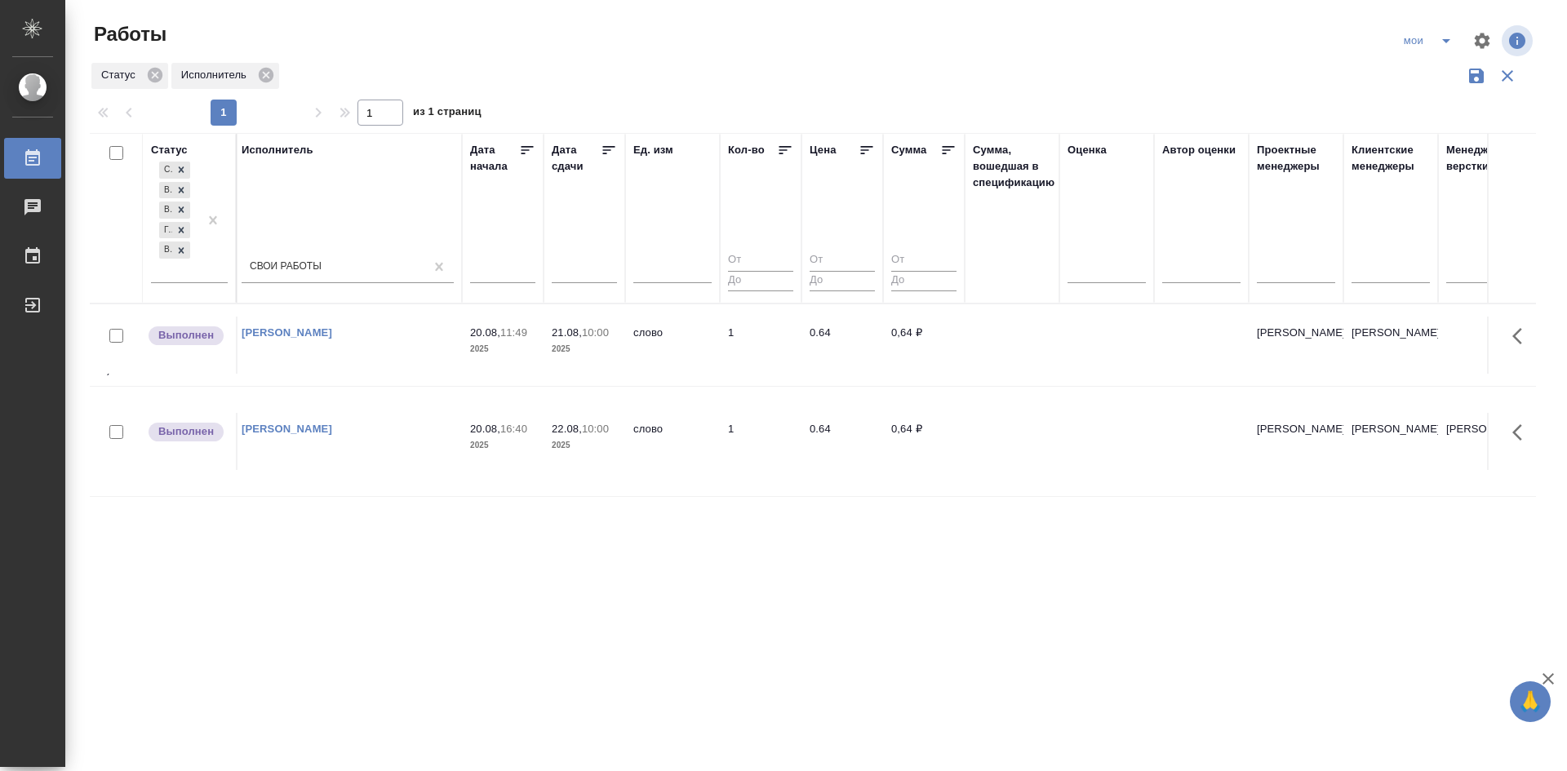
scroll to position [0, 1394]
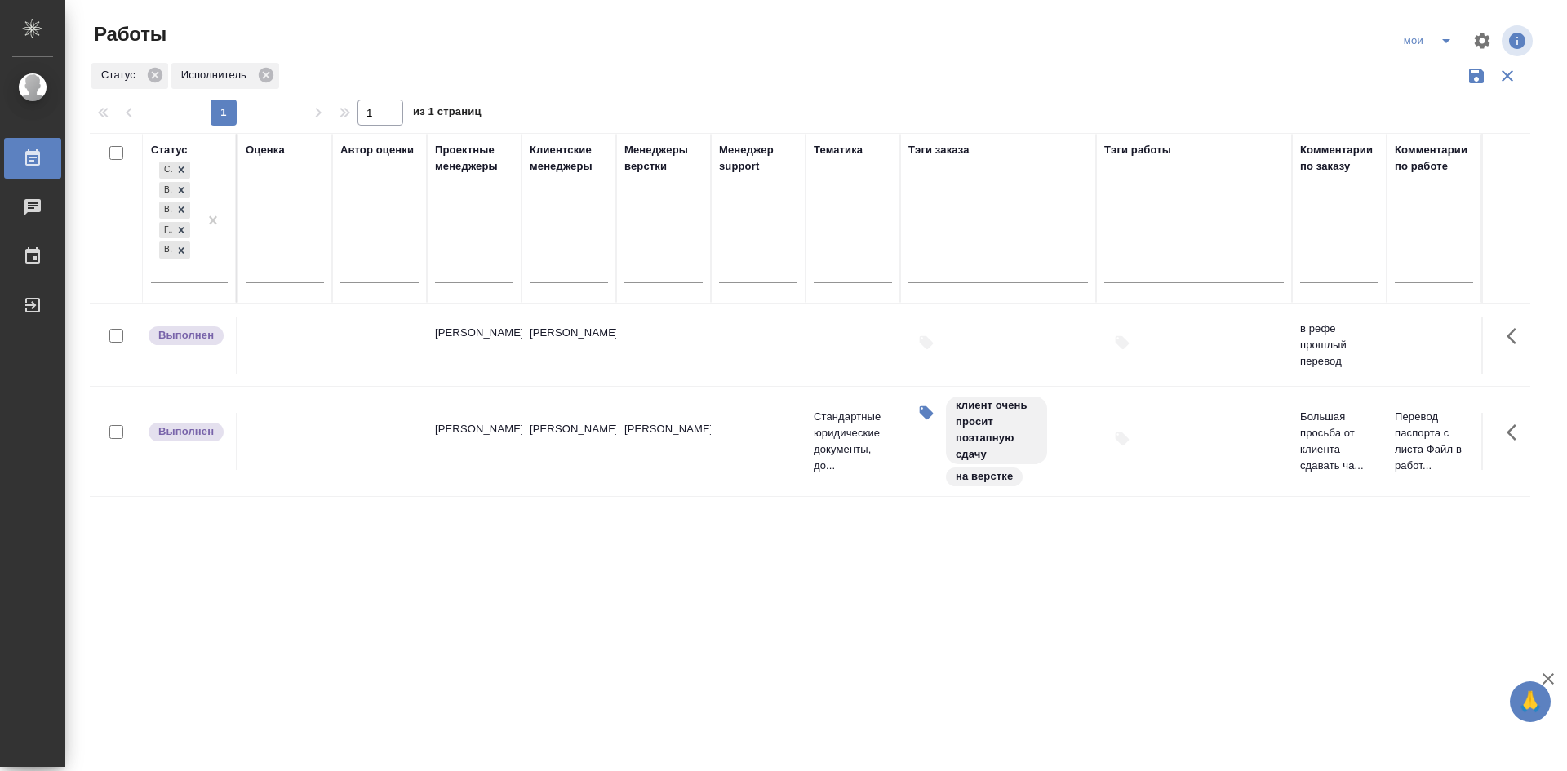
drag, startPoint x: 451, startPoint y: 561, endPoint x: 694, endPoint y: 549, distance: 243.5
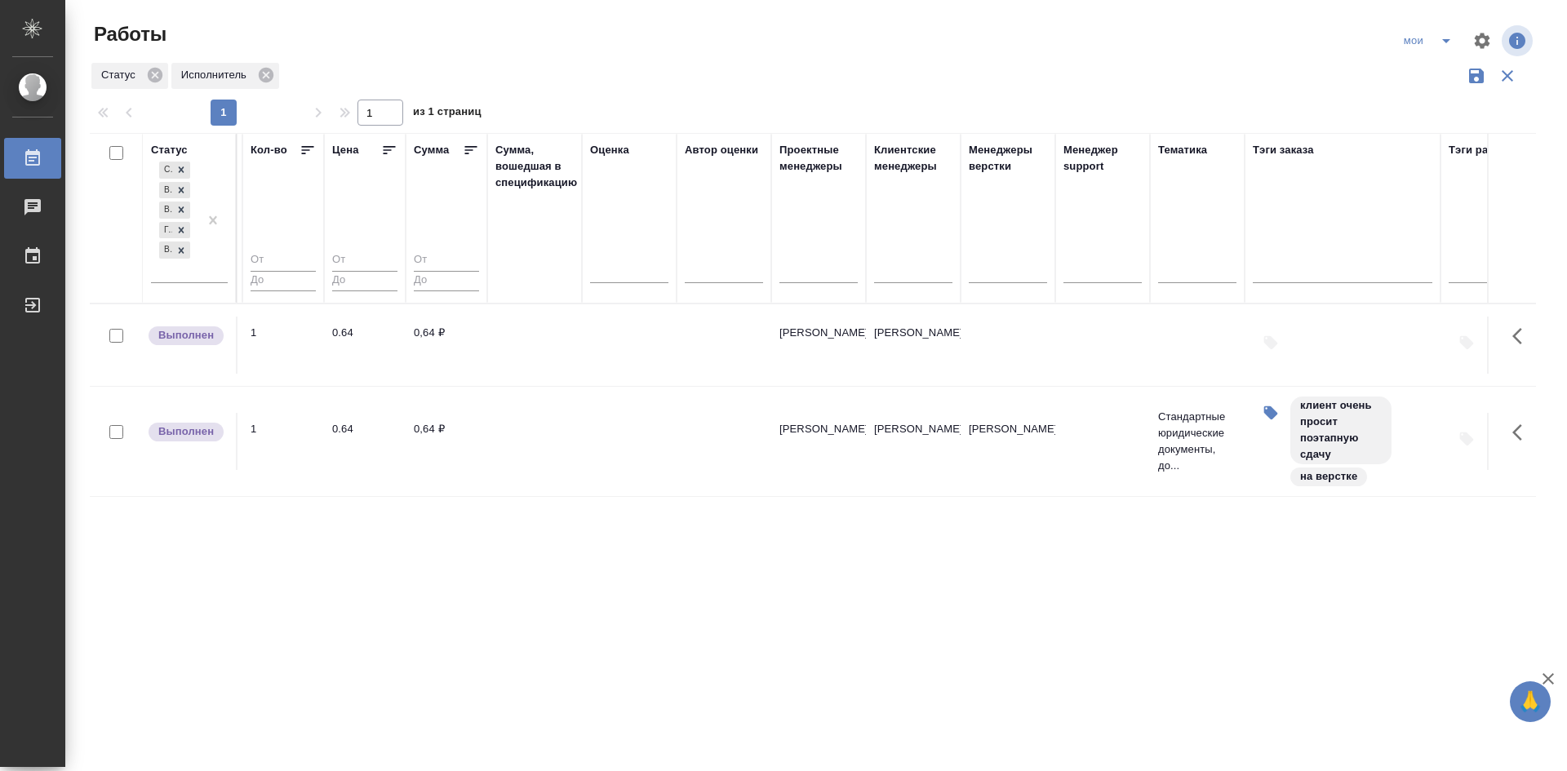
scroll to position [0, 0]
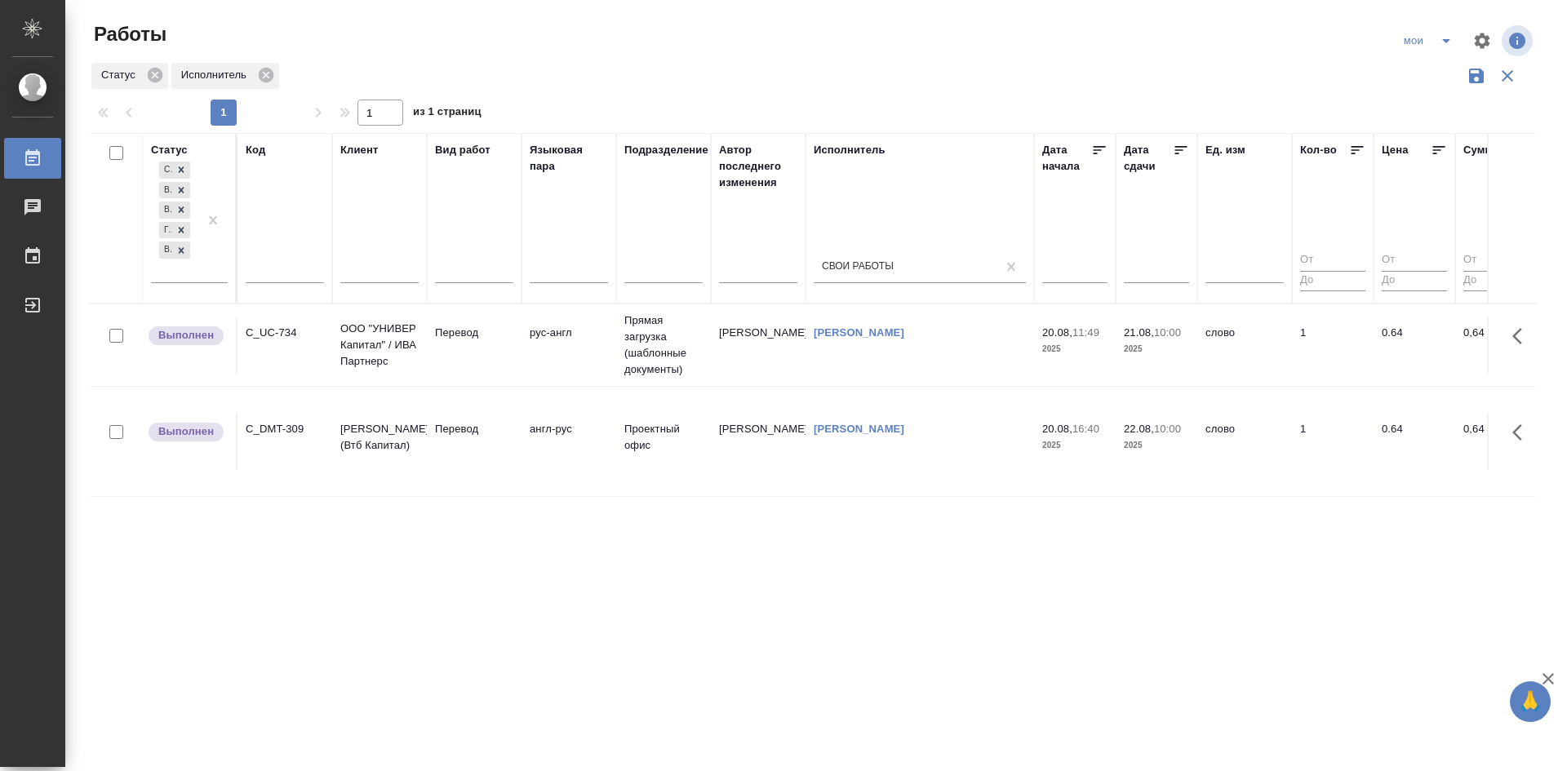
drag, startPoint x: 751, startPoint y: 543, endPoint x: 441, endPoint y: 529, distance: 310.4
click at [533, 374] on td "англ-рус" at bounding box center [568, 345] width 95 height 57
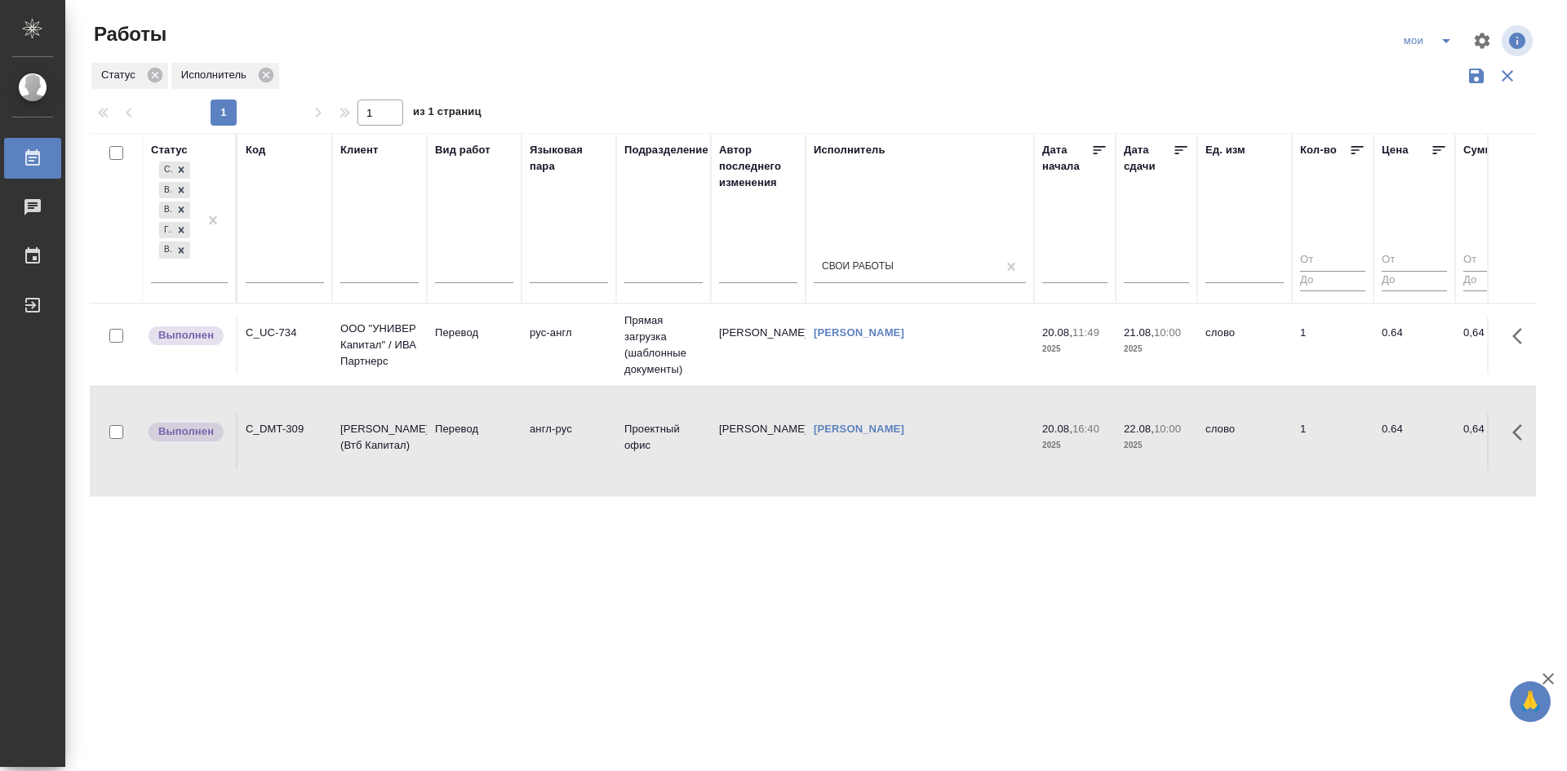
click at [533, 374] on td "англ-рус" at bounding box center [568, 345] width 95 height 57
click at [525, 345] on td "рус-англ" at bounding box center [568, 345] width 95 height 57
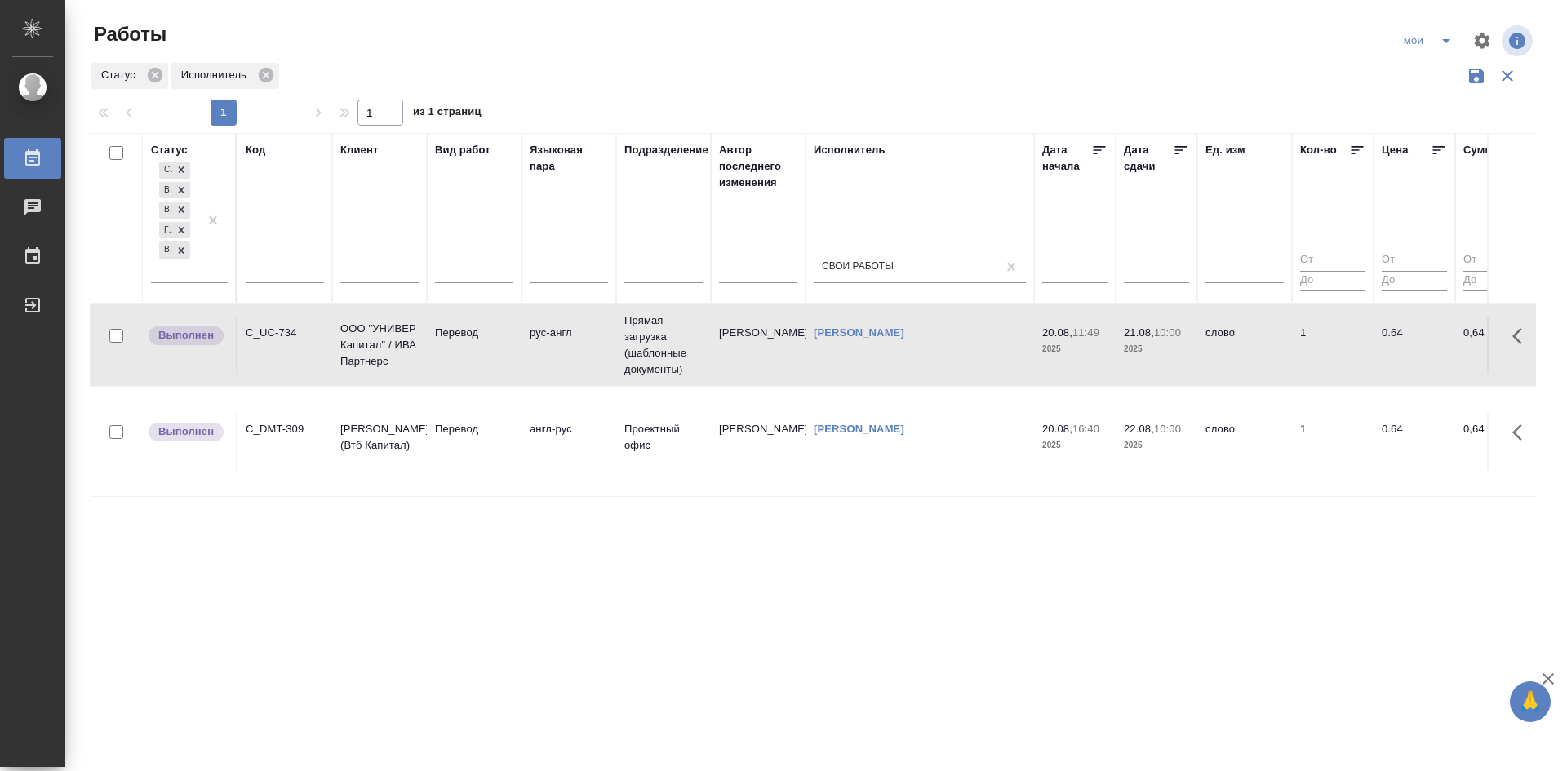
click at [525, 345] on td "рус-англ" at bounding box center [568, 345] width 95 height 57
click at [1449, 42] on icon "split button" at bounding box center [1446, 41] width 20 height 20
click at [1392, 82] on li "Стандартные настройки" at bounding box center [1429, 73] width 157 height 26
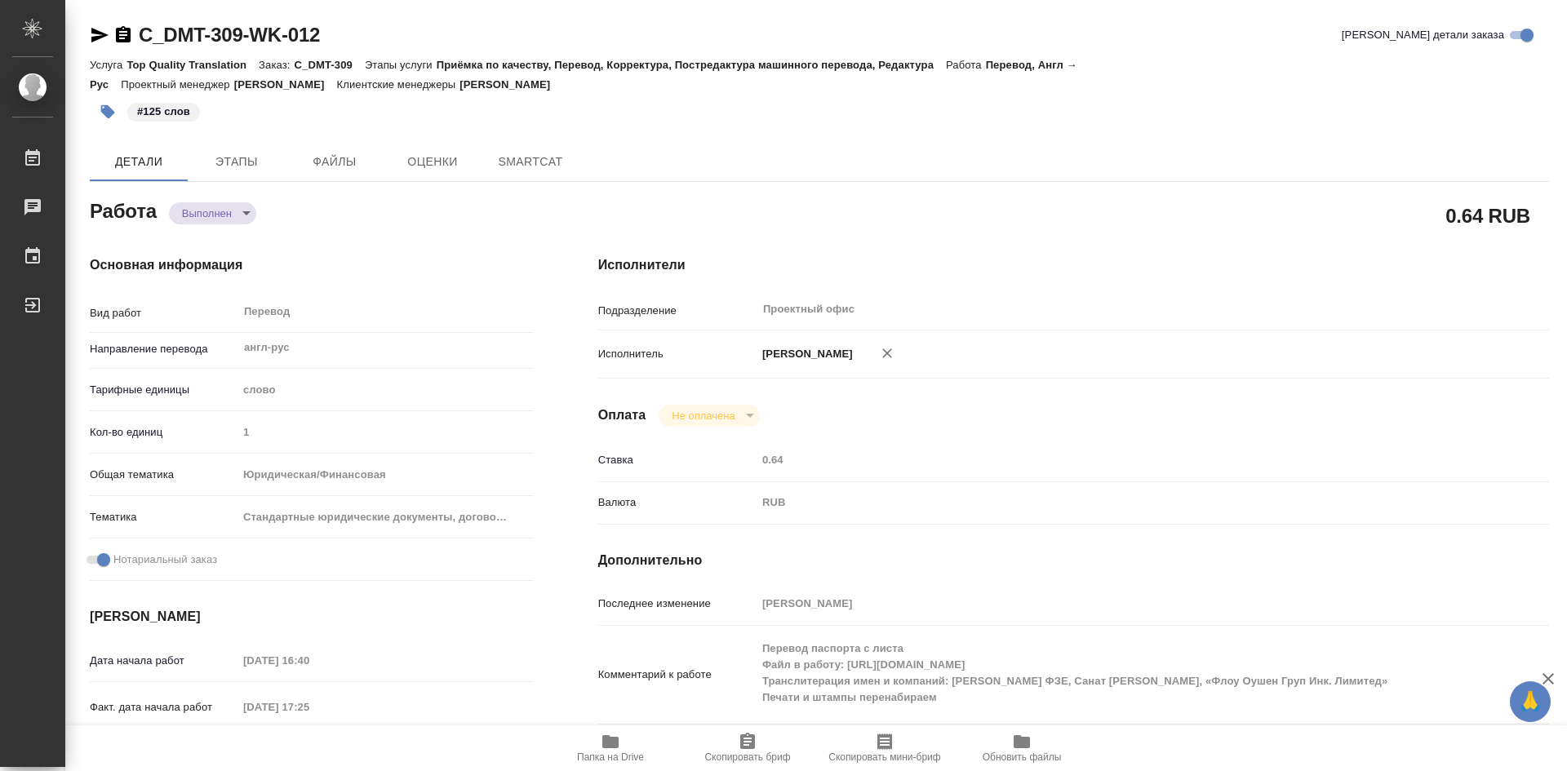
type textarea "x"
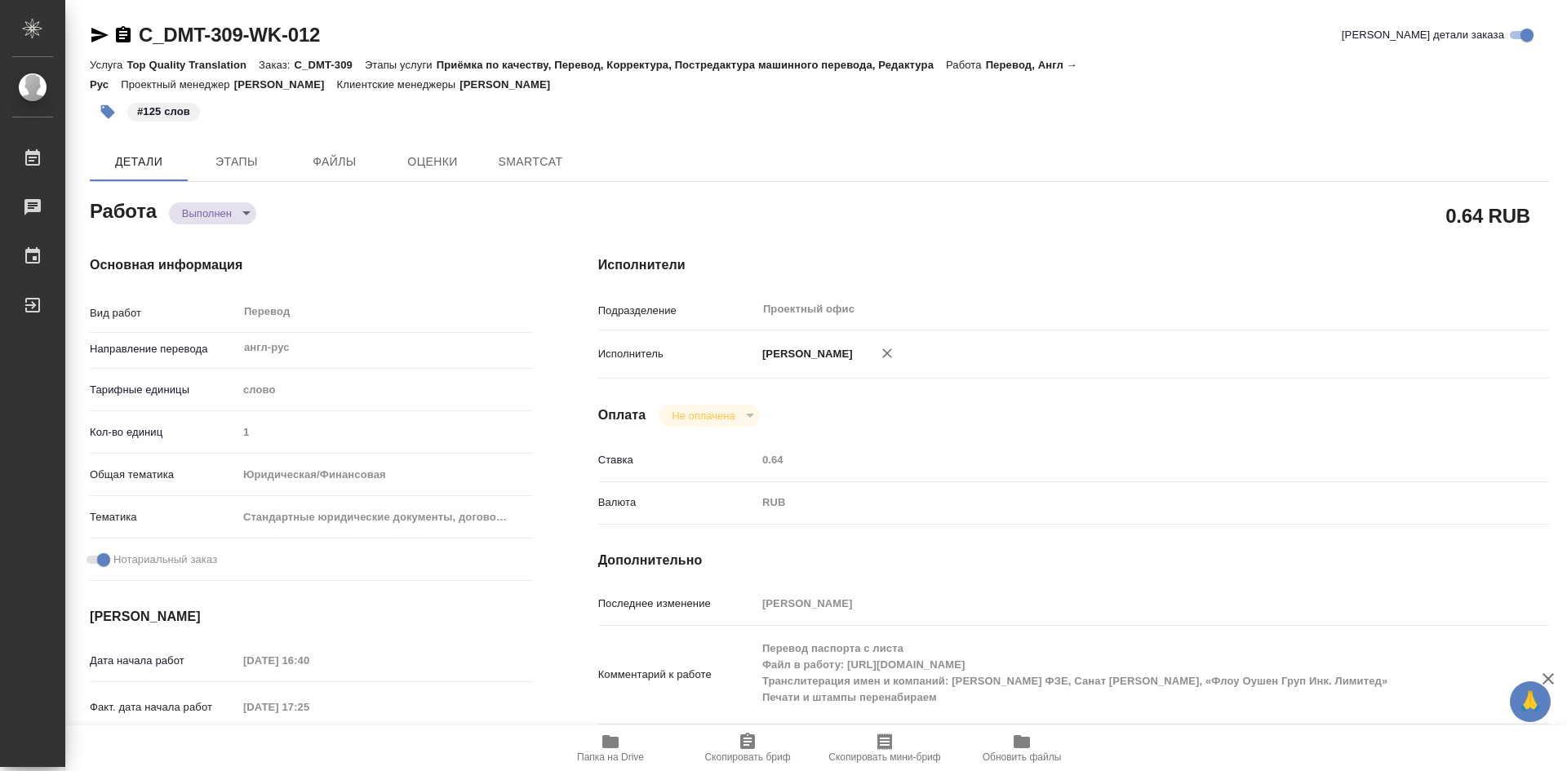
type textarea "x"
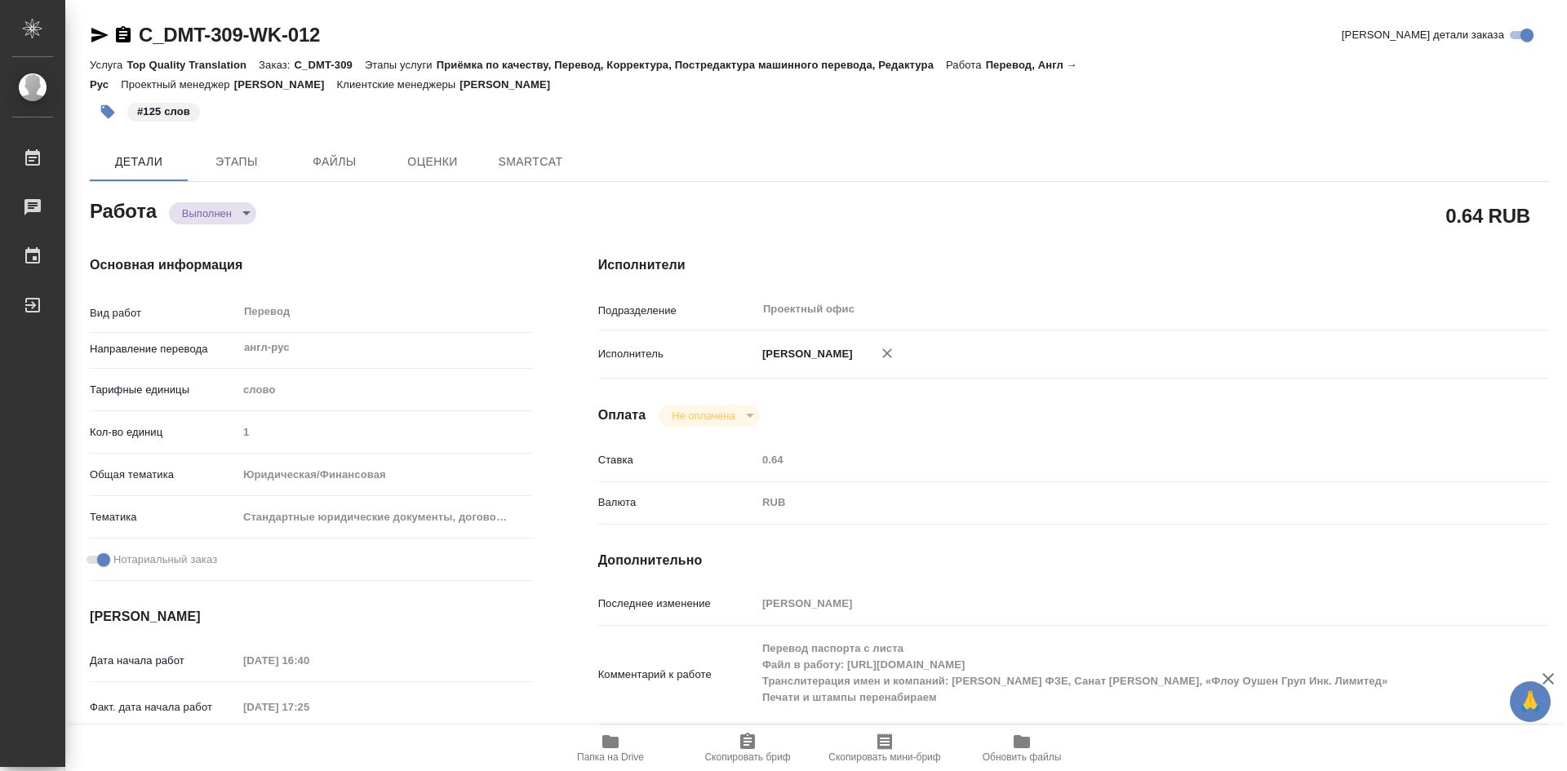
type textarea "x"
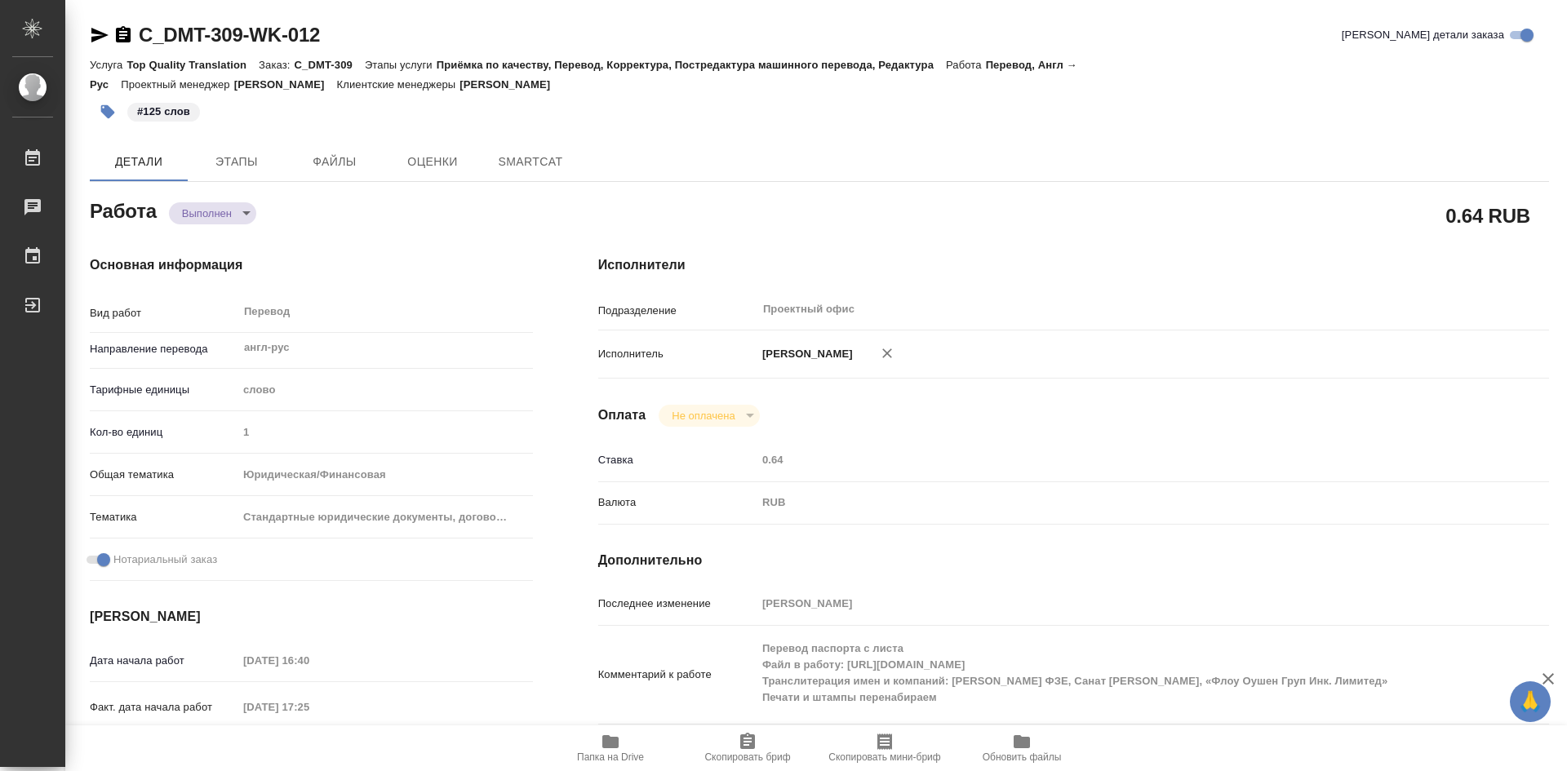
type textarea "x"
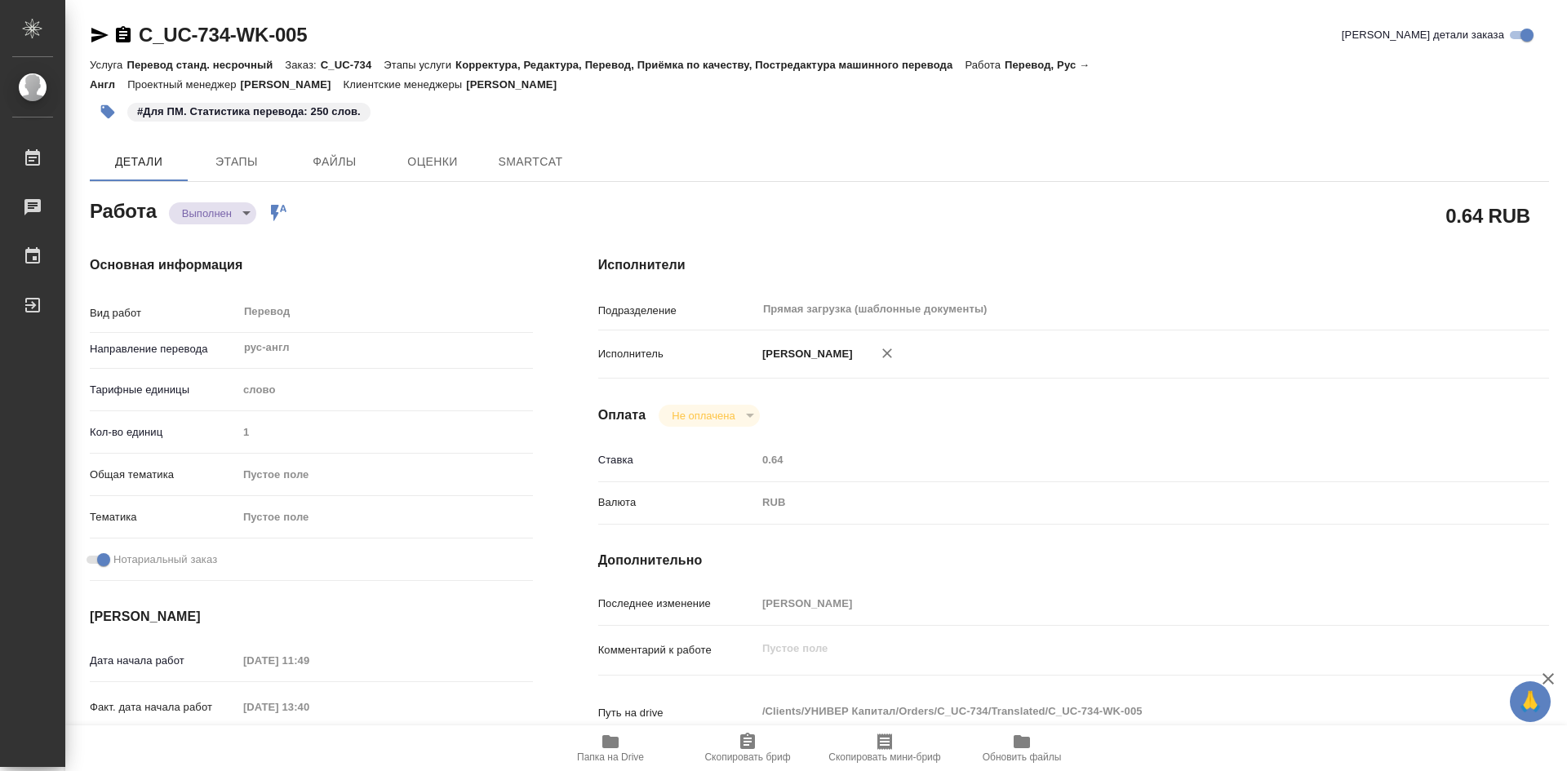
type textarea "x"
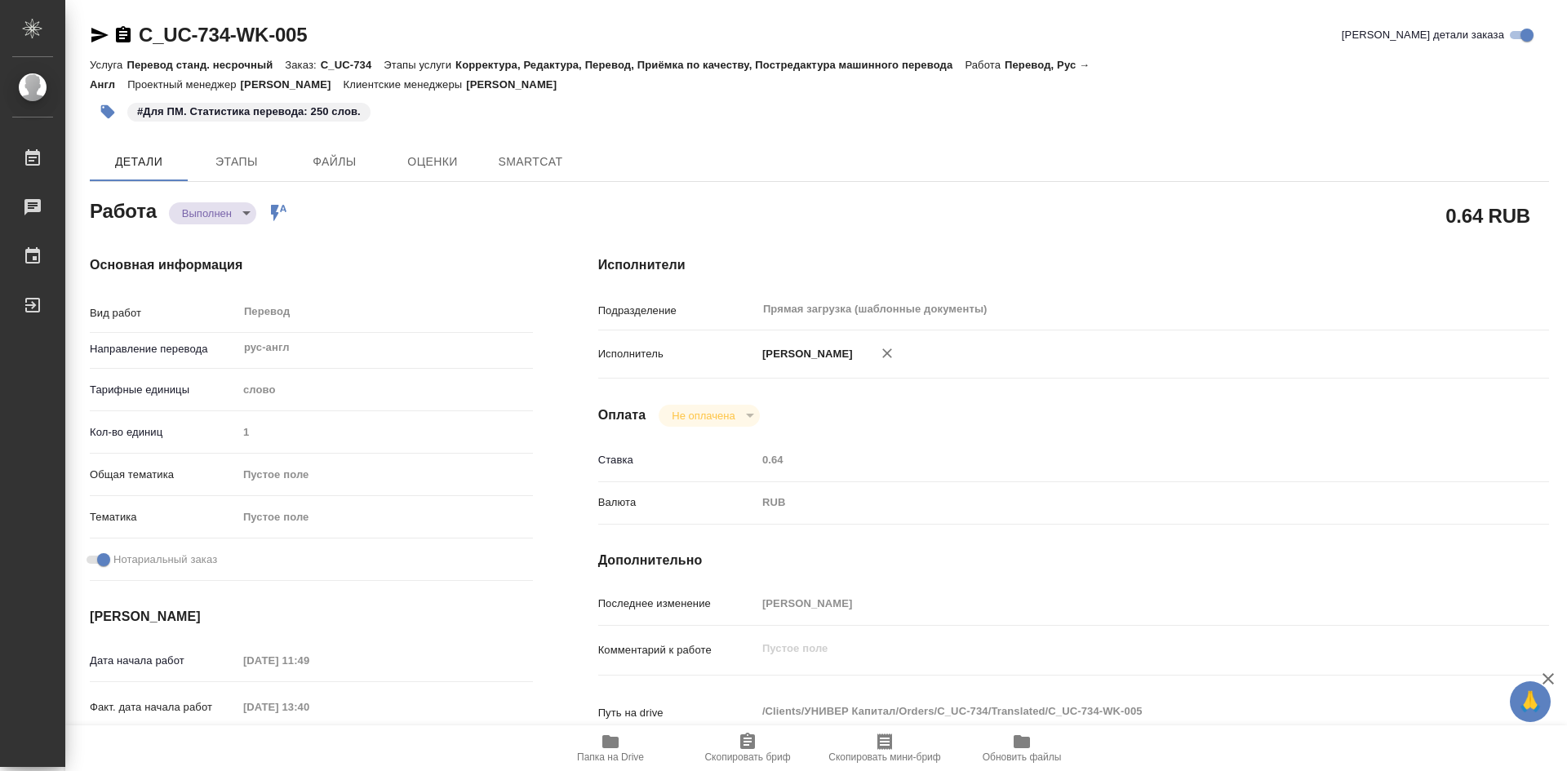
type textarea "x"
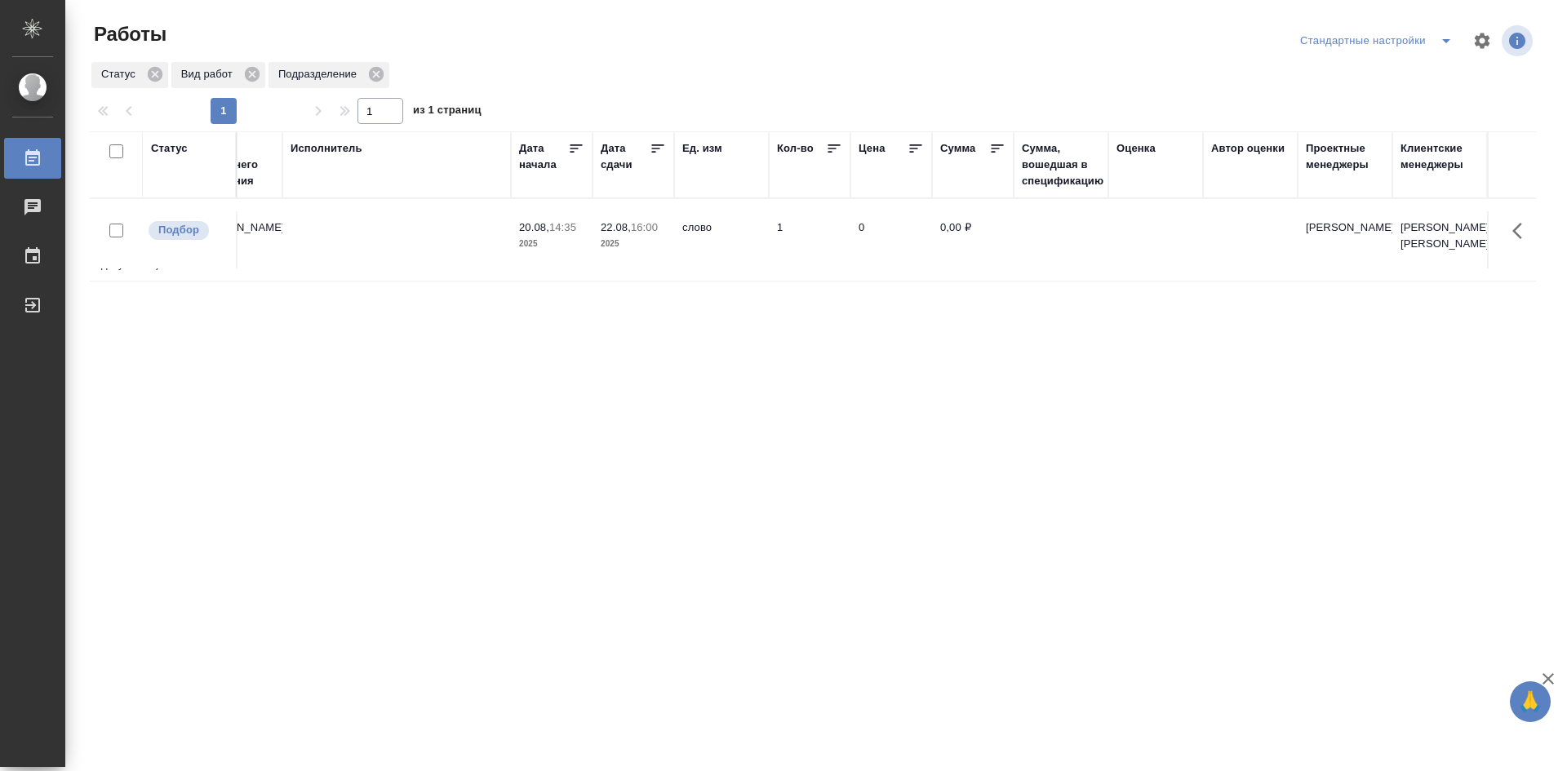
drag, startPoint x: 767, startPoint y: 459, endPoint x: 903, endPoint y: 450, distance: 136.6
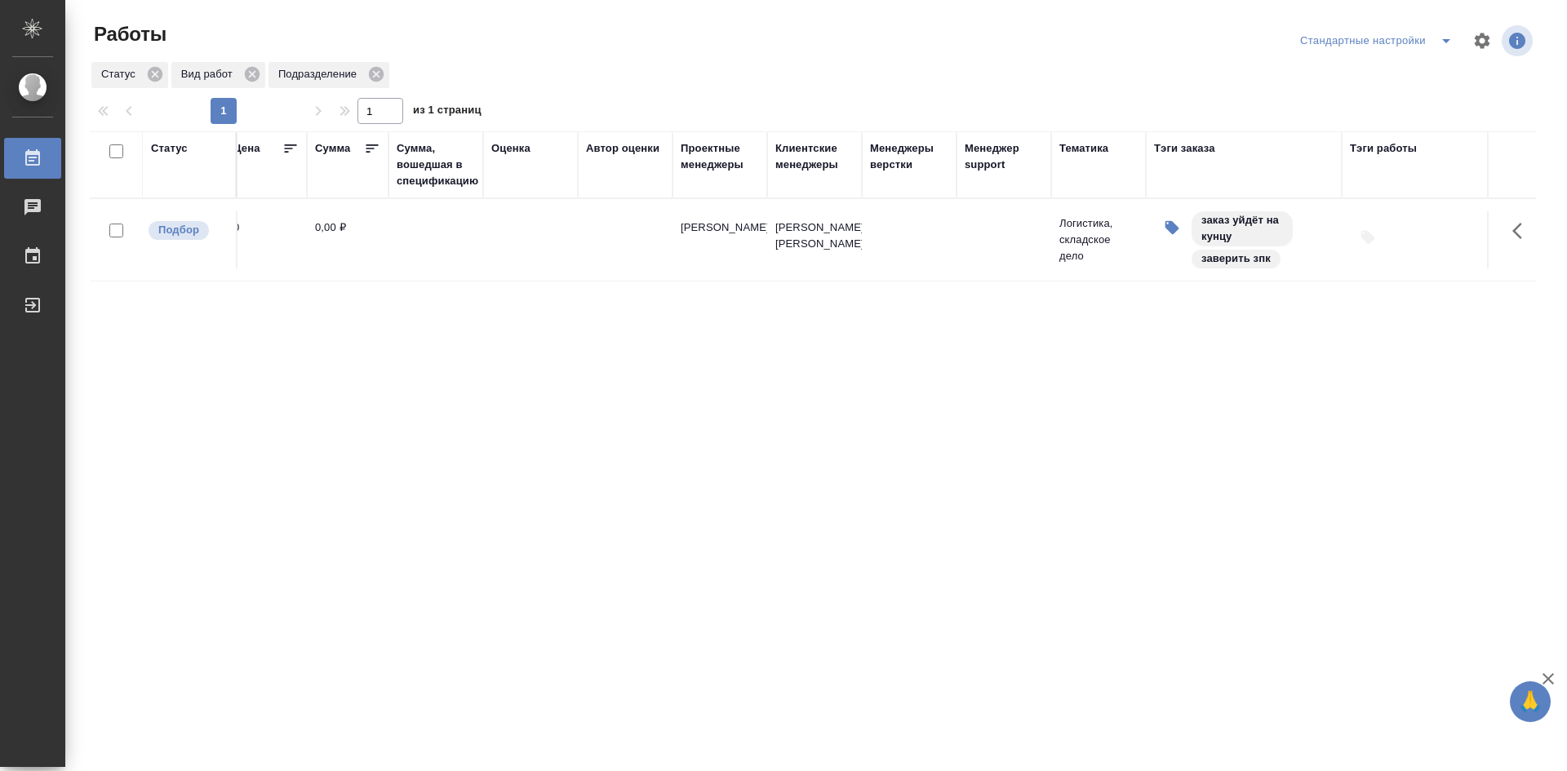
drag, startPoint x: 903, startPoint y: 450, endPoint x: 1062, endPoint y: 441, distance: 159.4
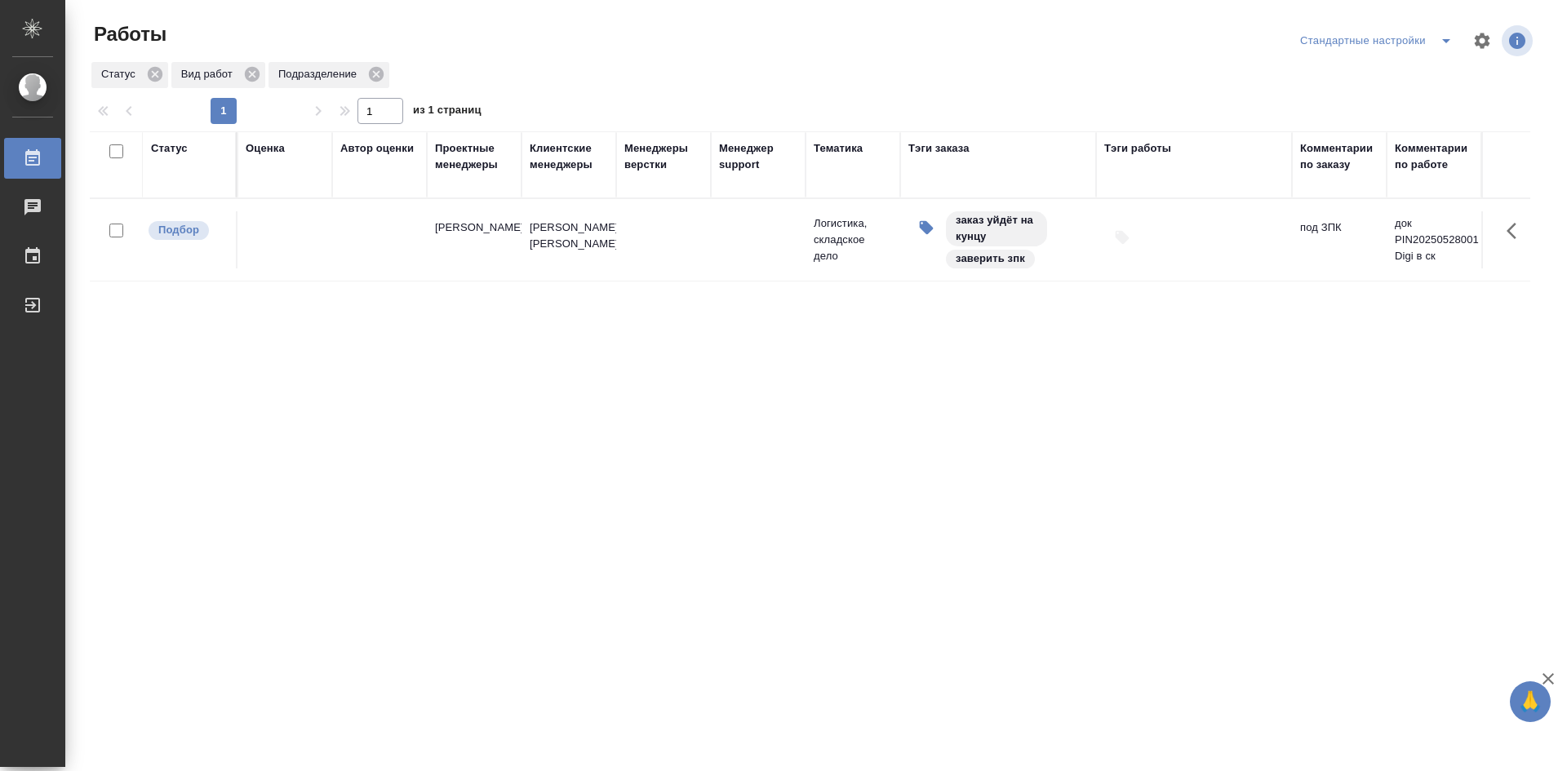
drag, startPoint x: 1187, startPoint y: 403, endPoint x: 1270, endPoint y: 402, distance: 82.4
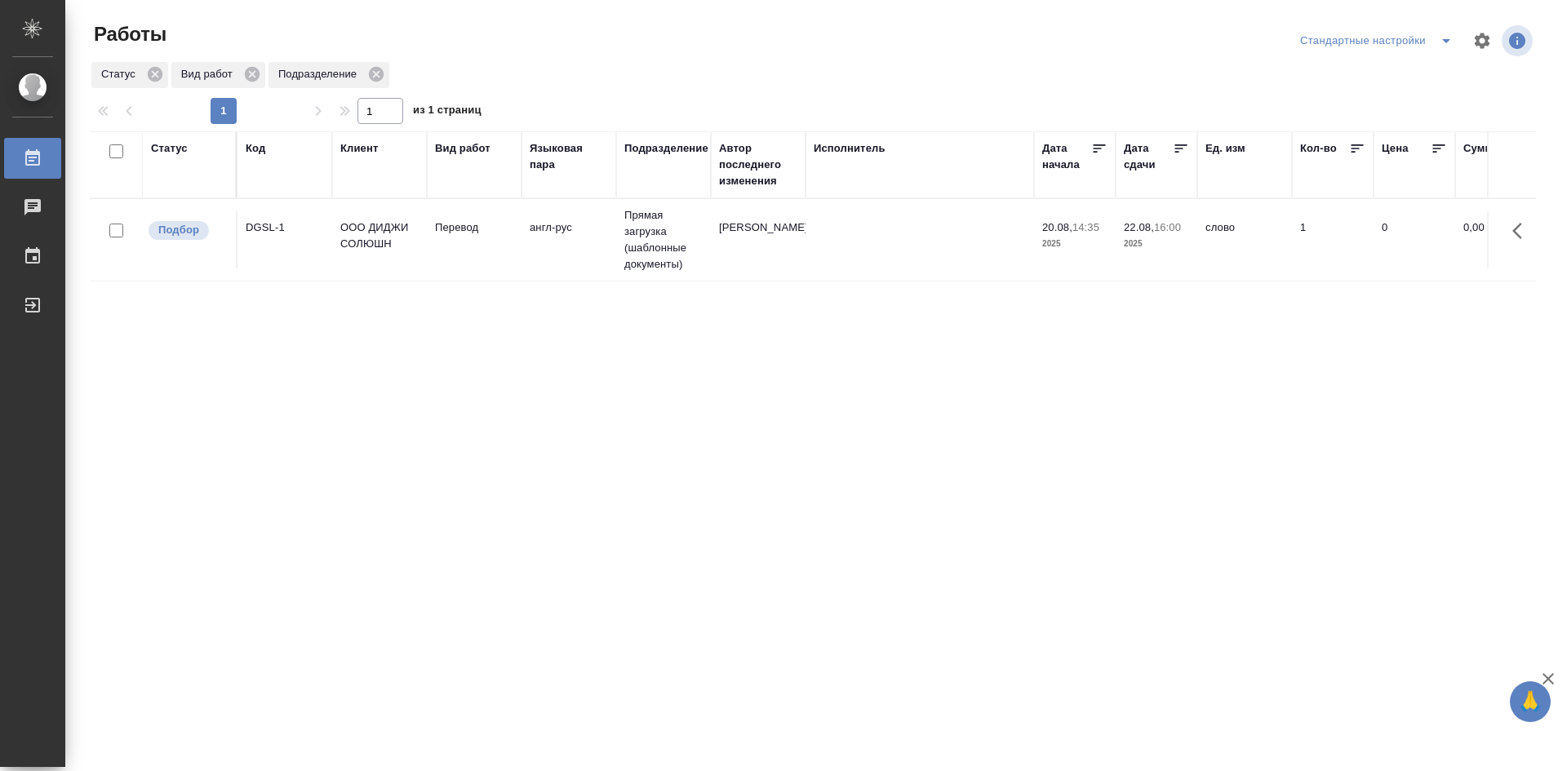
drag, startPoint x: 1098, startPoint y: 403, endPoint x: 408, endPoint y: 380, distance: 690.7
click at [379, 248] on p "ООО ДИДЖИ СОЛЮШН" at bounding box center [379, 235] width 78 height 33
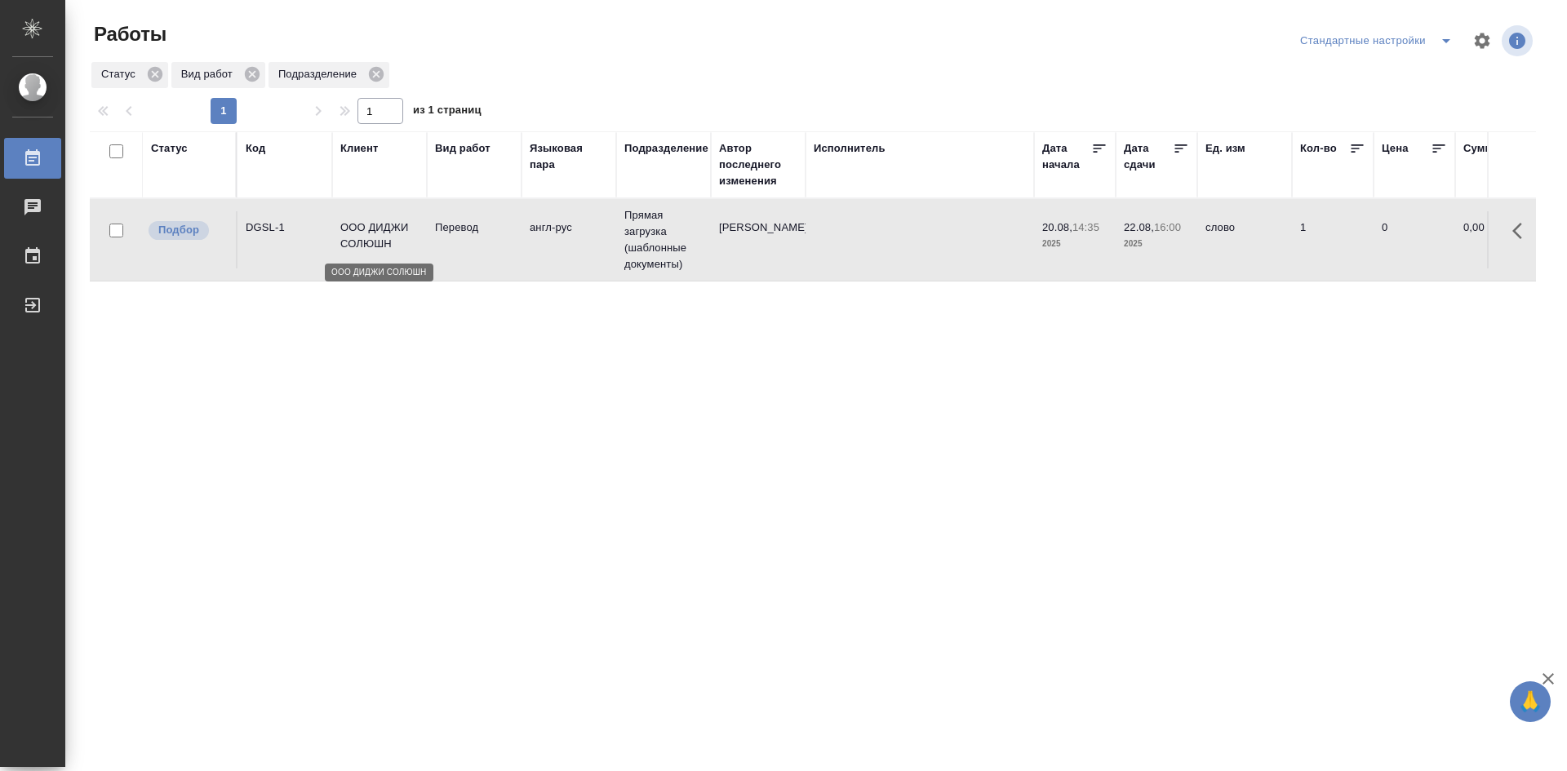
click at [379, 248] on p "ООО ДИДЖИ СОЛЮШН" at bounding box center [379, 235] width 78 height 33
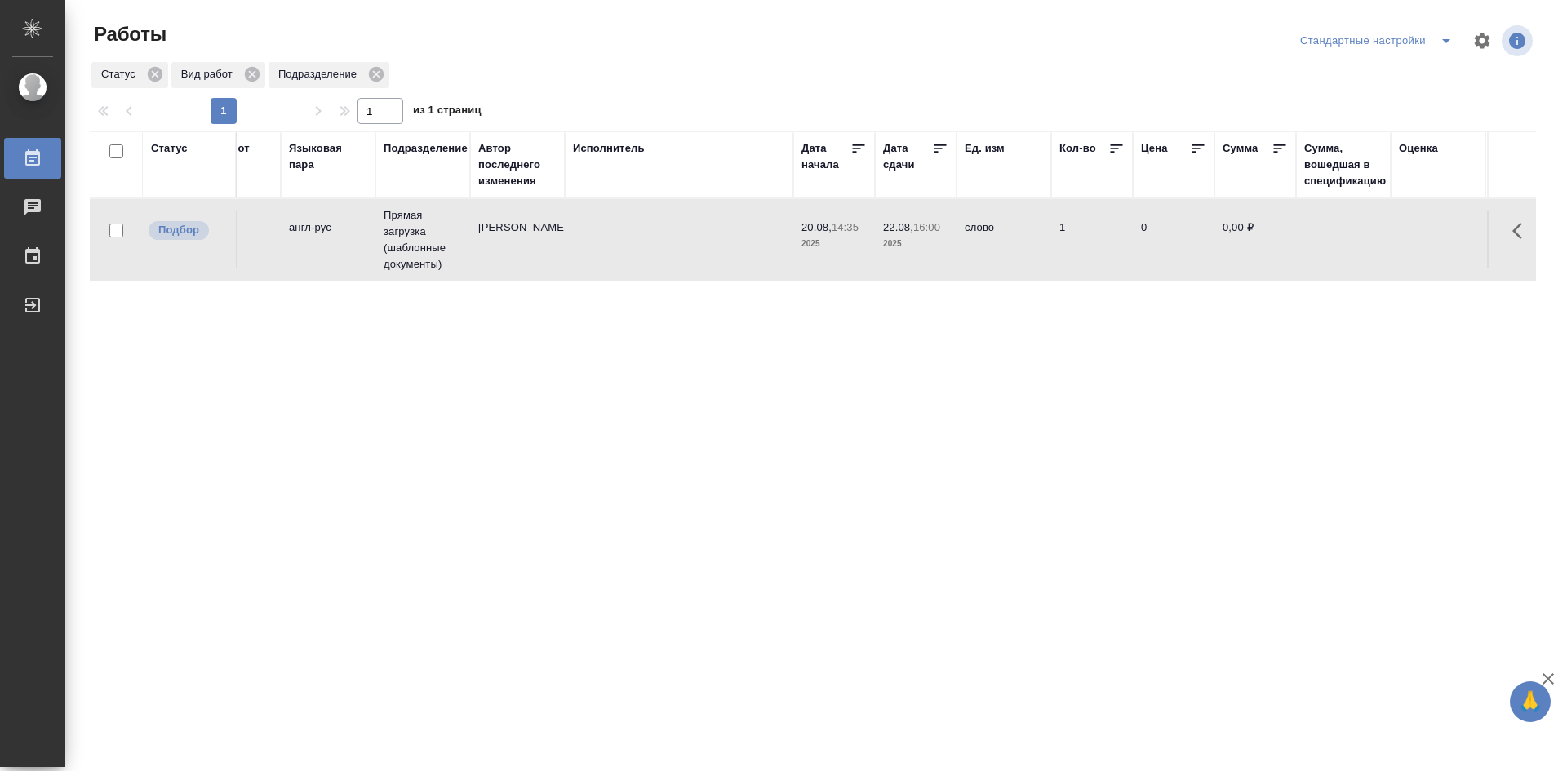
scroll to position [0, 1394]
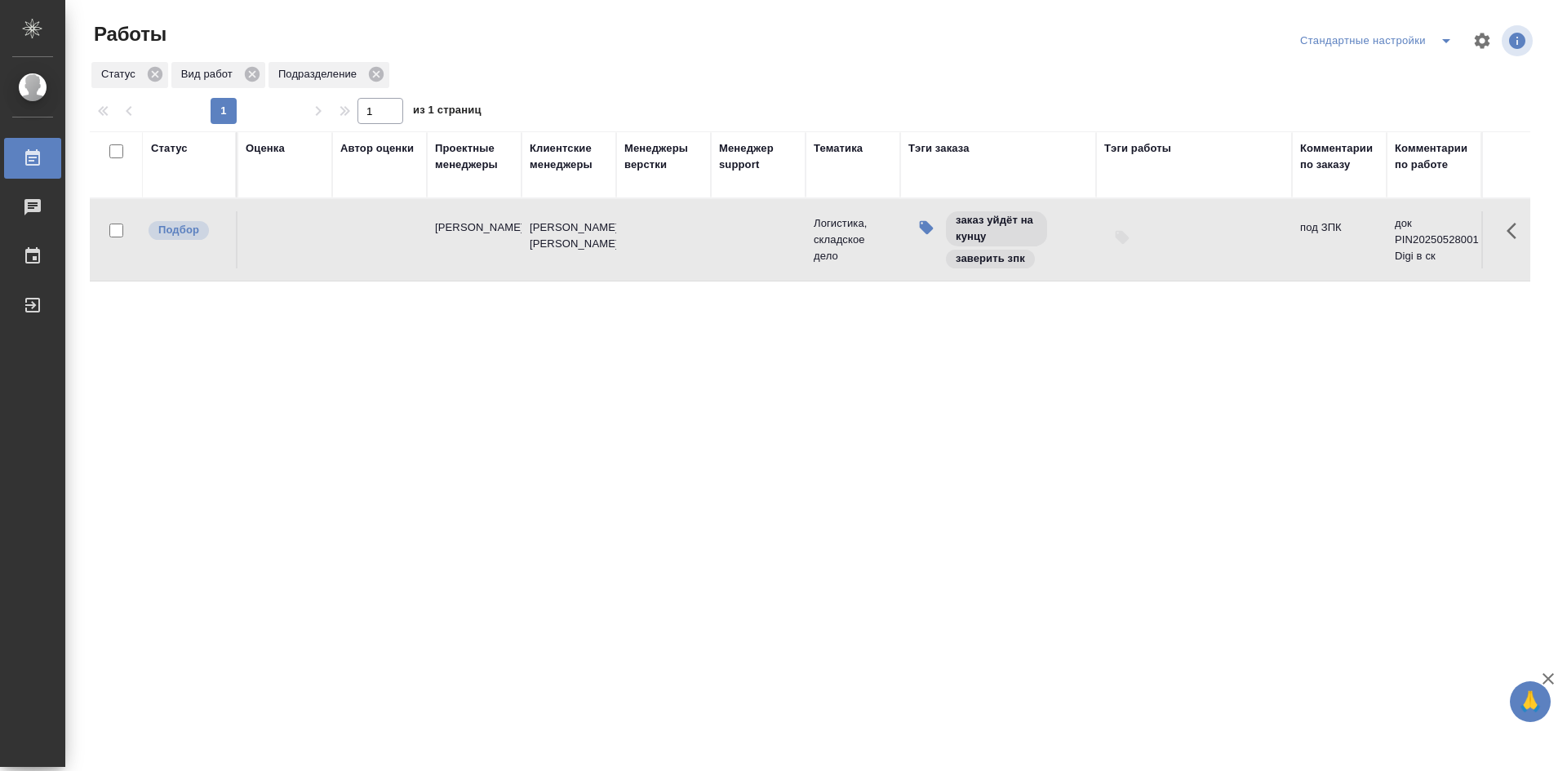
drag, startPoint x: 709, startPoint y: 437, endPoint x: 1197, endPoint y: 393, distance: 489.8
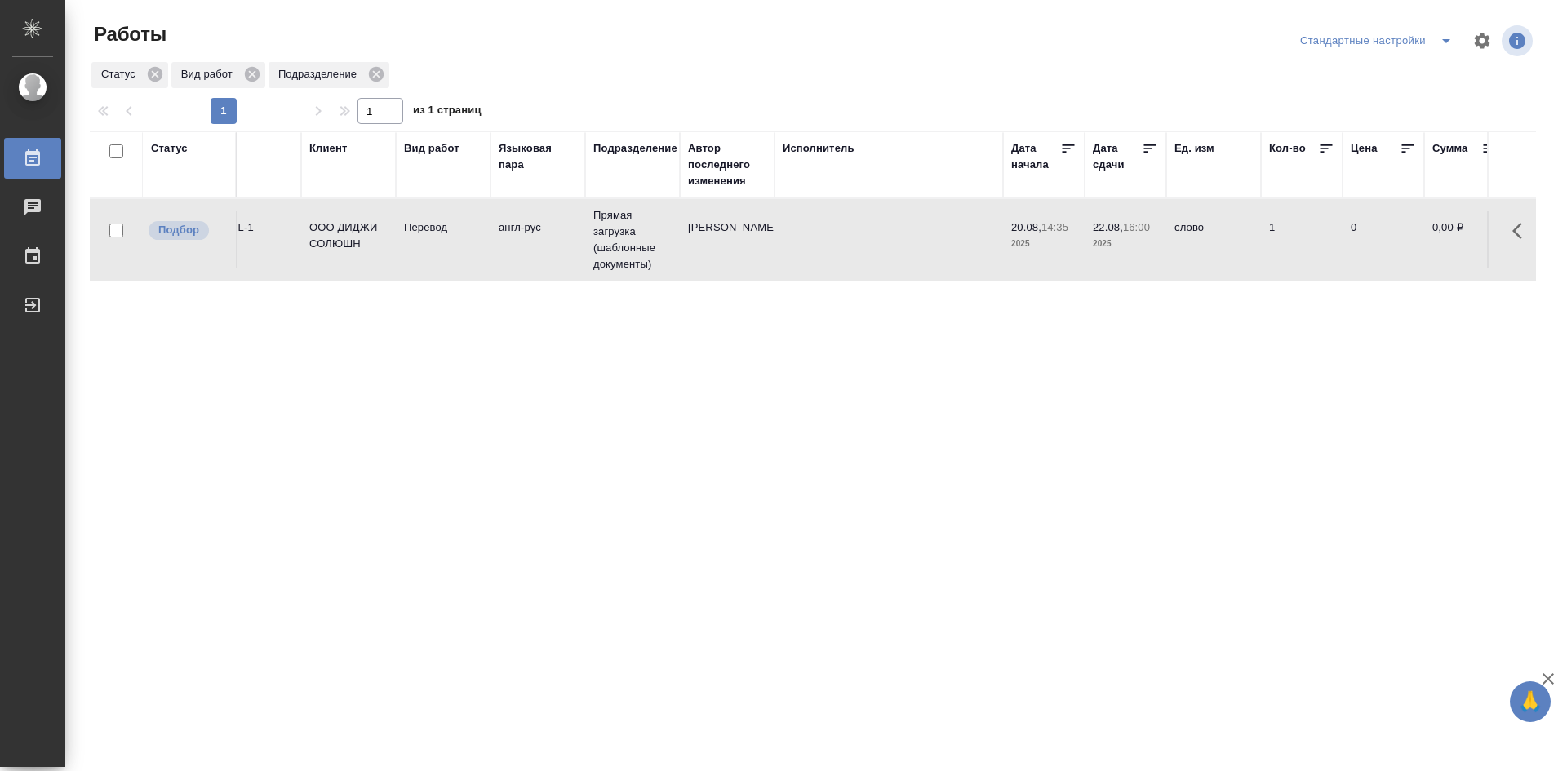
scroll to position [0, 0]
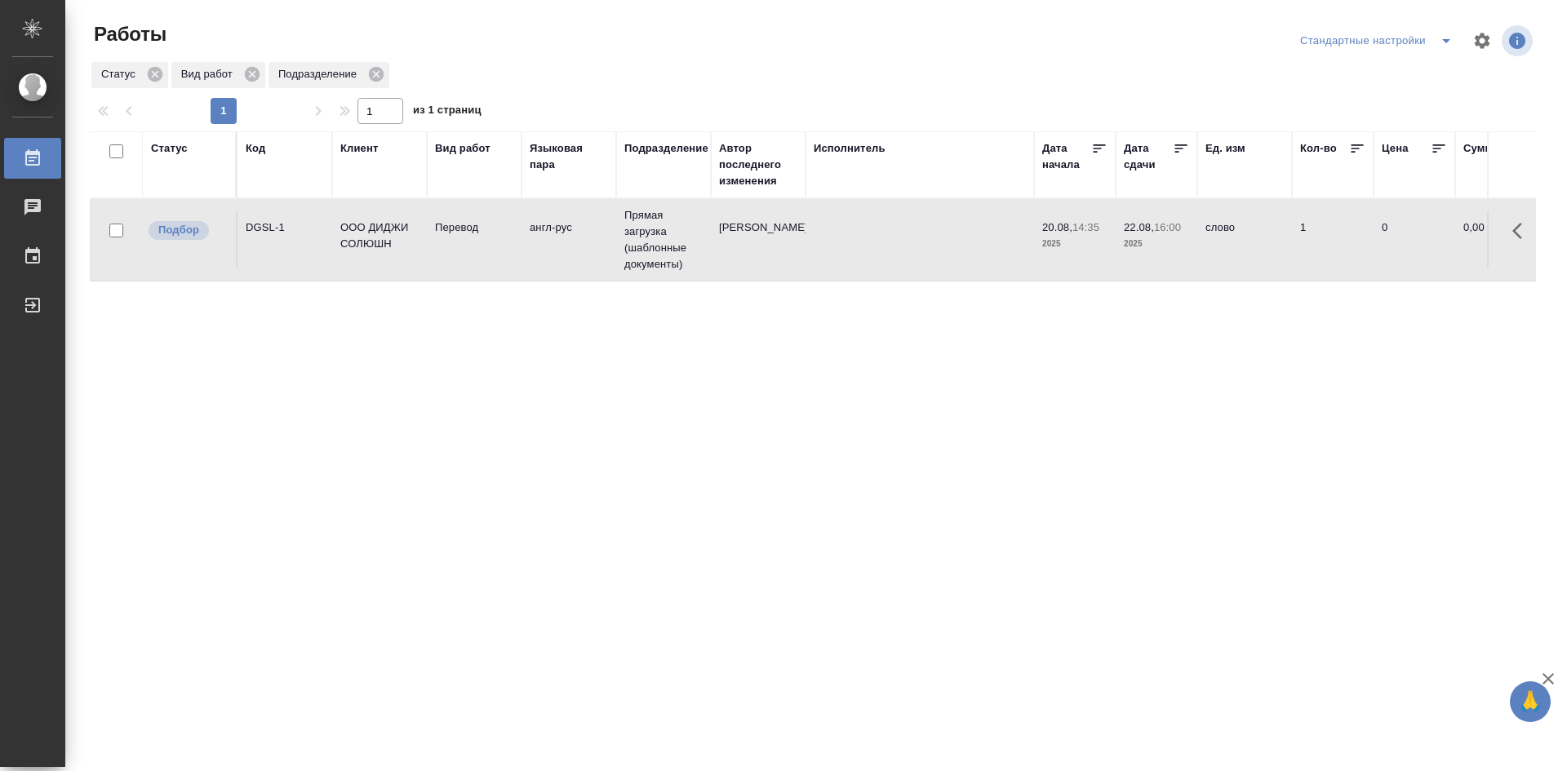
drag, startPoint x: 956, startPoint y: 468, endPoint x: 810, endPoint y: 460, distance: 146.2
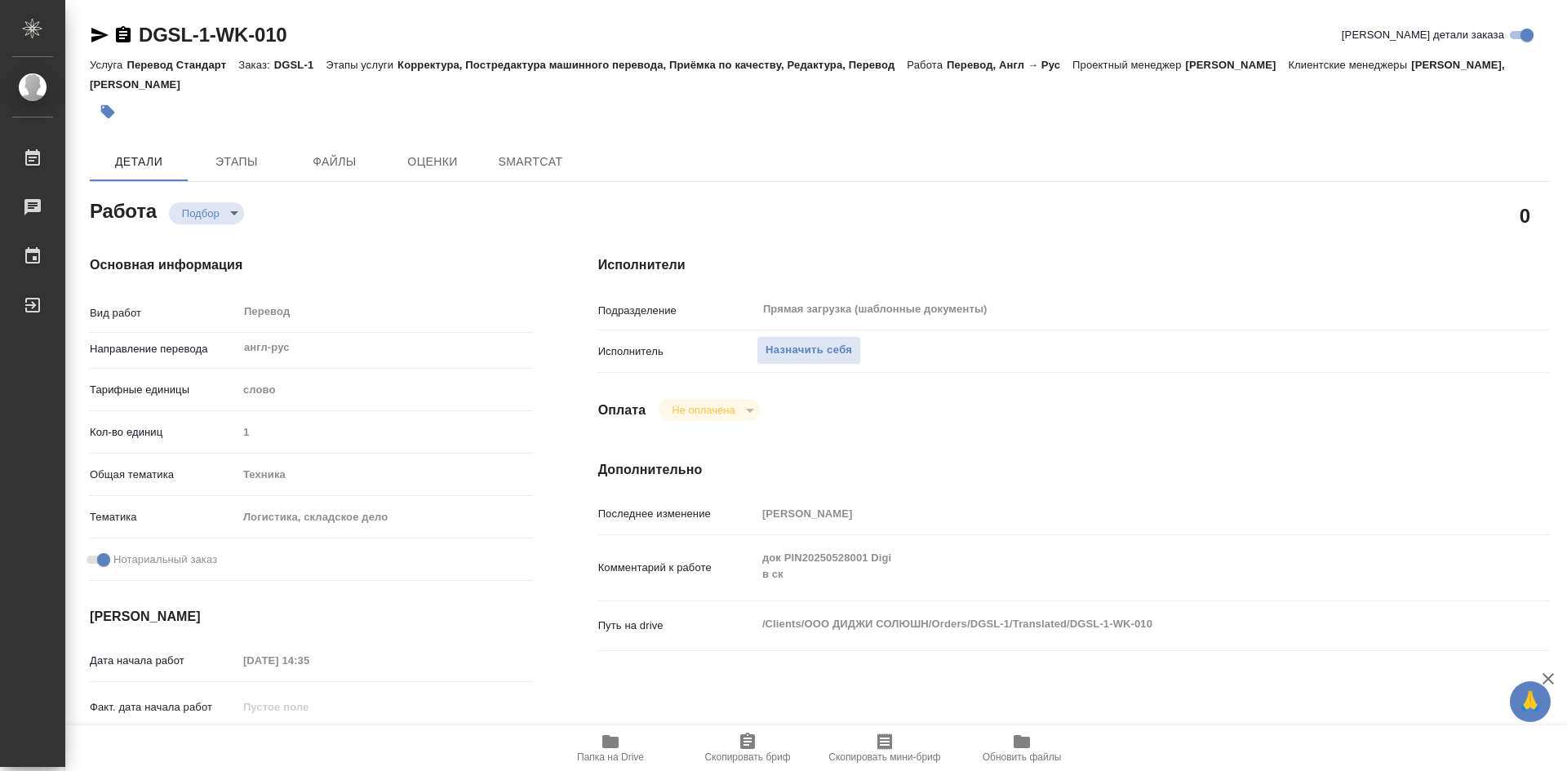
type textarea "x"
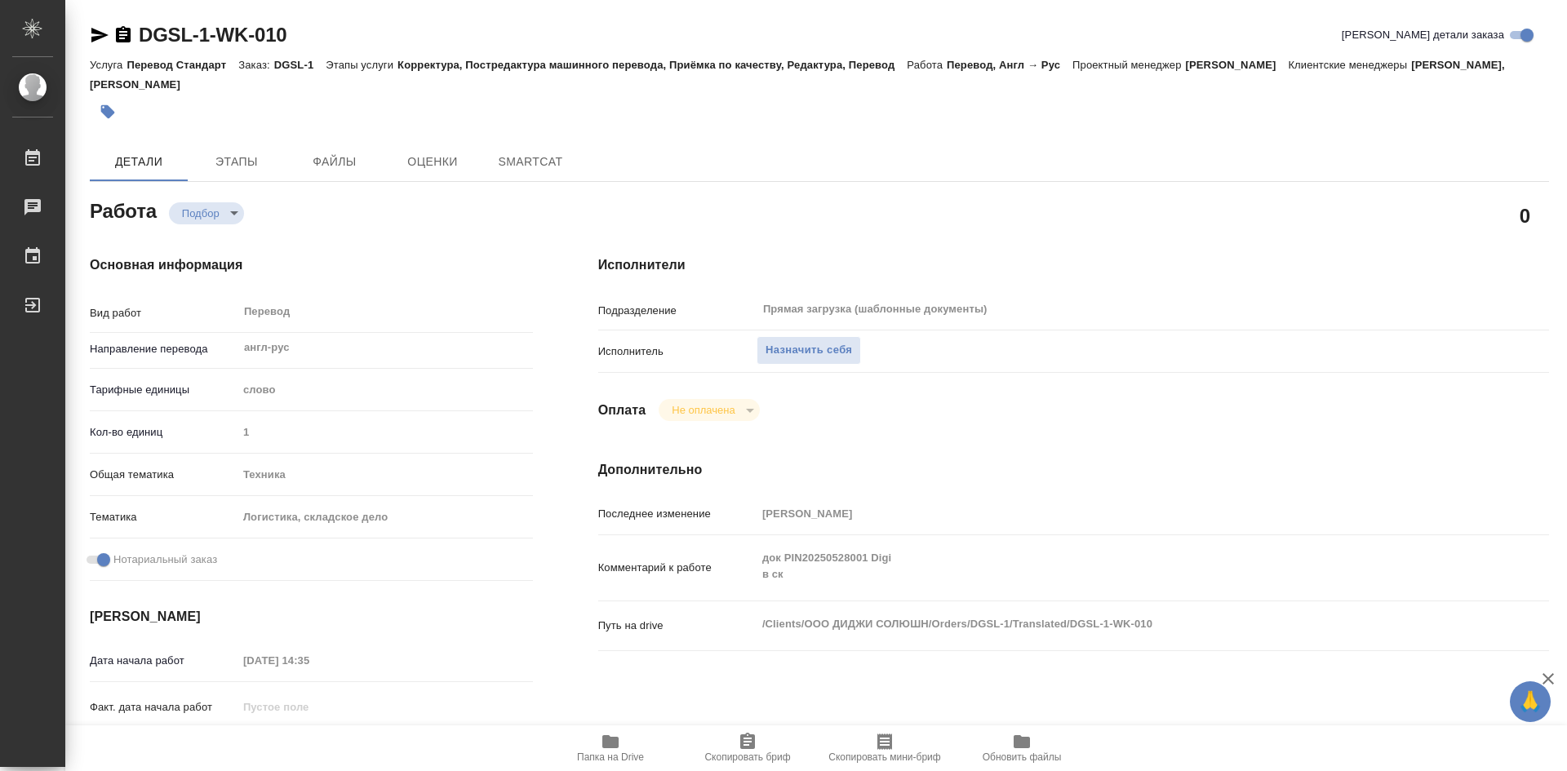
type textarea "x"
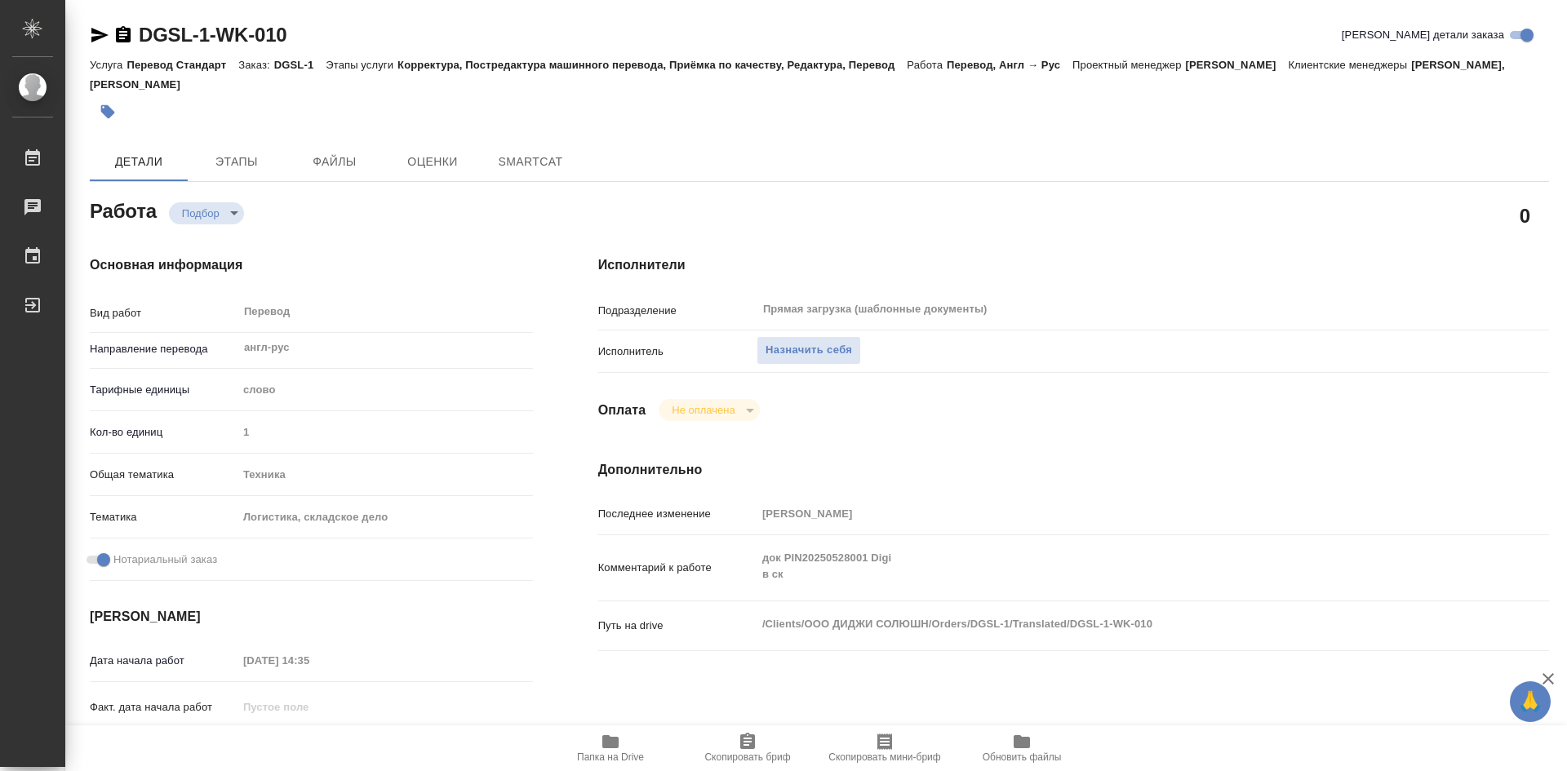
type textarea "x"
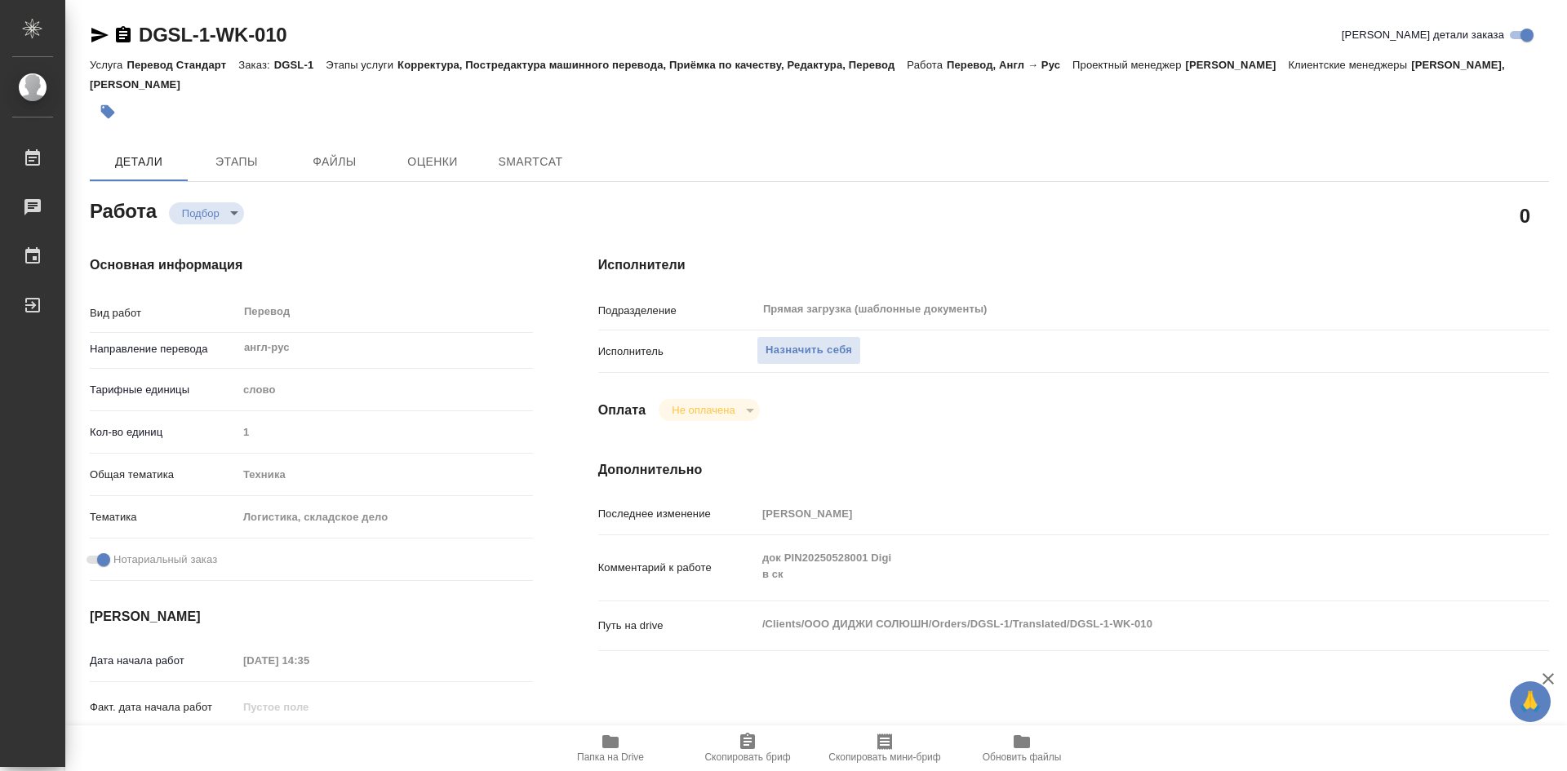
type textarea "x"
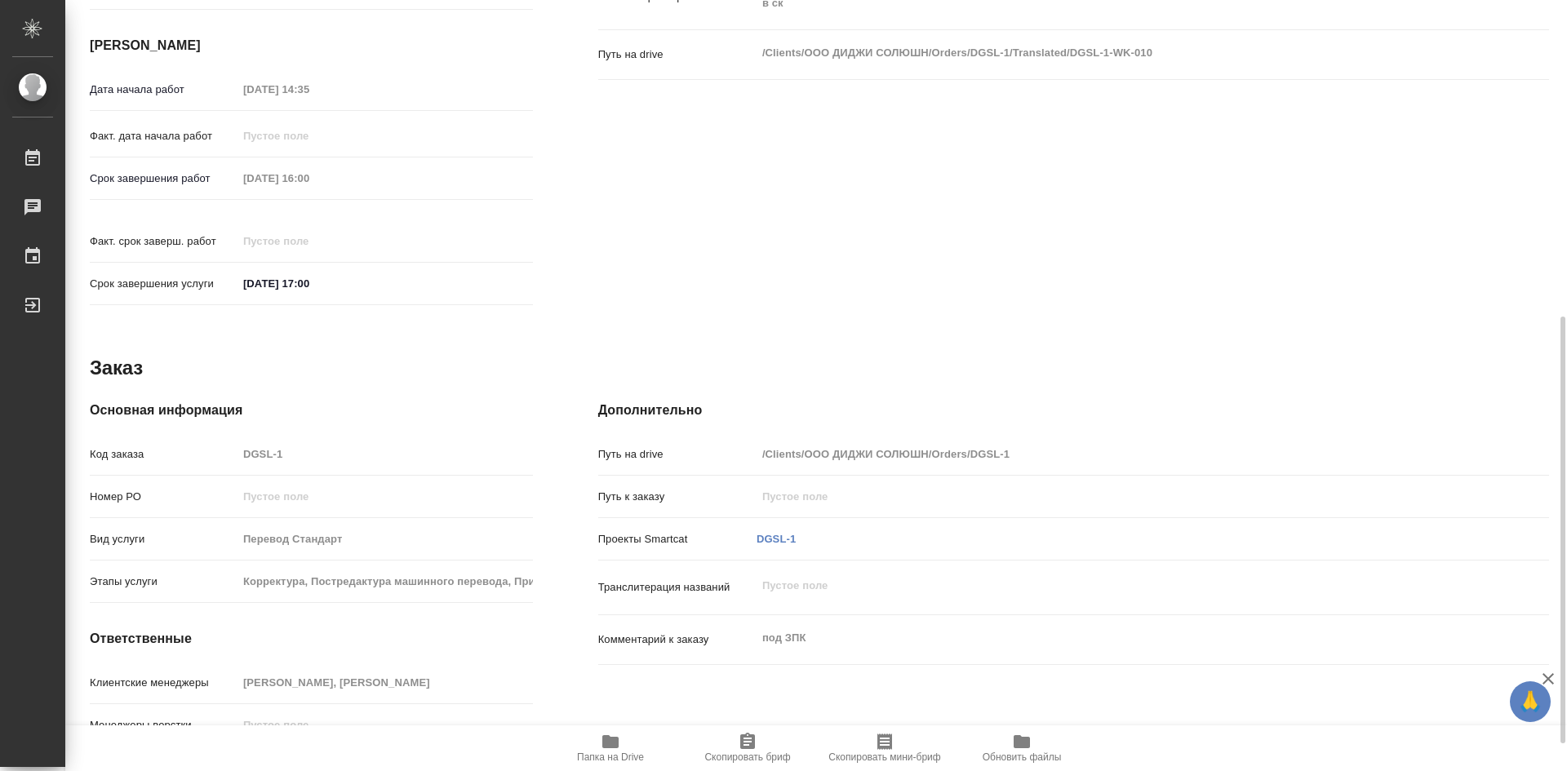
type textarea "x"
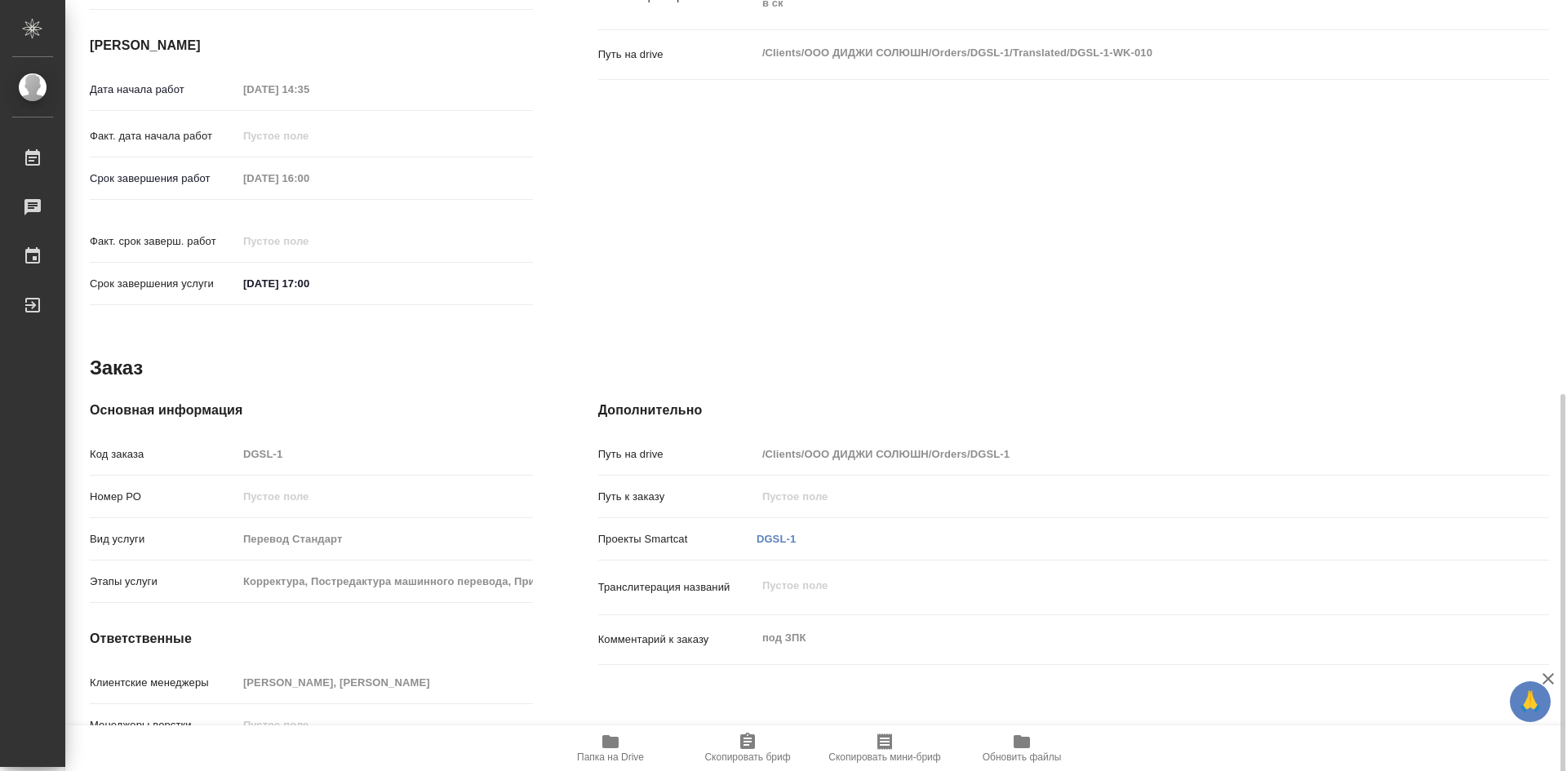
scroll to position [621, 0]
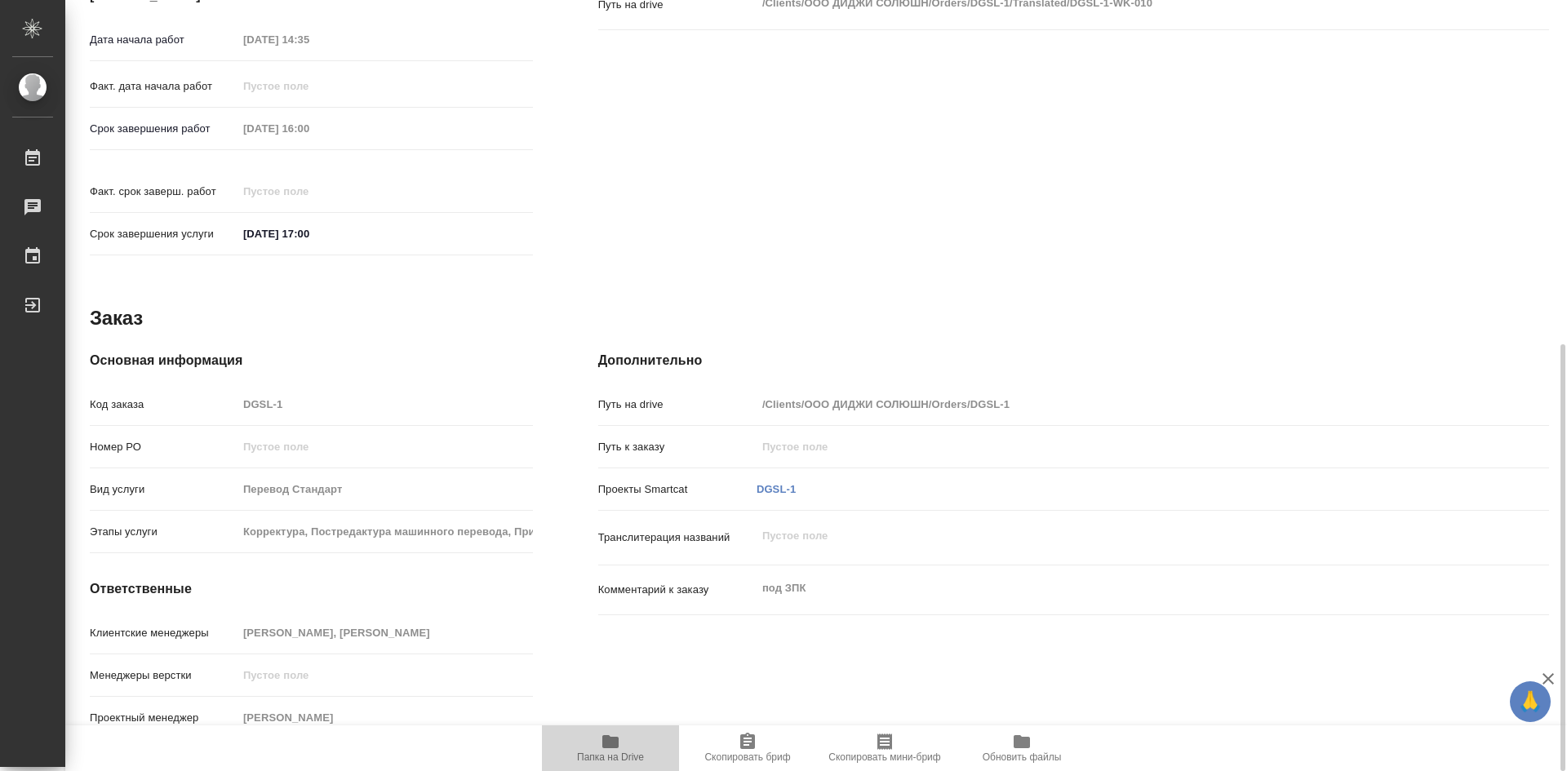
click at [619, 749] on icon "button" at bounding box center [611, 742] width 20 height 20
type textarea "x"
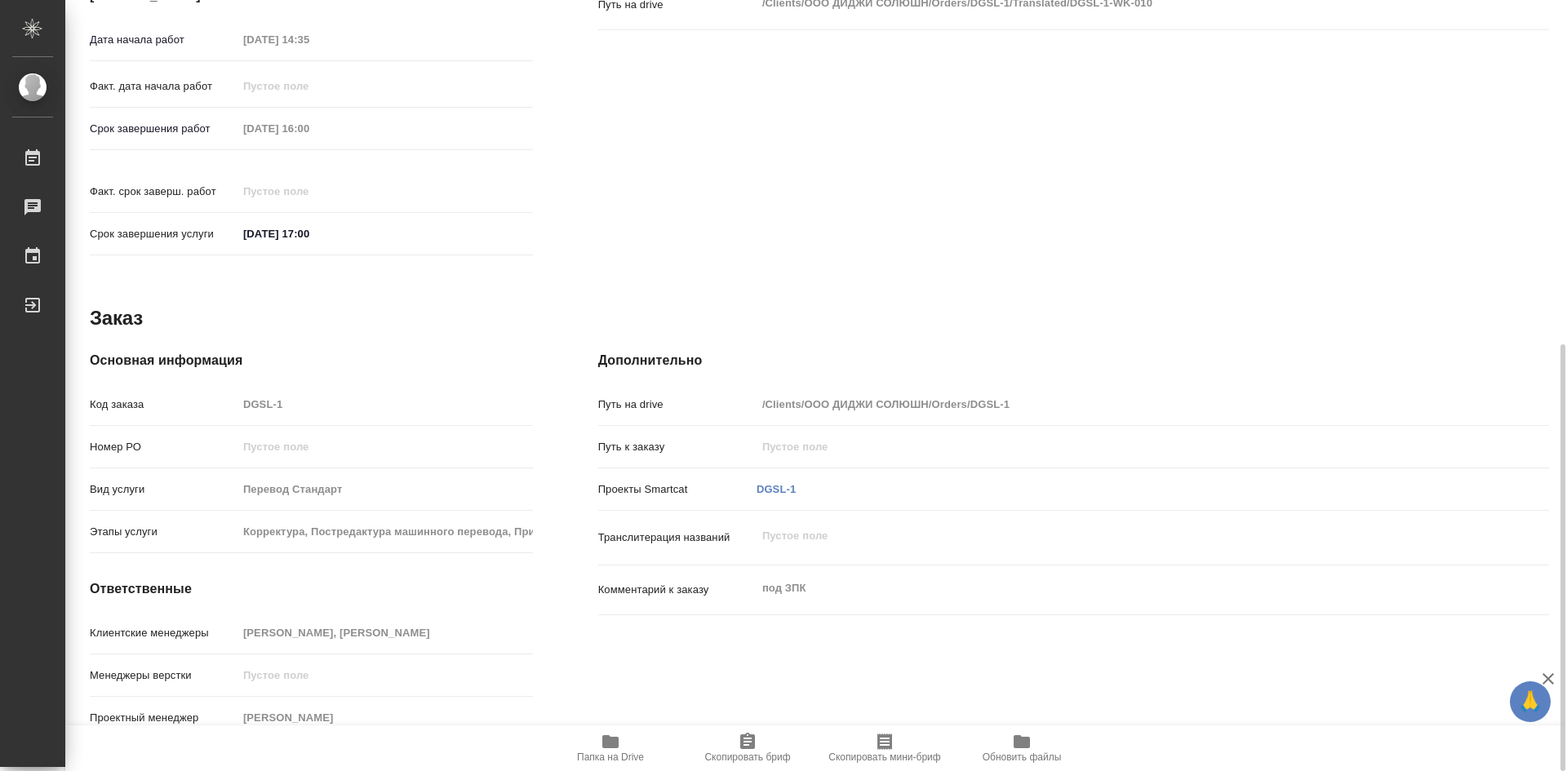
type textarea "x"
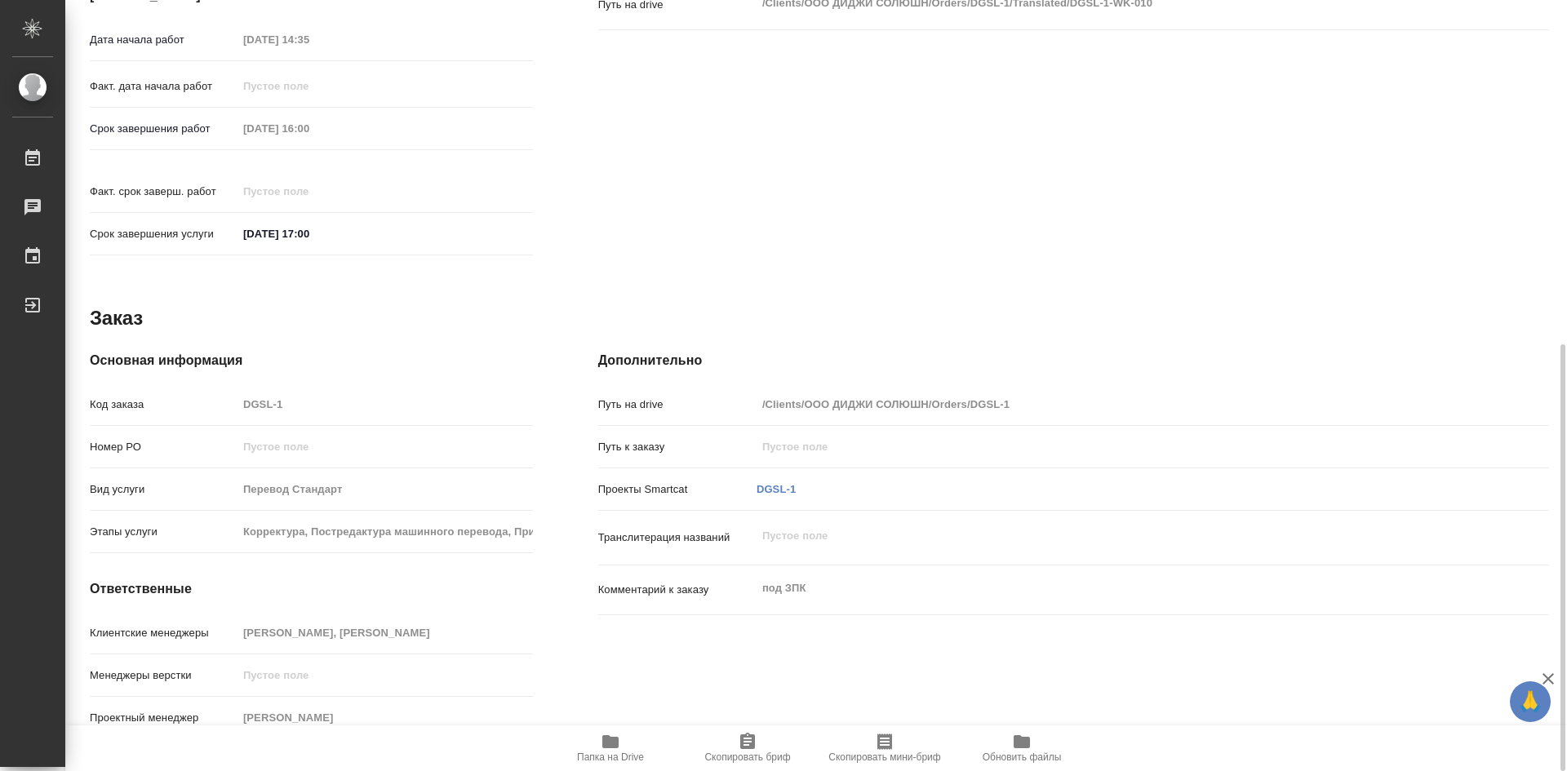
type textarea "x"
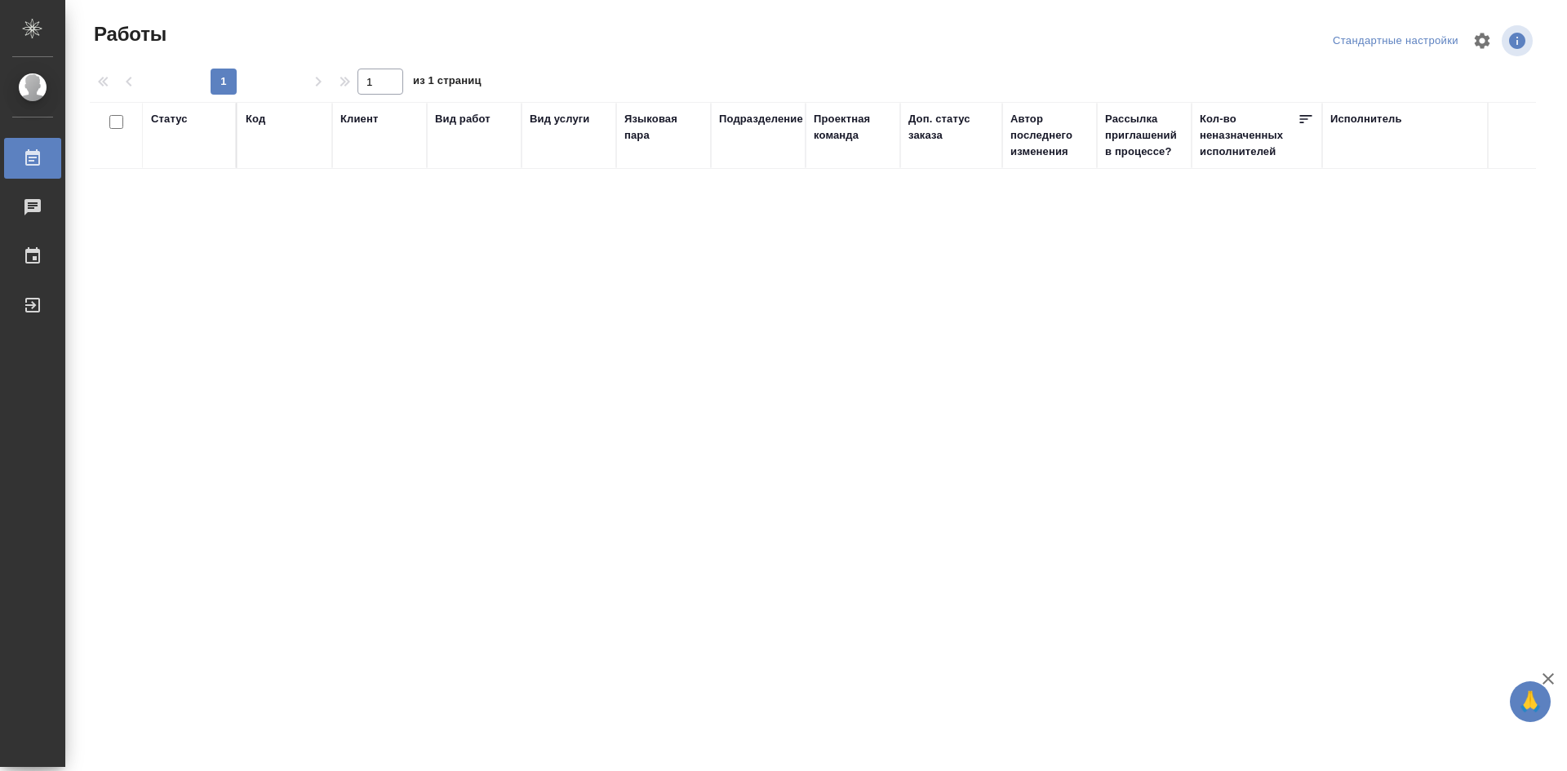
click at [1413, 41] on div "Стандартные настройки" at bounding box center [1395, 41] width 134 height 25
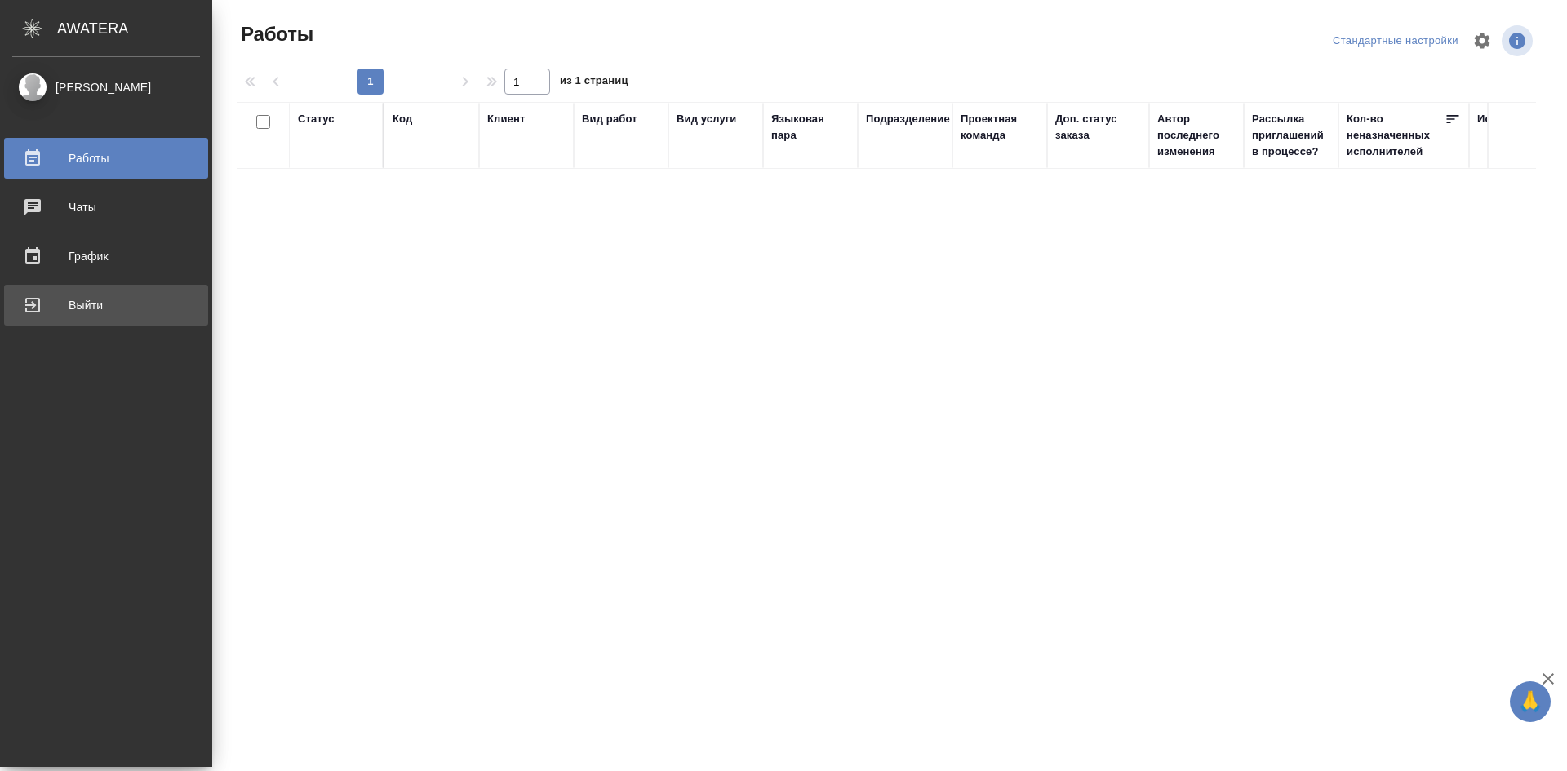
click at [78, 297] on div "Выйти" at bounding box center [106, 305] width 188 height 24
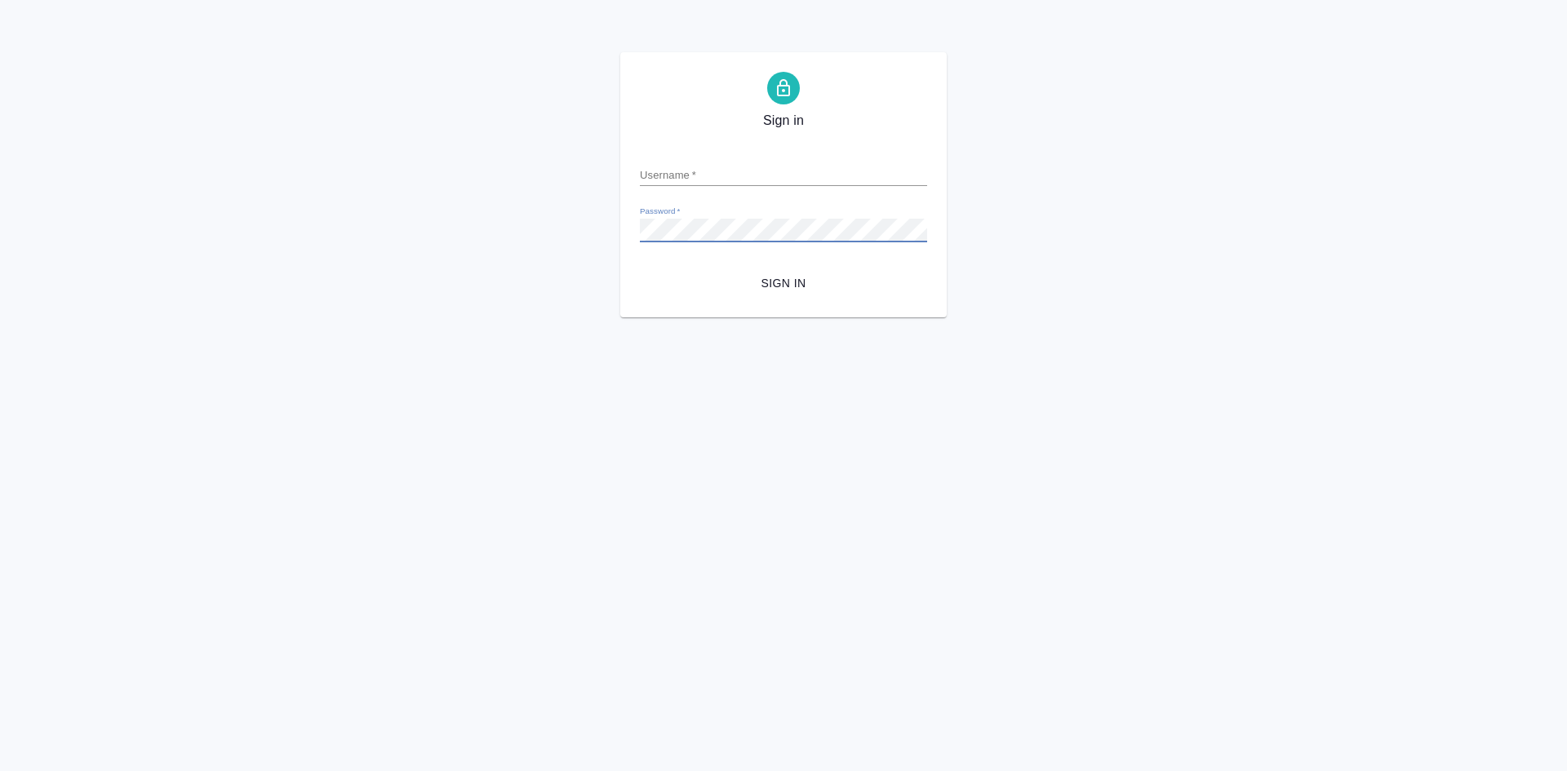
click at [689, 172] on input "Username   *" at bounding box center [783, 174] width 287 height 23
type input "[EMAIL_ADDRESS][DOMAIN_NAME]"
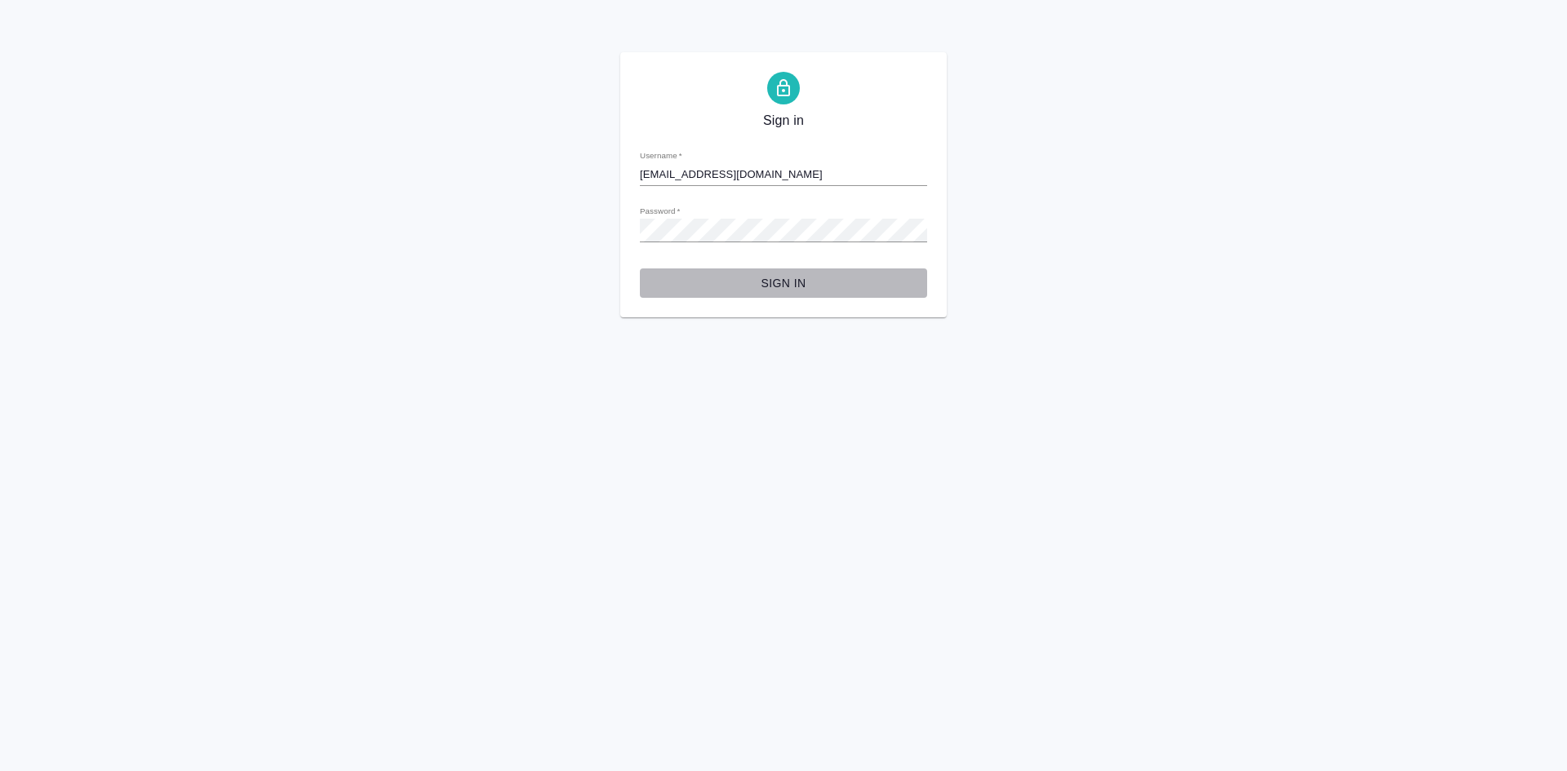
click at [773, 288] on span "Sign in" at bounding box center [783, 283] width 261 height 20
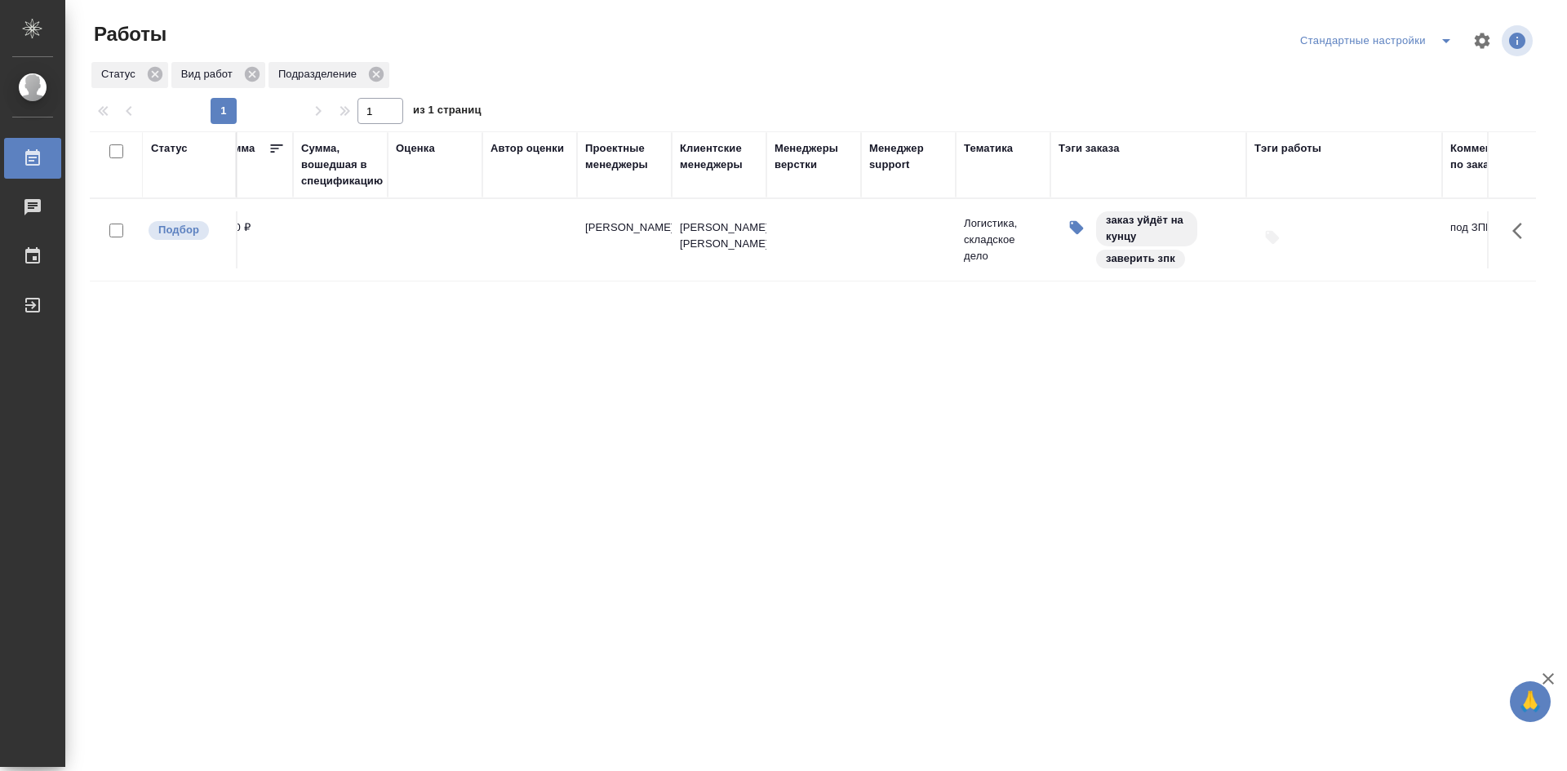
scroll to position [0, 1394]
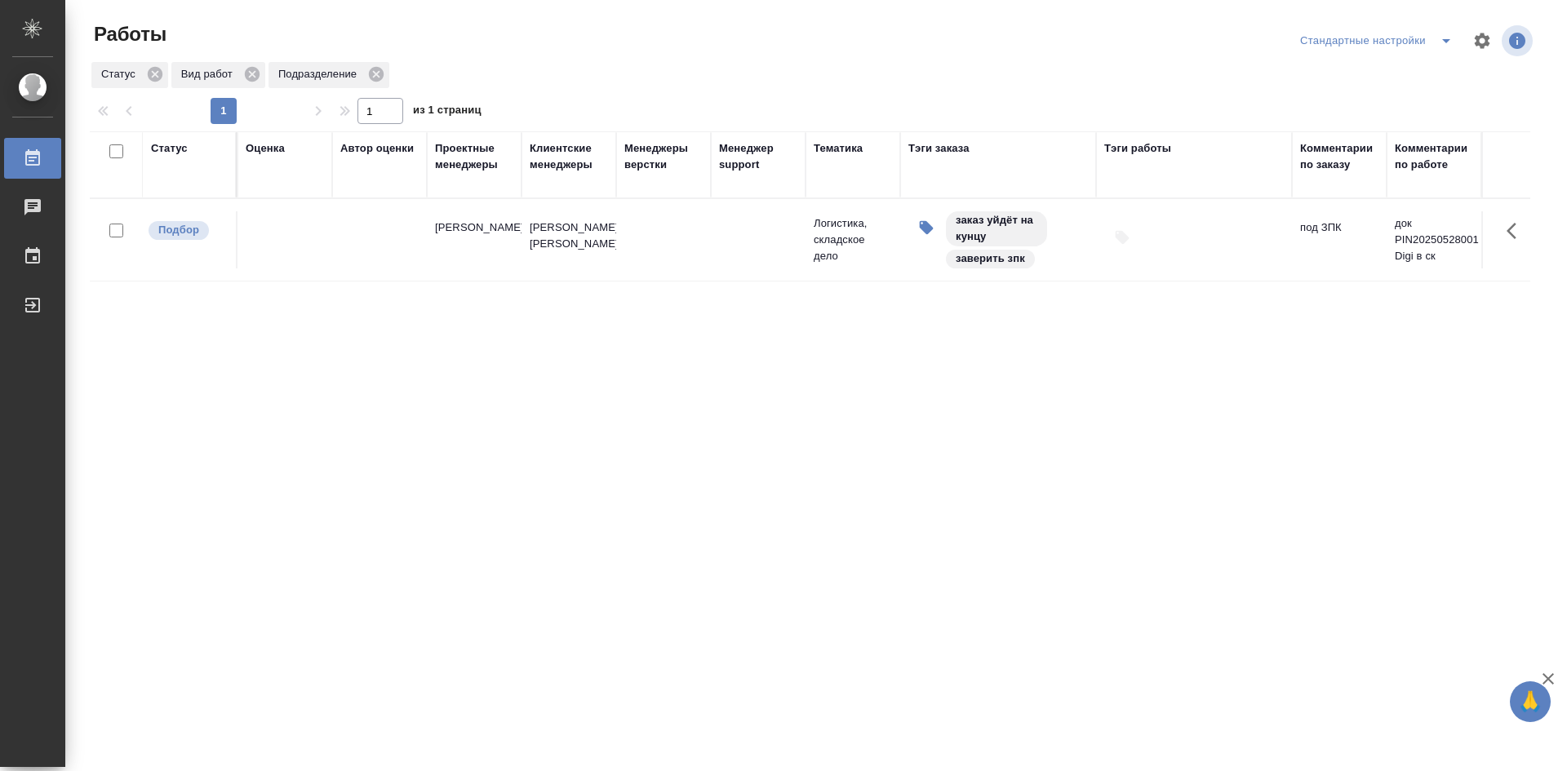
drag, startPoint x: 757, startPoint y: 449, endPoint x: 858, endPoint y: 448, distance: 100.4
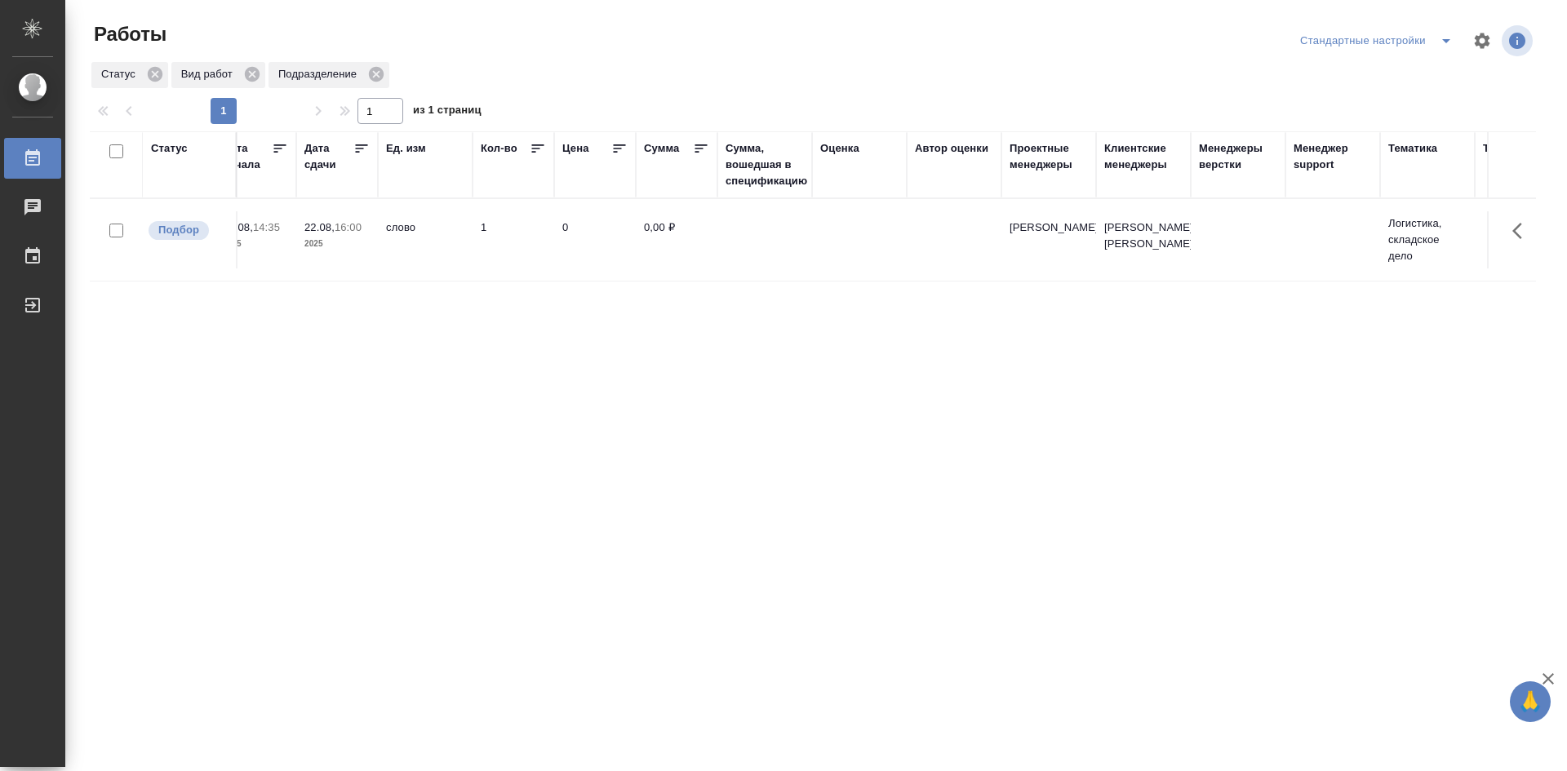
scroll to position [0, 0]
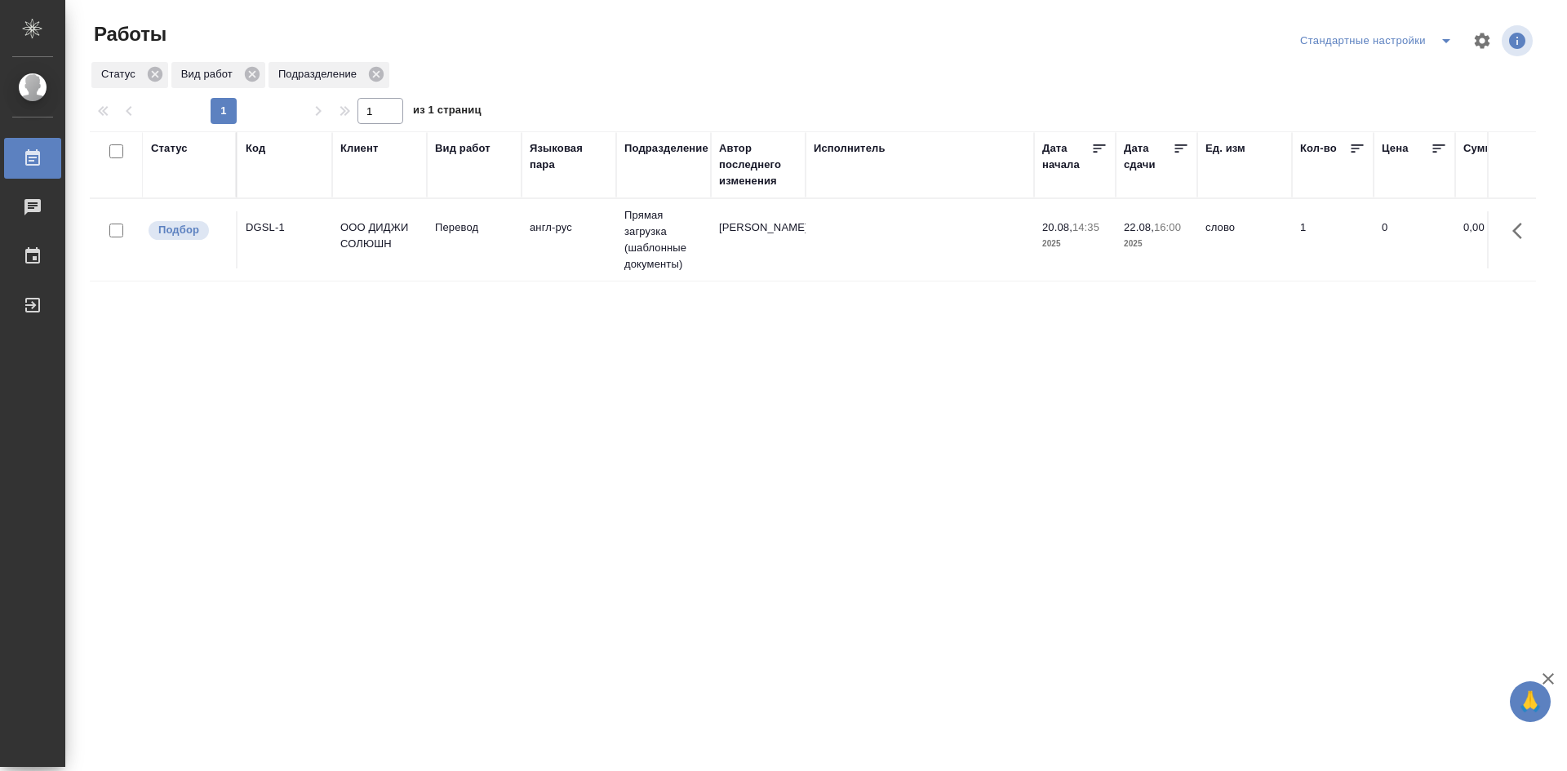
drag, startPoint x: 1143, startPoint y: 383, endPoint x: 936, endPoint y: 392, distance: 207.4
click at [341, 259] on td "ООО ДИДЖИ СОЛЮШН" at bounding box center [379, 239] width 95 height 57
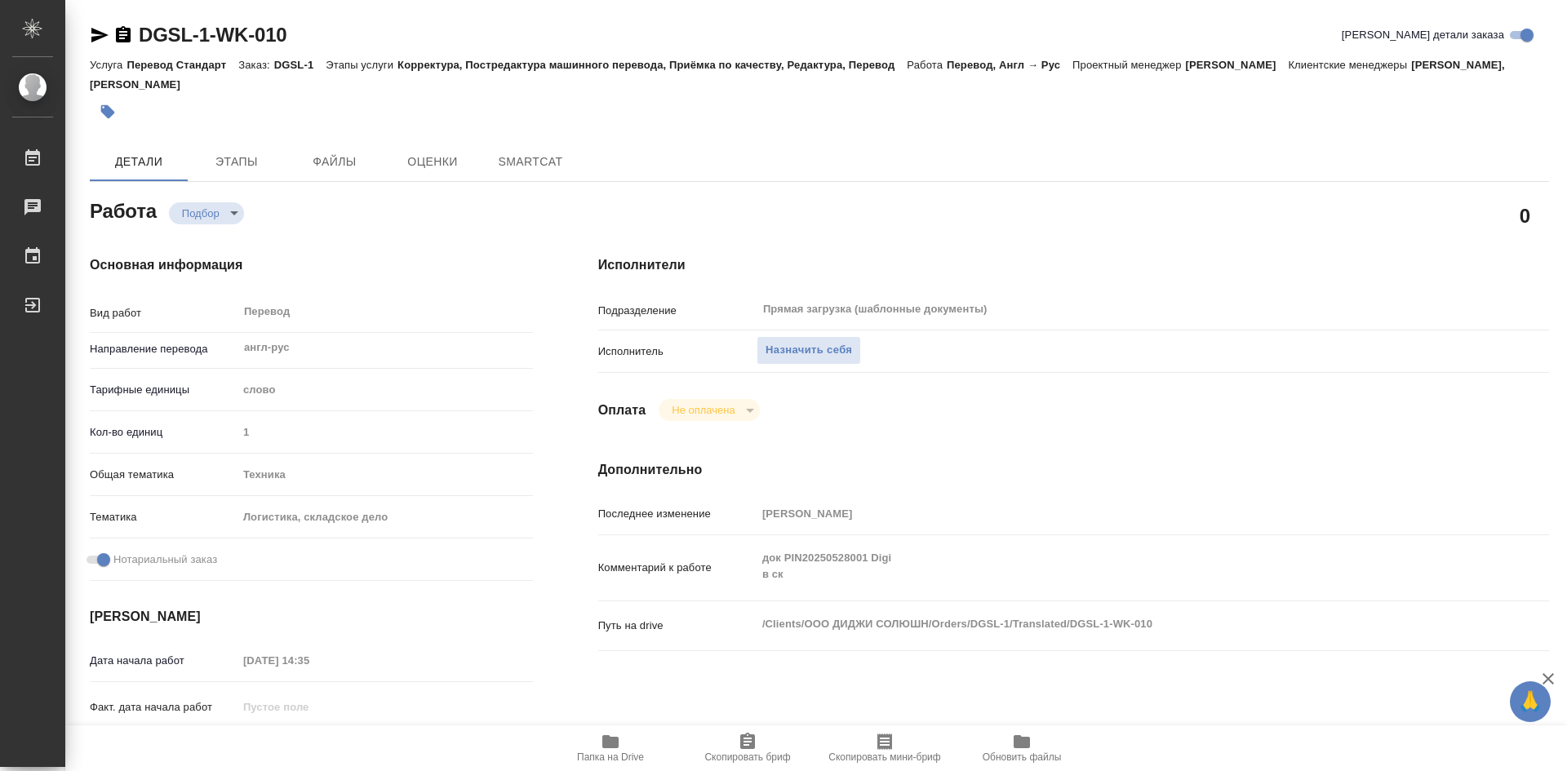
type textarea "x"
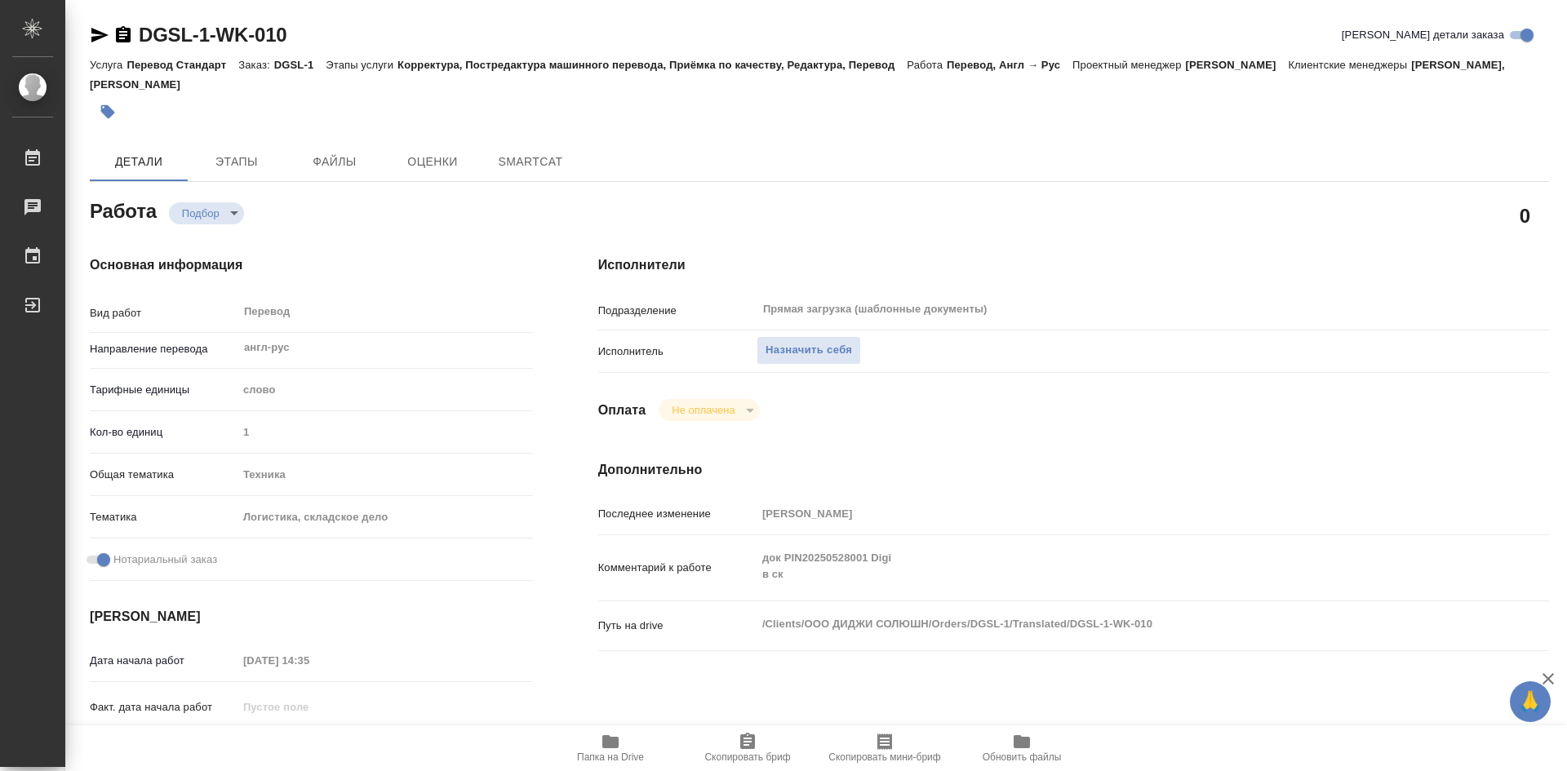
type textarea "x"
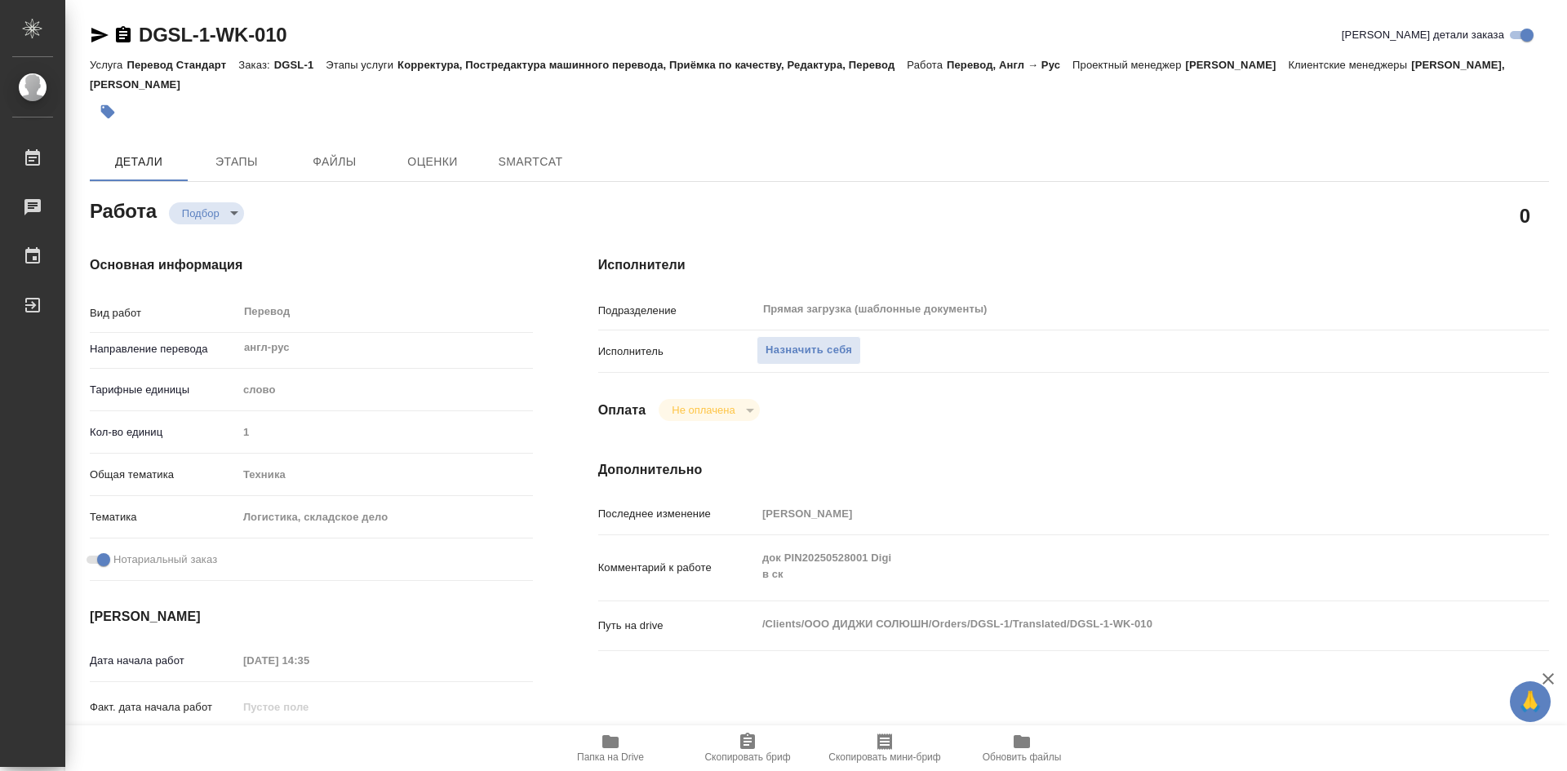
type textarea "x"
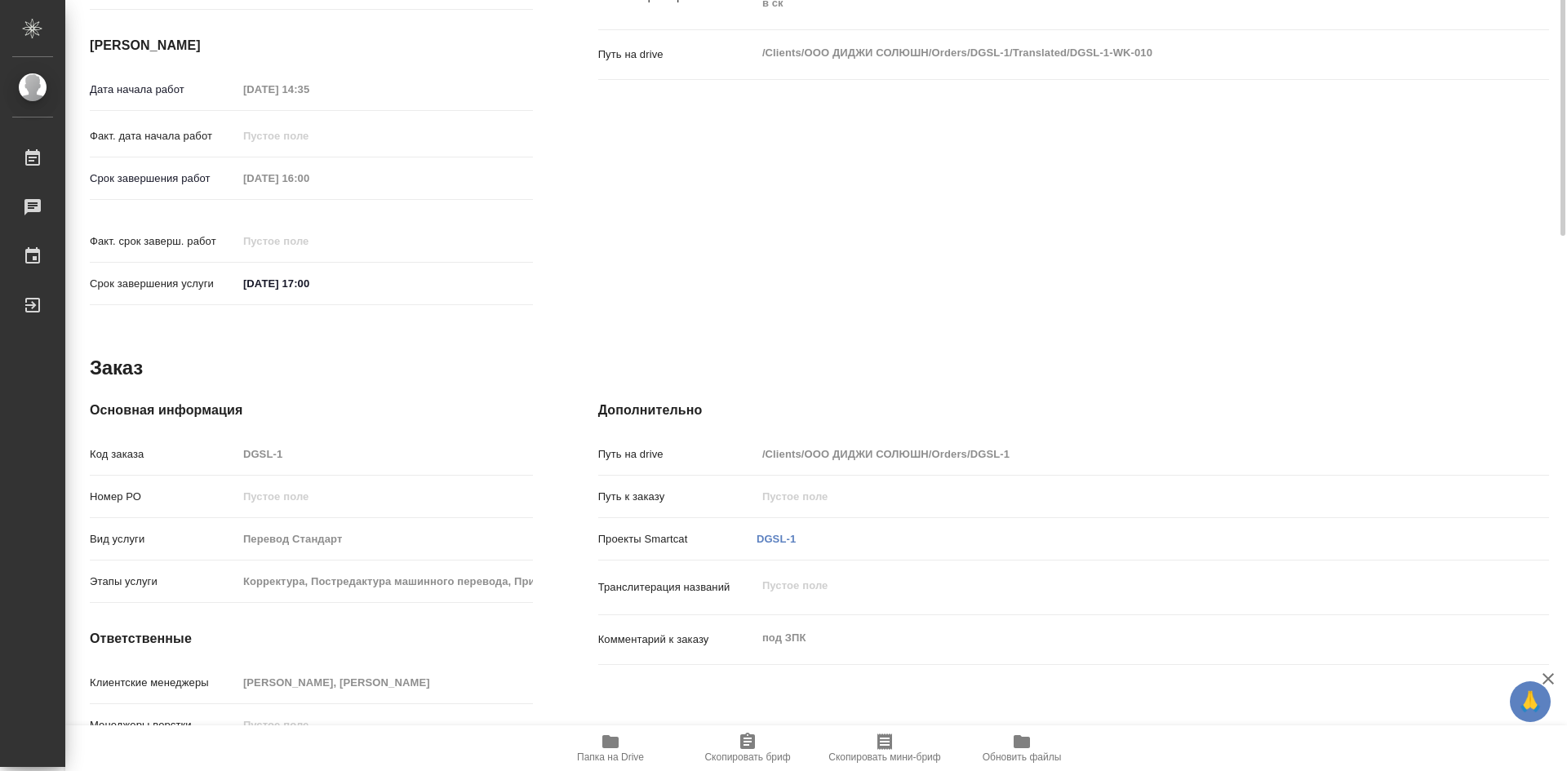
type textarea "x"
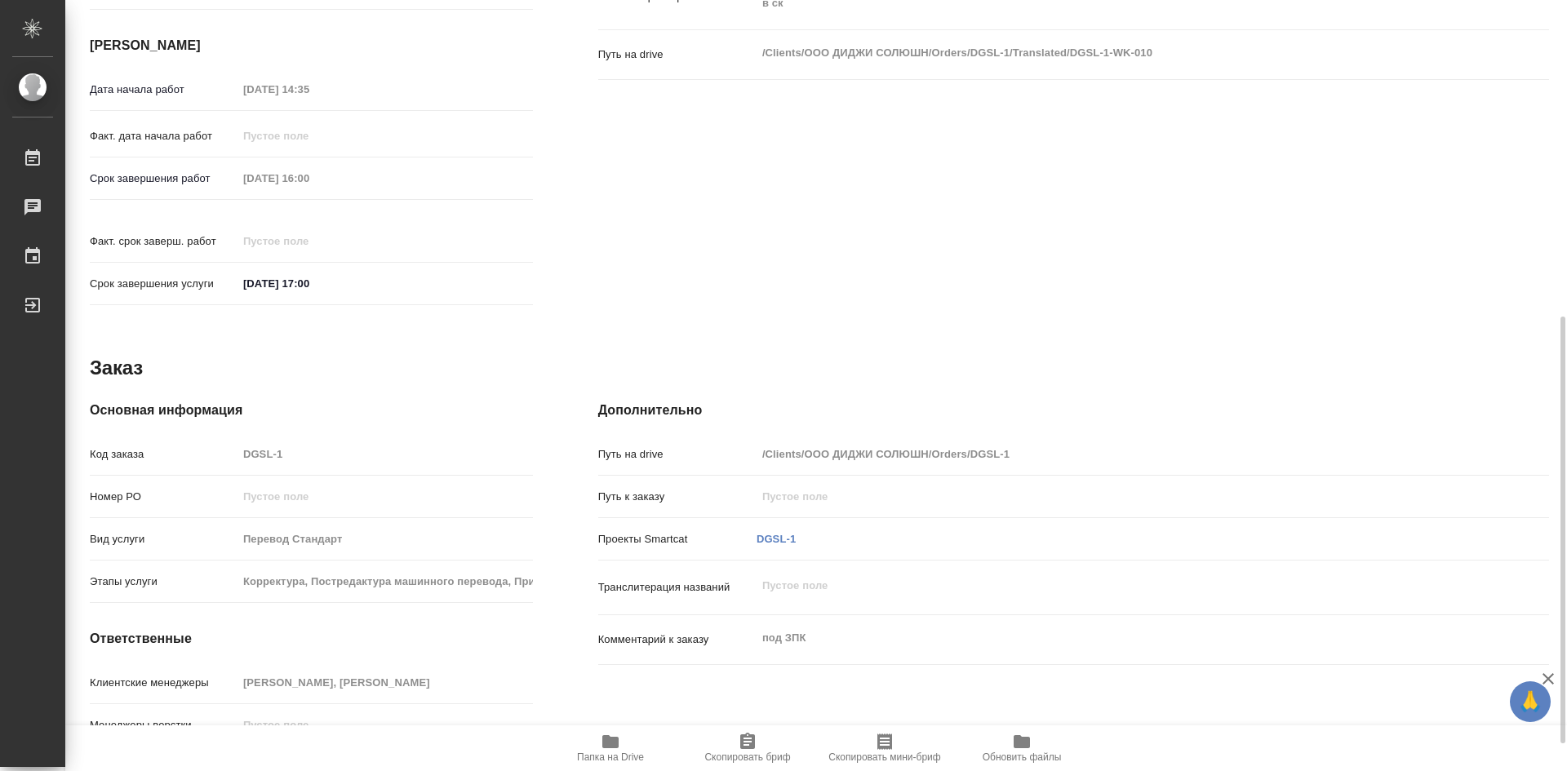
scroll to position [621, 0]
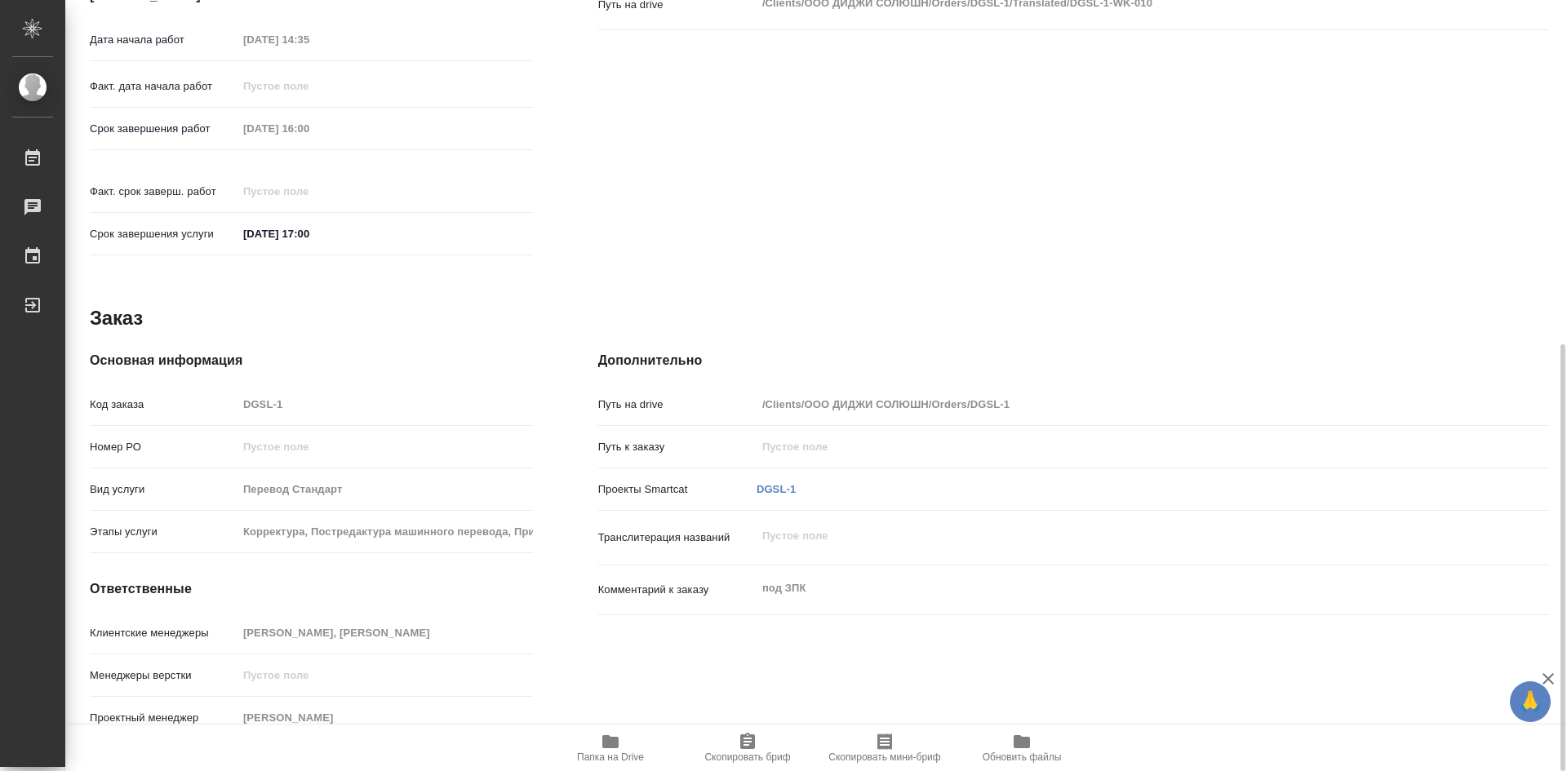
click at [616, 754] on span "Папка на Drive" at bounding box center [610, 756] width 67 height 11
type textarea "x"
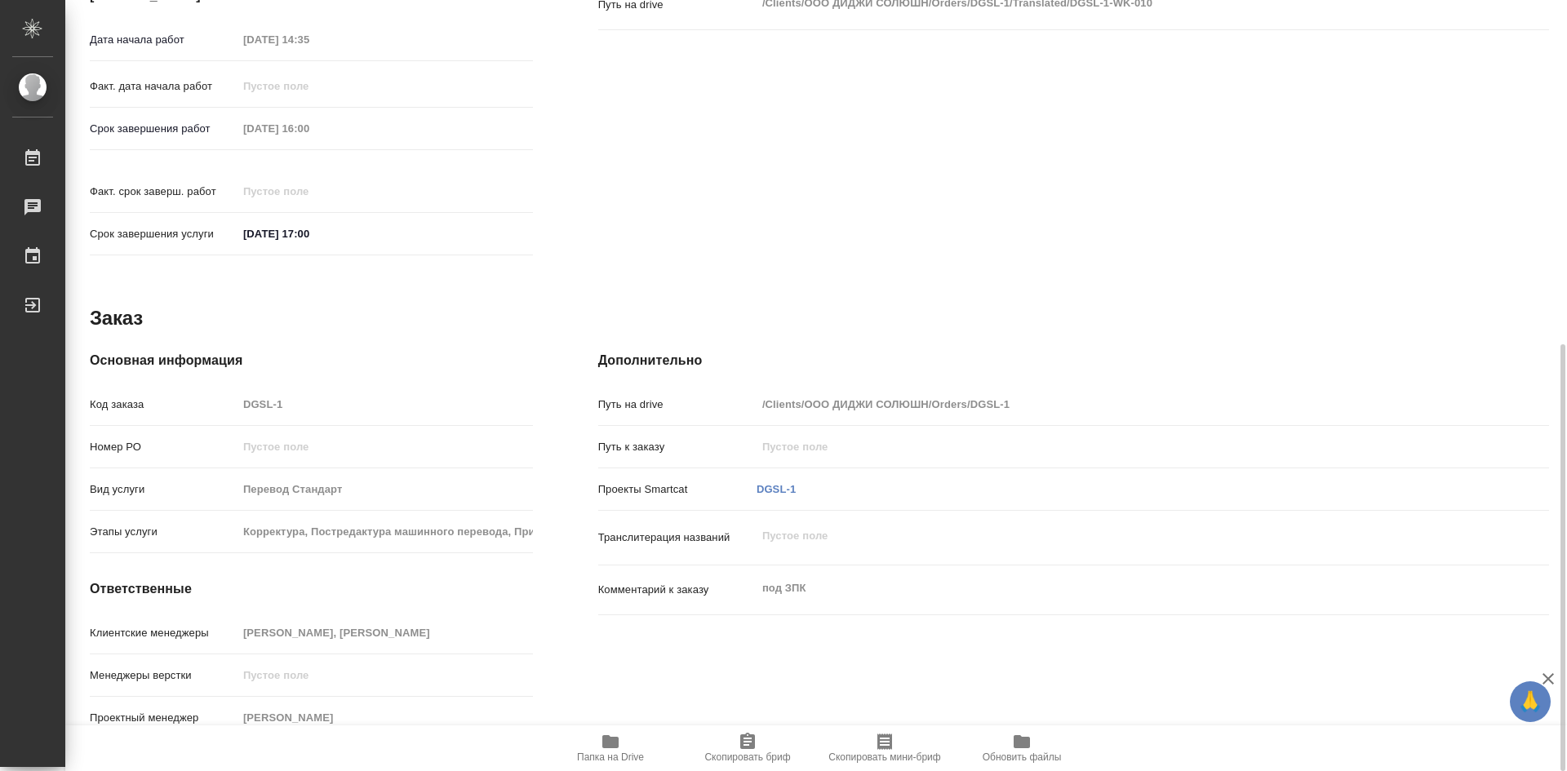
type textarea "x"
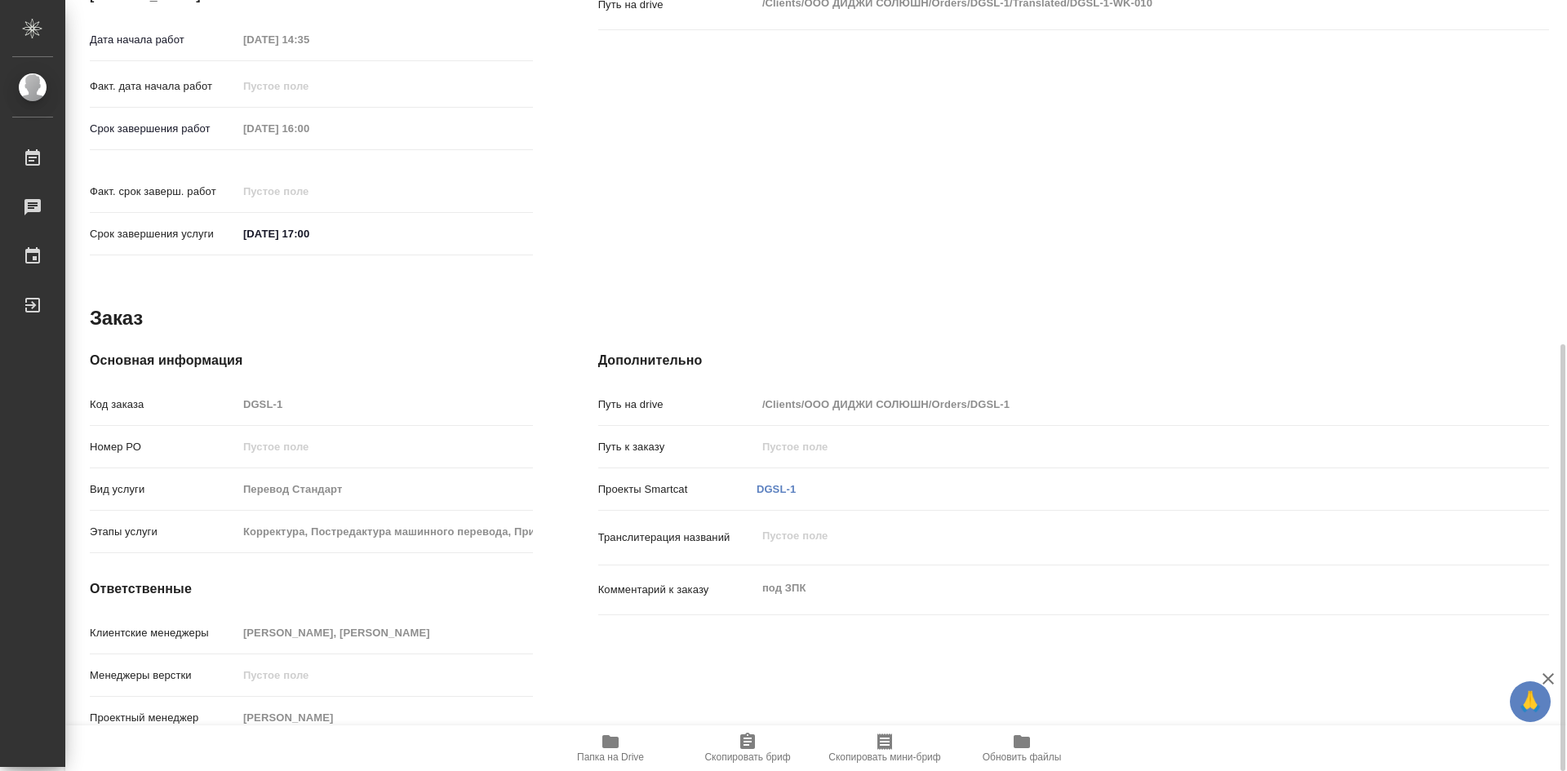
type textarea "x"
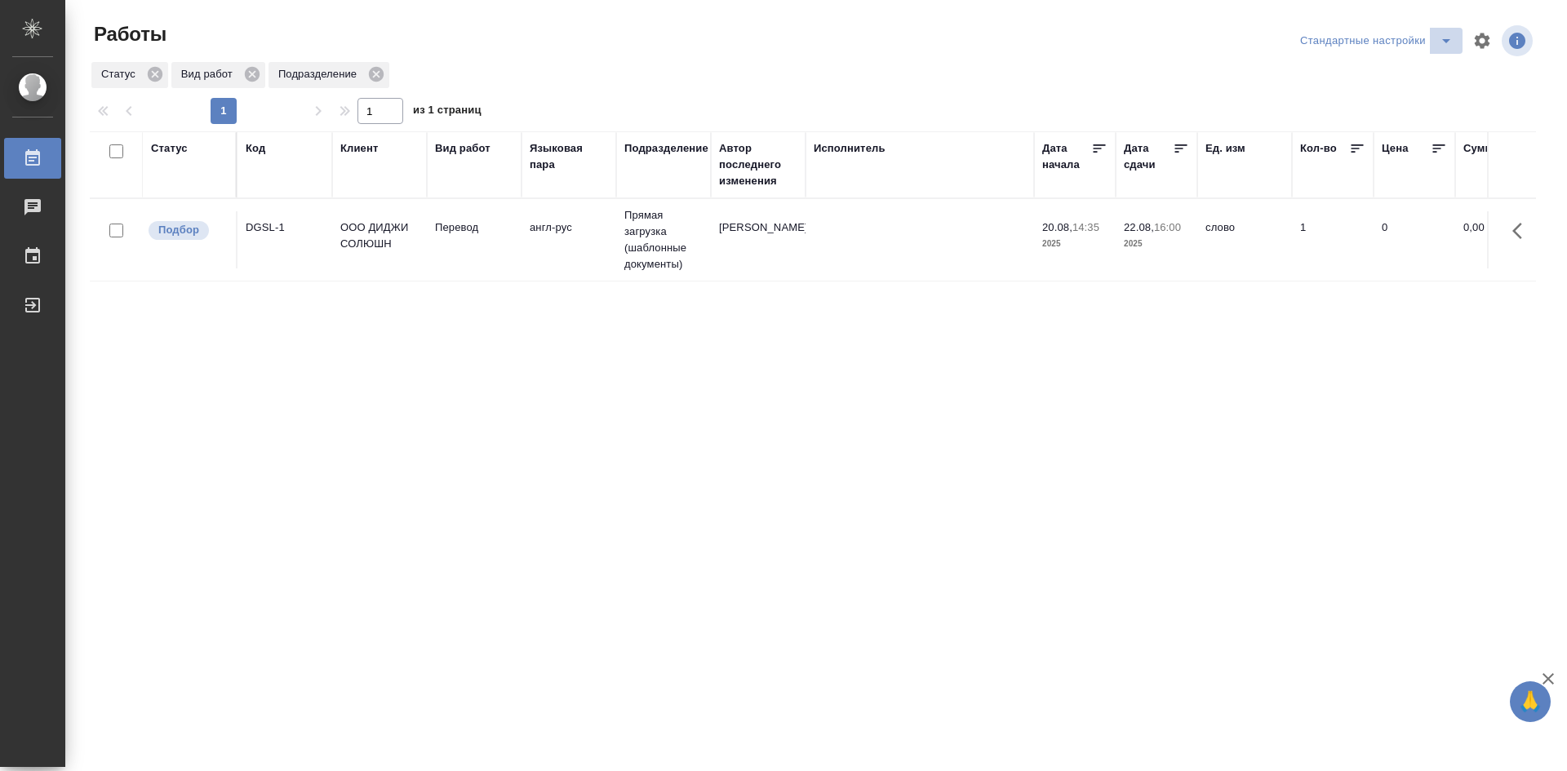
click at [1442, 40] on icon "split button" at bounding box center [1446, 41] width 20 height 20
click at [1411, 73] on li "мои" at bounding box center [1379, 73] width 166 height 26
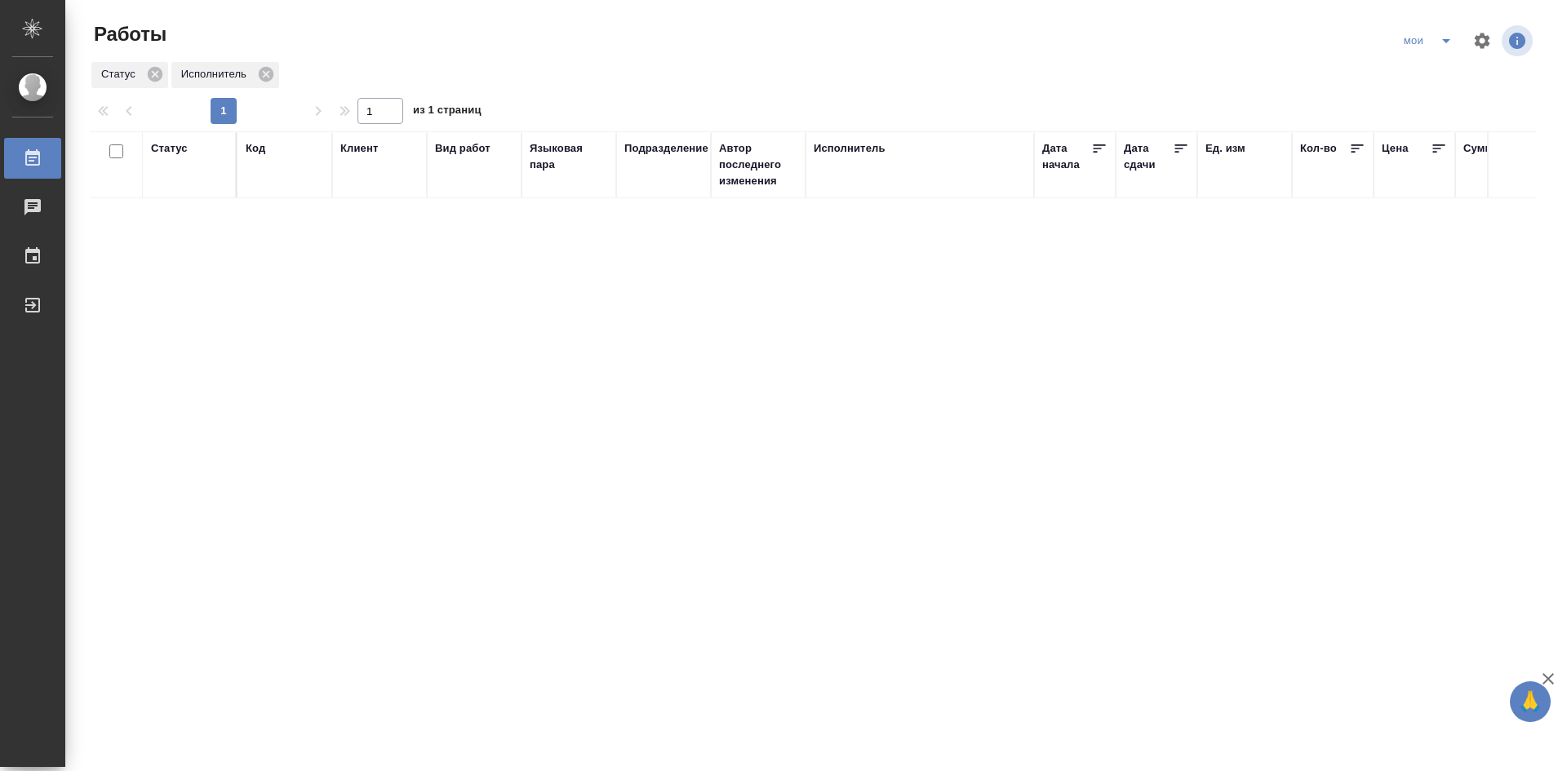
click at [179, 152] on div "Статус" at bounding box center [169, 148] width 37 height 16
click at [214, 259] on div at bounding box center [212, 210] width 29 height 104
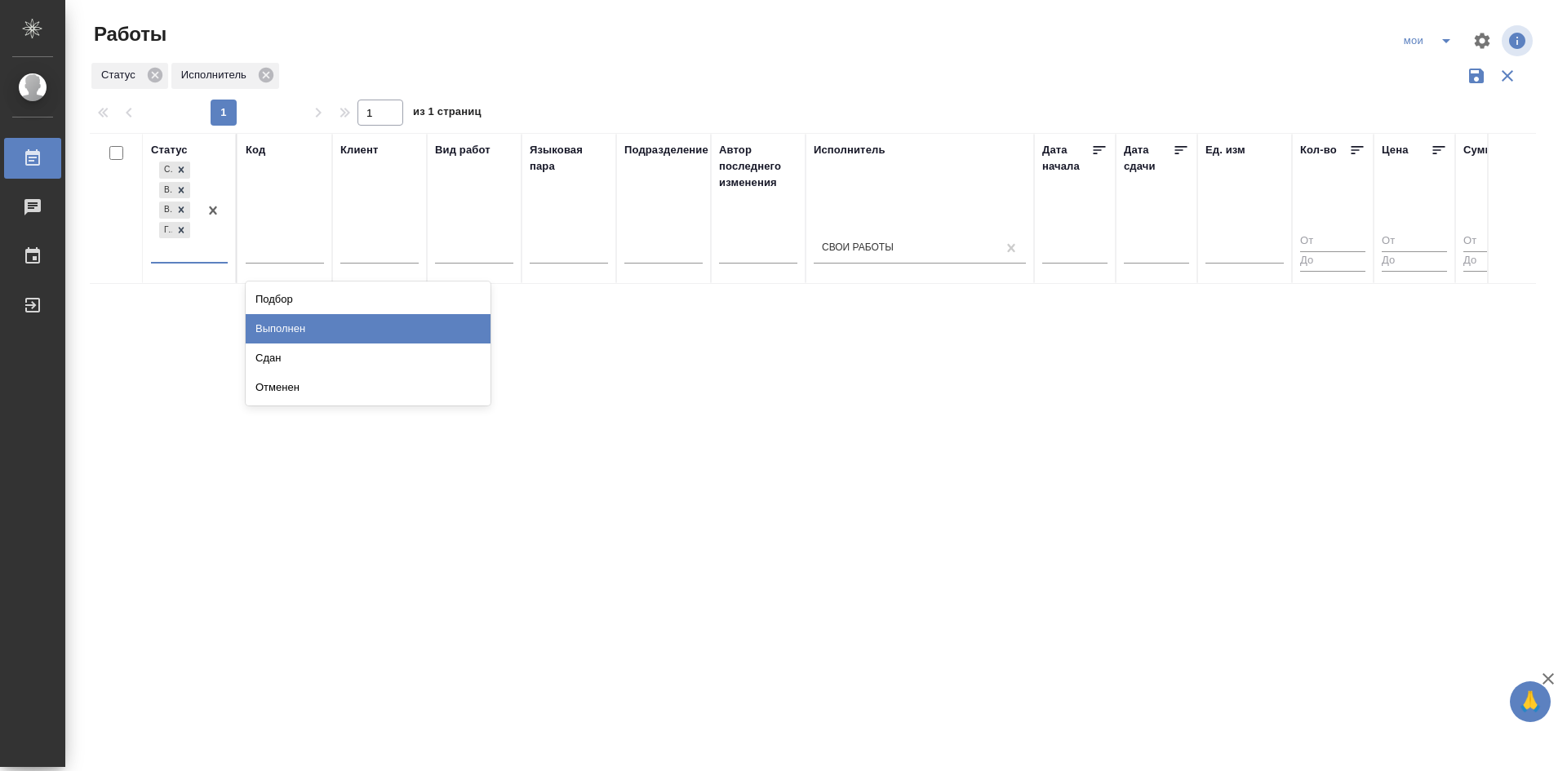
click at [278, 327] on div "Выполнен" at bounding box center [368, 328] width 245 height 29
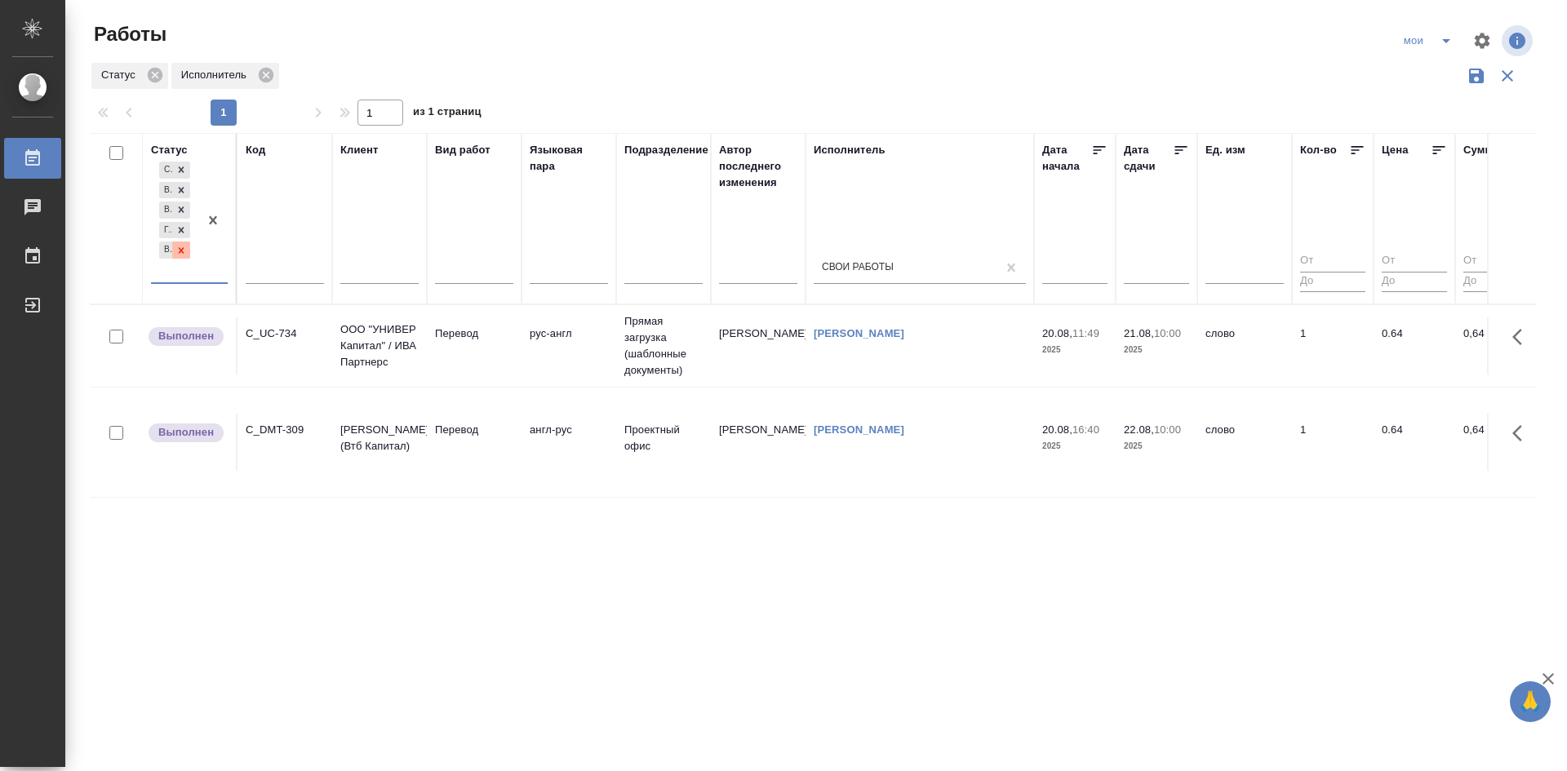
click at [186, 255] on icon at bounding box center [180, 250] width 11 height 11
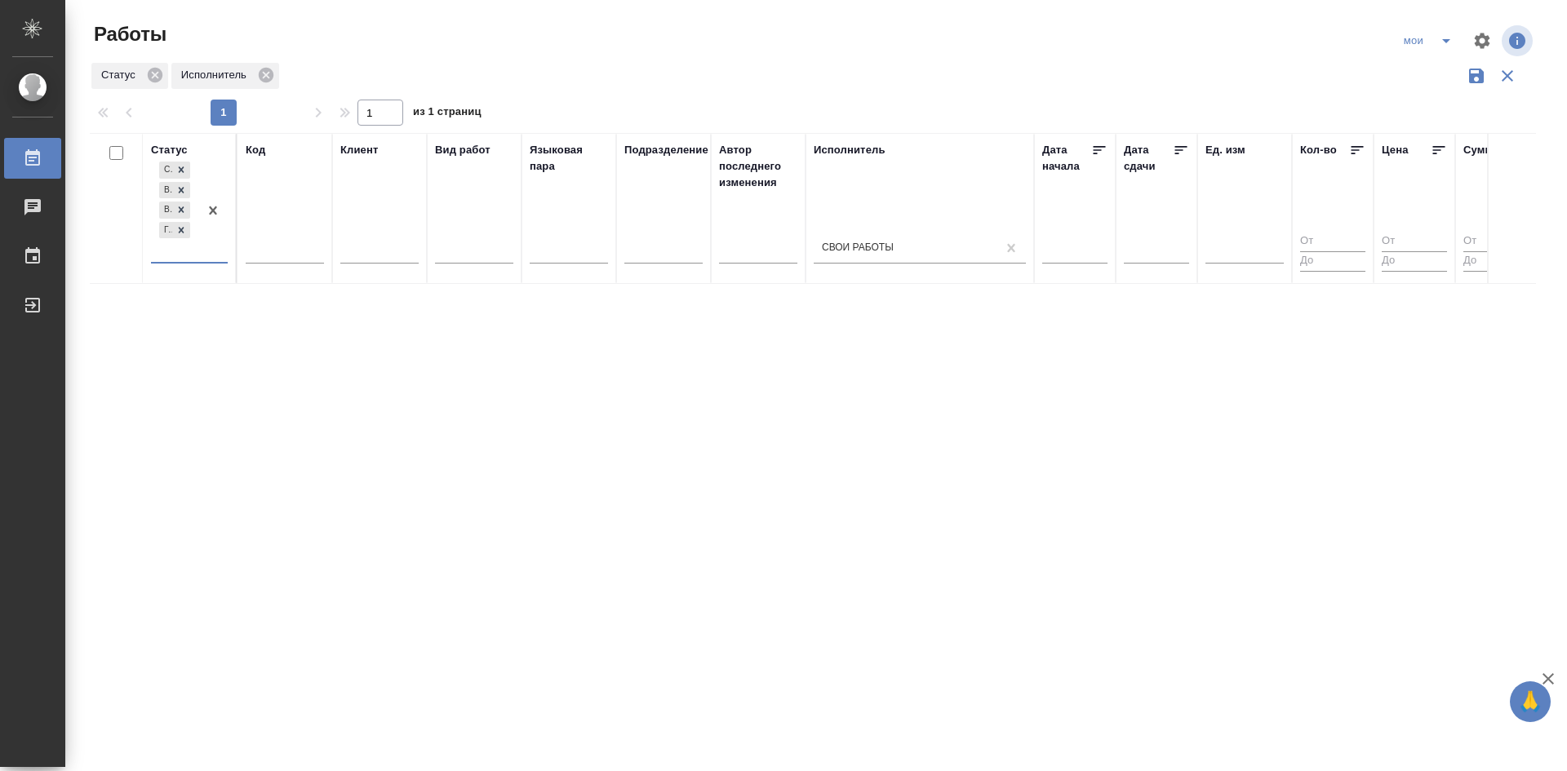
click at [191, 262] on div "Создан В ожидании В работе Готов к работе" at bounding box center [174, 210] width 47 height 104
click at [269, 361] on div "Сдан" at bounding box center [368, 358] width 245 height 29
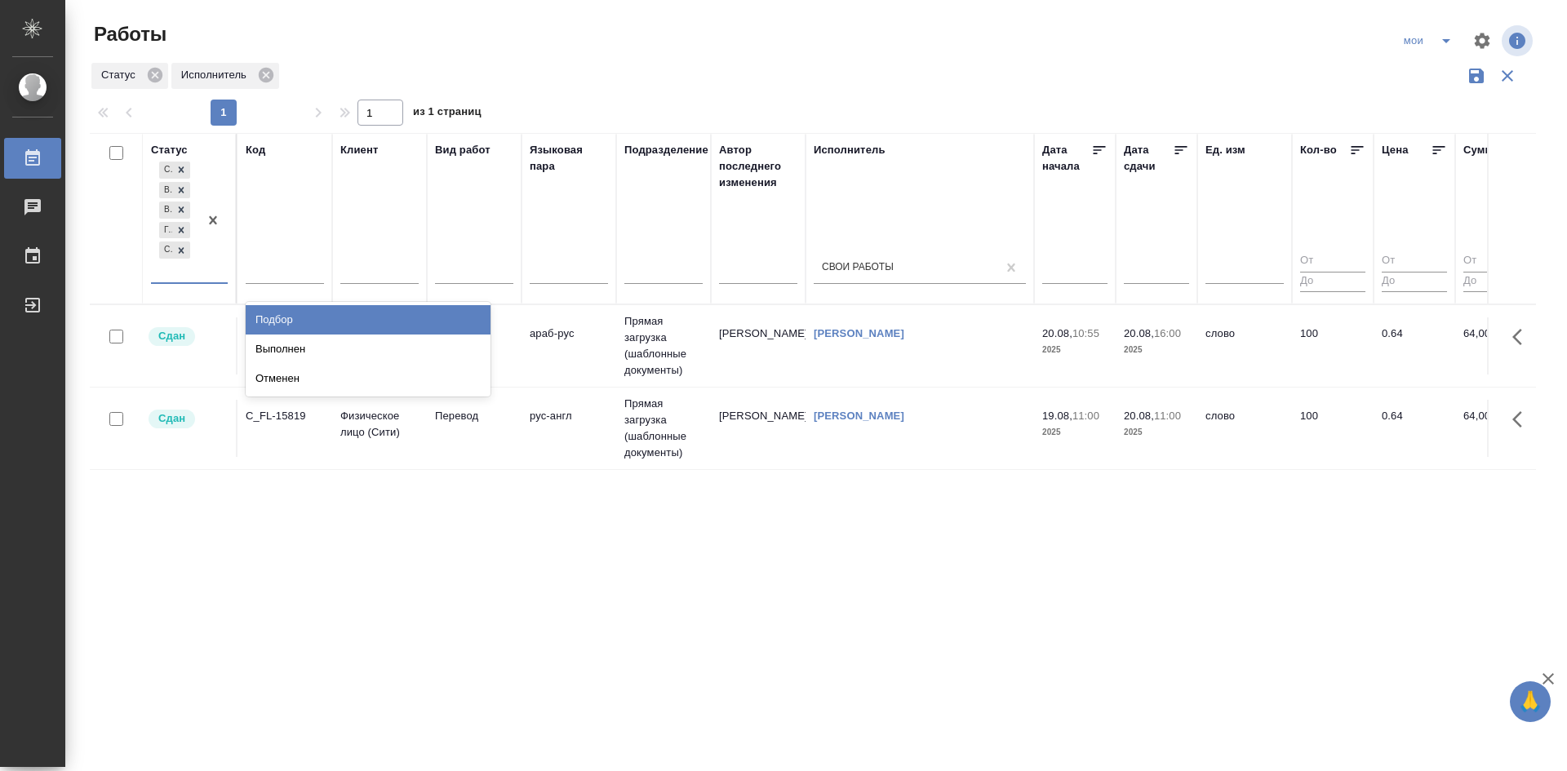
click at [212, 282] on div at bounding box center [212, 220] width 29 height 124
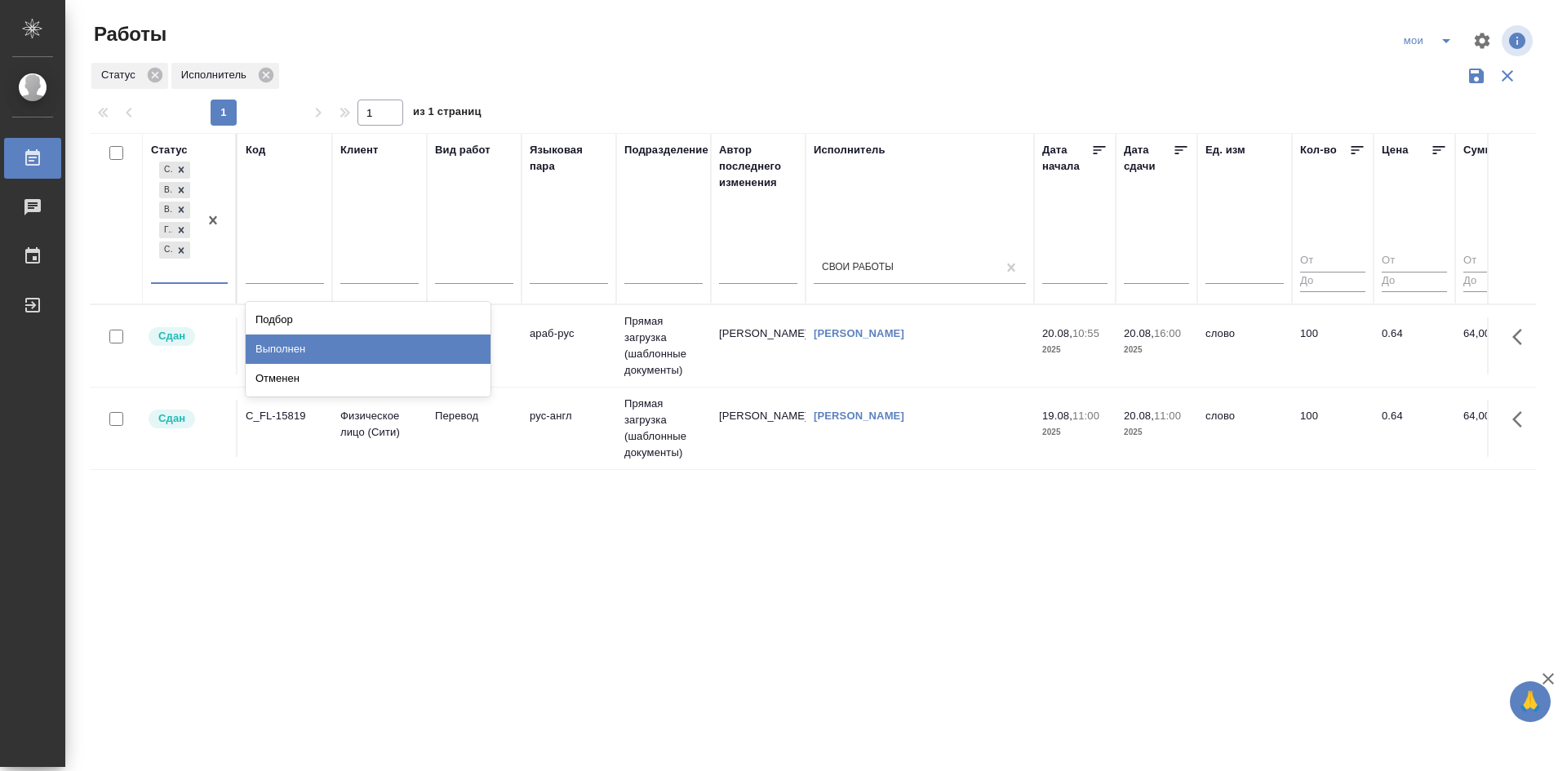
click at [276, 350] on div "Выполнен" at bounding box center [368, 349] width 245 height 29
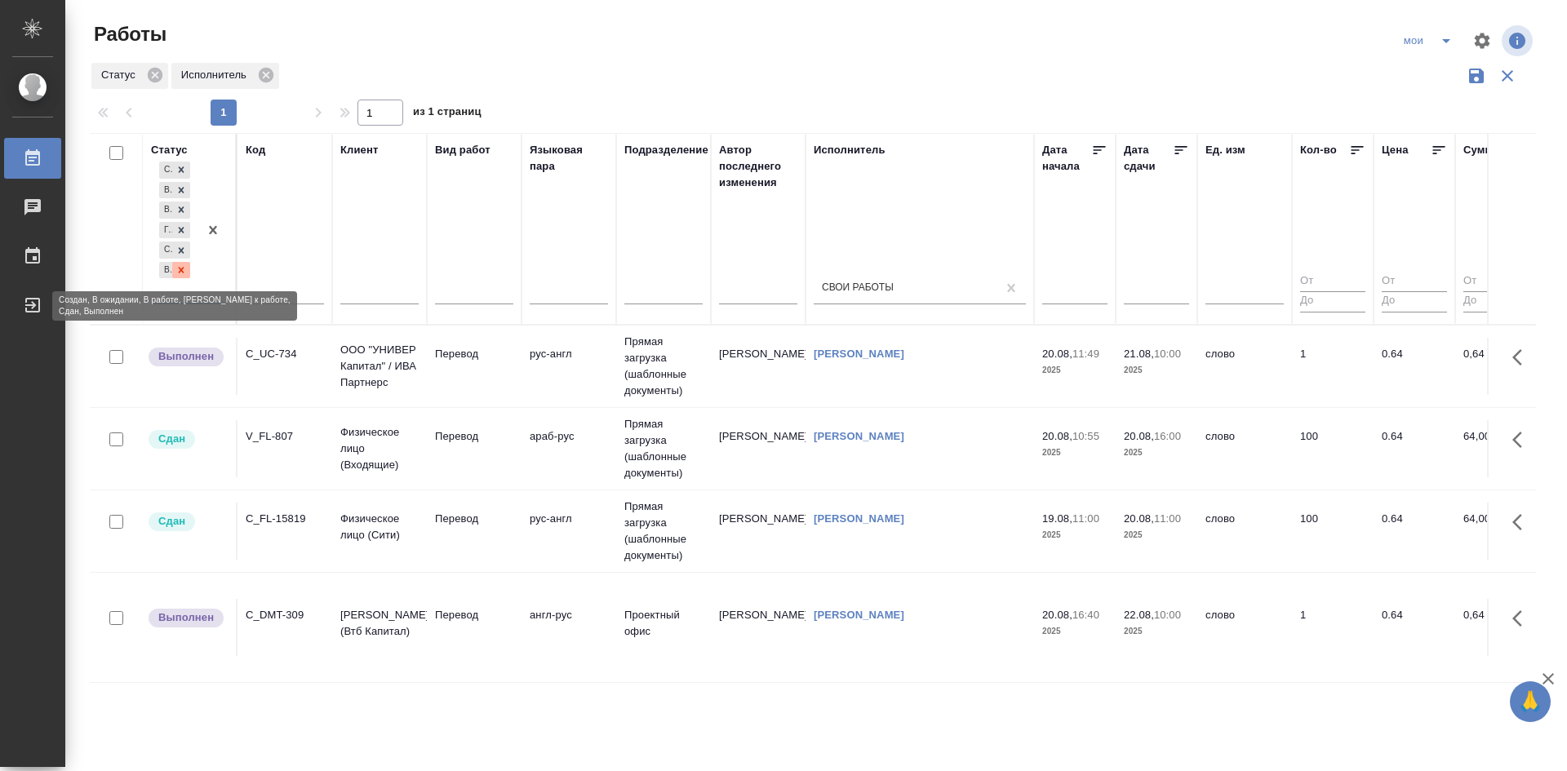
click at [184, 275] on icon at bounding box center [180, 269] width 11 height 11
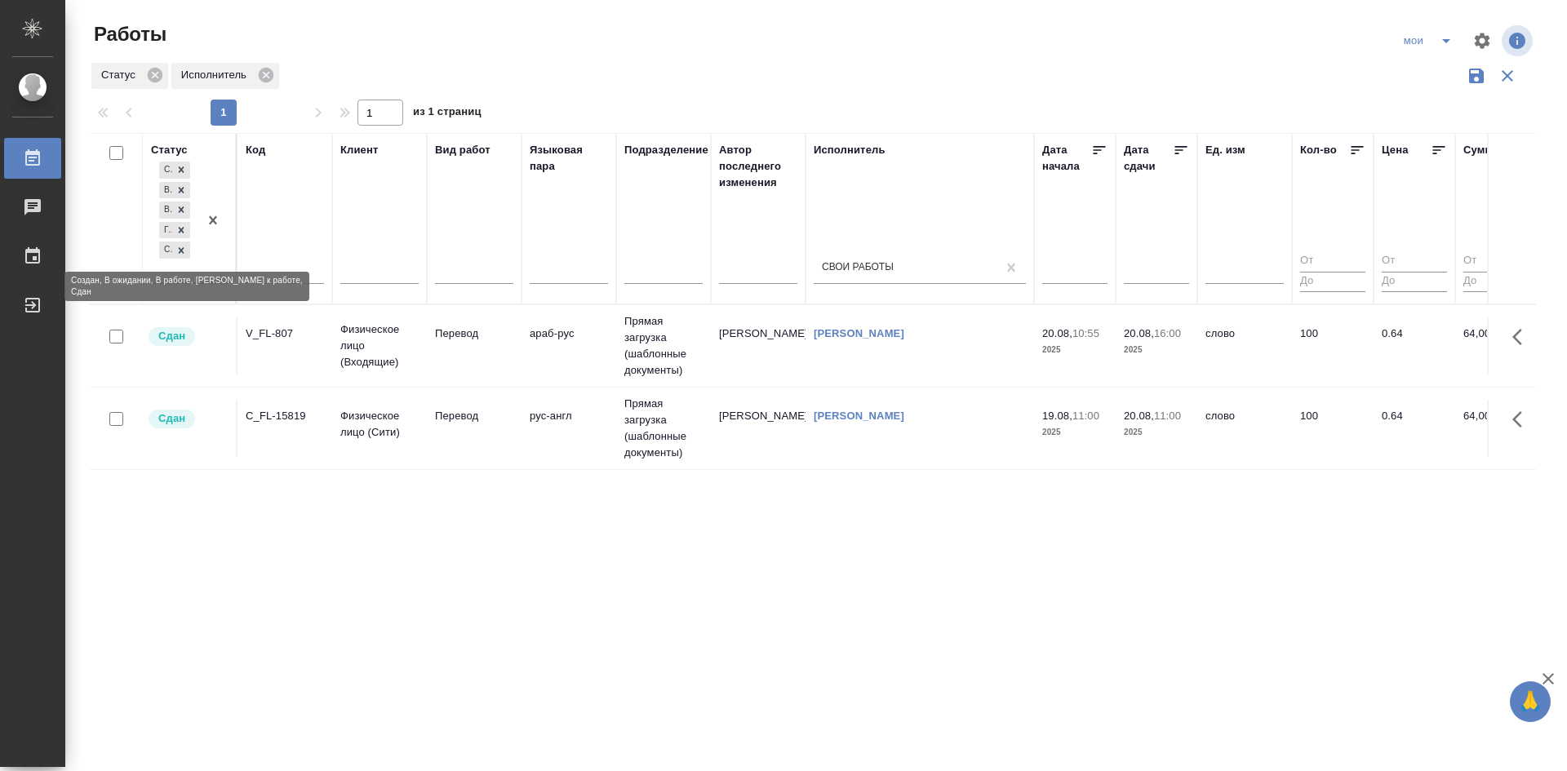
click at [184, 255] on icon at bounding box center [180, 250] width 11 height 11
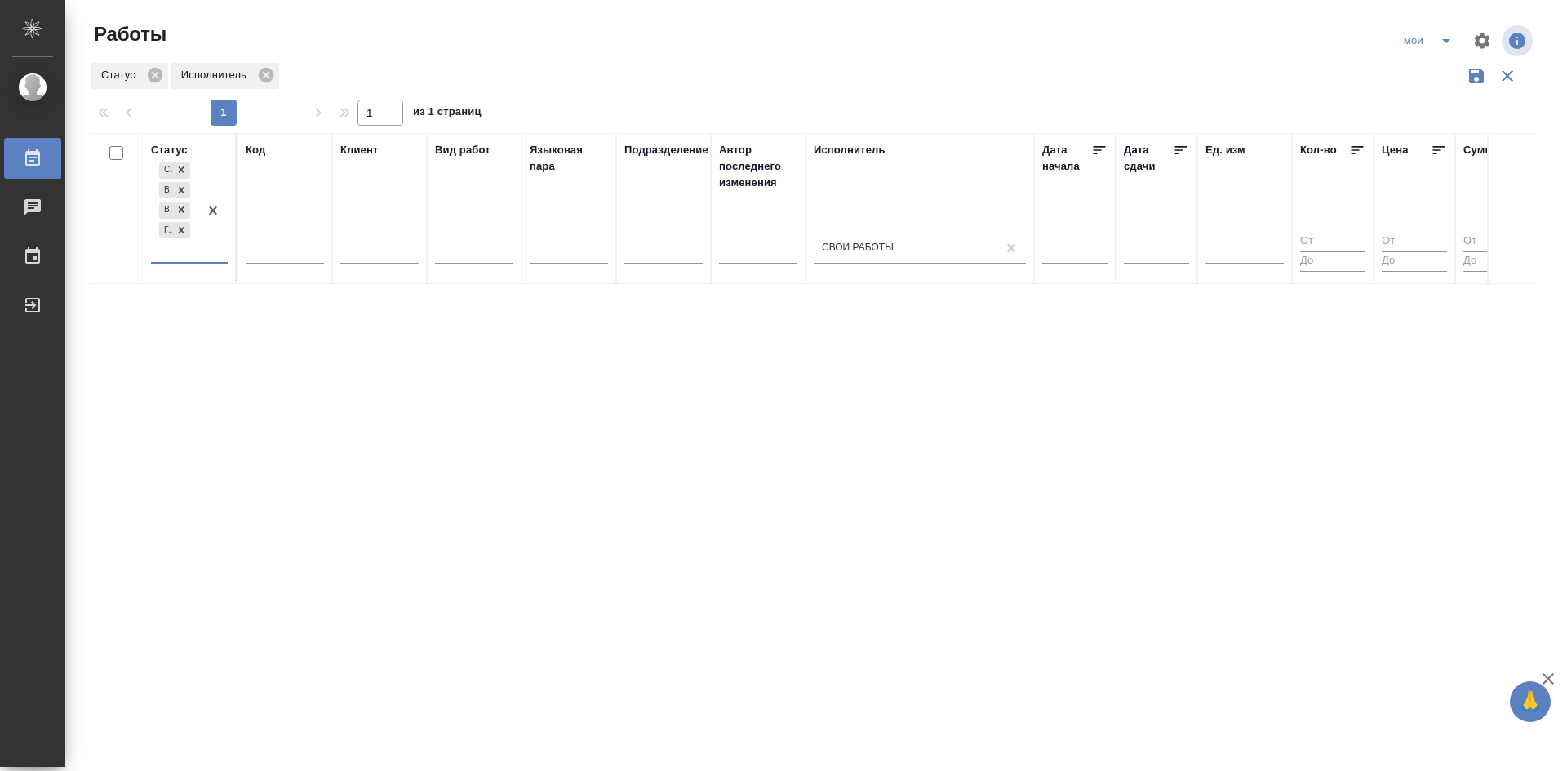
click at [1424, 47] on div "мои" at bounding box center [1429, 41] width 65 height 26
click at [1440, 45] on icon "split button" at bounding box center [1446, 41] width 20 height 20
click at [1413, 77] on li "Стандартные настройки" at bounding box center [1429, 73] width 157 height 26
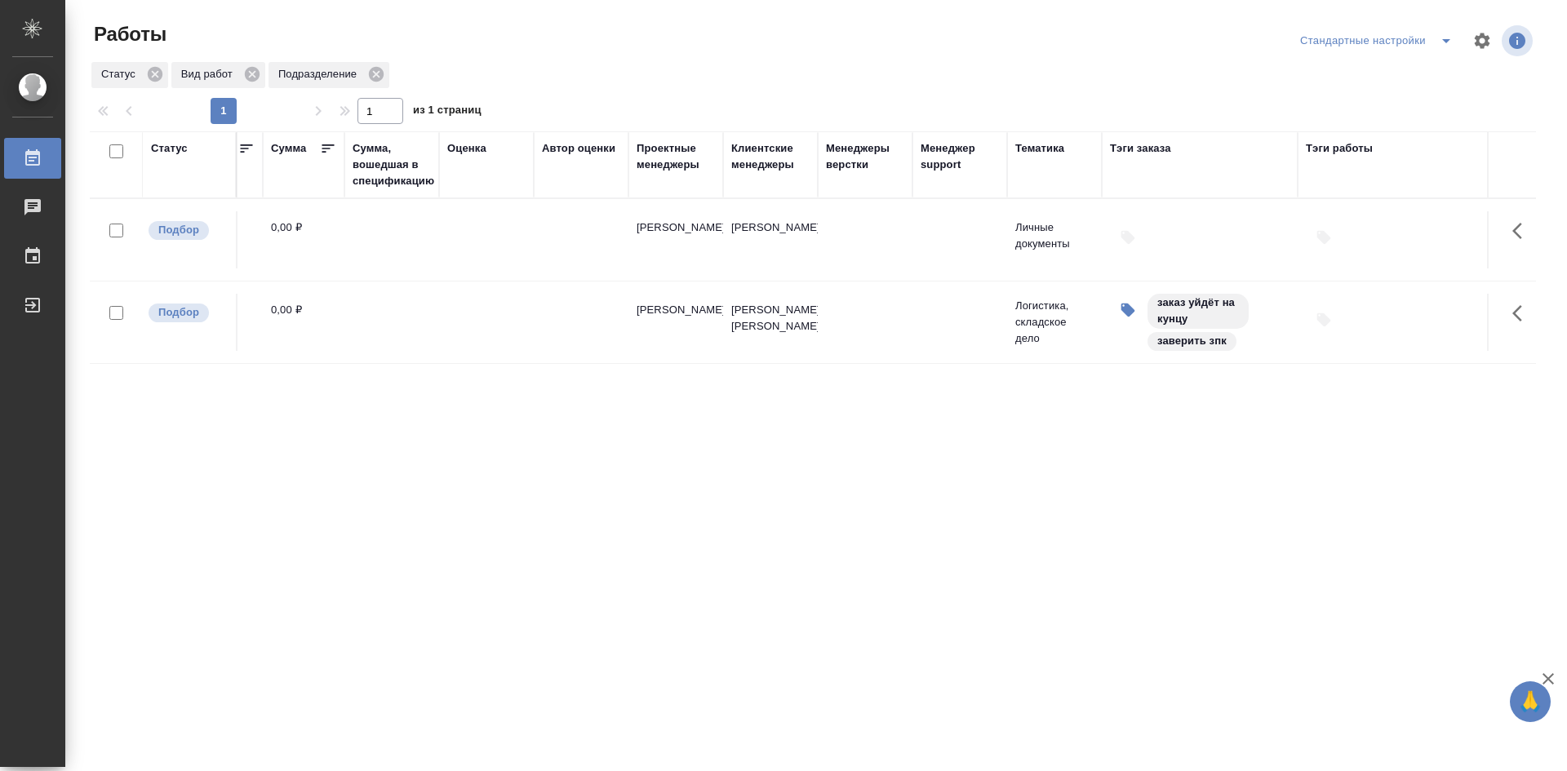
scroll to position [0, 1344]
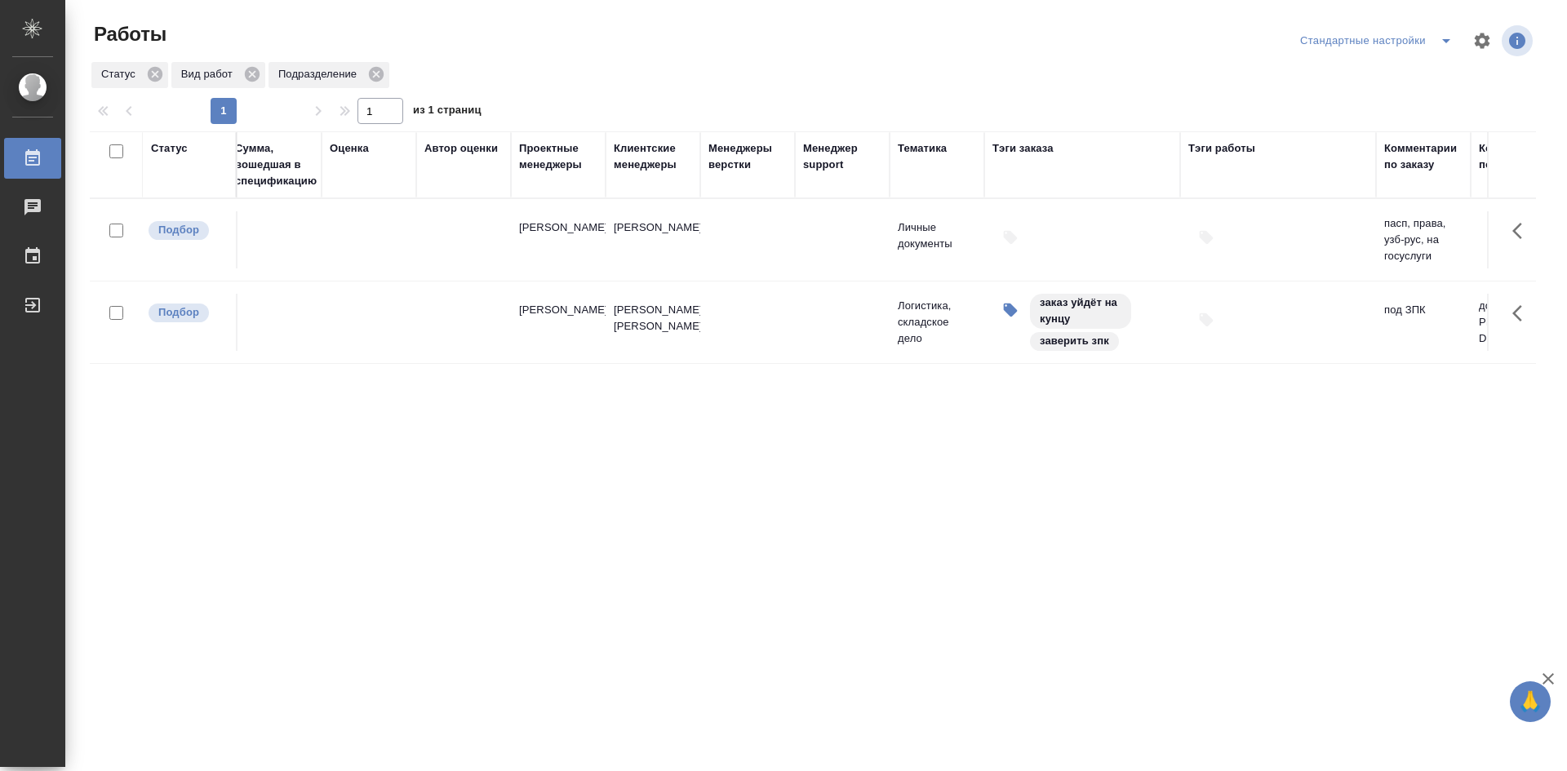
drag, startPoint x: 530, startPoint y: 437, endPoint x: 625, endPoint y: 452, distance: 95.8
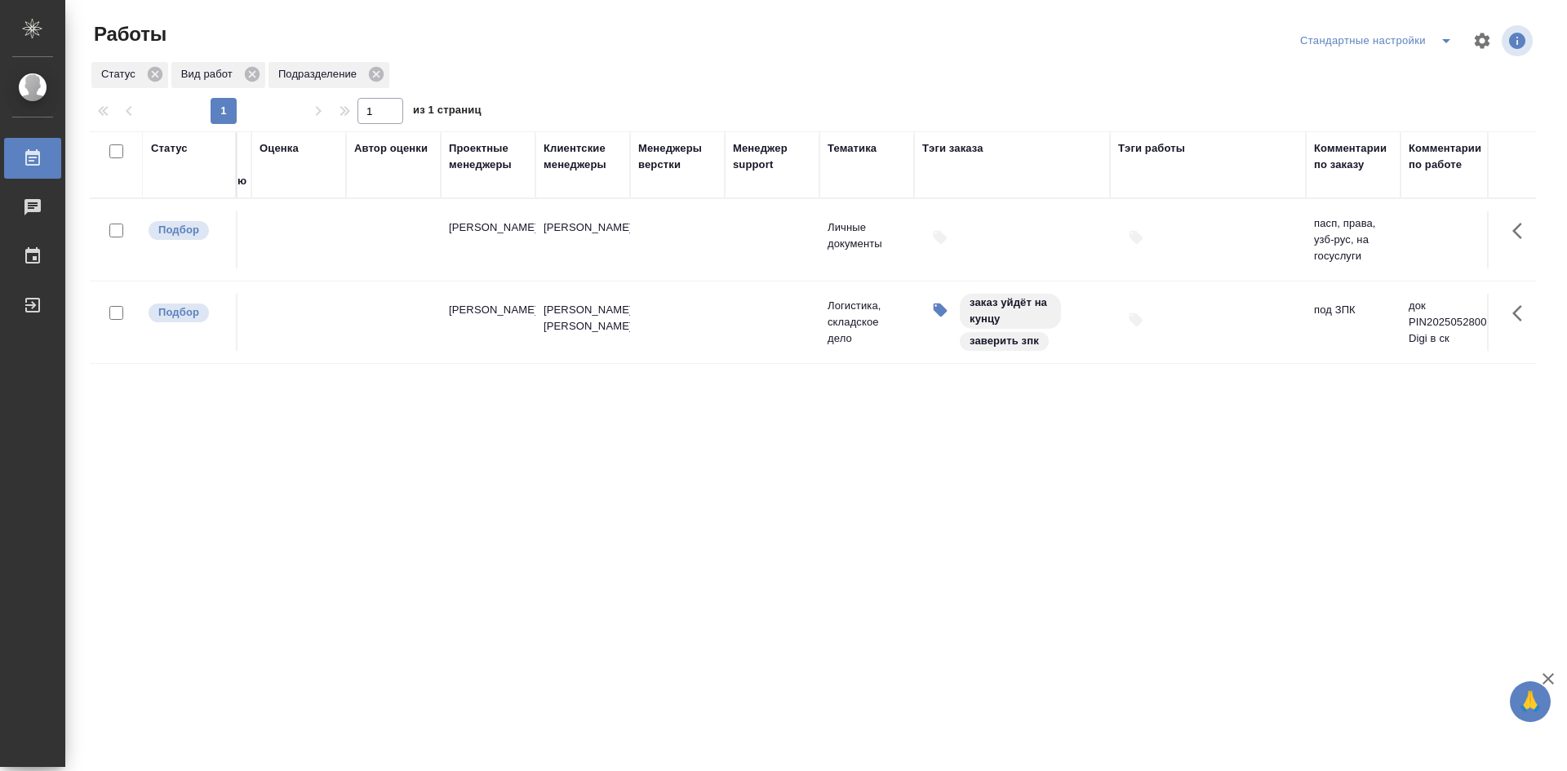
scroll to position [0, 1394]
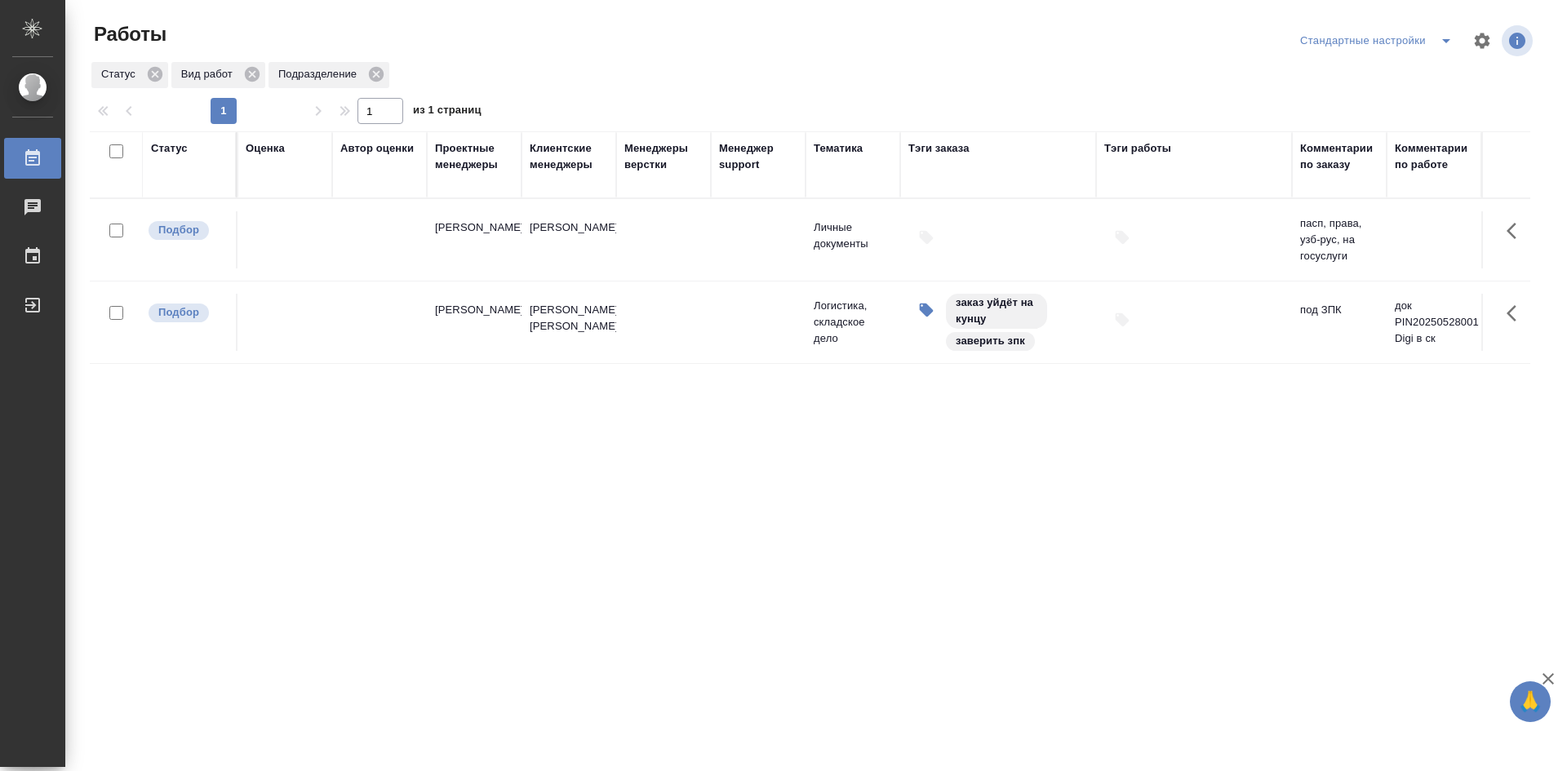
drag, startPoint x: 654, startPoint y: 474, endPoint x: 702, endPoint y: 474, distance: 47.3
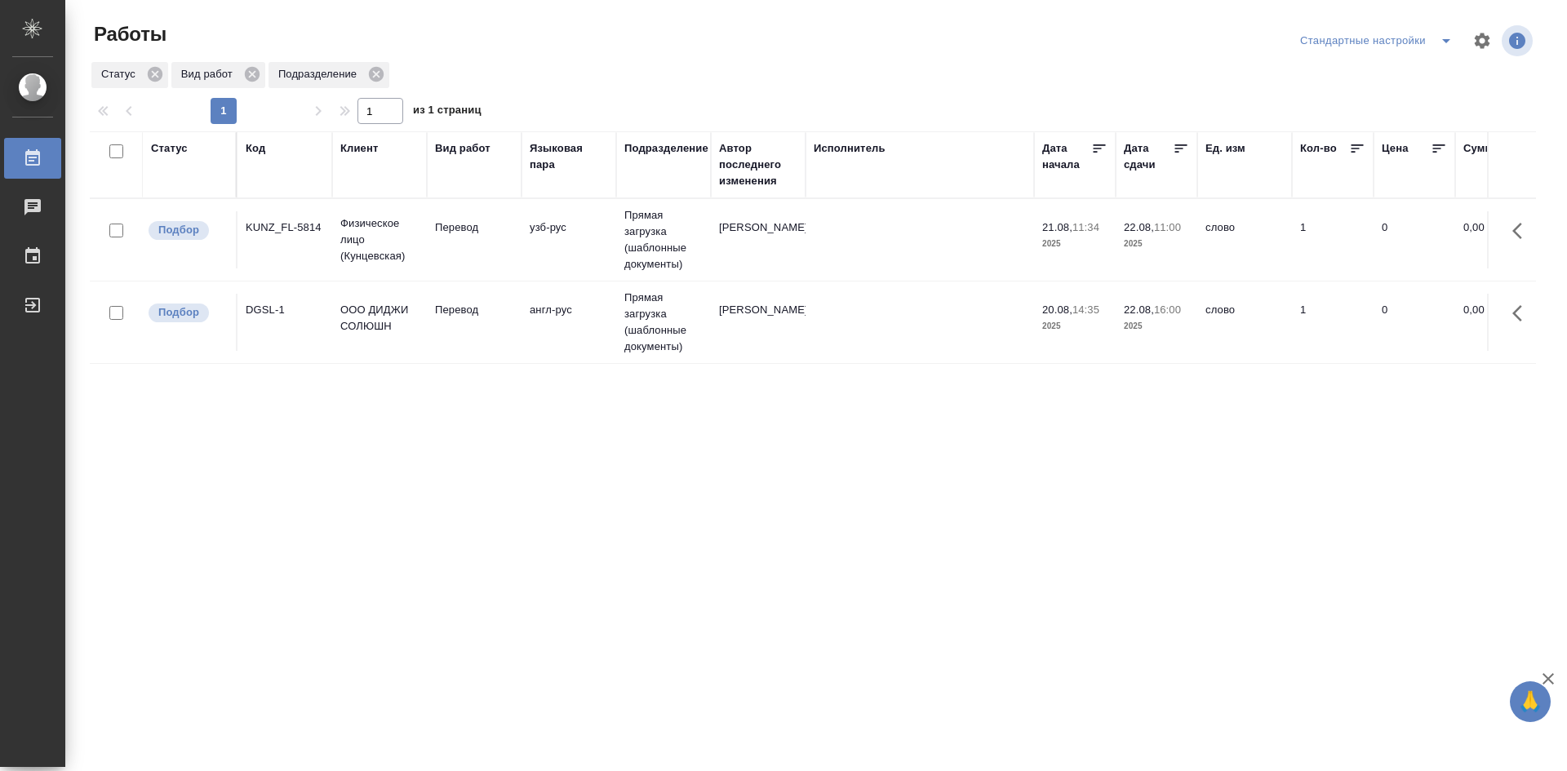
click at [275, 240] on td "KUNZ_FL-5814" at bounding box center [284, 239] width 95 height 57
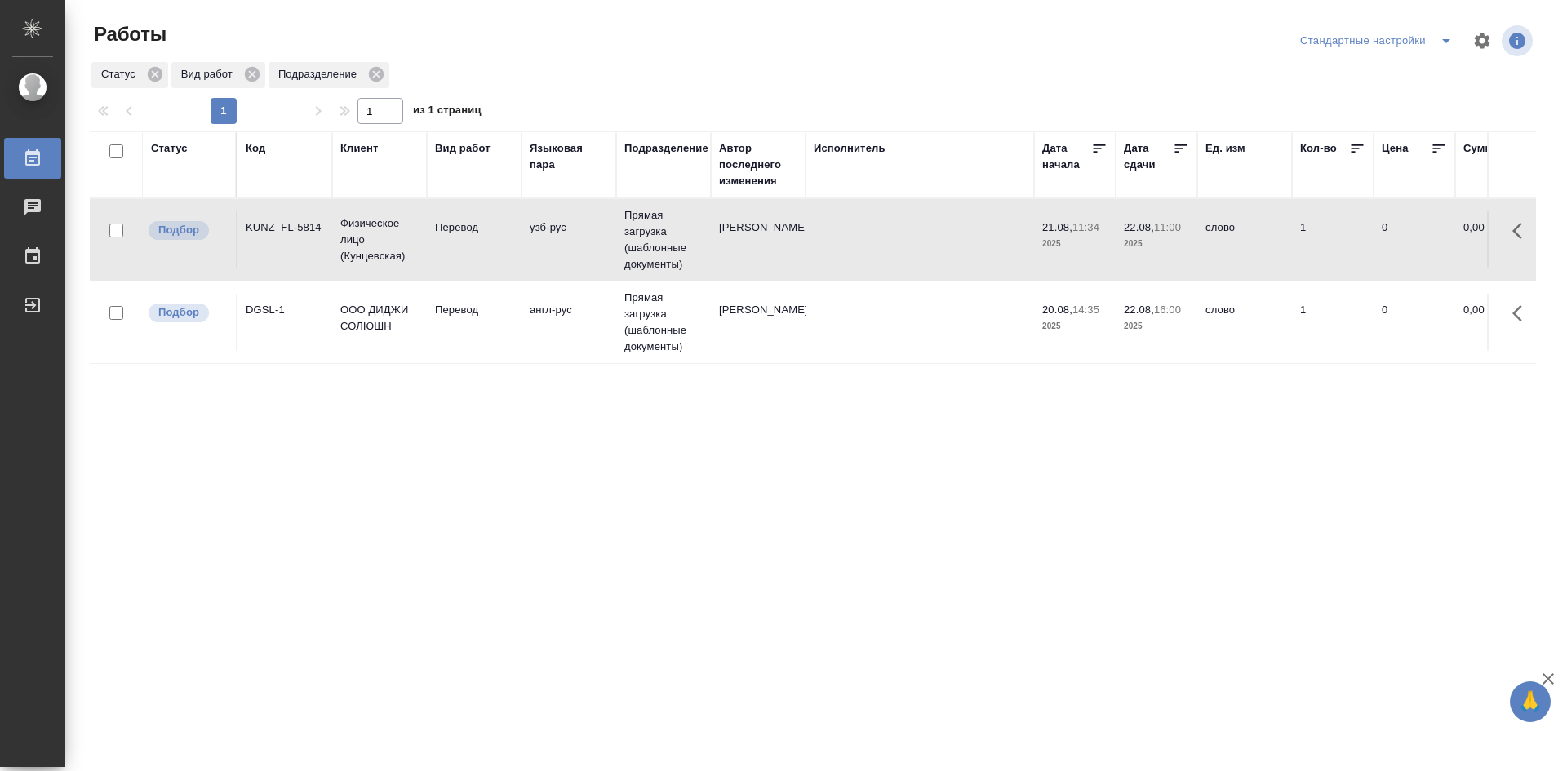
click at [275, 240] on td "KUNZ_FL-5814" at bounding box center [284, 239] width 95 height 57
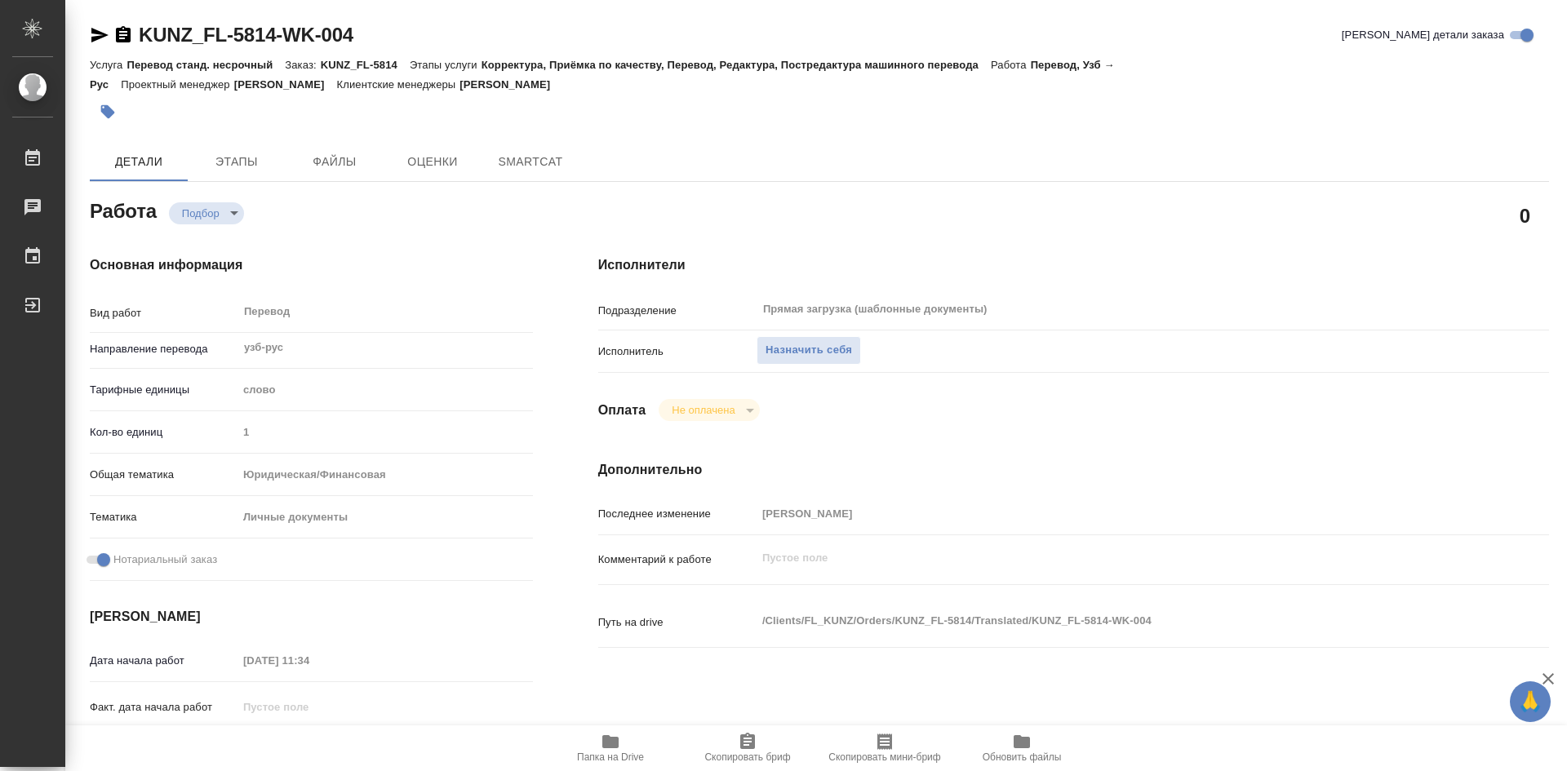
type textarea "x"
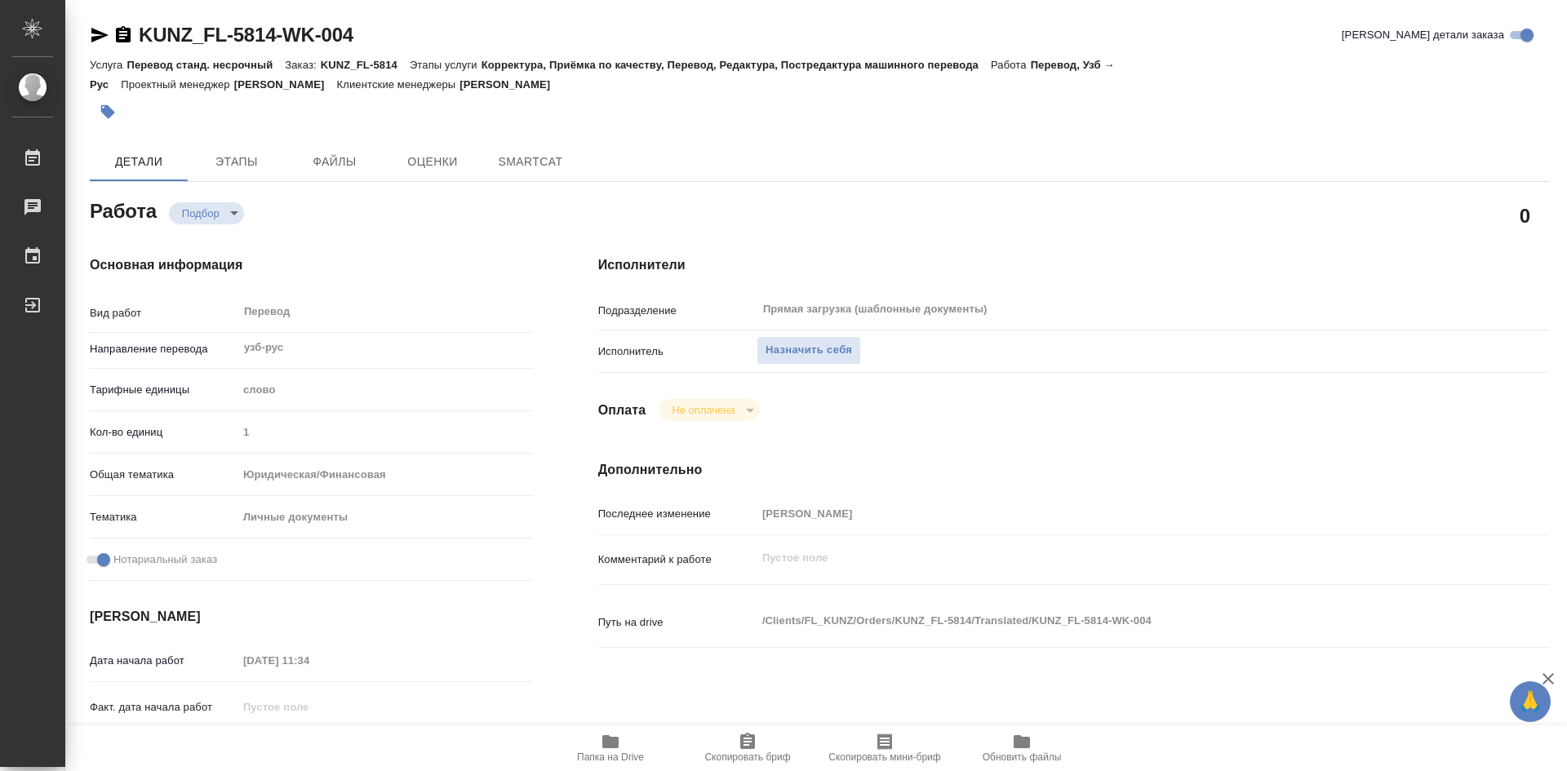
type textarea "x"
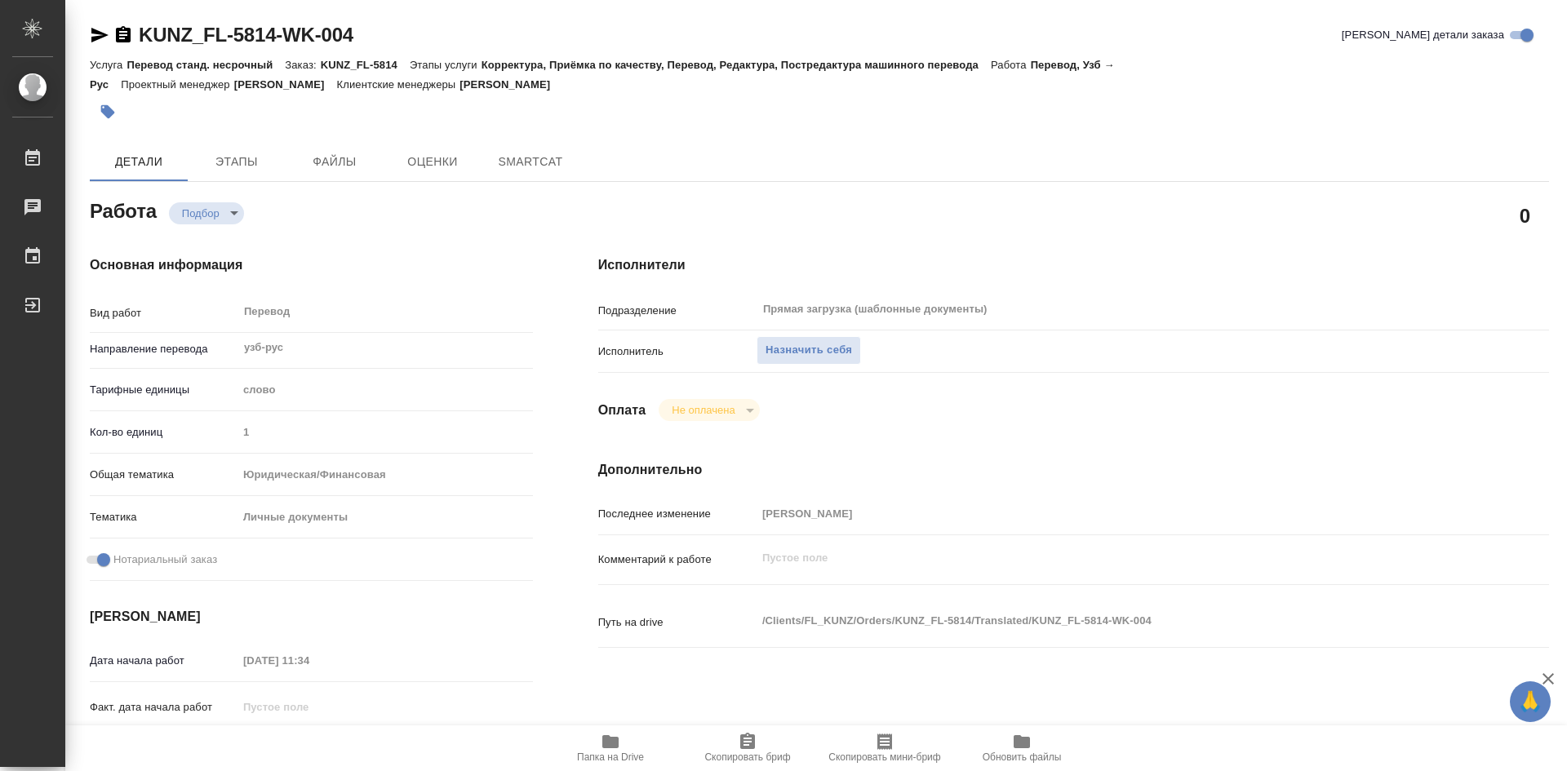
type textarea "x"
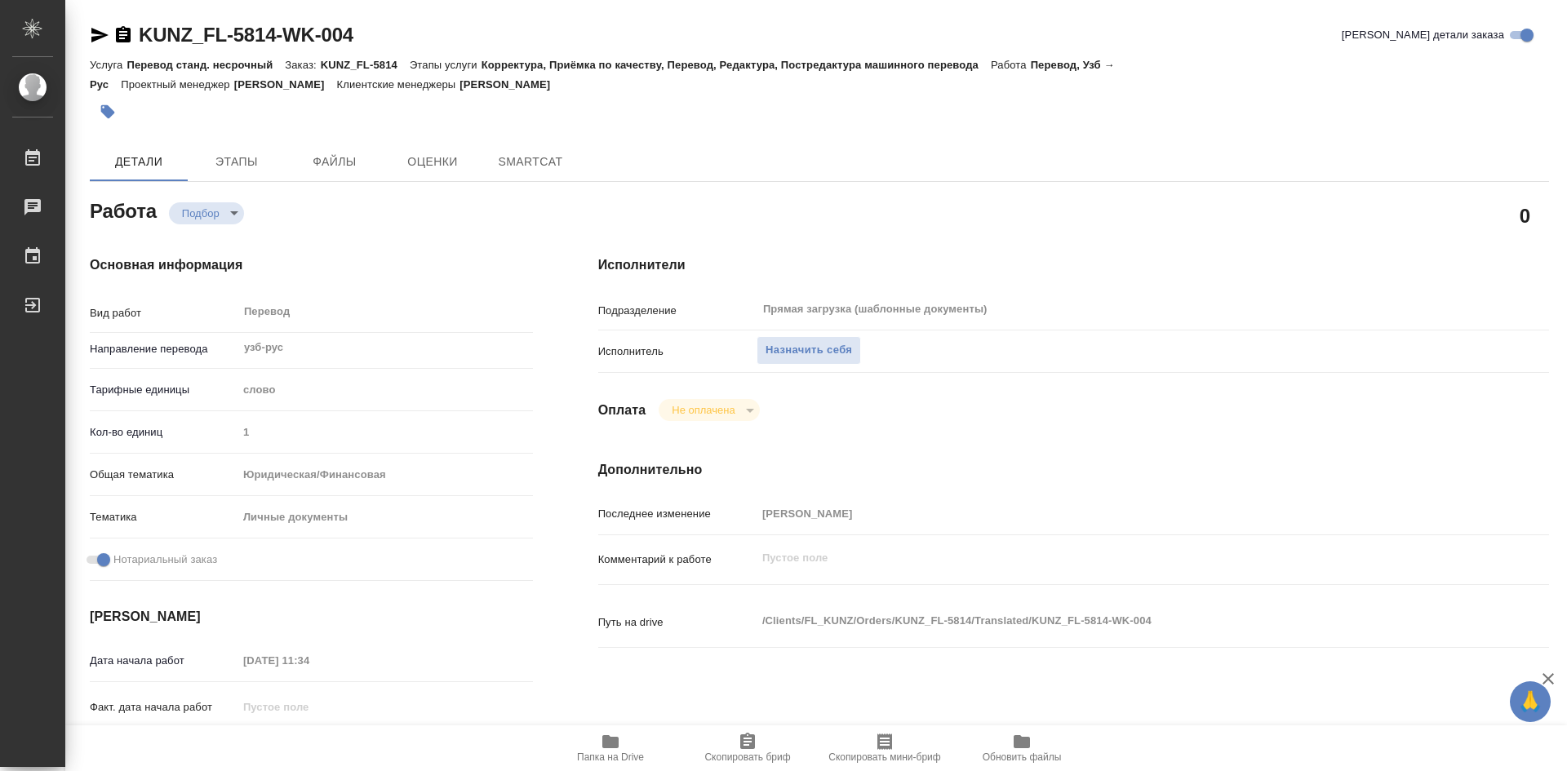
type textarea "x"
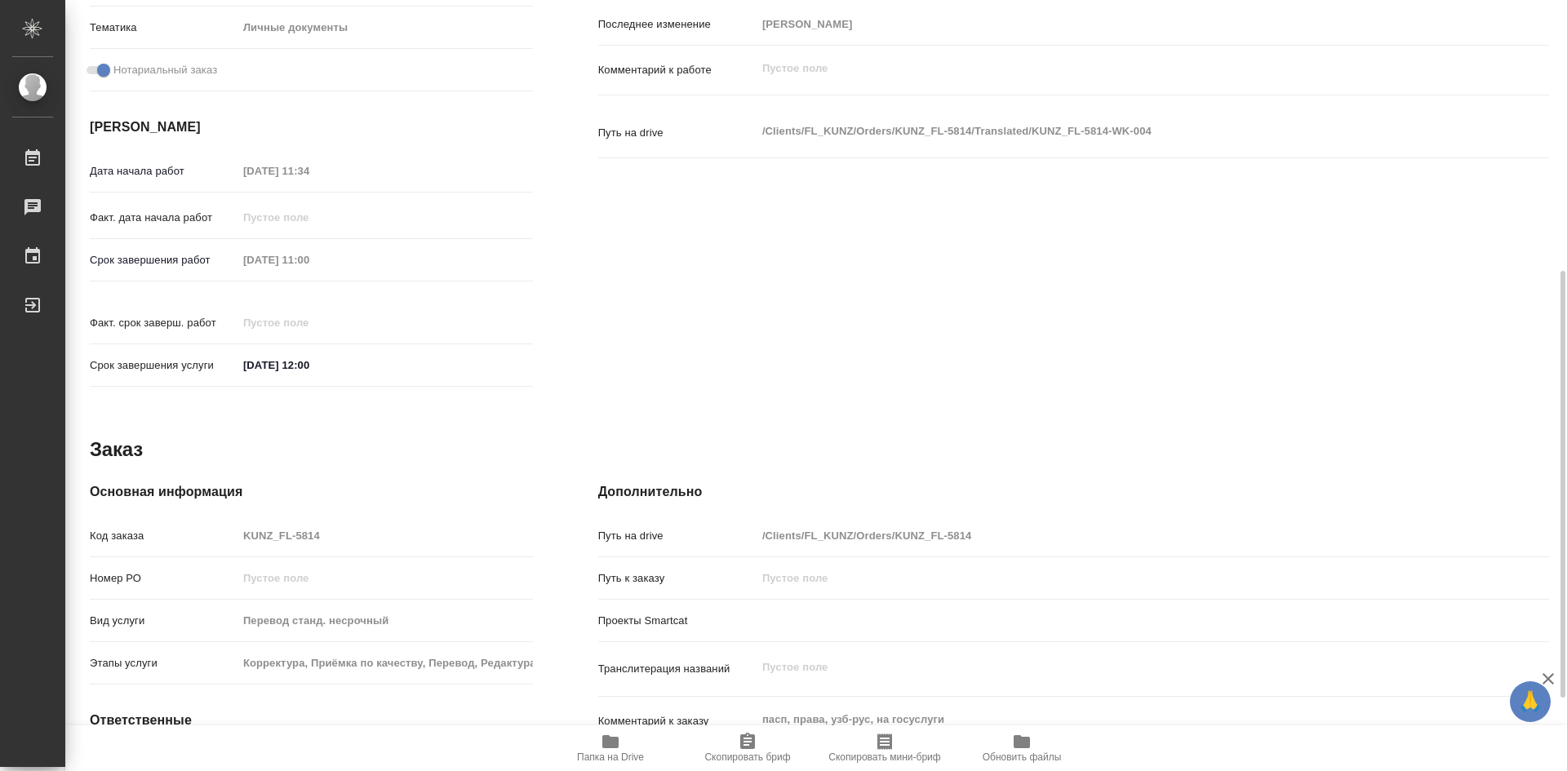
type textarea "x"
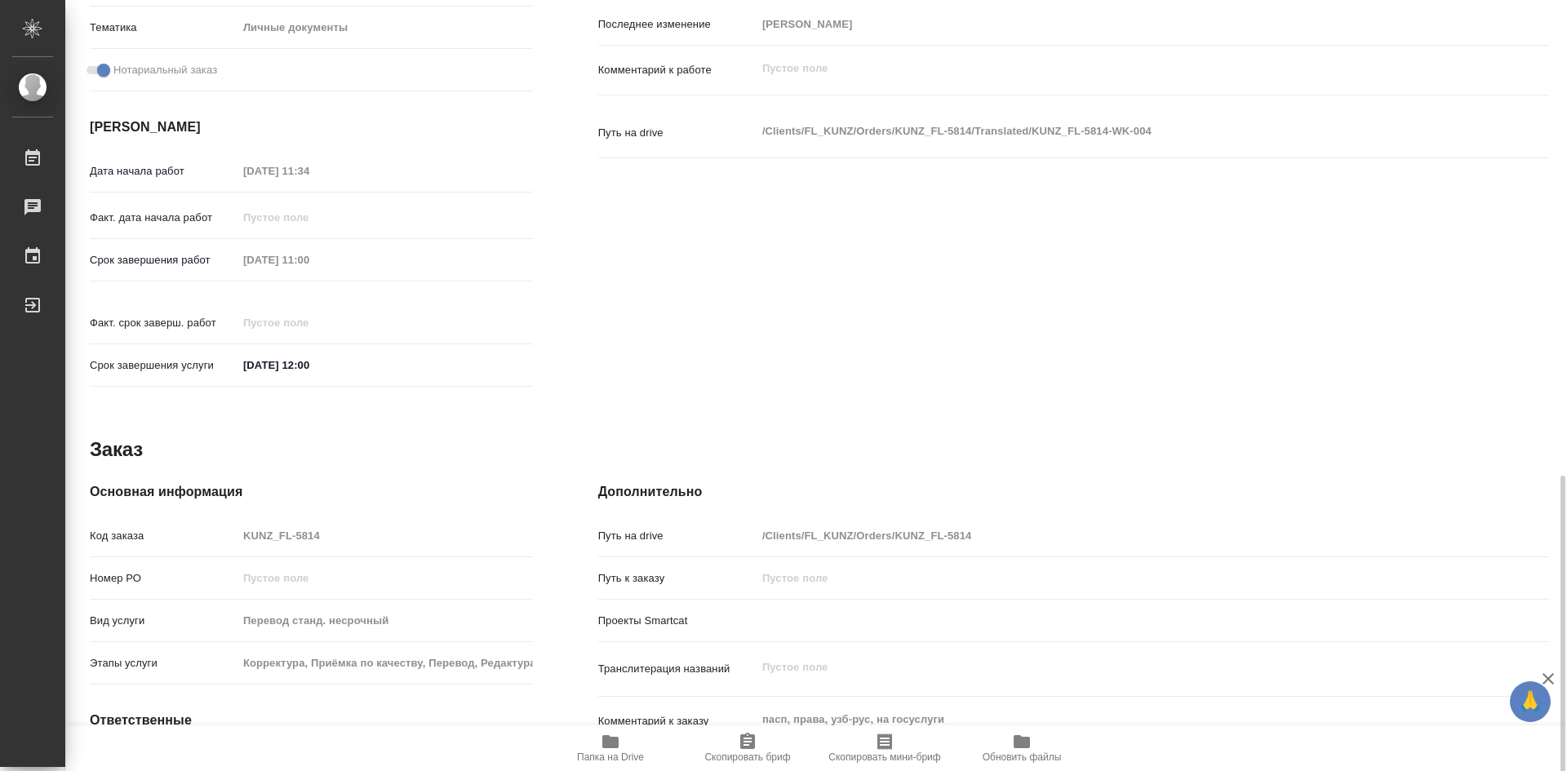
scroll to position [621, 0]
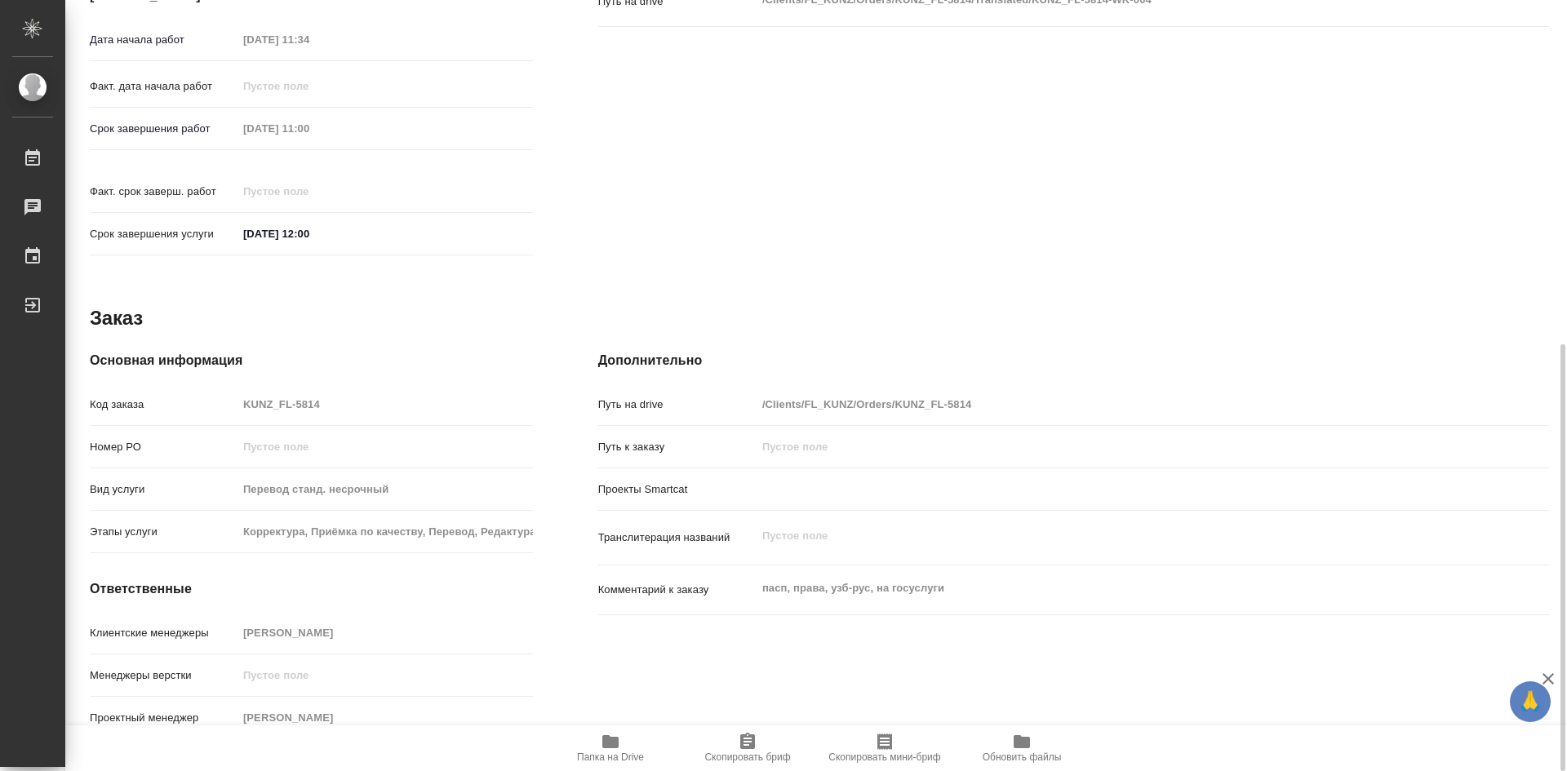
click at [606, 748] on icon "button" at bounding box center [610, 741] width 16 height 13
type textarea "x"
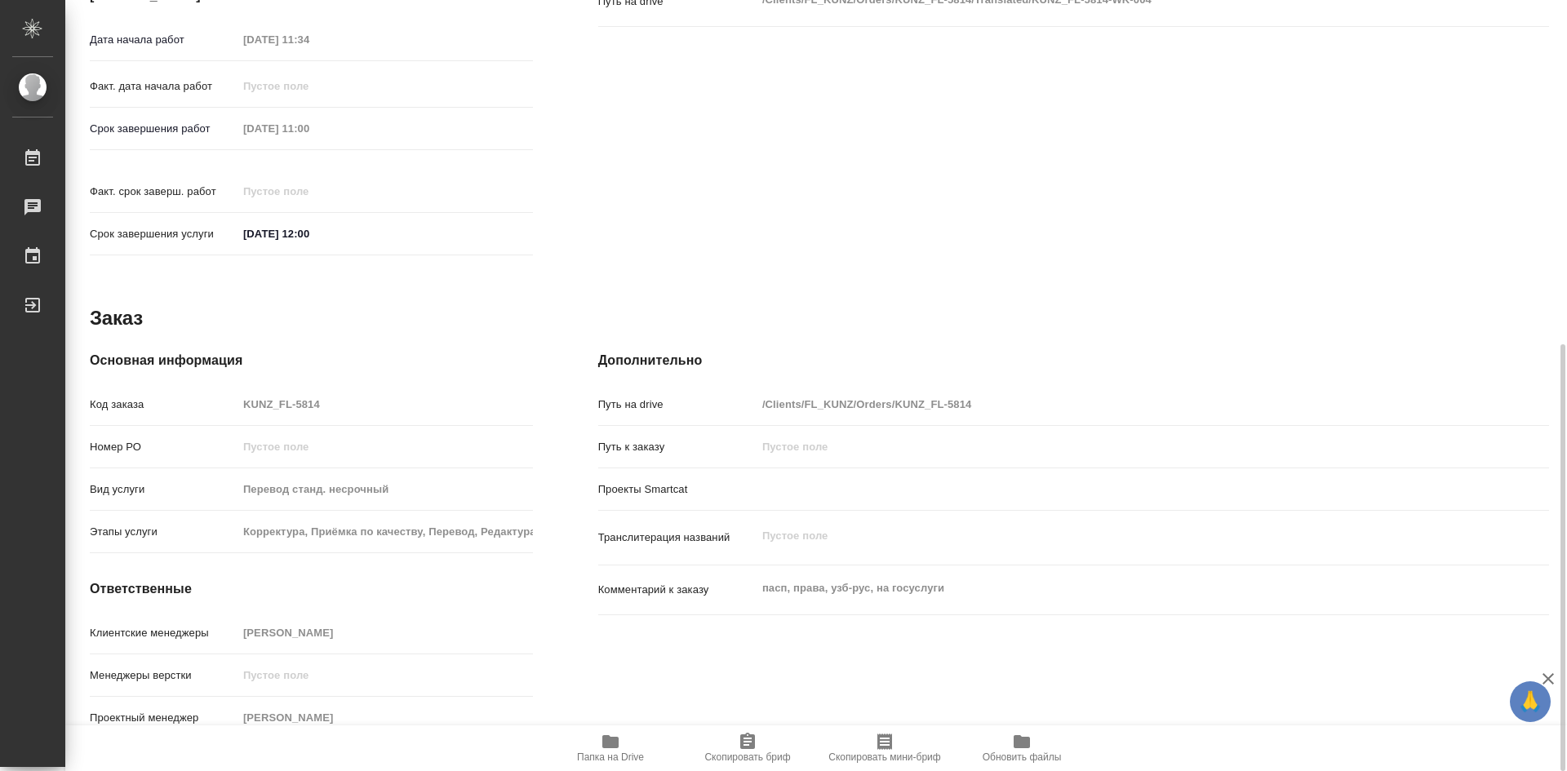
type textarea "x"
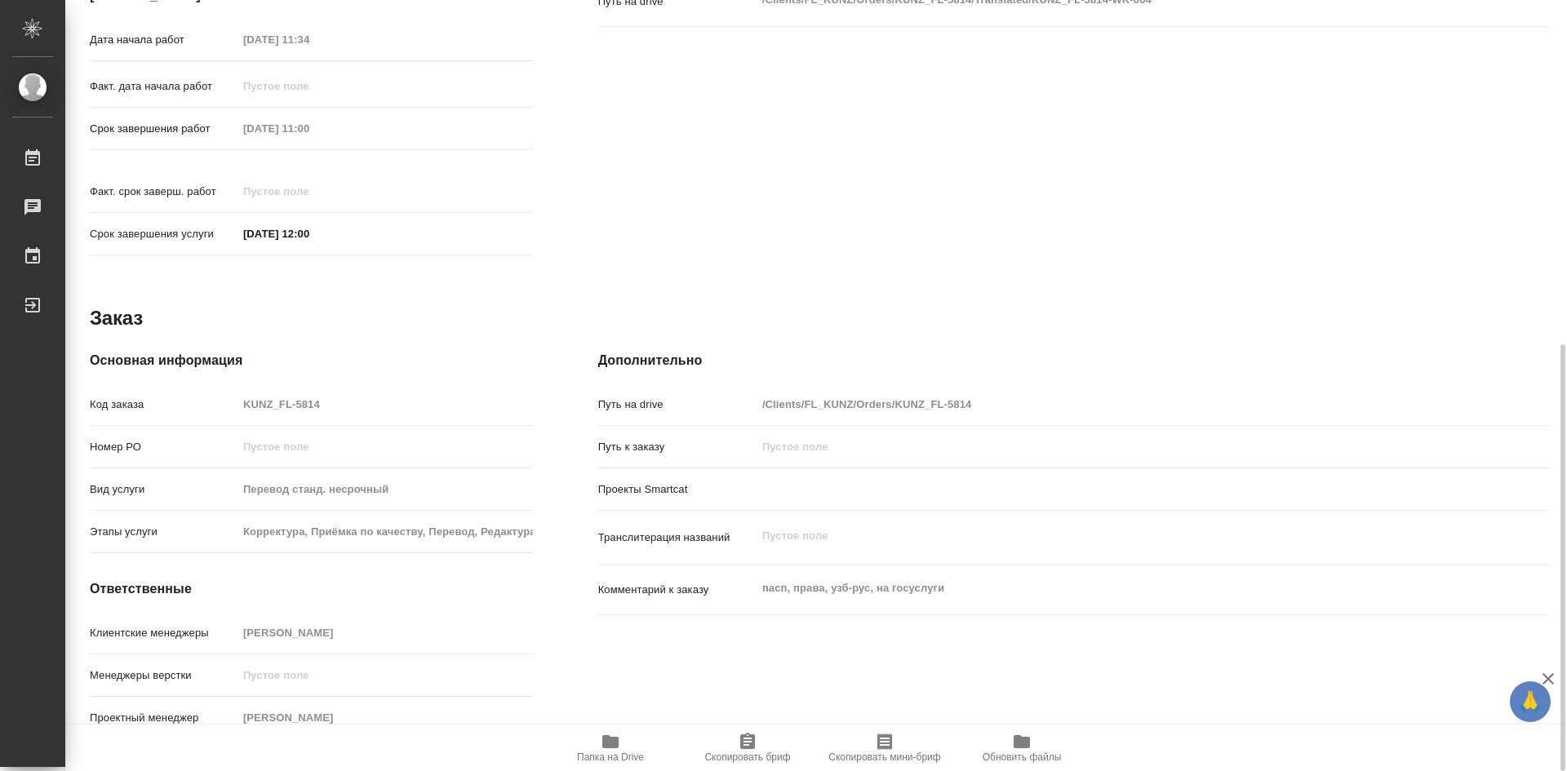
type textarea "x"
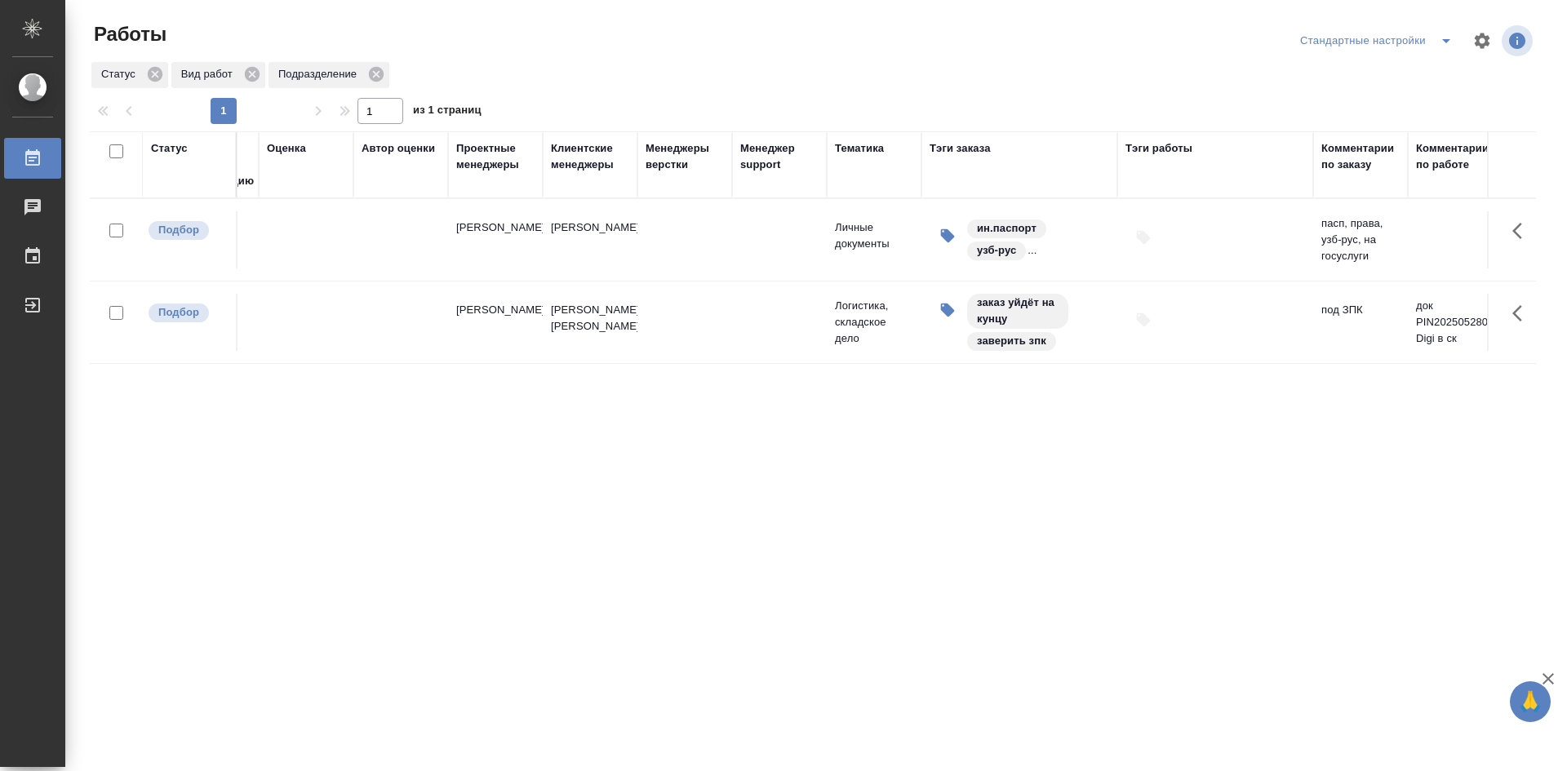
scroll to position [0, 1394]
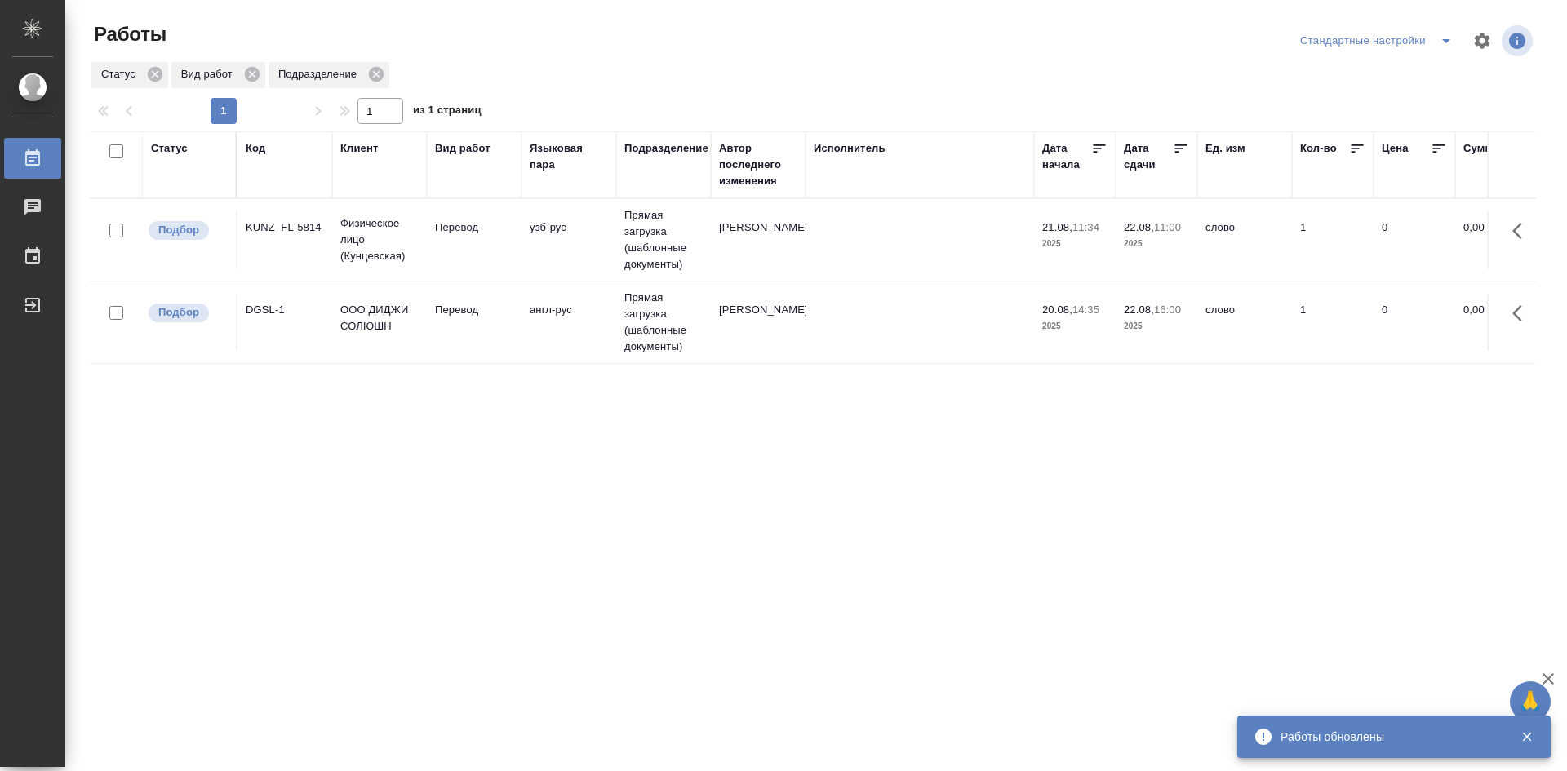
click at [1443, 40] on icon "split button" at bounding box center [1446, 41] width 8 height 4
click at [1385, 78] on li "мои" at bounding box center [1379, 73] width 166 height 26
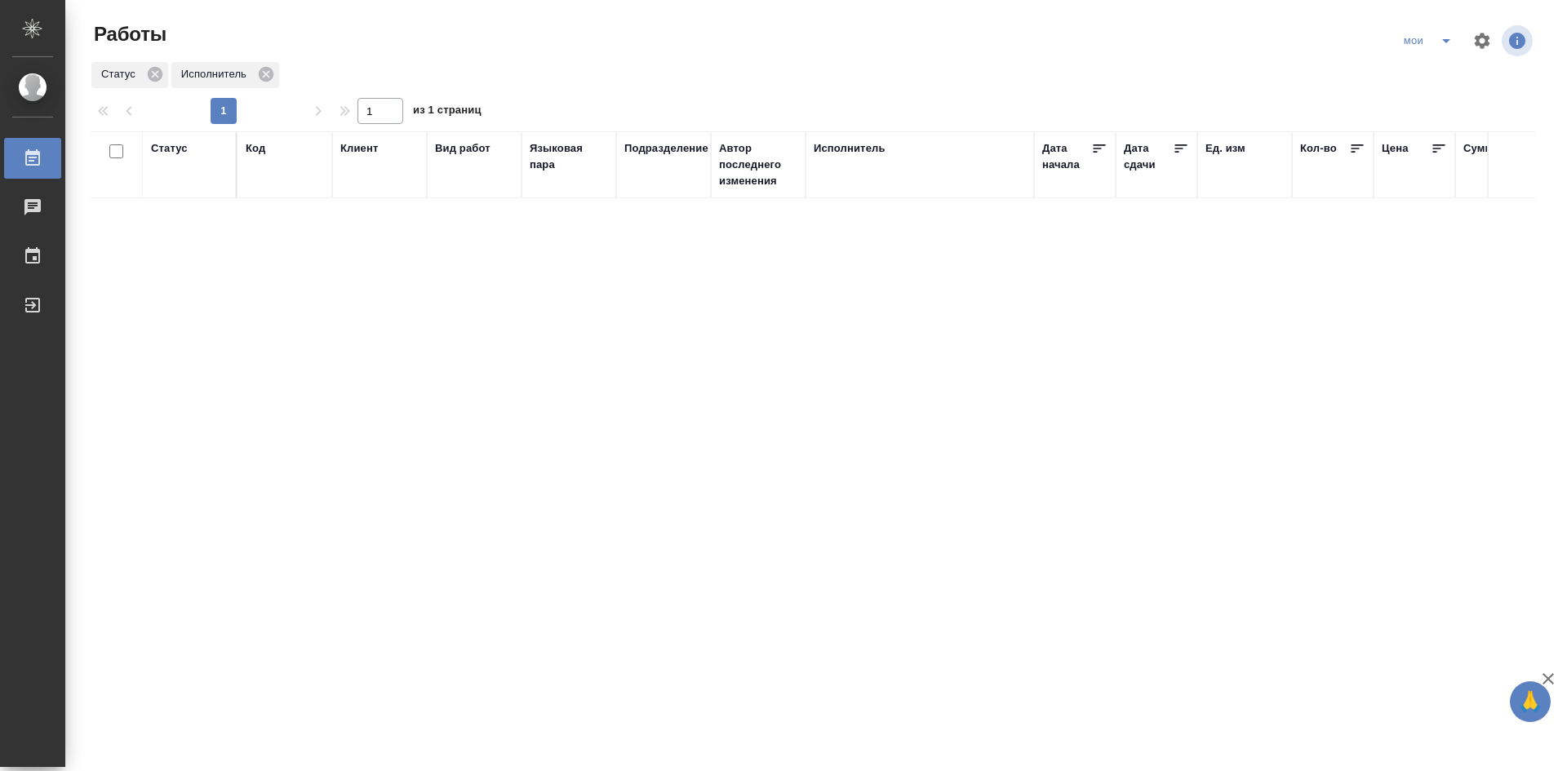
click at [176, 153] on div "Статус" at bounding box center [169, 148] width 37 height 16
click at [186, 262] on div "Создан В ожидании В работе Готов к работе" at bounding box center [174, 210] width 47 height 104
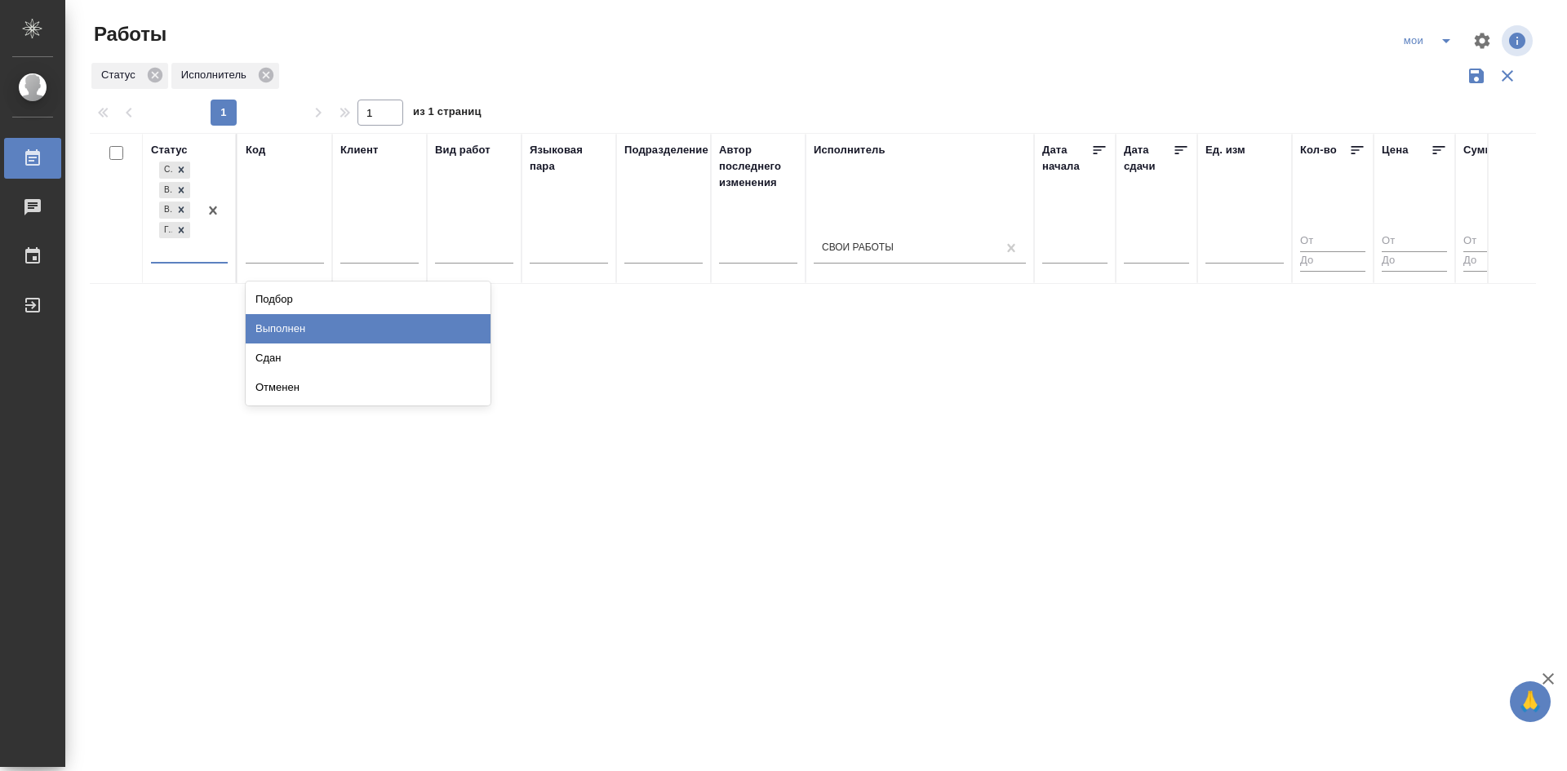
click at [274, 340] on div "Выполнен" at bounding box center [368, 328] width 245 height 29
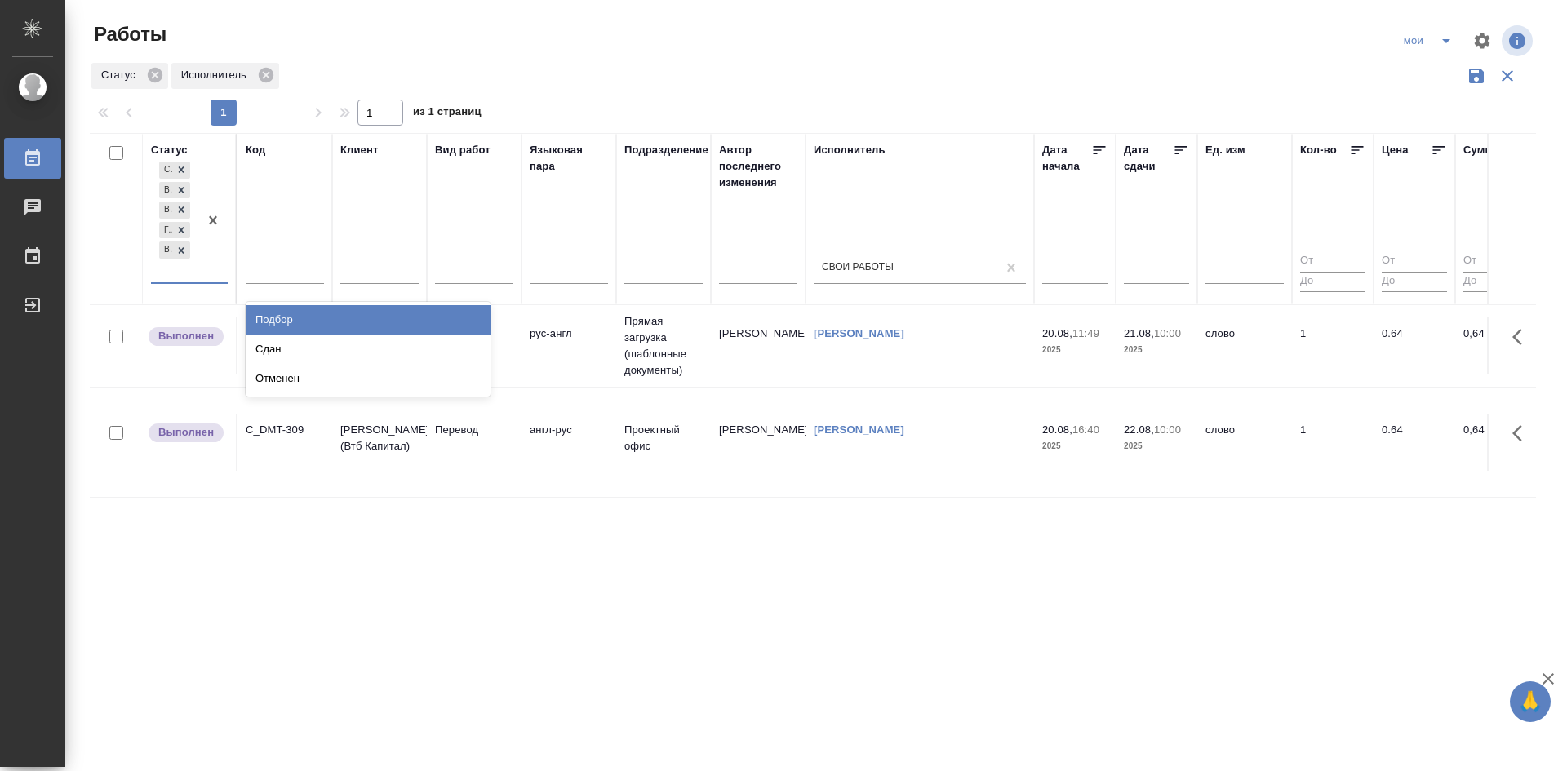
click at [183, 278] on div "Создан В ожидании В работе Готов к работе Выполнен" at bounding box center [174, 220] width 47 height 124
click at [1031, 576] on div "Статус Создан В ожидании В работе Готов к работе Выполнен Код Клиент Вид работ …" at bounding box center [813, 426] width 1446 height 587
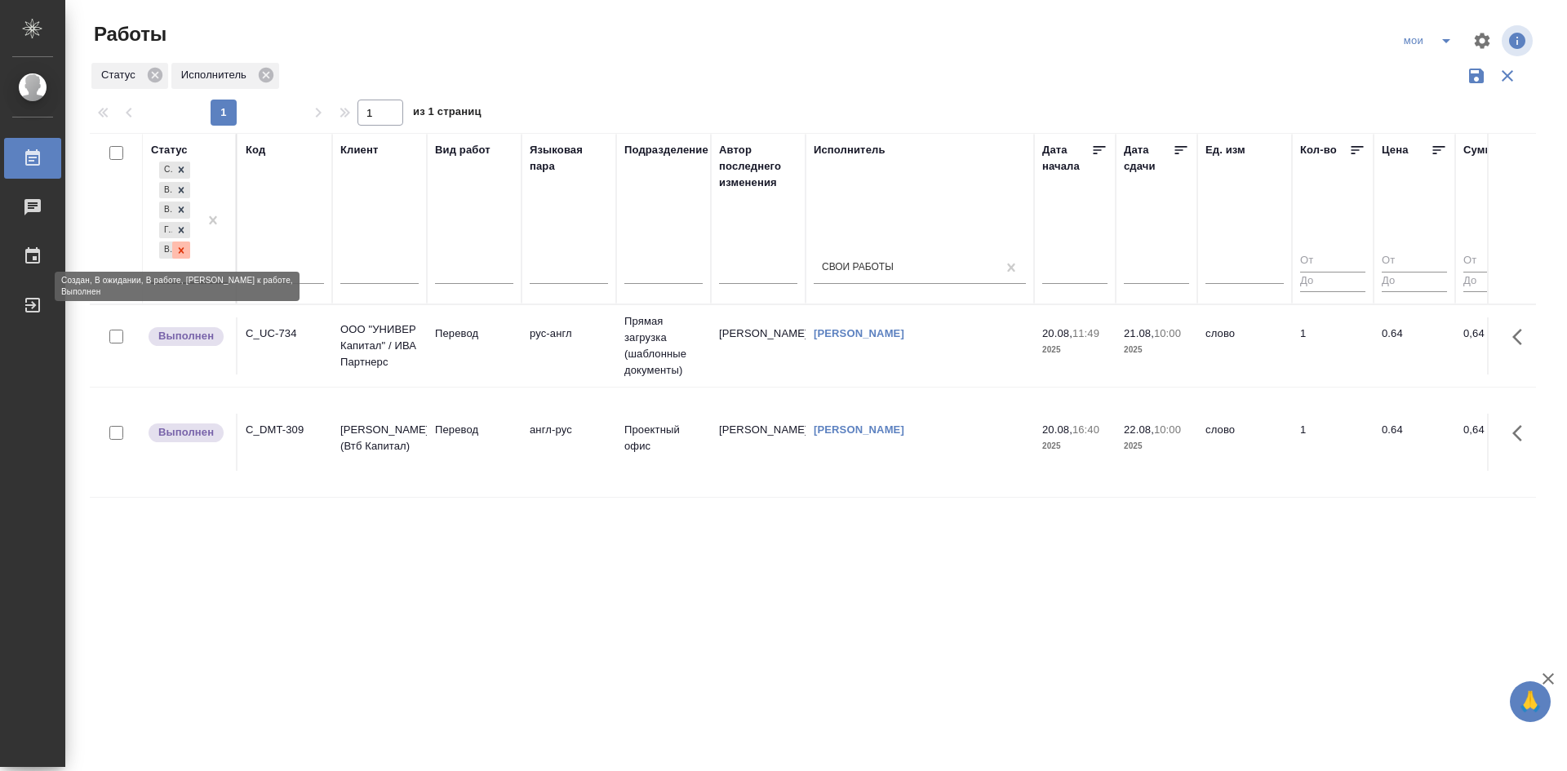
click at [182, 248] on icon at bounding box center [180, 250] width 11 height 11
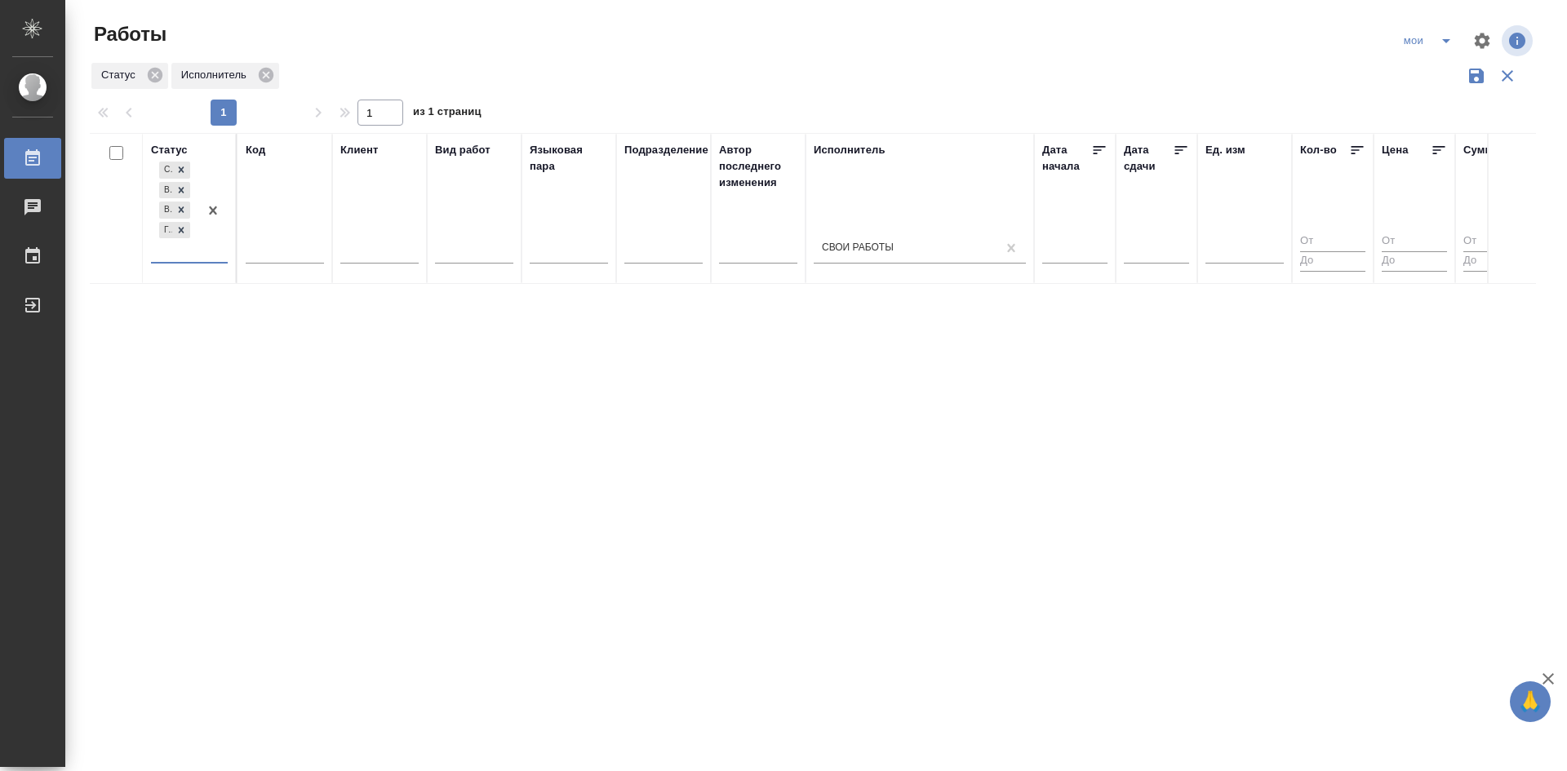
click at [1416, 46] on div "мои" at bounding box center [1429, 41] width 65 height 26
click at [1447, 39] on icon "split button" at bounding box center [1446, 41] width 8 height 4
click at [1403, 83] on li "Стандартные настройки" at bounding box center [1429, 73] width 157 height 26
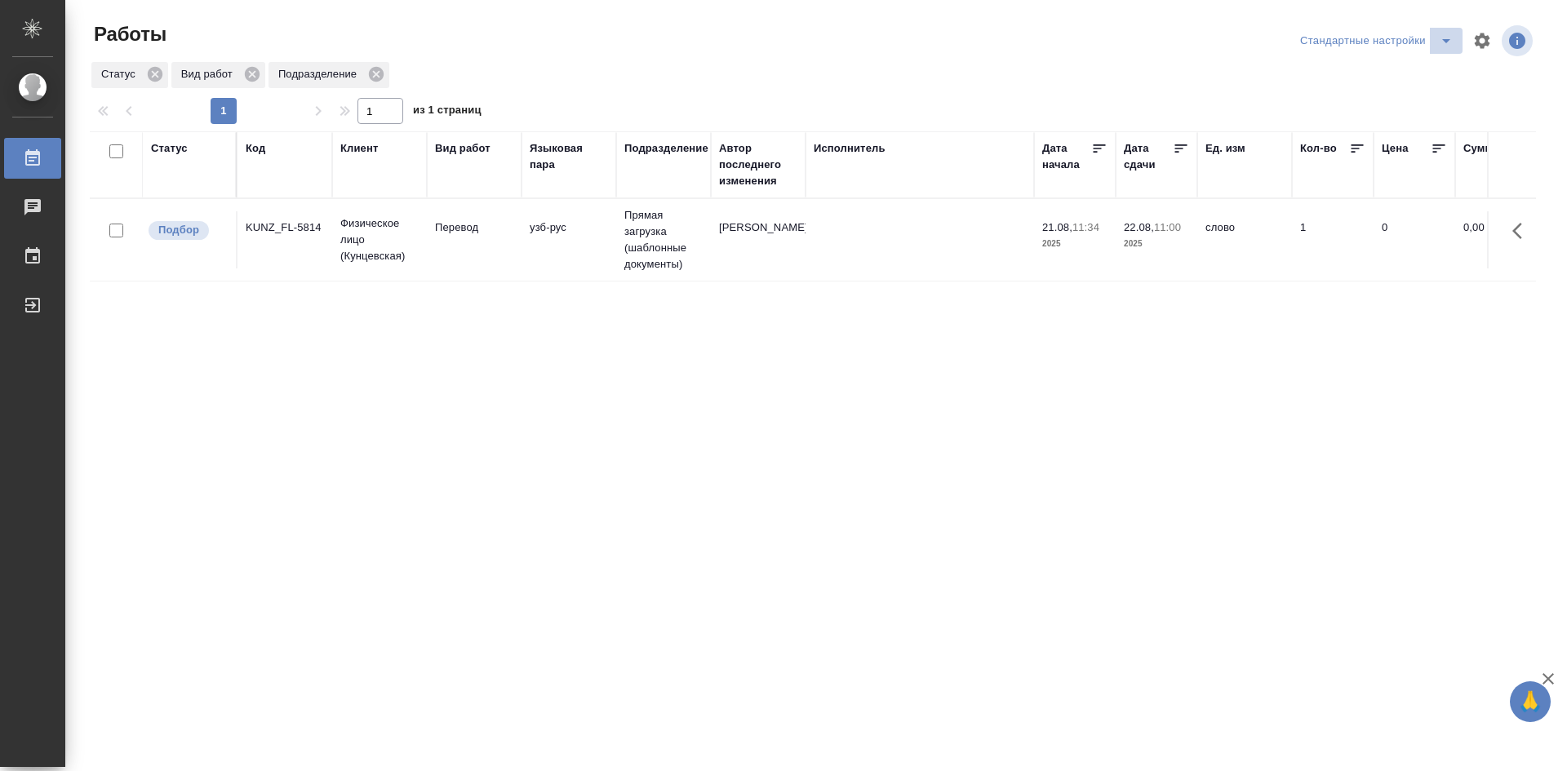
click at [1438, 38] on icon "split button" at bounding box center [1446, 41] width 20 height 20
click at [1314, 73] on li "мои" at bounding box center [1379, 73] width 166 height 26
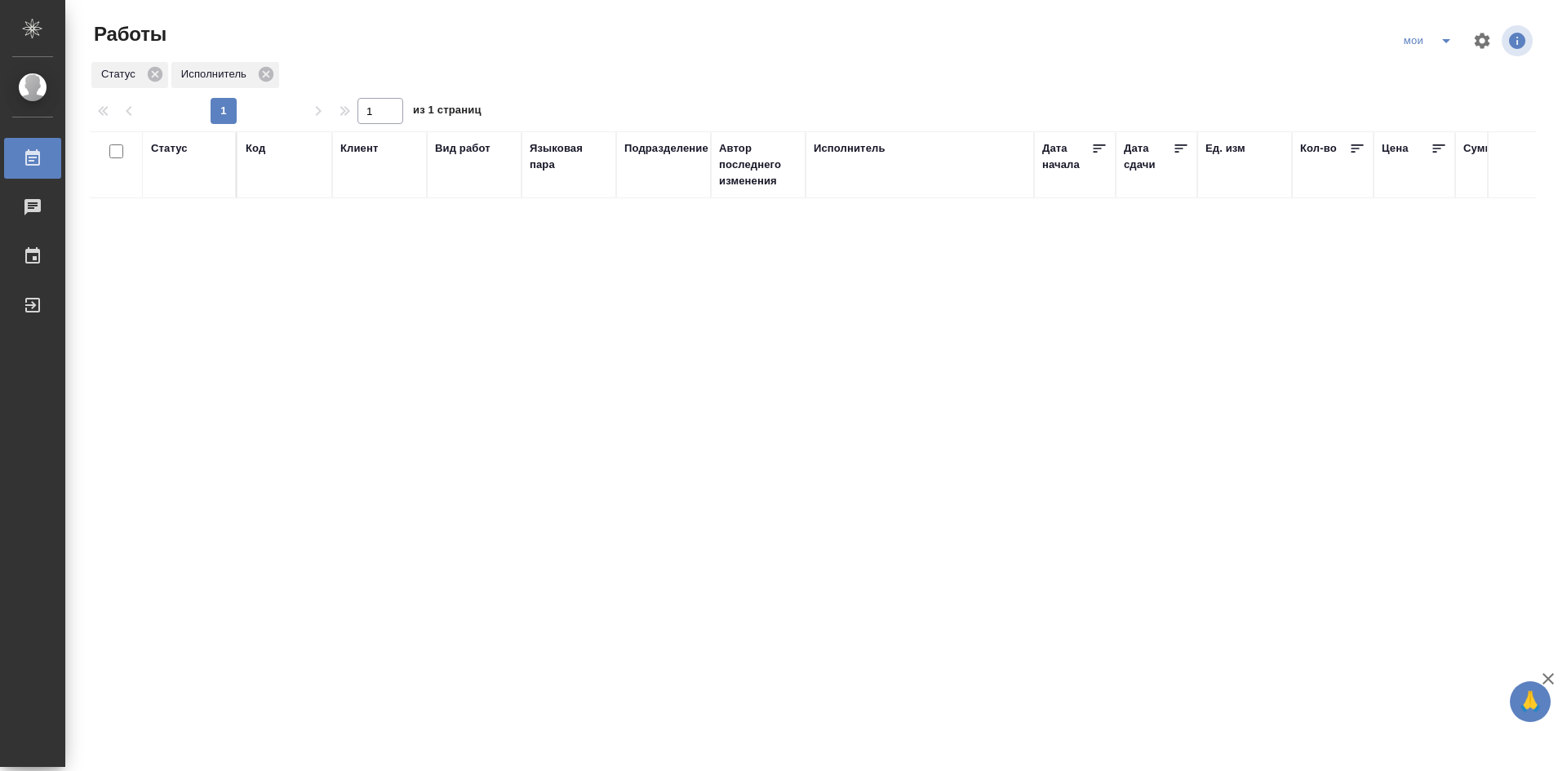
click at [1459, 45] on button "split button" at bounding box center [1446, 41] width 33 height 26
click at [1437, 78] on li "Стандартные настройки" at bounding box center [1429, 73] width 157 height 26
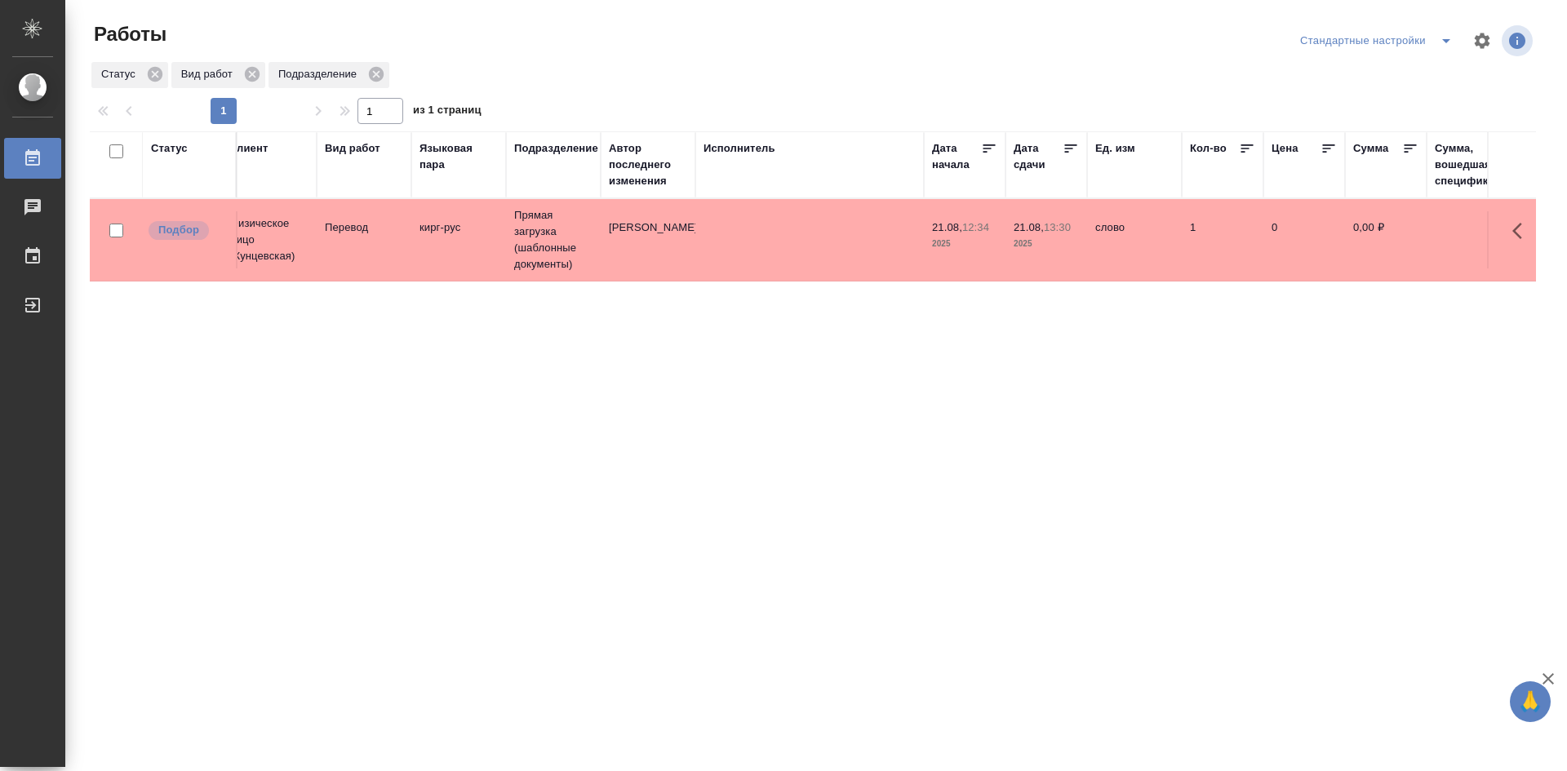
scroll to position [0, 1394]
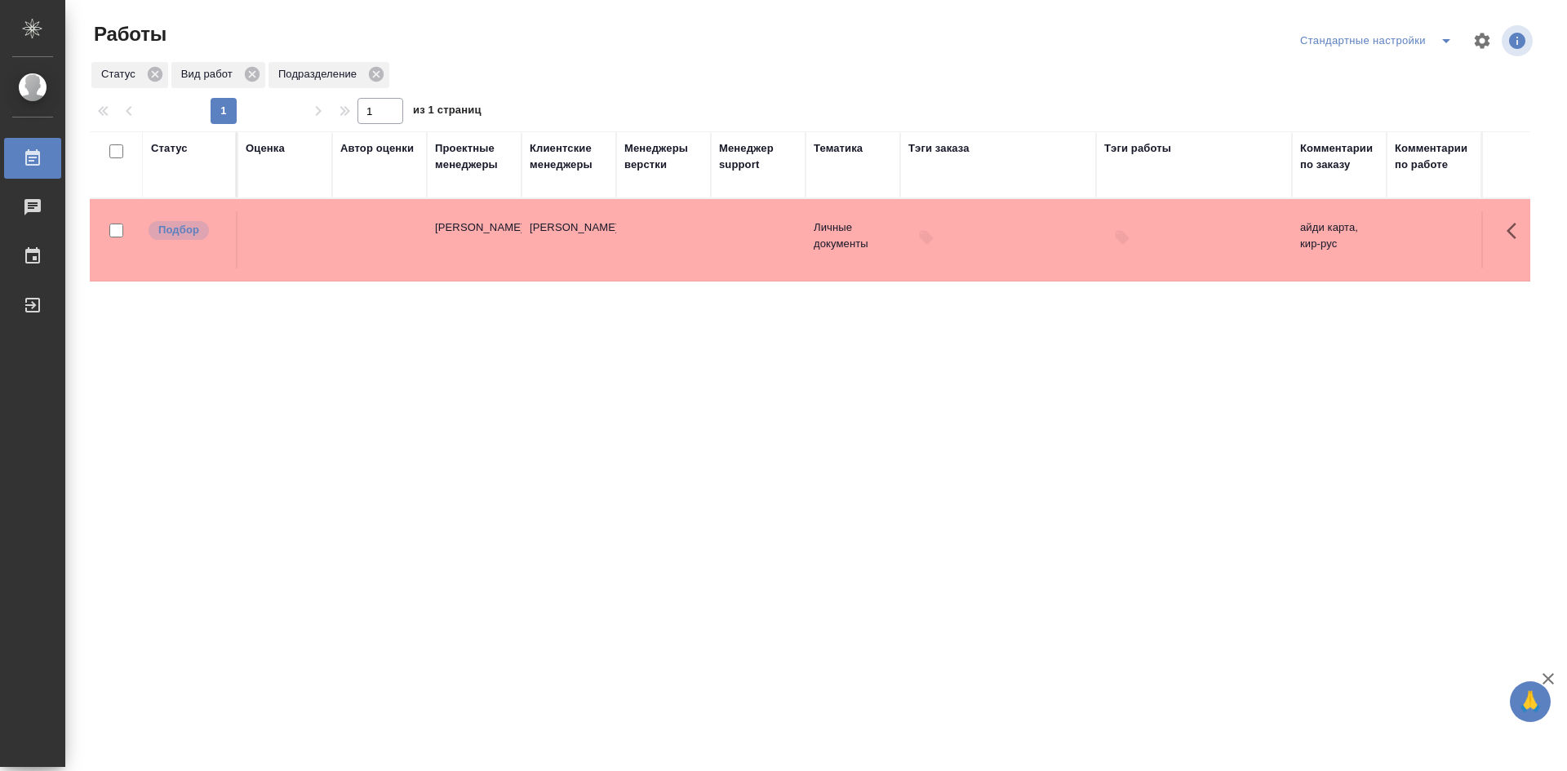
drag, startPoint x: 818, startPoint y: 459, endPoint x: 1254, endPoint y: 478, distance: 437.0
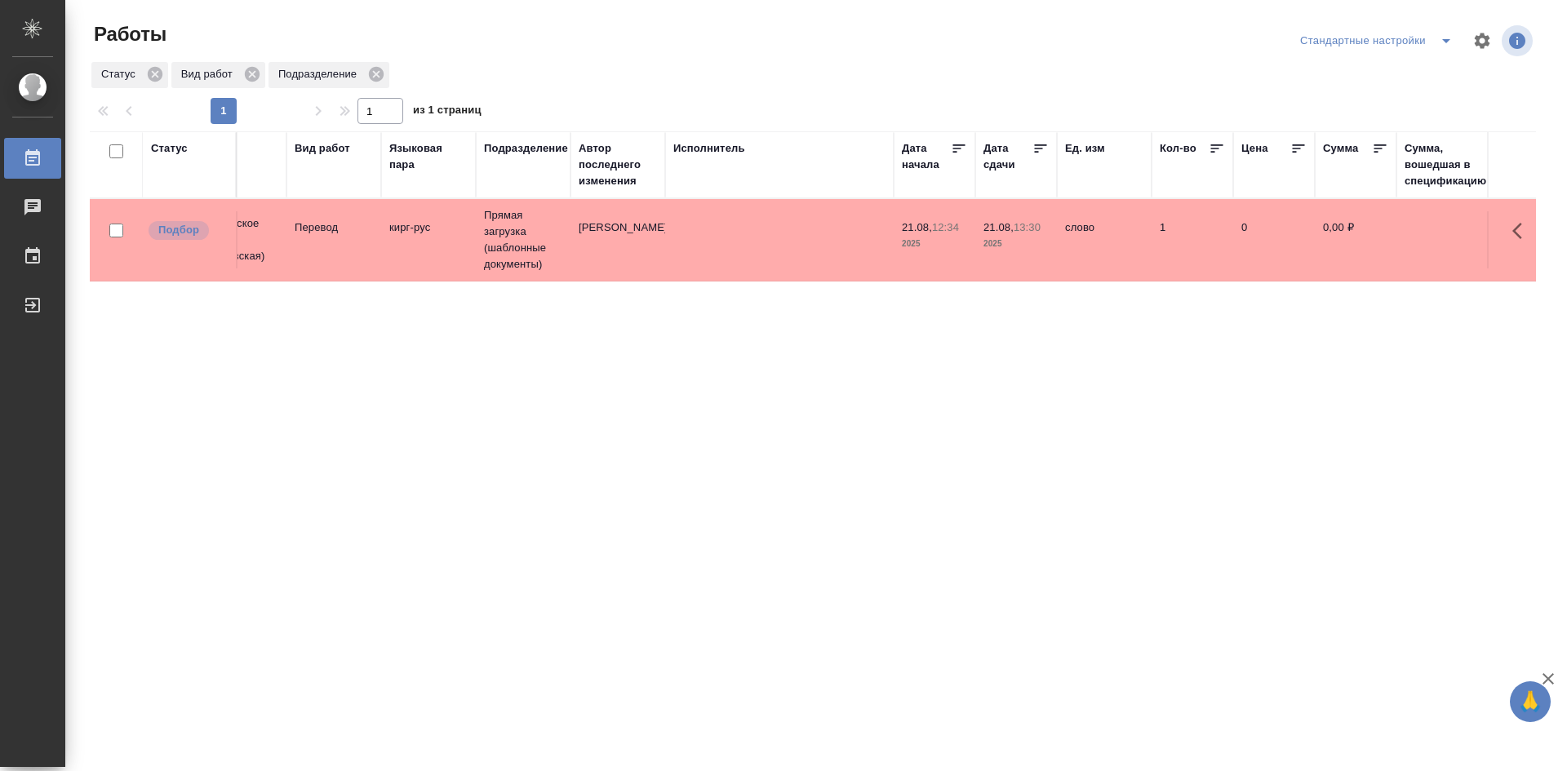
drag, startPoint x: 1285, startPoint y: 316, endPoint x: 770, endPoint y: 330, distance: 515.0
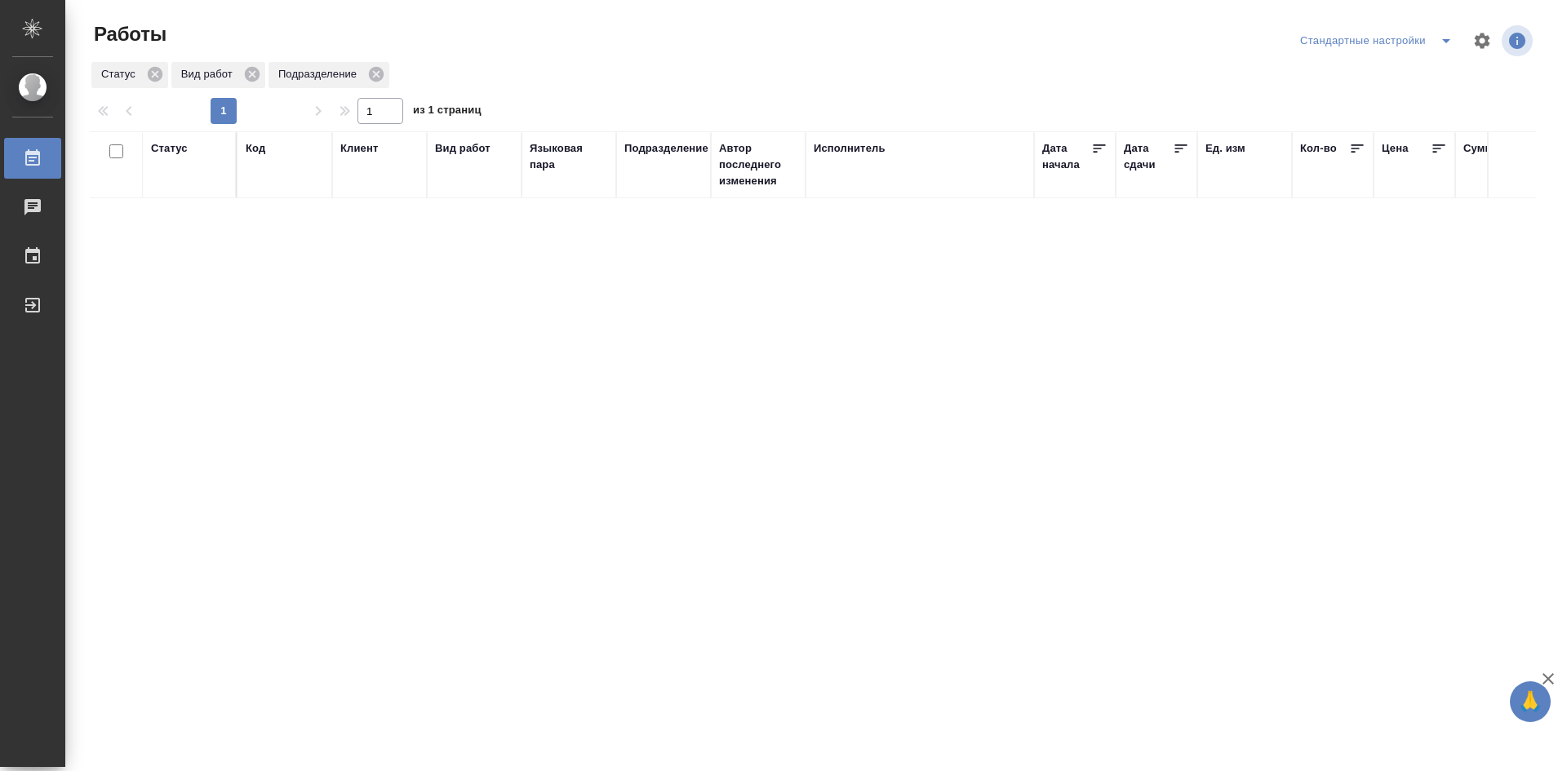
click at [1450, 43] on icon "split button" at bounding box center [1446, 41] width 20 height 20
click at [1408, 73] on li "мои" at bounding box center [1379, 73] width 166 height 26
click at [168, 151] on div "Статус" at bounding box center [169, 148] width 37 height 16
click at [201, 264] on div "Создан В ожидании В работе Готов к работе" at bounding box center [189, 216] width 77 height 116
click at [196, 262] on div "Создан В ожидании В работе Готов к работе" at bounding box center [174, 210] width 47 height 104
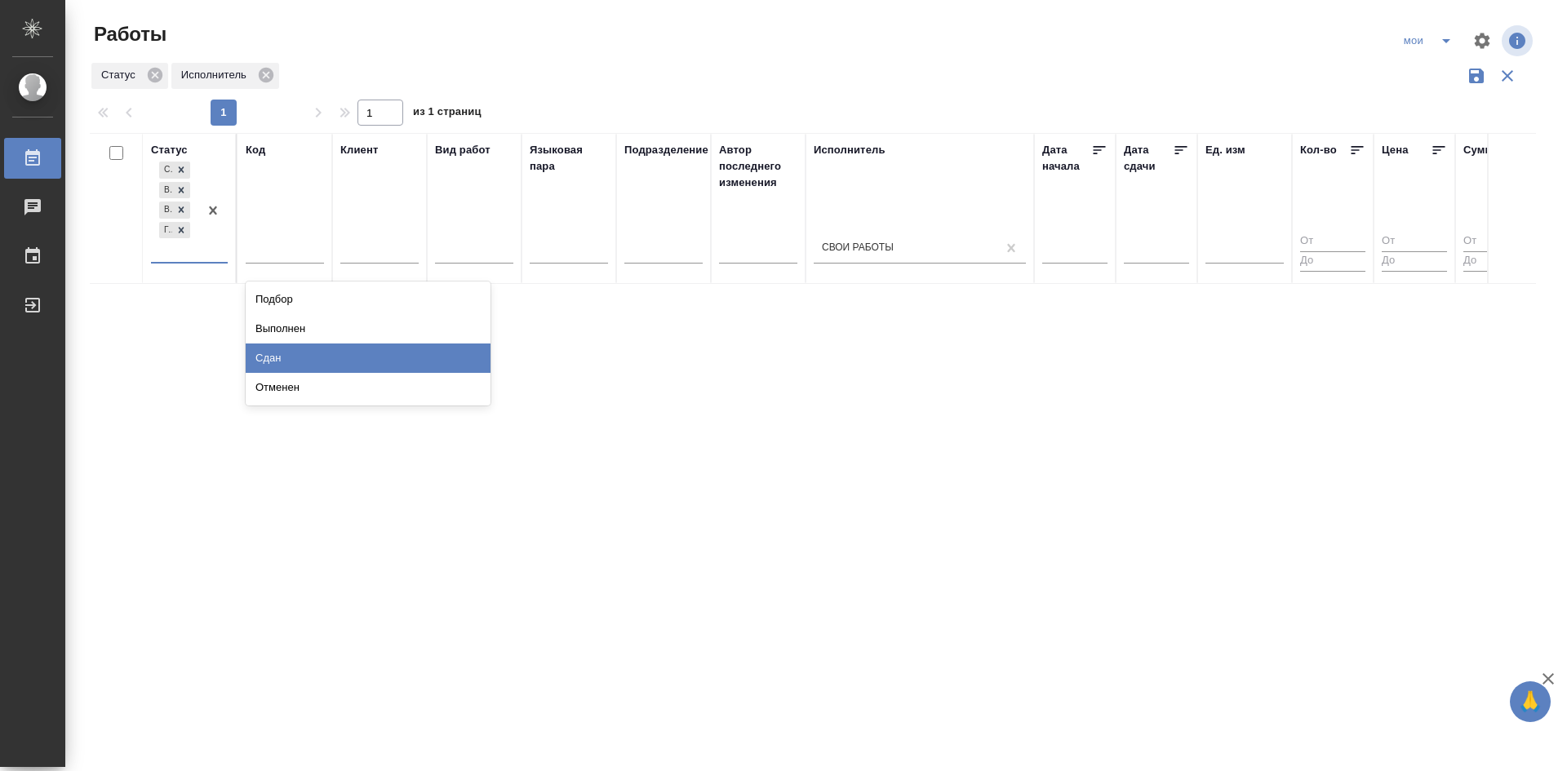
click at [278, 361] on div "Сдан" at bounding box center [368, 358] width 245 height 29
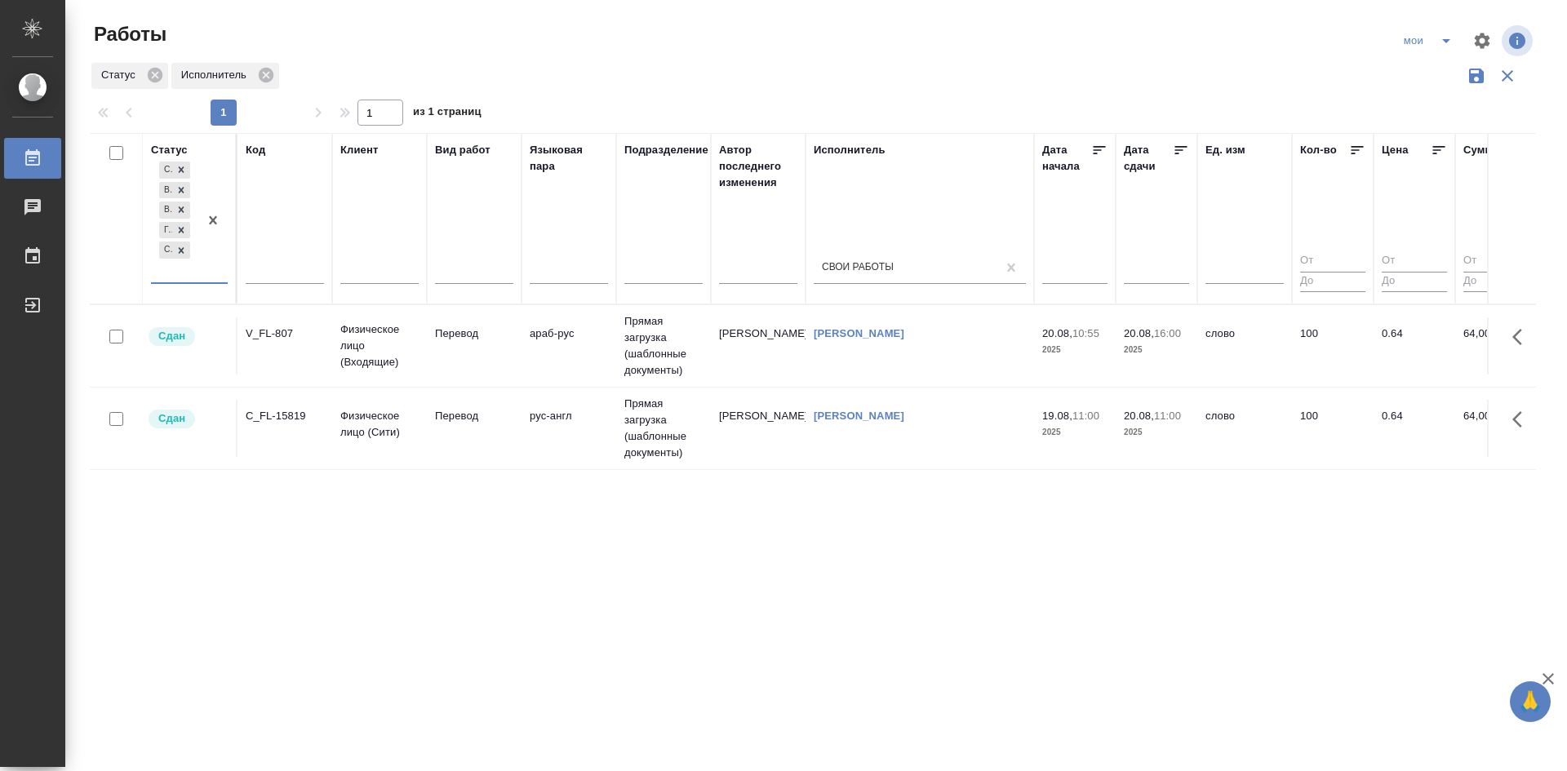
click at [202, 286] on div "option Сдан, selected. 0 results available. Select is focused ,type to refine l…" at bounding box center [189, 226] width 77 height 137
click at [201, 282] on div at bounding box center [212, 220] width 29 height 124
click at [290, 348] on div "Выполнен" at bounding box center [368, 349] width 245 height 29
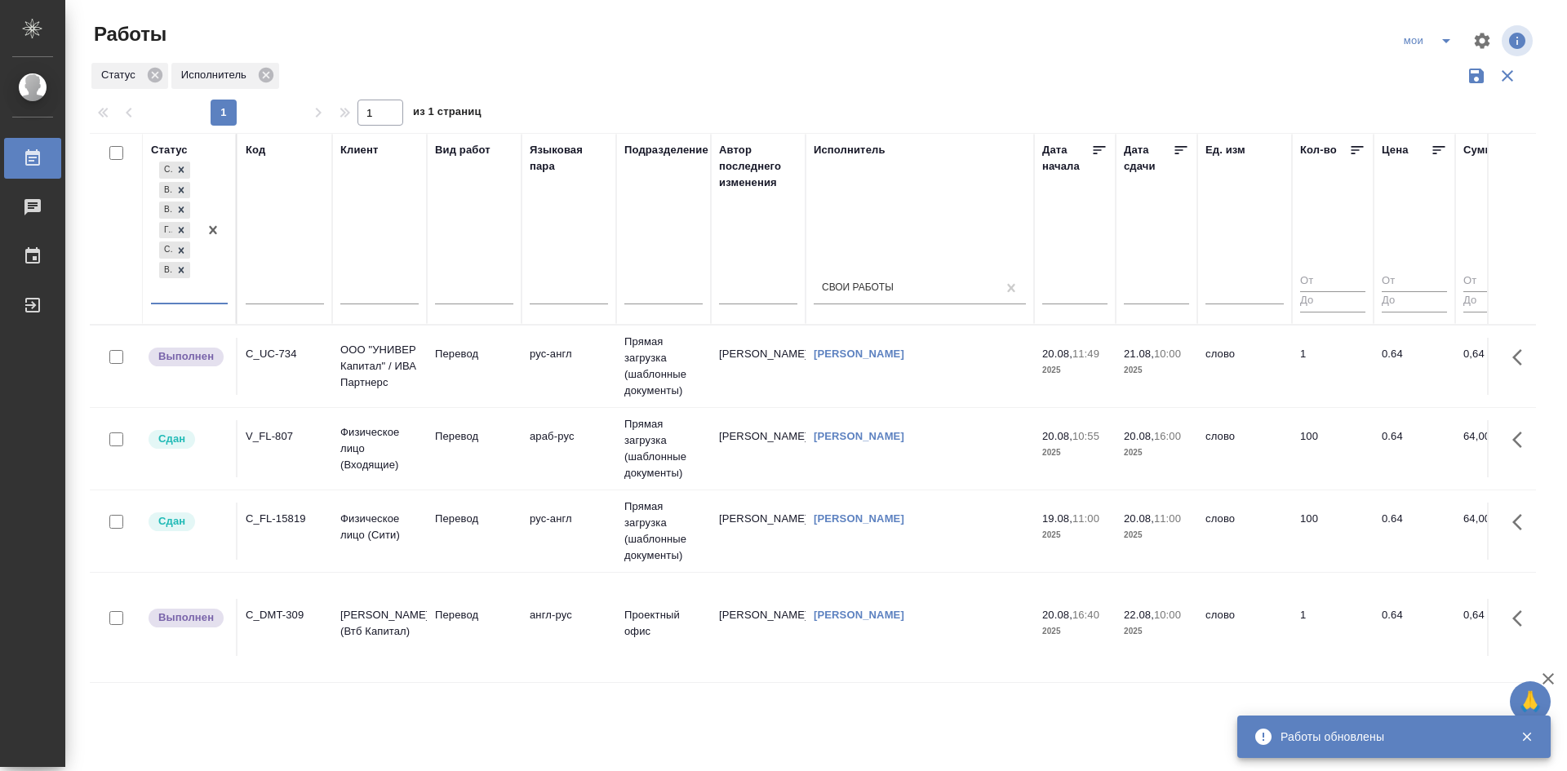
click at [1449, 36] on icon "split button" at bounding box center [1446, 41] width 20 height 20
click at [1430, 65] on li "Стандартные настройки" at bounding box center [1429, 73] width 157 height 26
